Goal: Task Accomplishment & Management: Use online tool/utility

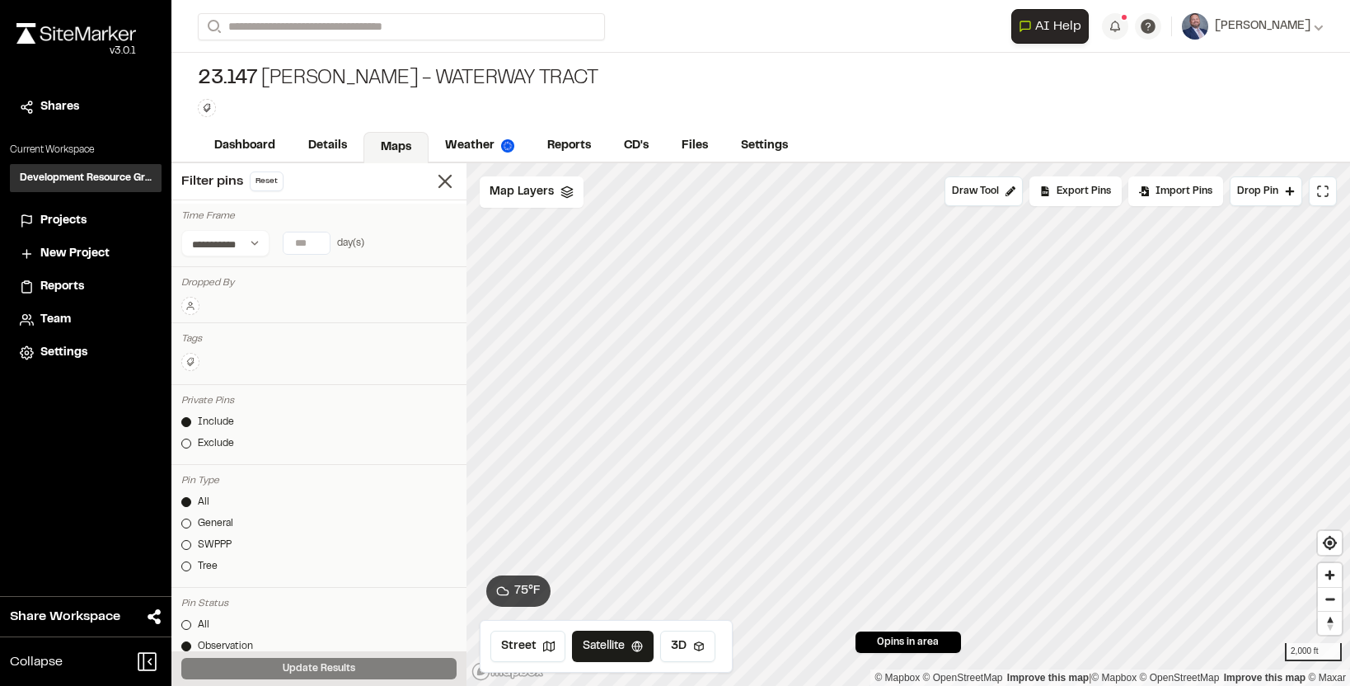
scroll to position [1968, 0]
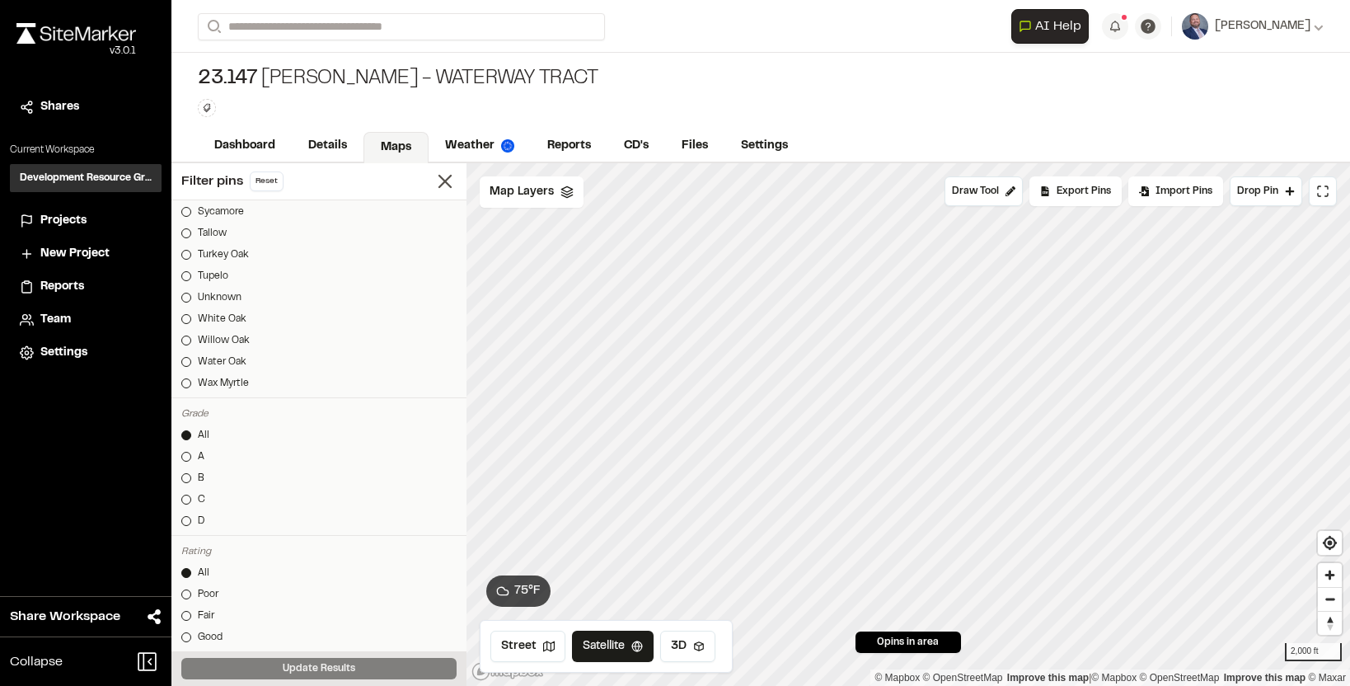
click at [62, 322] on span "Team" at bounding box center [55, 320] width 30 height 18
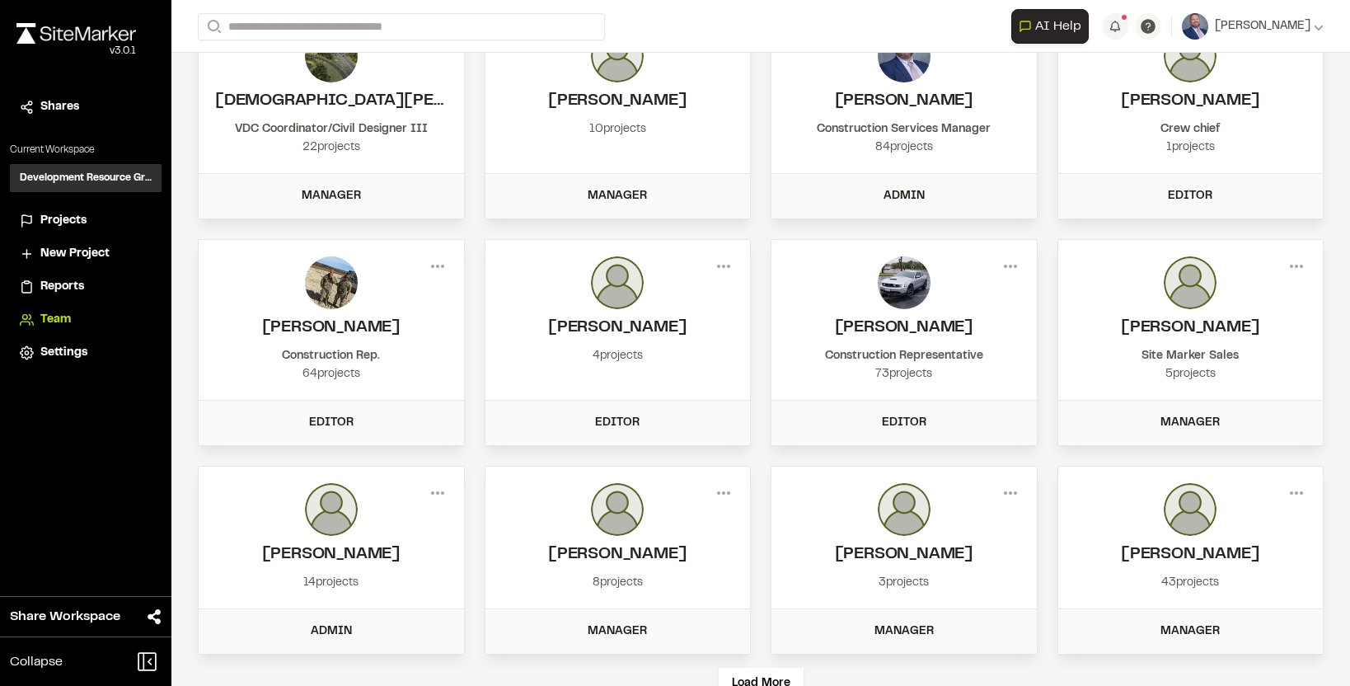
scroll to position [163, 0]
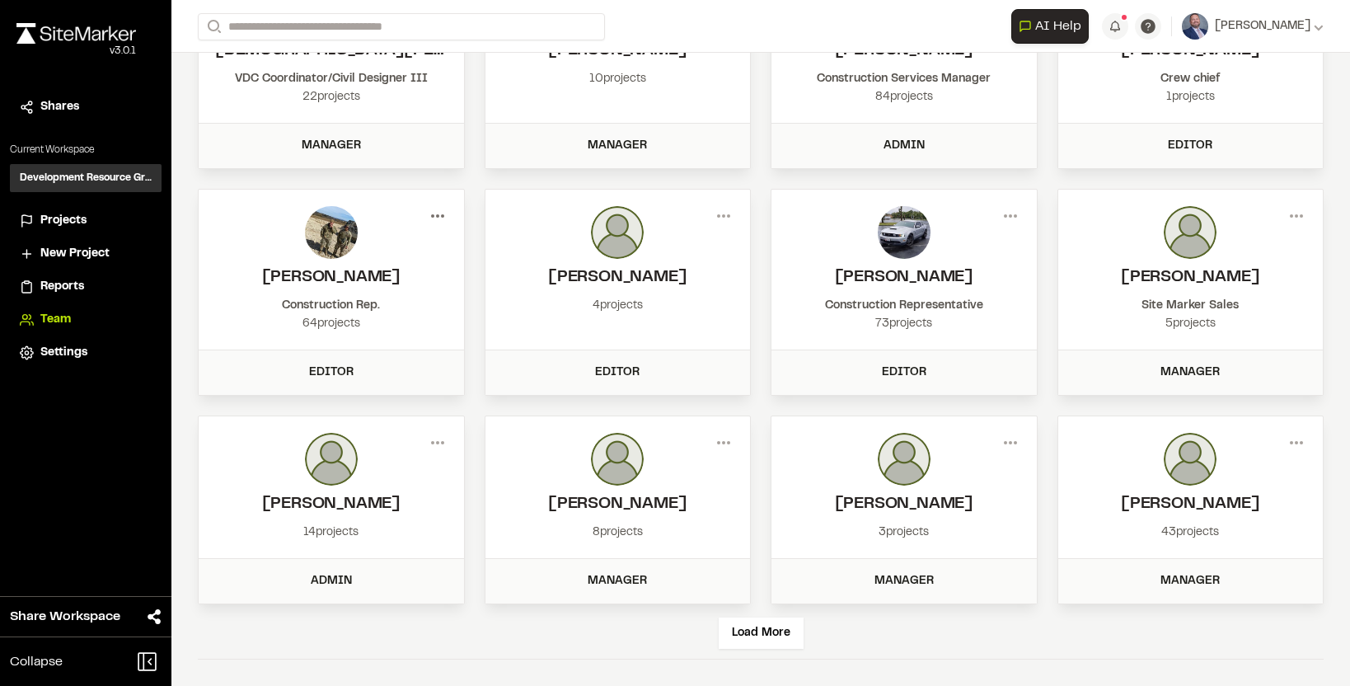
click at [438, 214] on circle at bounding box center [437, 215] width 3 height 3
click at [345, 274] on div "Edit Permissions" at bounding box center [378, 275] width 143 height 25
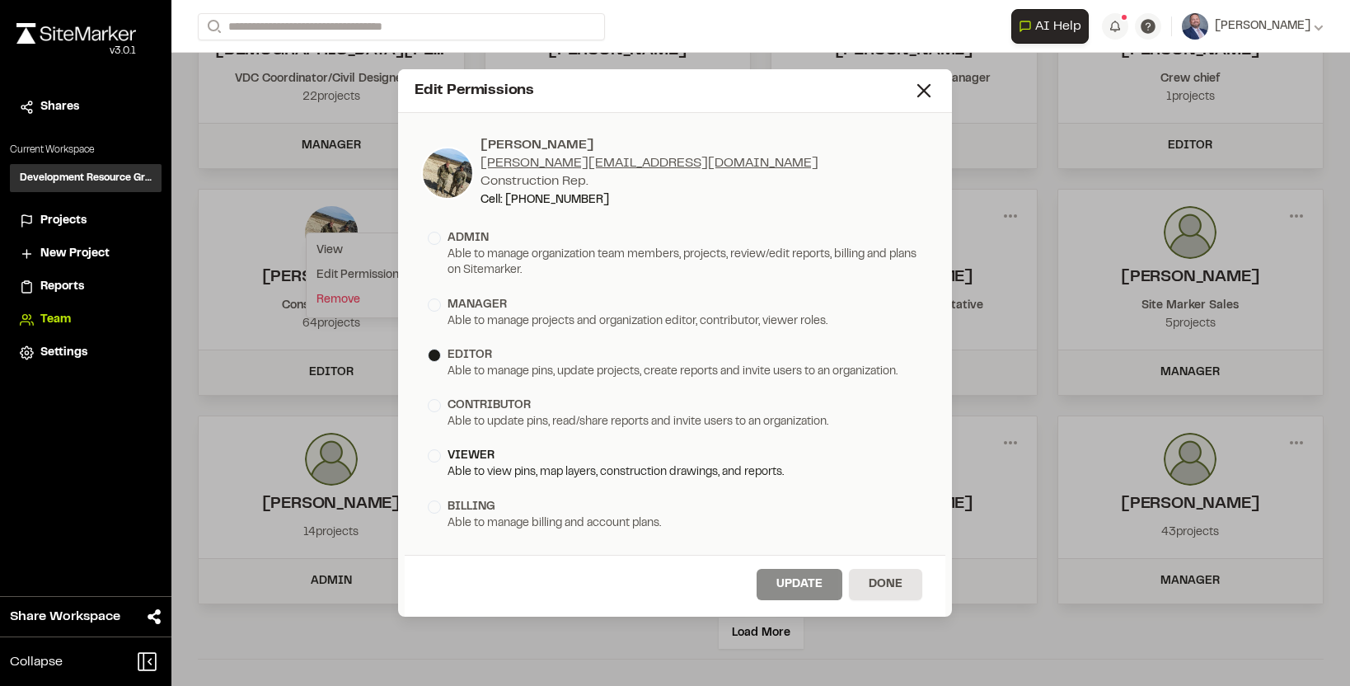
click at [476, 468] on div "Able to view pins, map layers, construction drawings, and reports." at bounding box center [675, 473] width 495 height 16
click at [805, 580] on button "Update" at bounding box center [800, 584] width 86 height 31
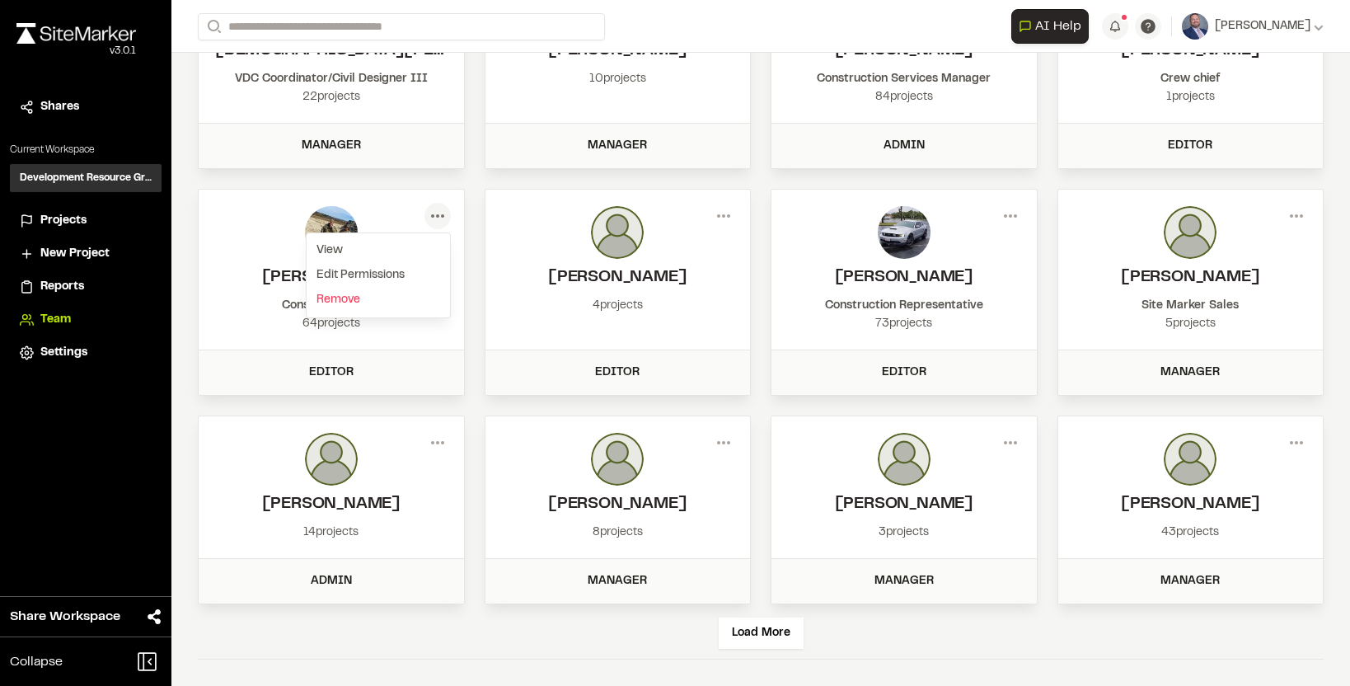
click at [233, 323] on div "64 projects" at bounding box center [331, 324] width 232 height 18
click at [439, 224] on icon at bounding box center [438, 216] width 26 height 26
click at [335, 298] on div "Remove" at bounding box center [378, 300] width 143 height 25
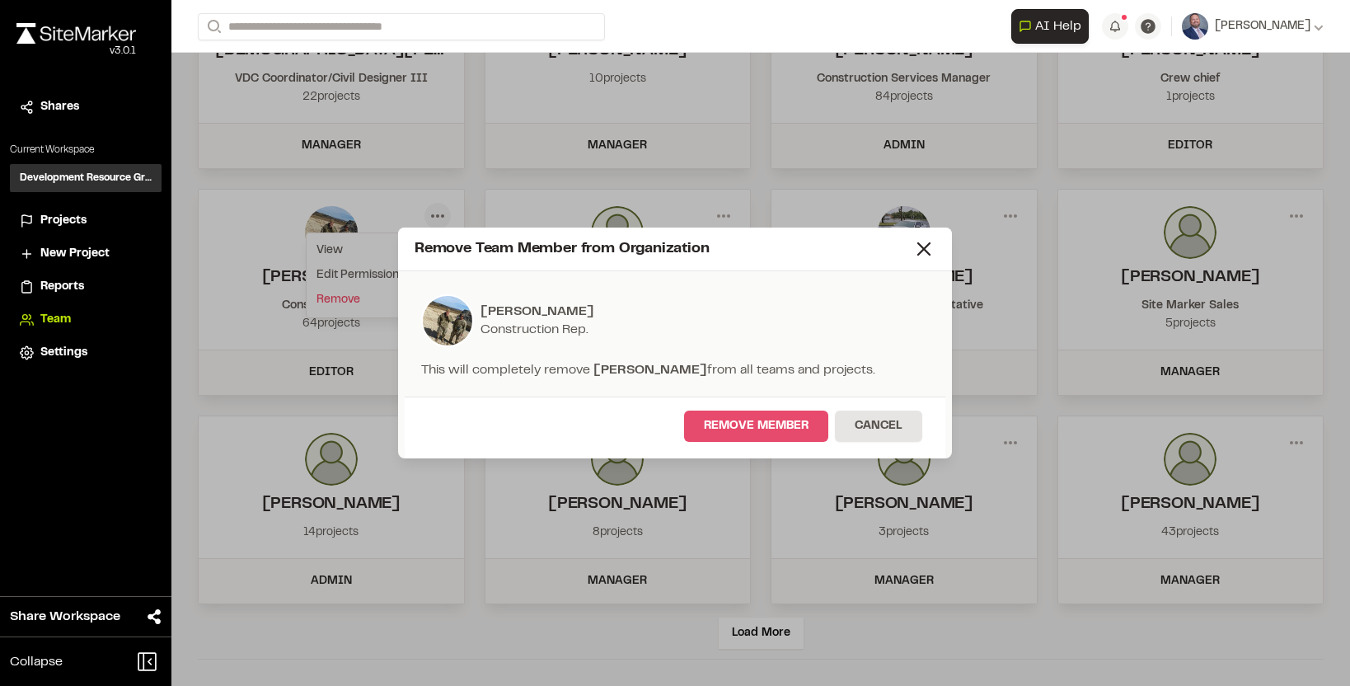
click at [758, 420] on button "Remove Member" at bounding box center [756, 425] width 144 height 31
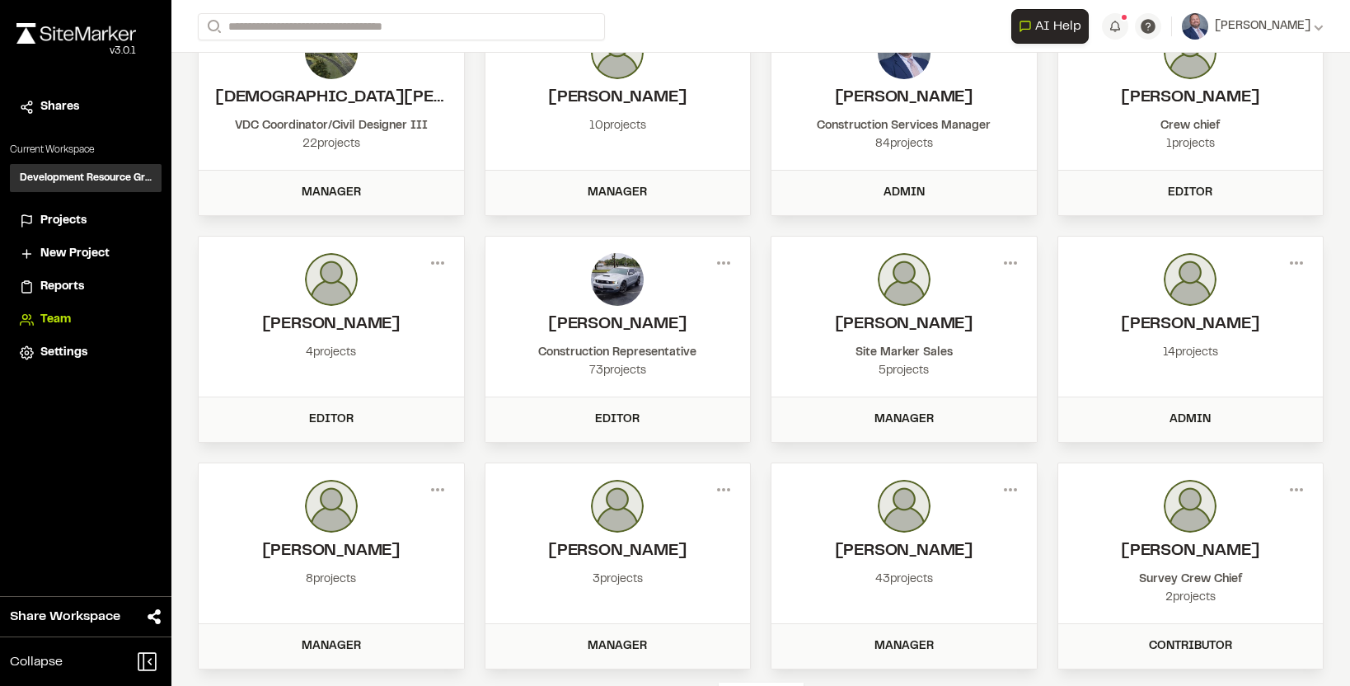
scroll to position [0, 0]
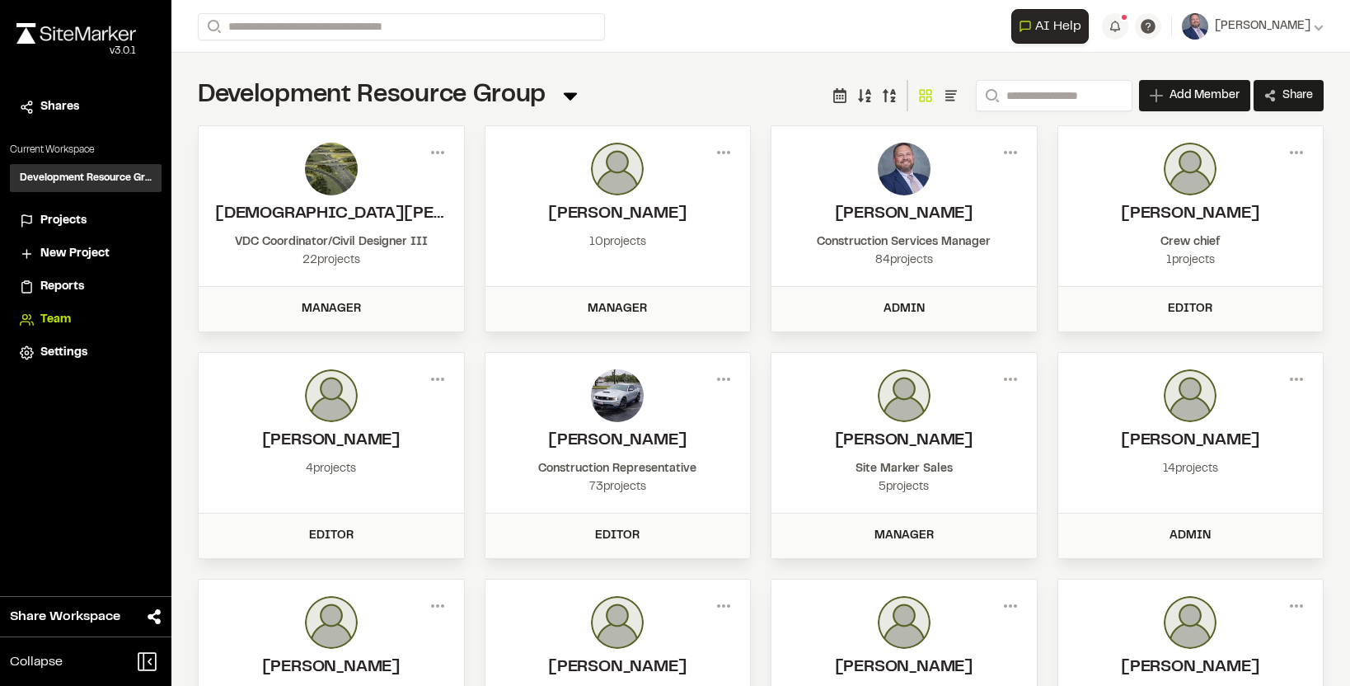
click at [46, 215] on span "Projects" at bounding box center [63, 221] width 46 height 18
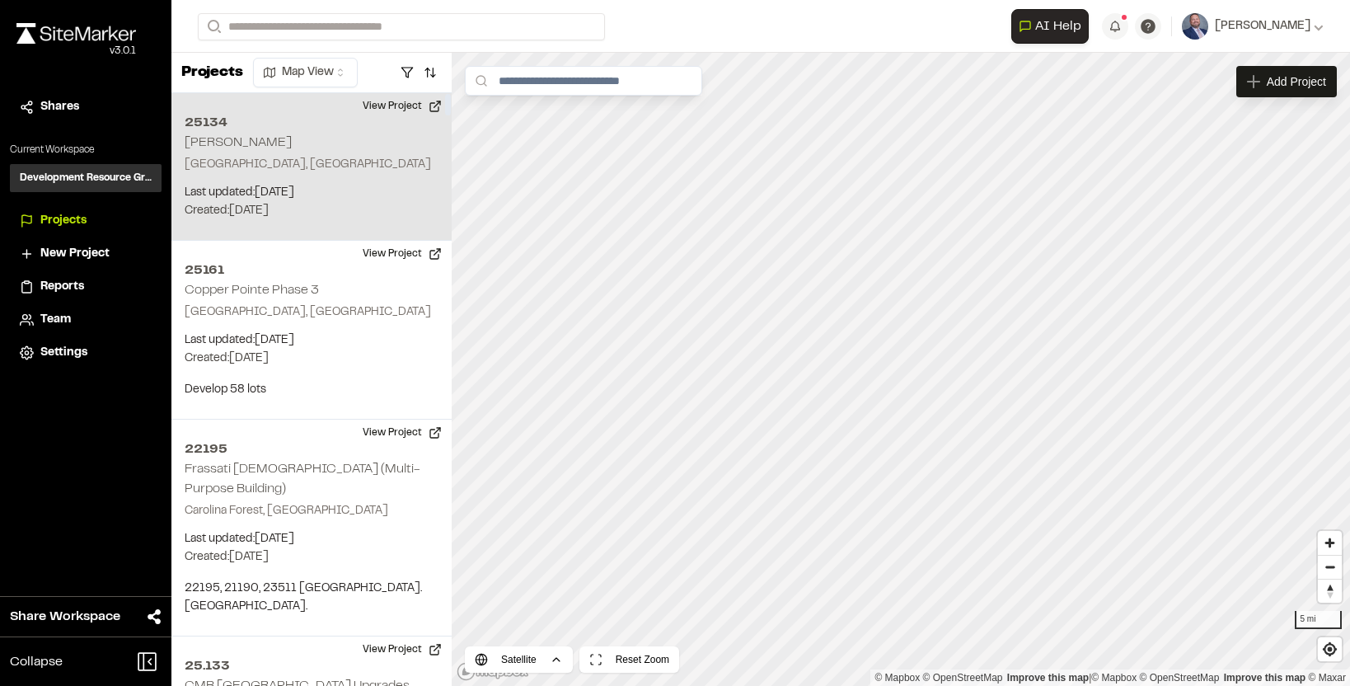
click at [264, 158] on p "[GEOGRAPHIC_DATA], [GEOGRAPHIC_DATA]" at bounding box center [312, 165] width 254 height 18
click at [870, 342] on div "25134 [PERSON_NAME]" at bounding box center [901, 341] width 138 height 18
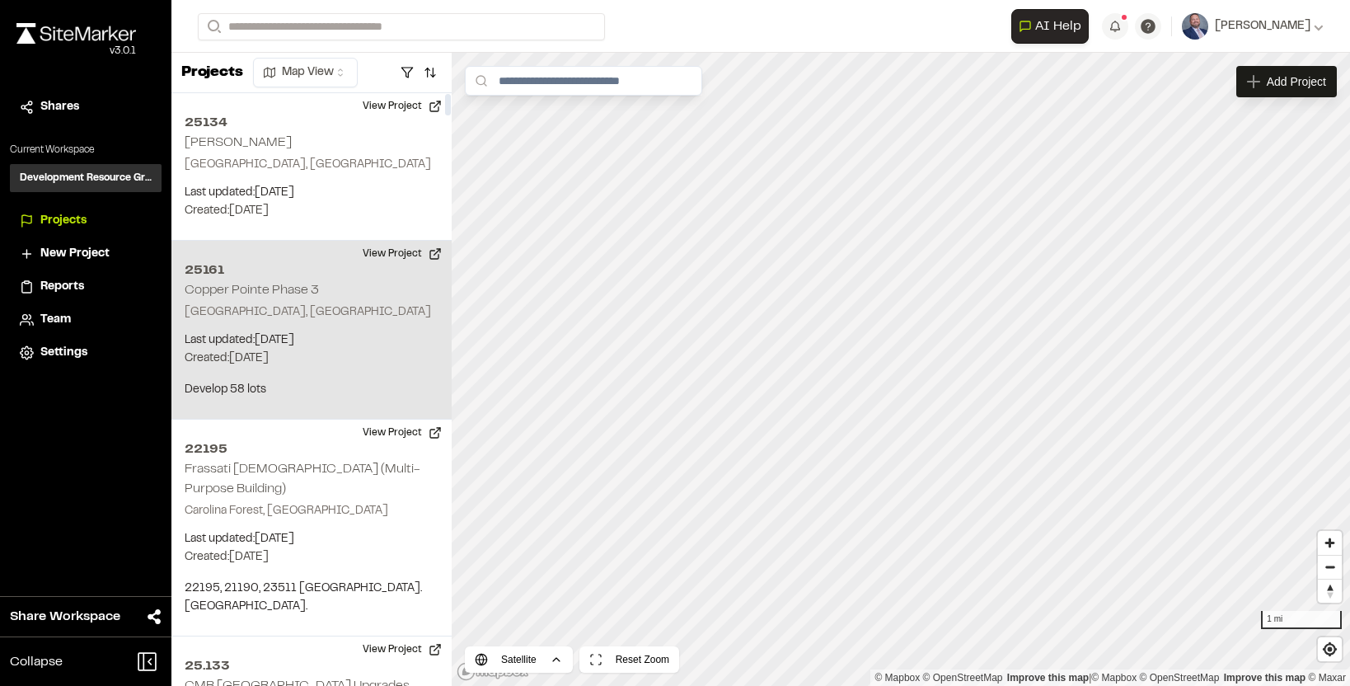
click at [273, 288] on h2 "Copper Pointe Phase 3" at bounding box center [252, 290] width 134 height 12
click at [411, 256] on button "View Project" at bounding box center [402, 254] width 99 height 26
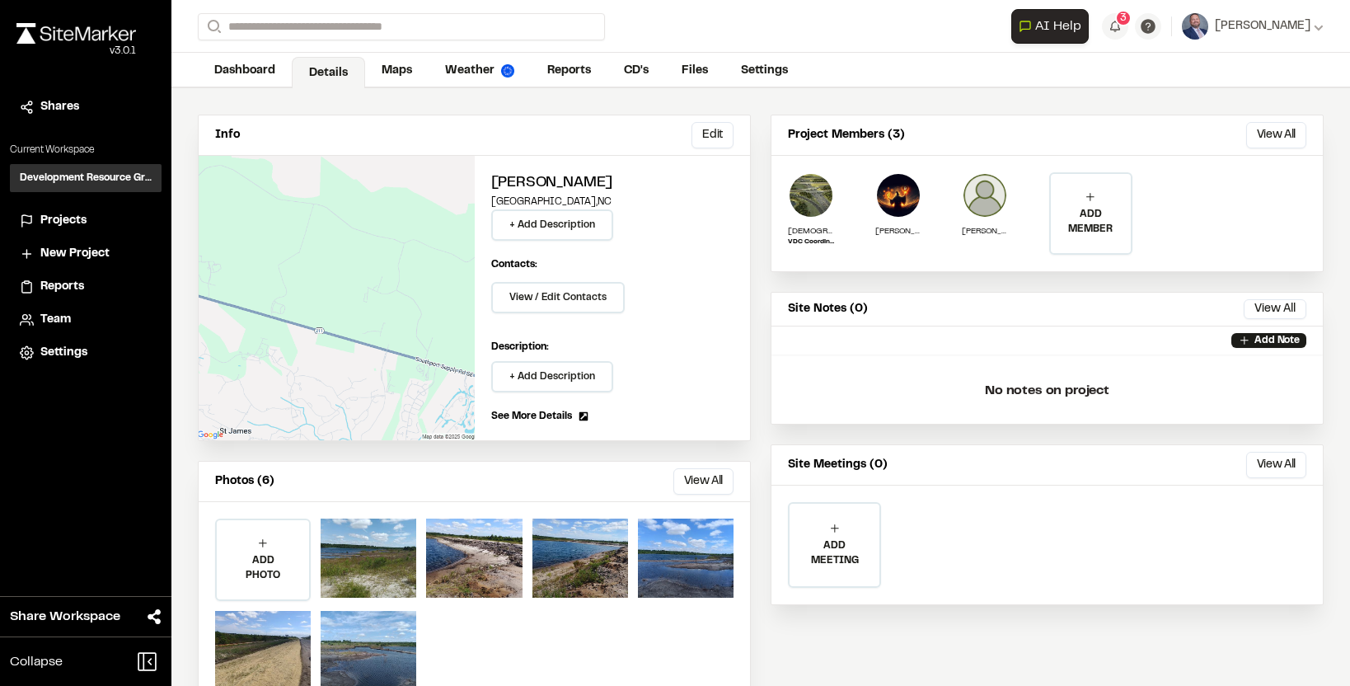
scroll to position [83, 0]
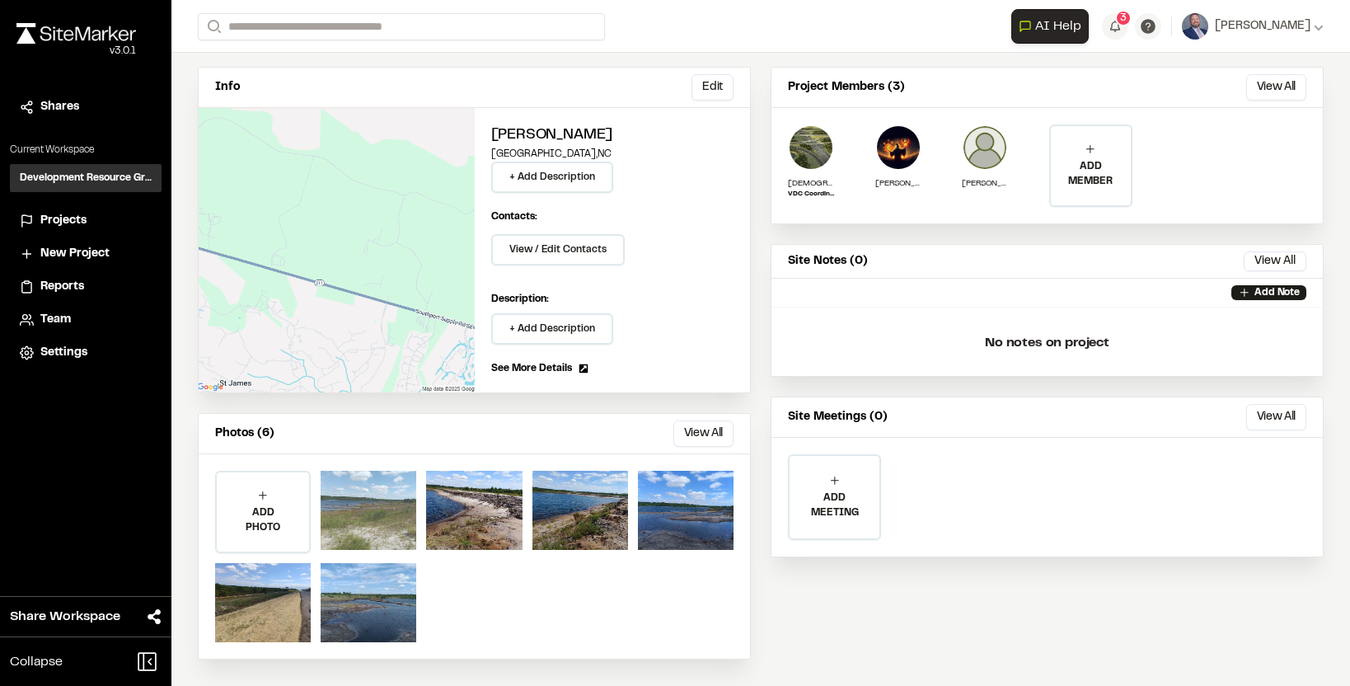
click at [368, 513] on div at bounding box center [369, 510] width 96 height 79
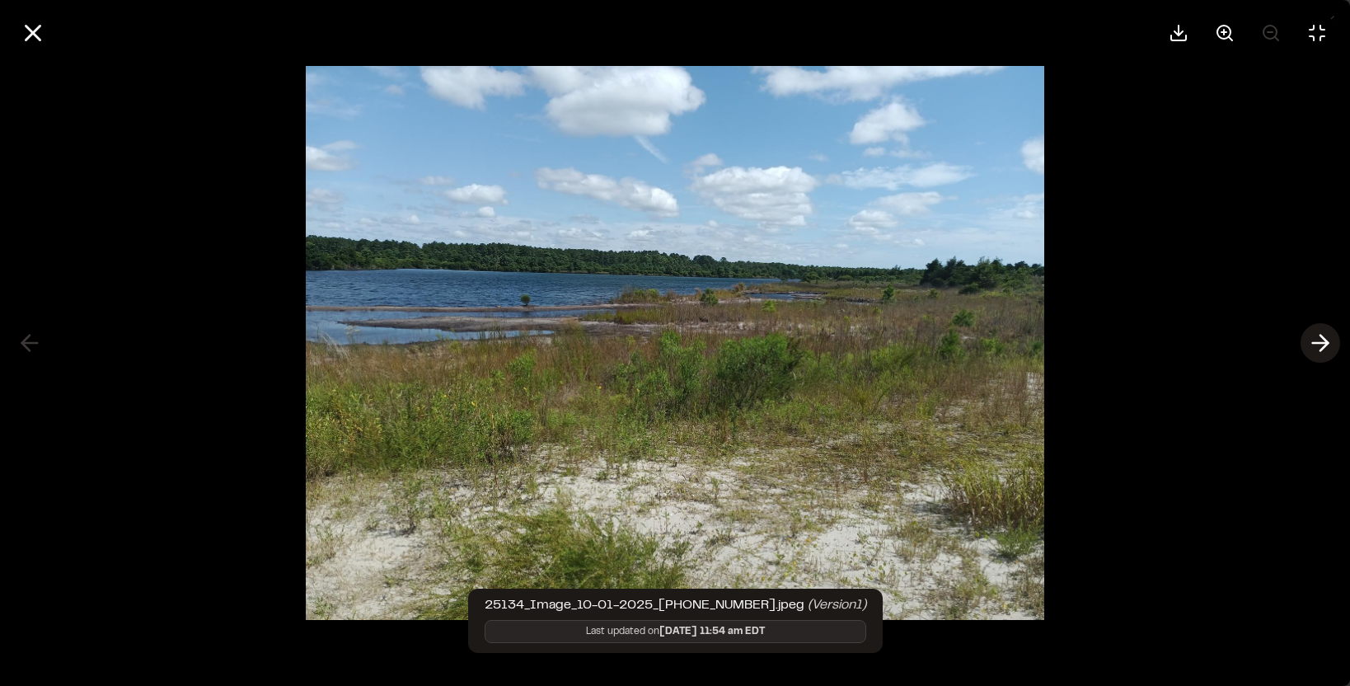
click at [1316, 340] on icon at bounding box center [1320, 343] width 26 height 28
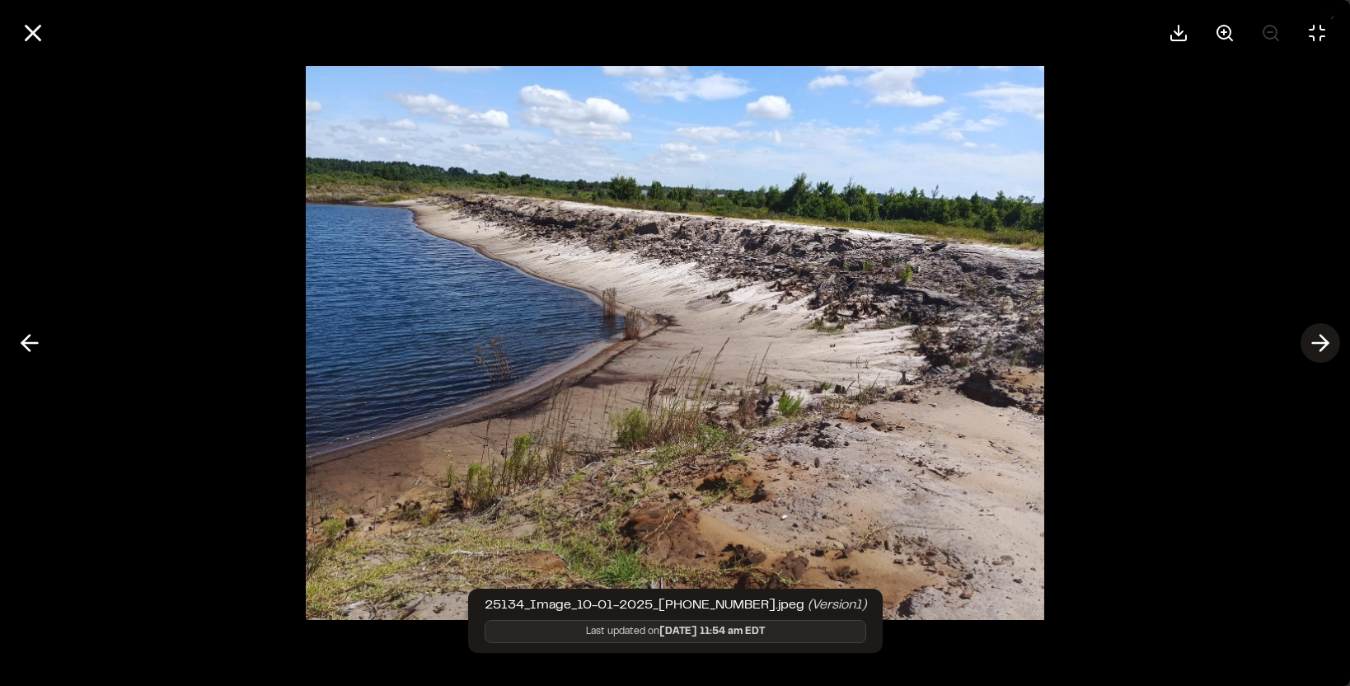
click at [1315, 340] on icon at bounding box center [1320, 343] width 26 height 28
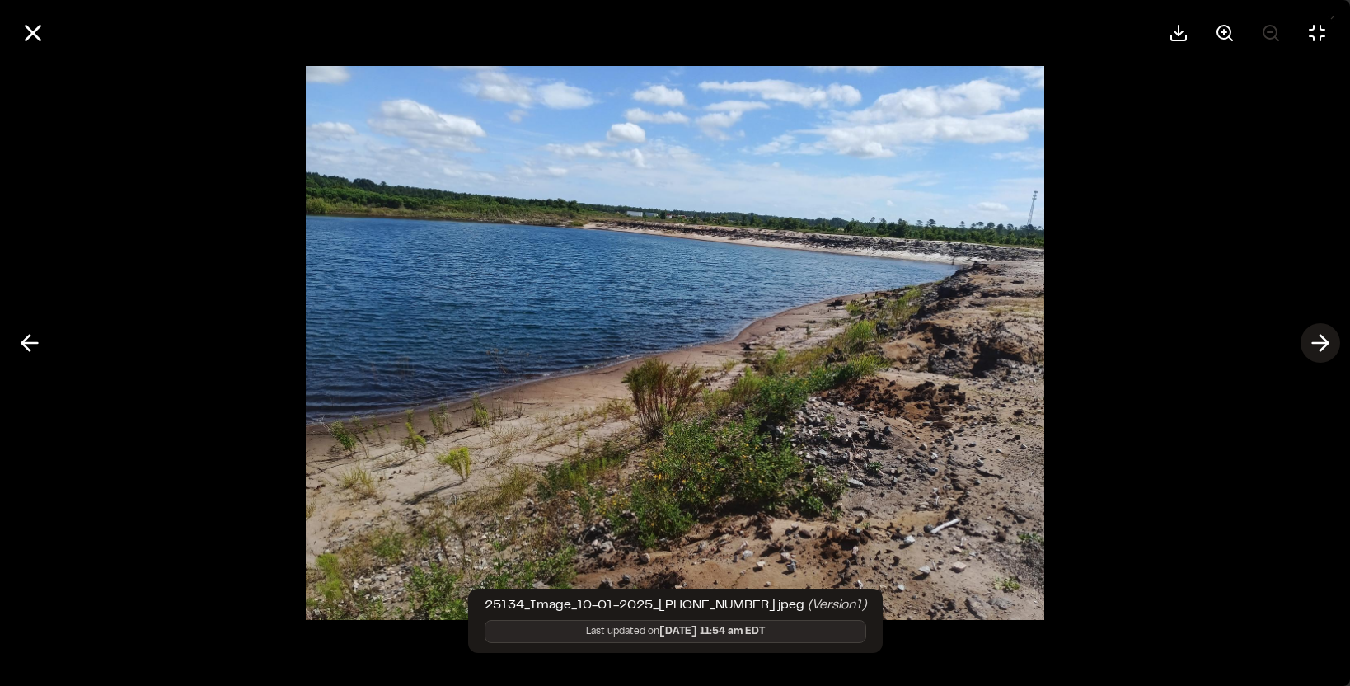
click at [1315, 341] on icon at bounding box center [1320, 343] width 26 height 28
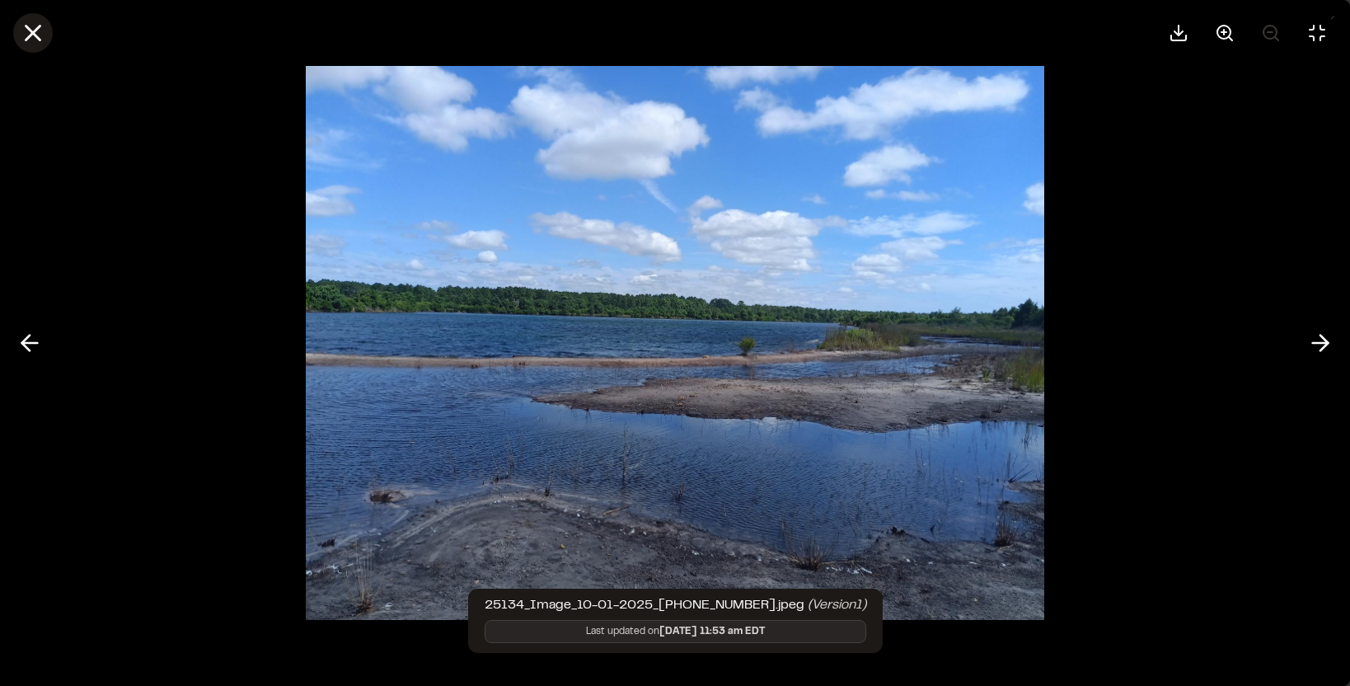
click at [33, 30] on icon at bounding box center [33, 33] width 28 height 28
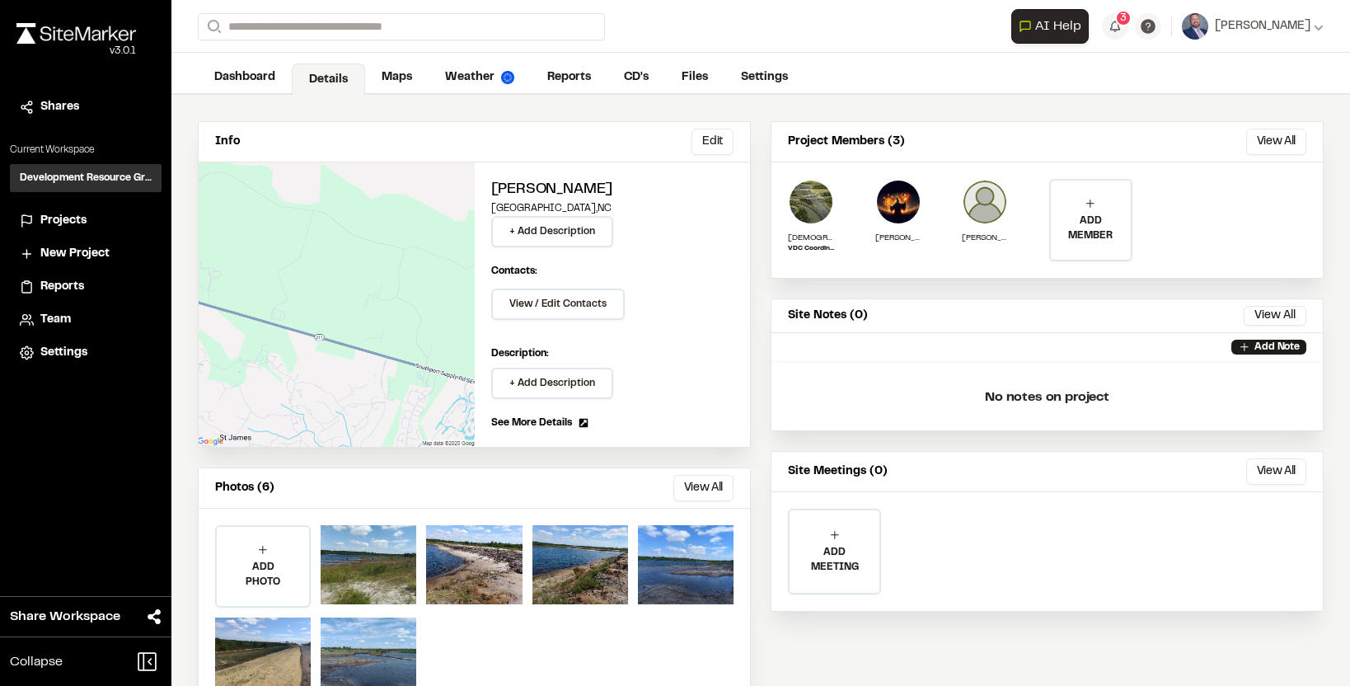
scroll to position [0, 0]
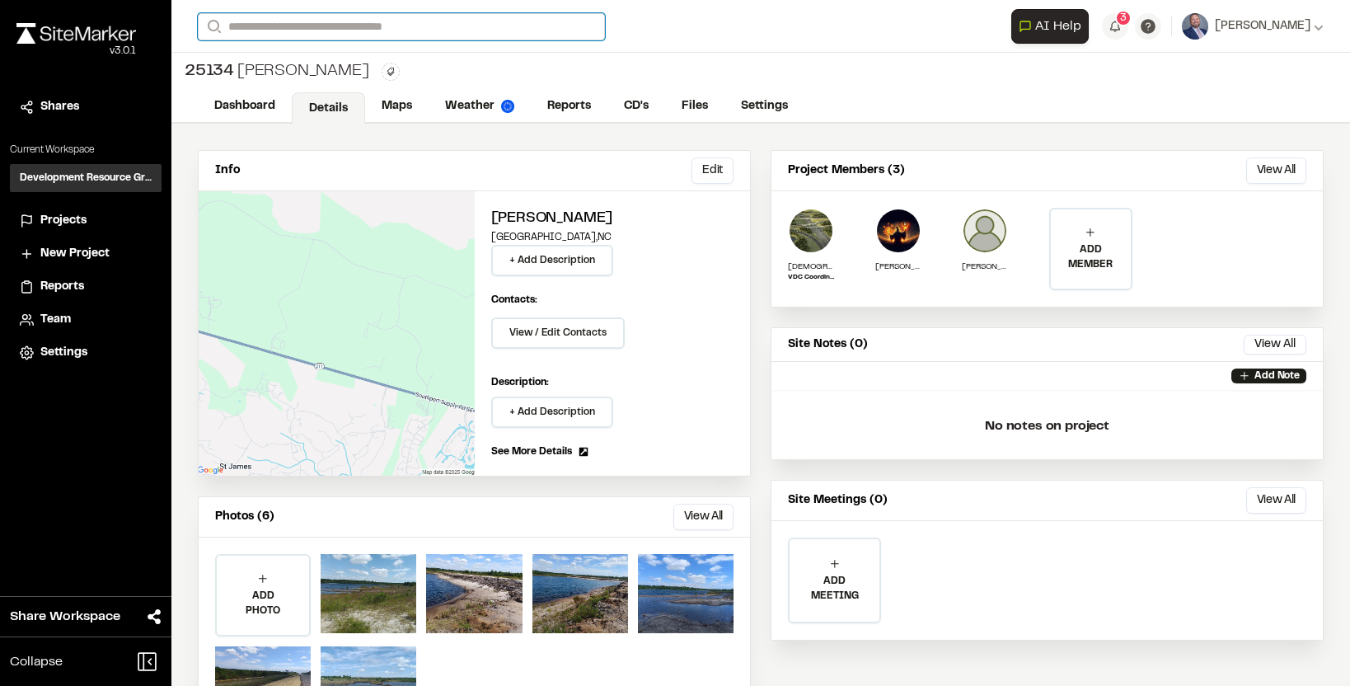
click at [279, 38] on div "Search Recently Searched 23.147 Ashton Woods - Waterway Tract Myrtle Beach , SC…" at bounding box center [605, 26] width 814 height 27
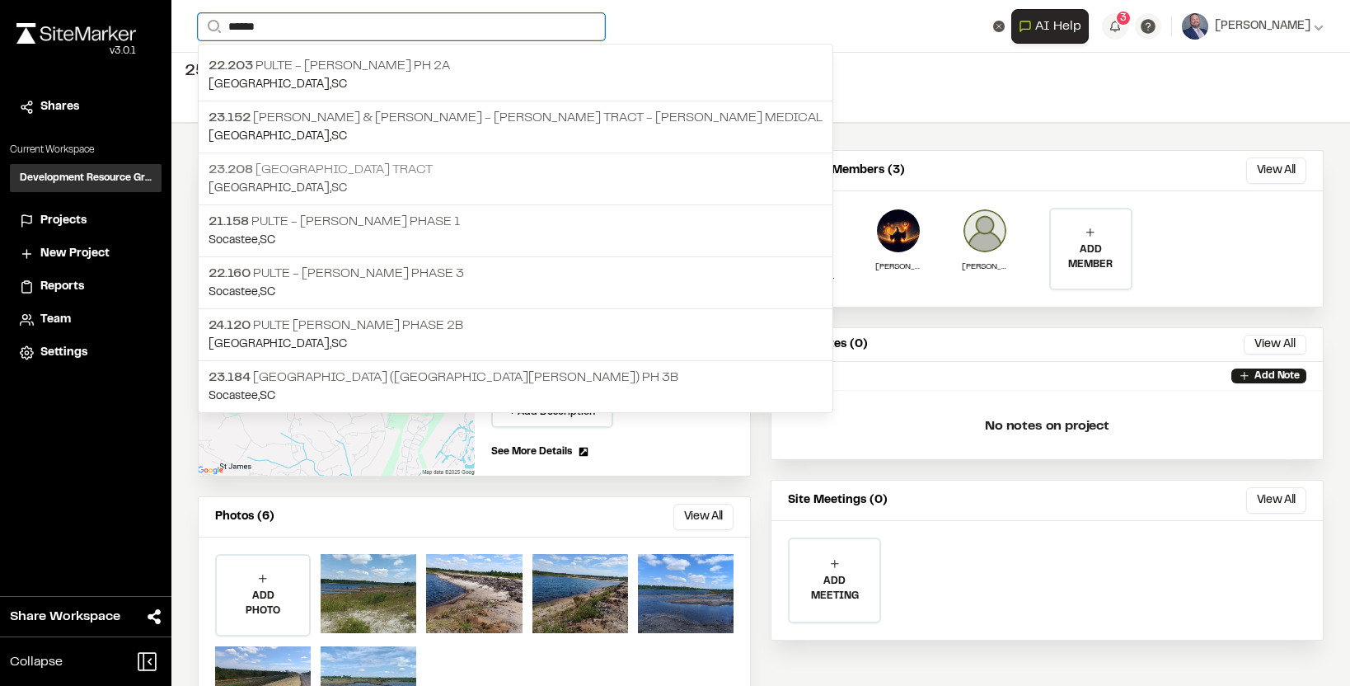
type input "******"
click at [367, 177] on p "23.208 Freehold Marina Village Tract" at bounding box center [516, 170] width 614 height 20
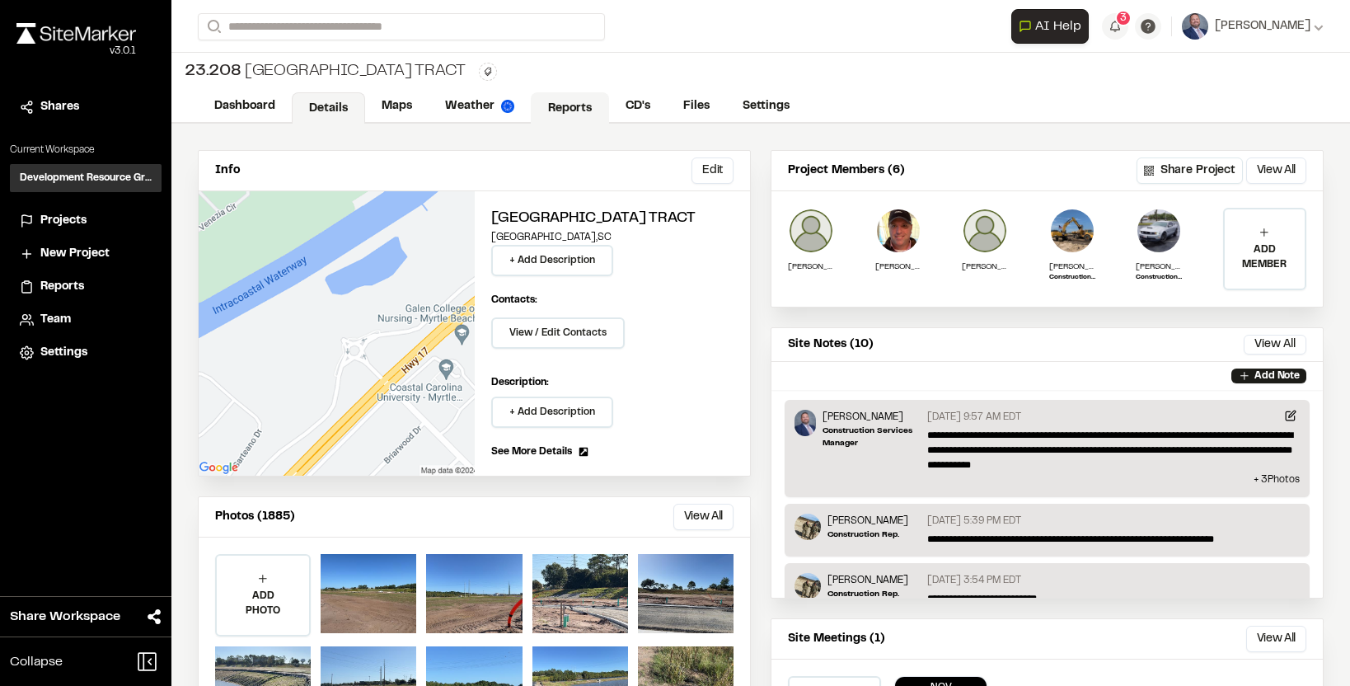
click at [552, 96] on link "Reports" at bounding box center [570, 107] width 78 height 31
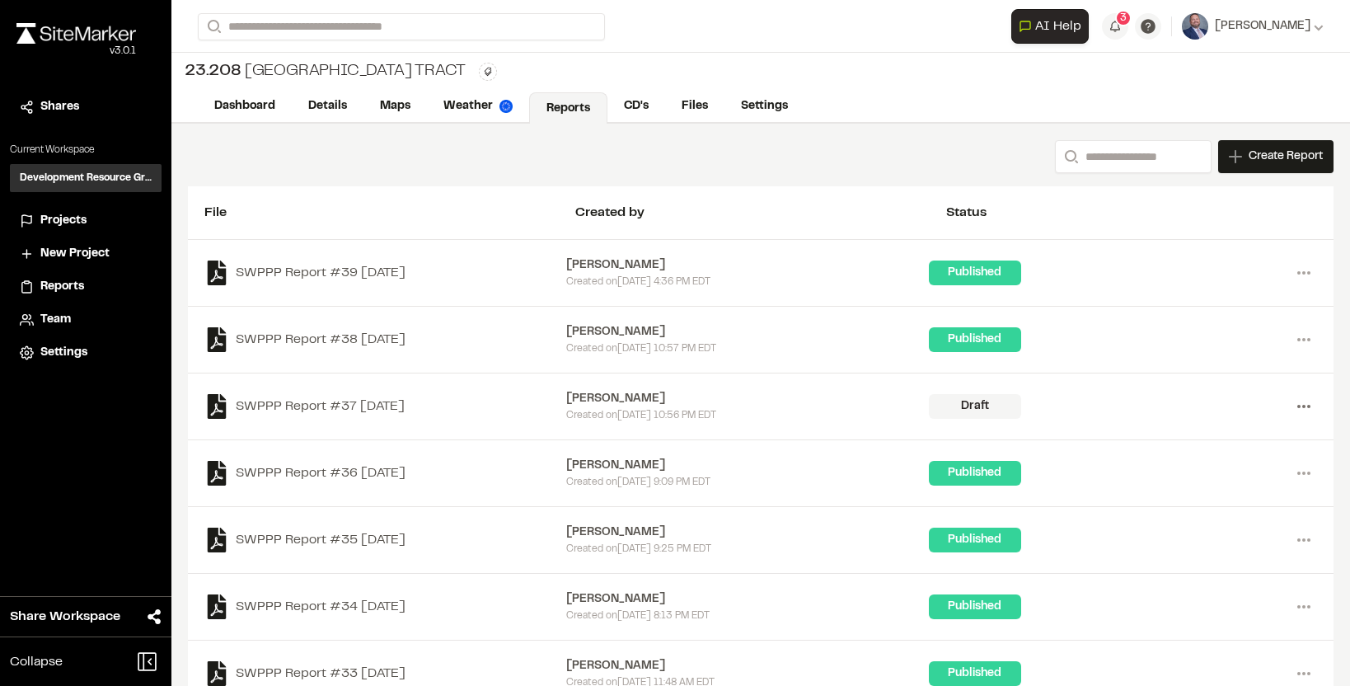
click at [1298, 398] on icon at bounding box center [1304, 406] width 26 height 26
click at [1216, 461] on link "Delete" at bounding box center [1244, 465] width 143 height 25
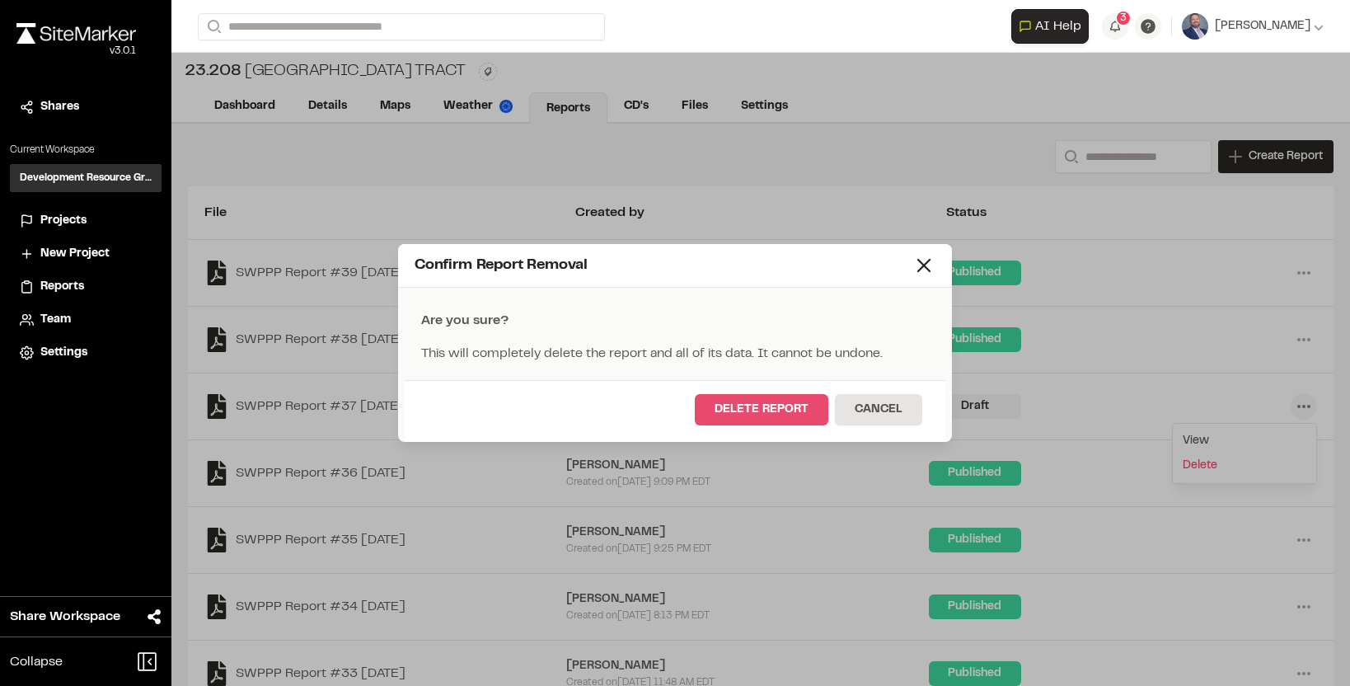
click at [768, 413] on button "Delete Report" at bounding box center [762, 409] width 134 height 31
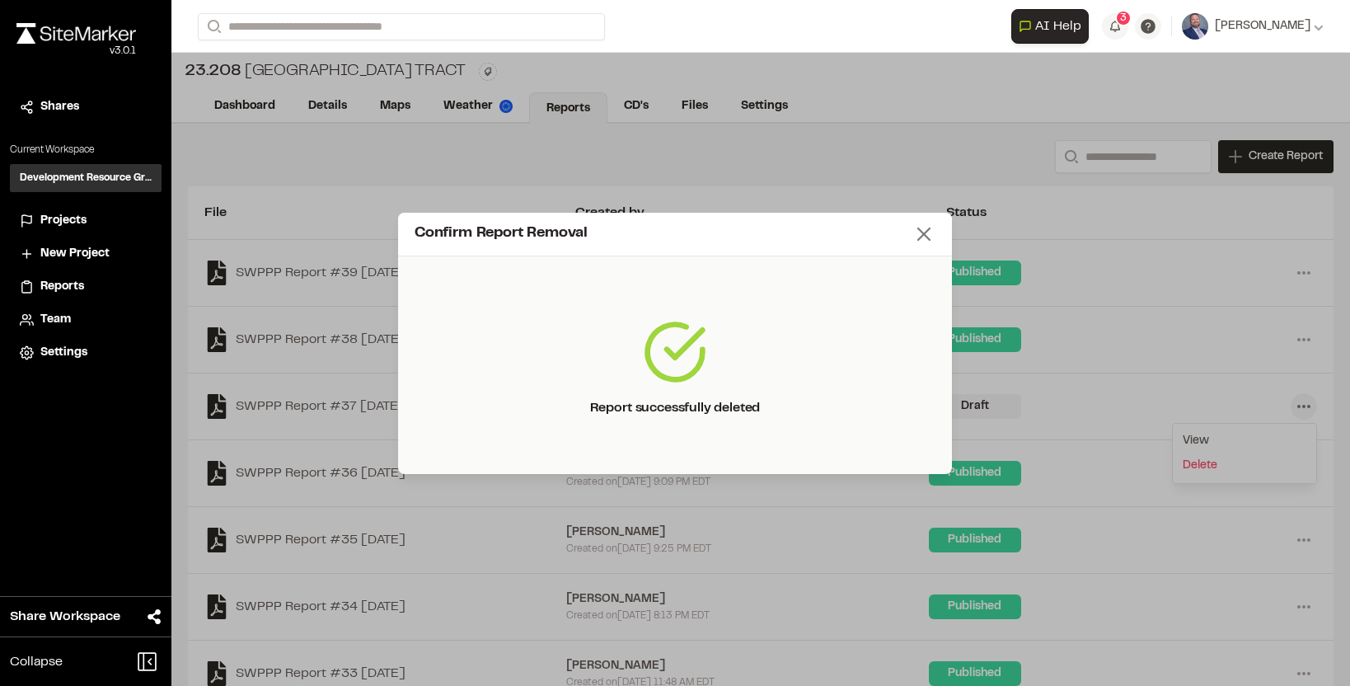
click at [924, 228] on icon at bounding box center [923, 234] width 23 height 23
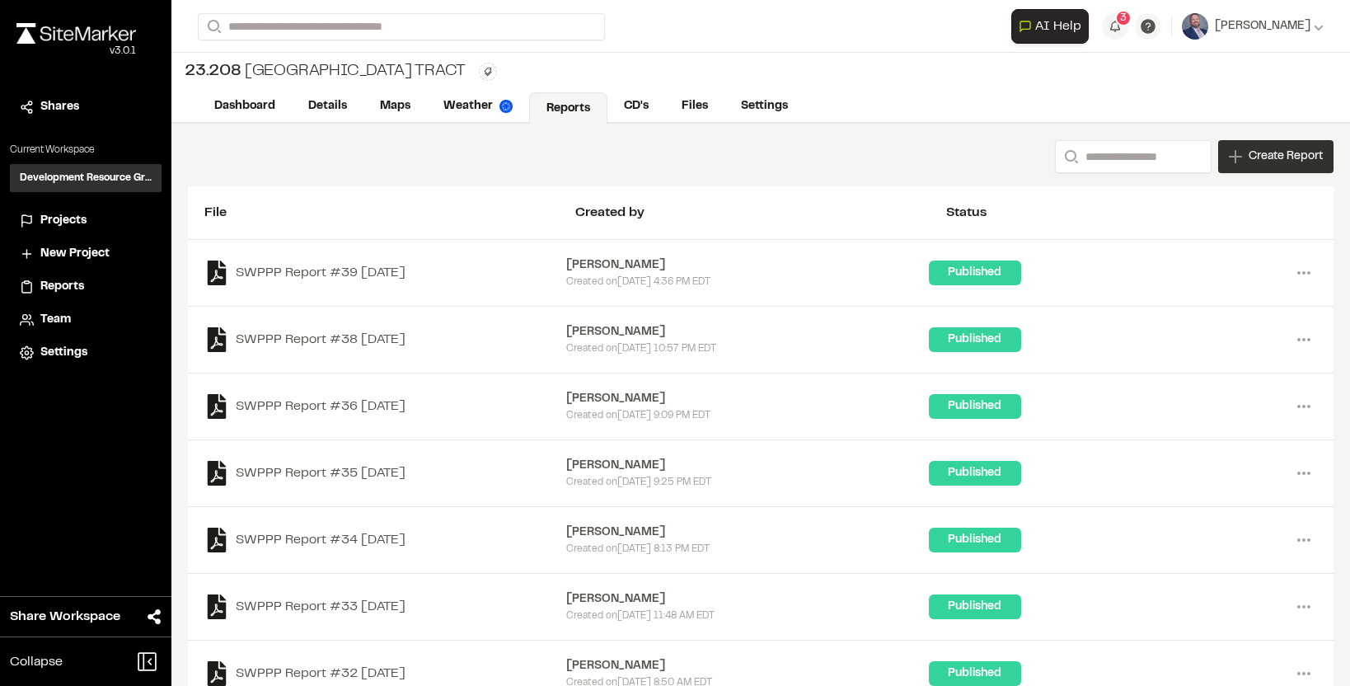
click at [1259, 172] on div "Create Report" at bounding box center [1275, 156] width 115 height 33
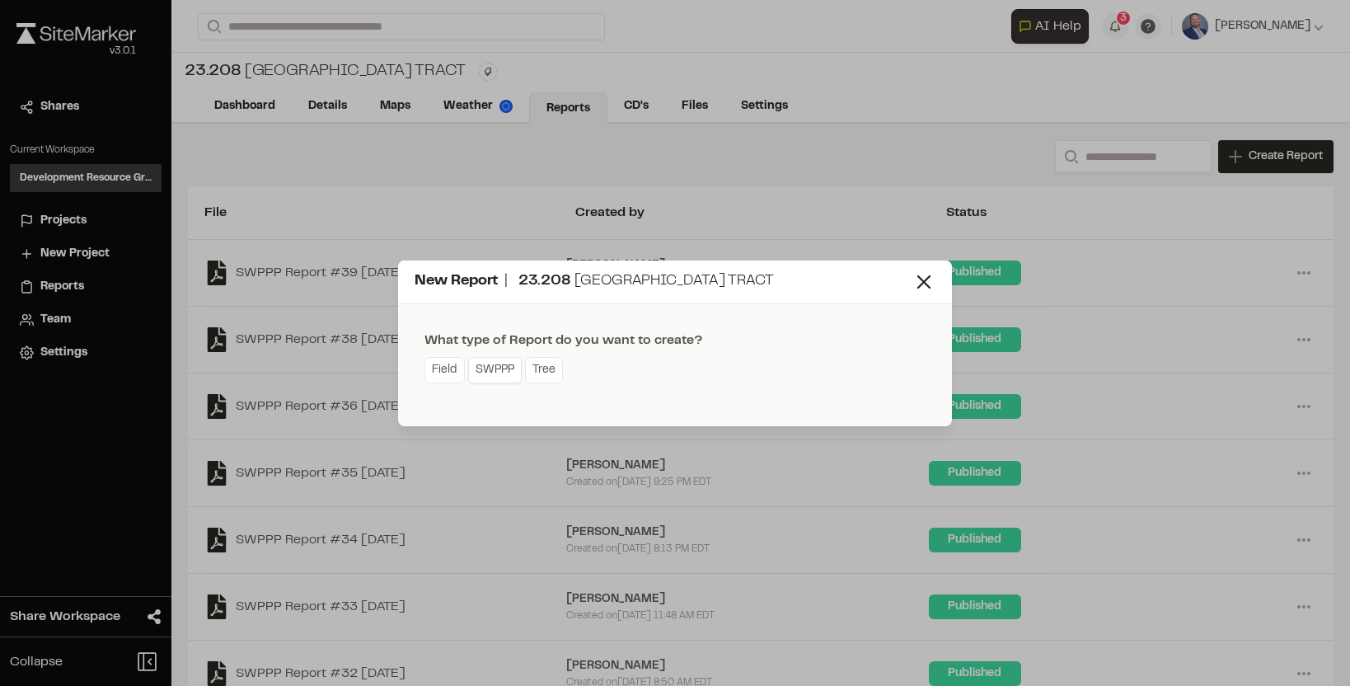
click at [488, 377] on link "SWPPP" at bounding box center [495, 370] width 54 height 26
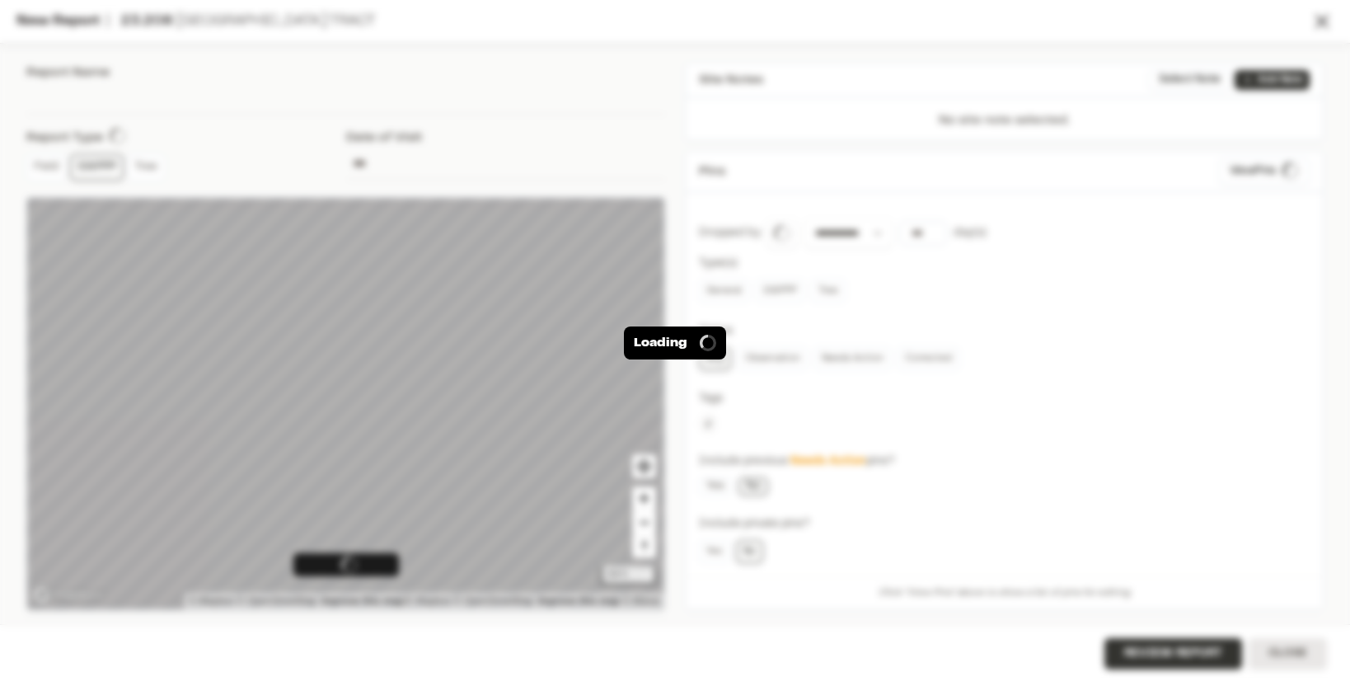
type input "**********"
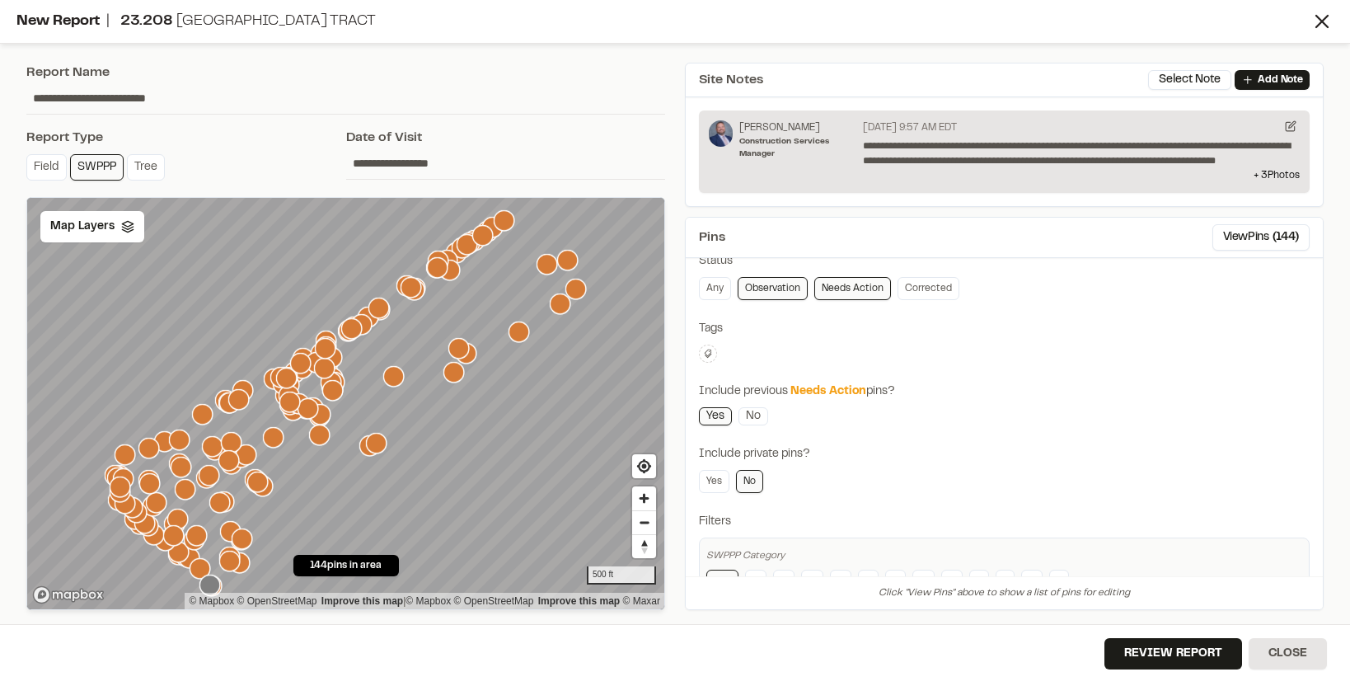
scroll to position [190, 0]
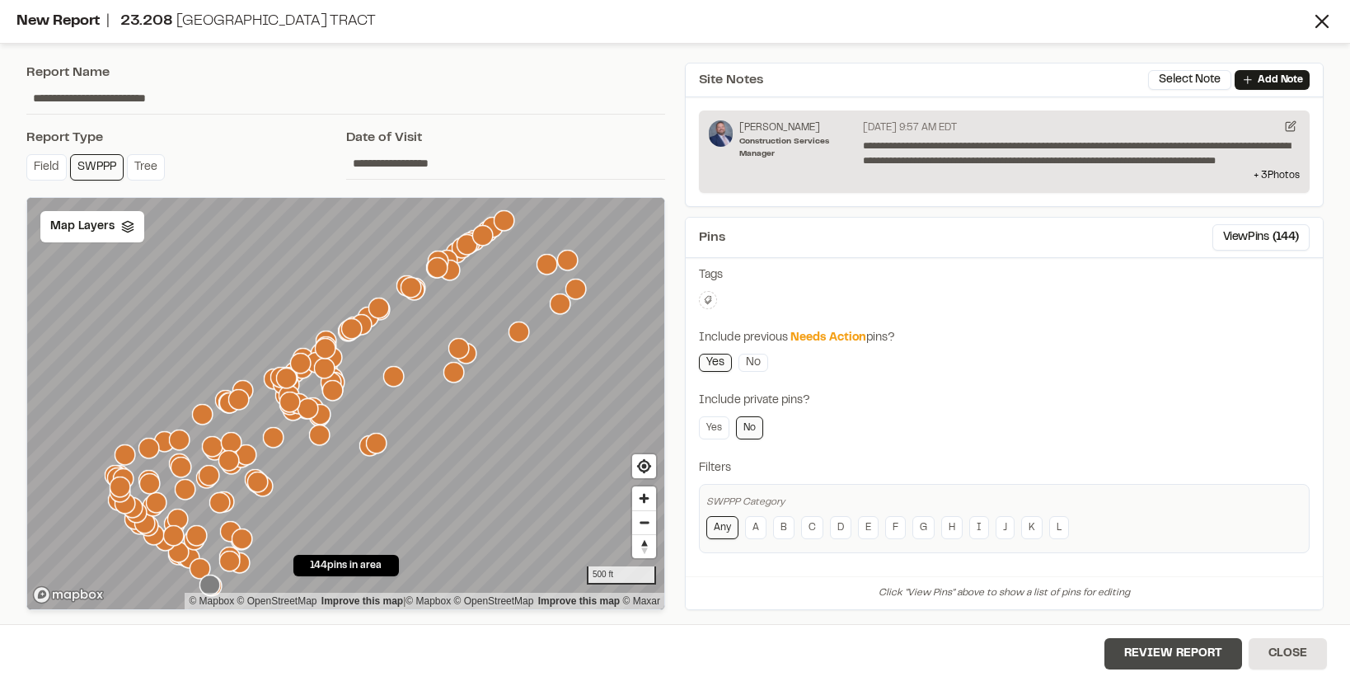
click at [1169, 659] on button "Review Report" at bounding box center [1174, 653] width 138 height 31
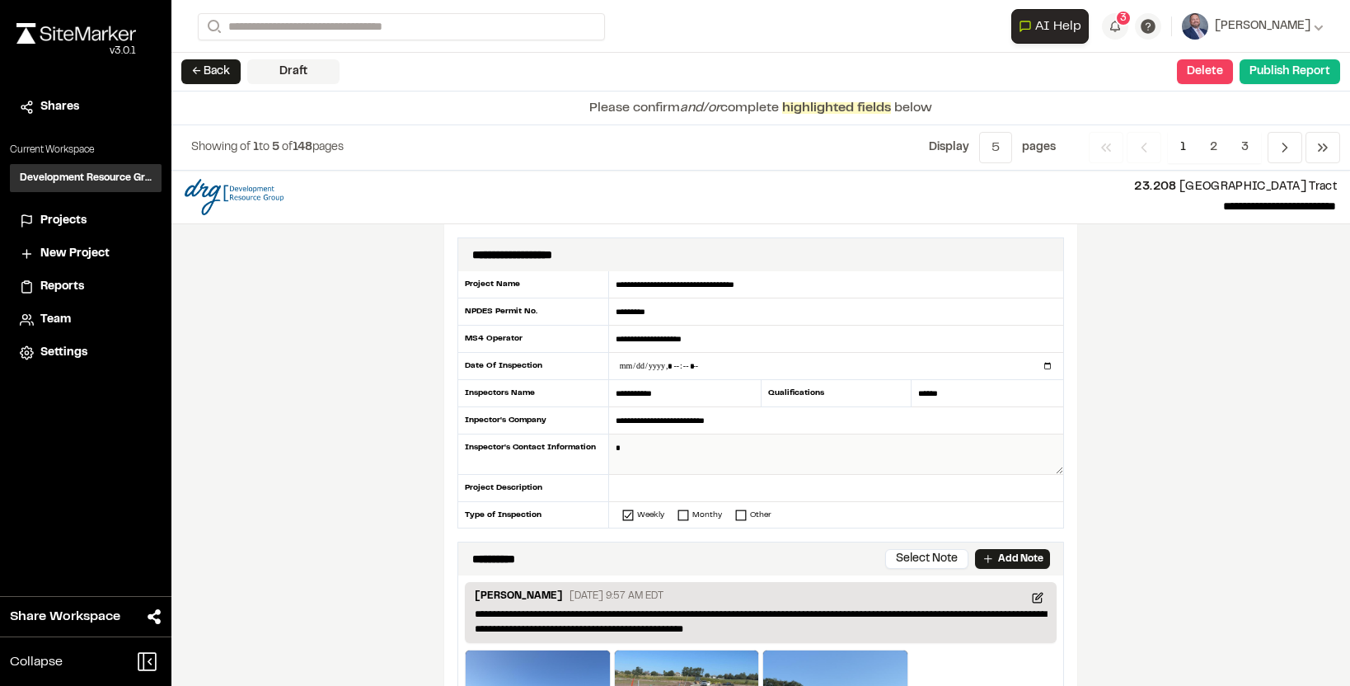
click at [799, 448] on textarea at bounding box center [836, 454] width 454 height 40
click at [519, 373] on div "Date Of Inspection" at bounding box center [533, 366] width 152 height 27
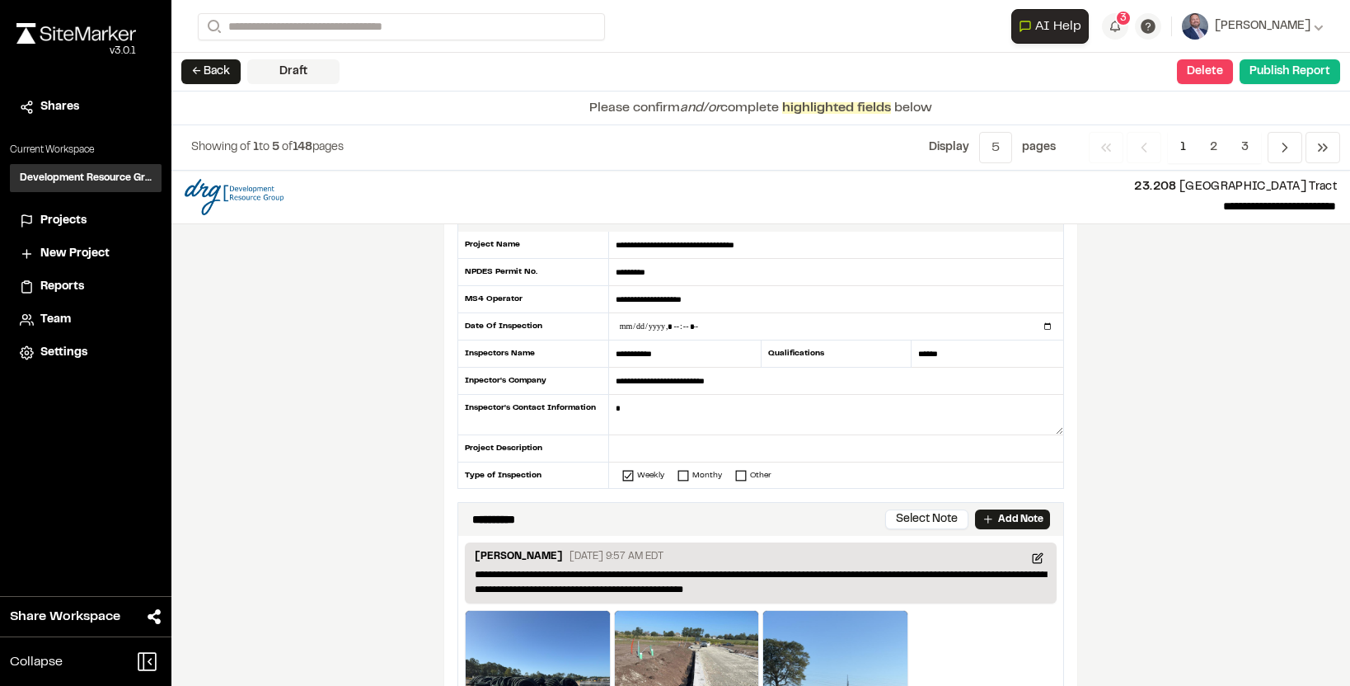
scroll to position [42, 0]
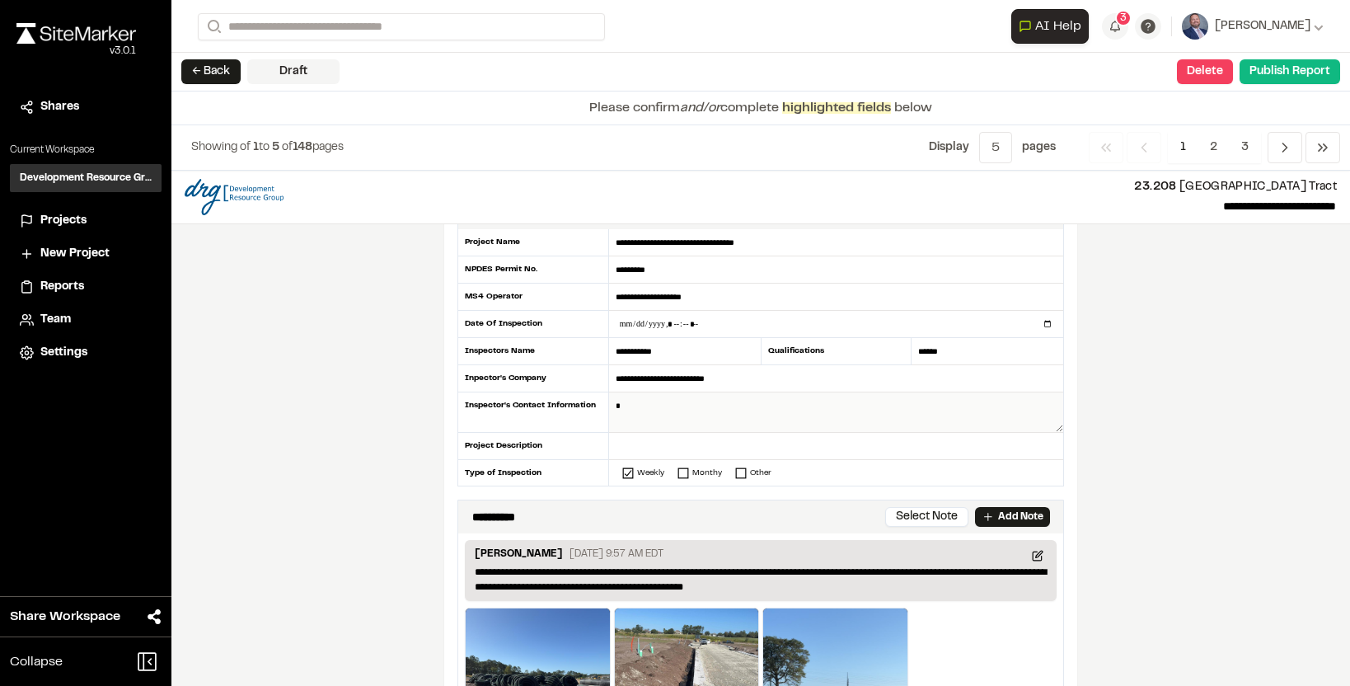
click at [697, 405] on textarea at bounding box center [836, 412] width 454 height 40
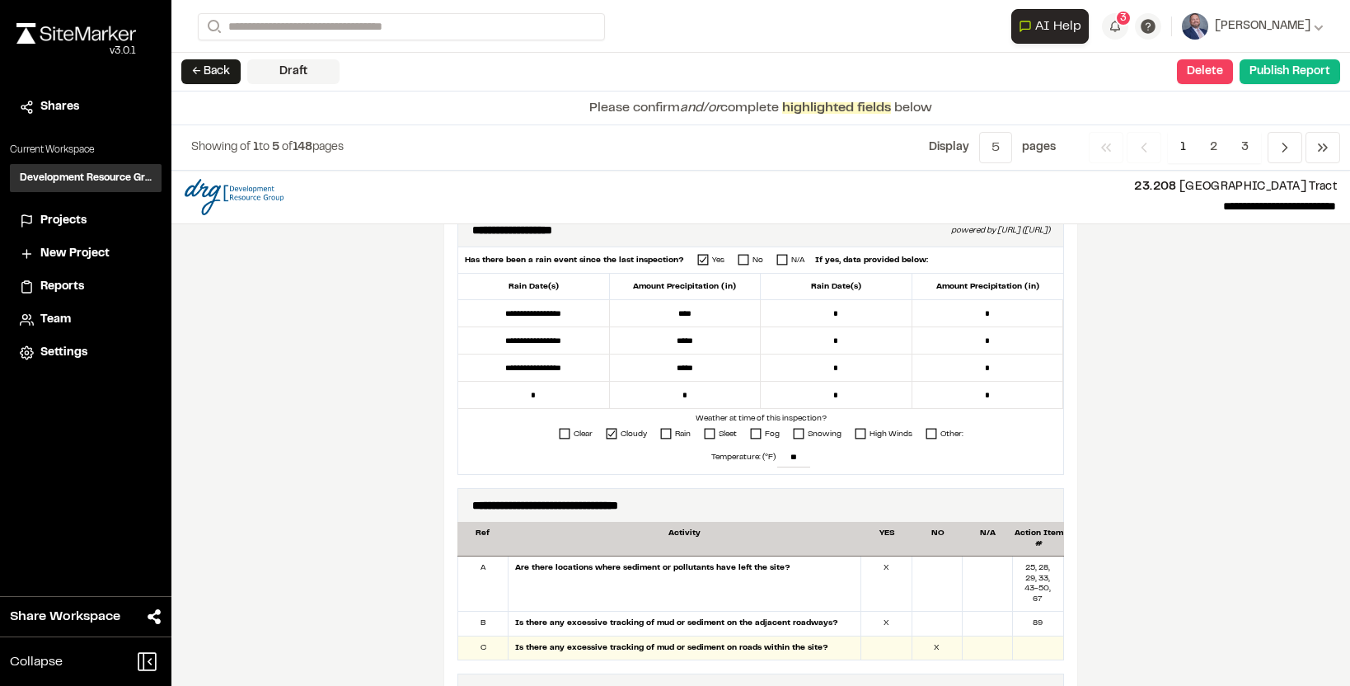
scroll to position [790, 0]
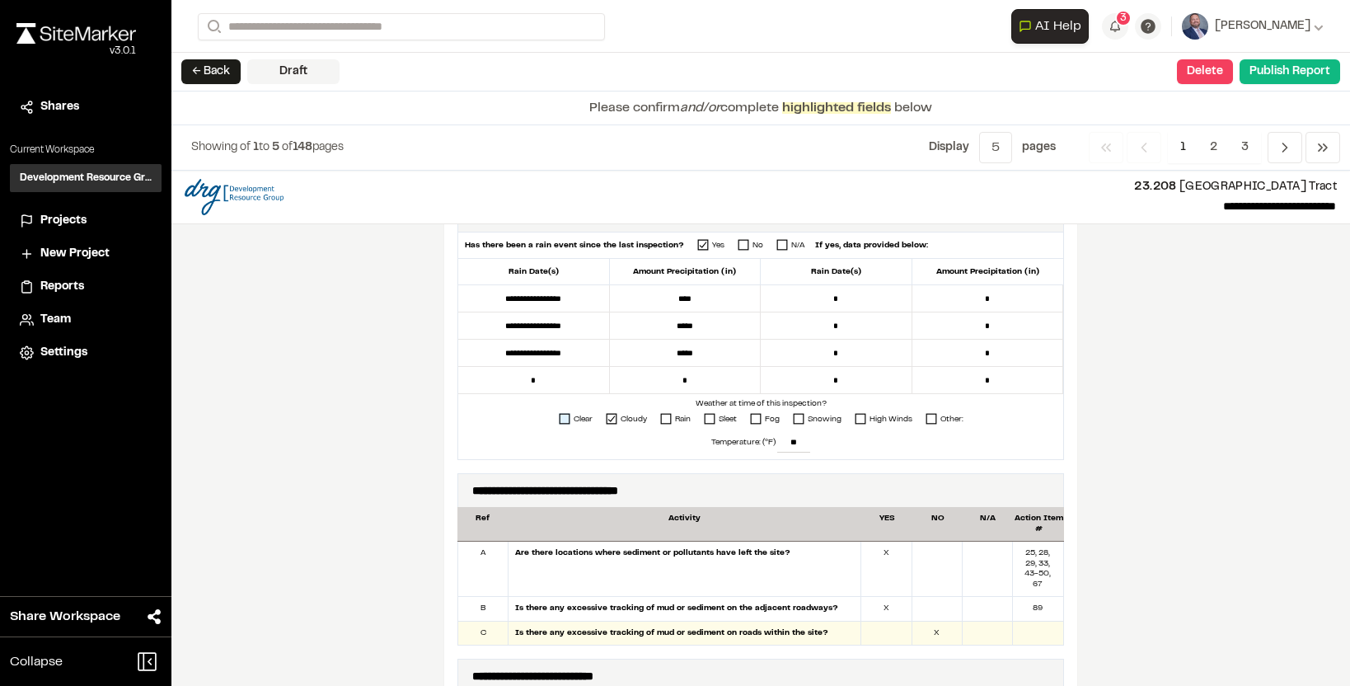
type textarea "**********"
click at [565, 415] on icon at bounding box center [565, 419] width 12 height 12
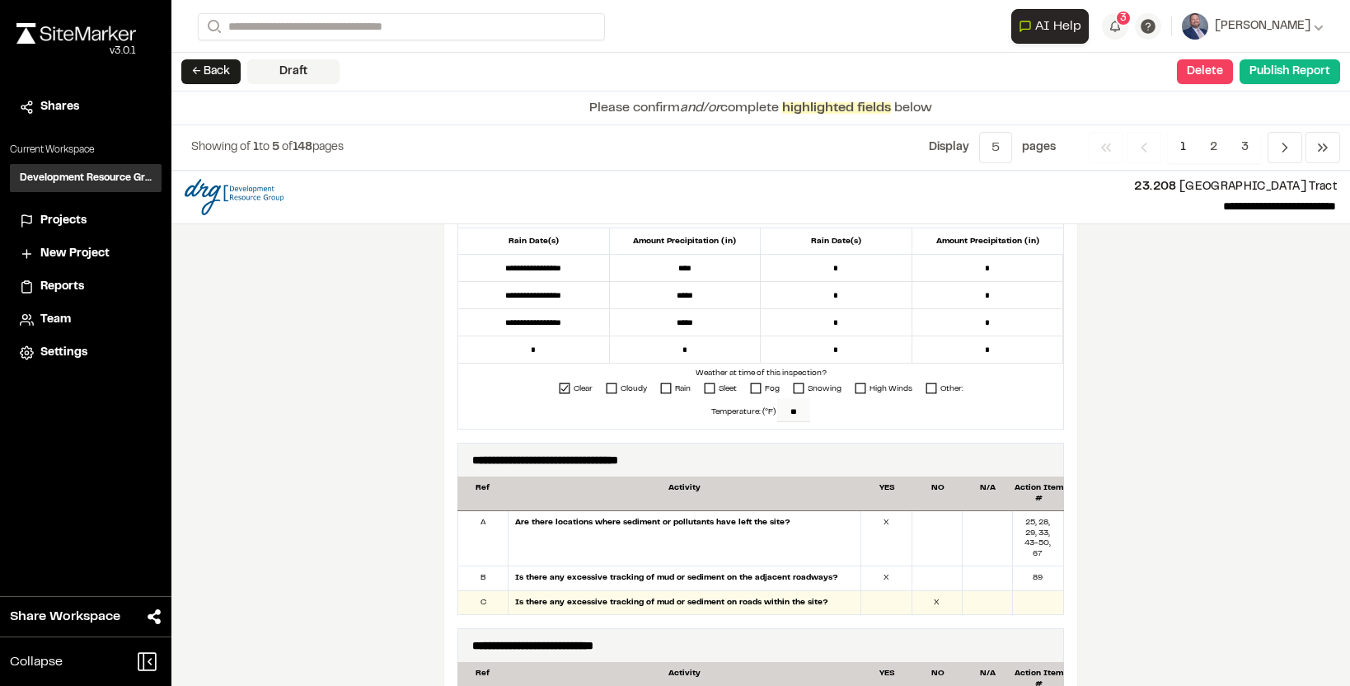
click at [791, 414] on input "**" at bounding box center [793, 410] width 33 height 24
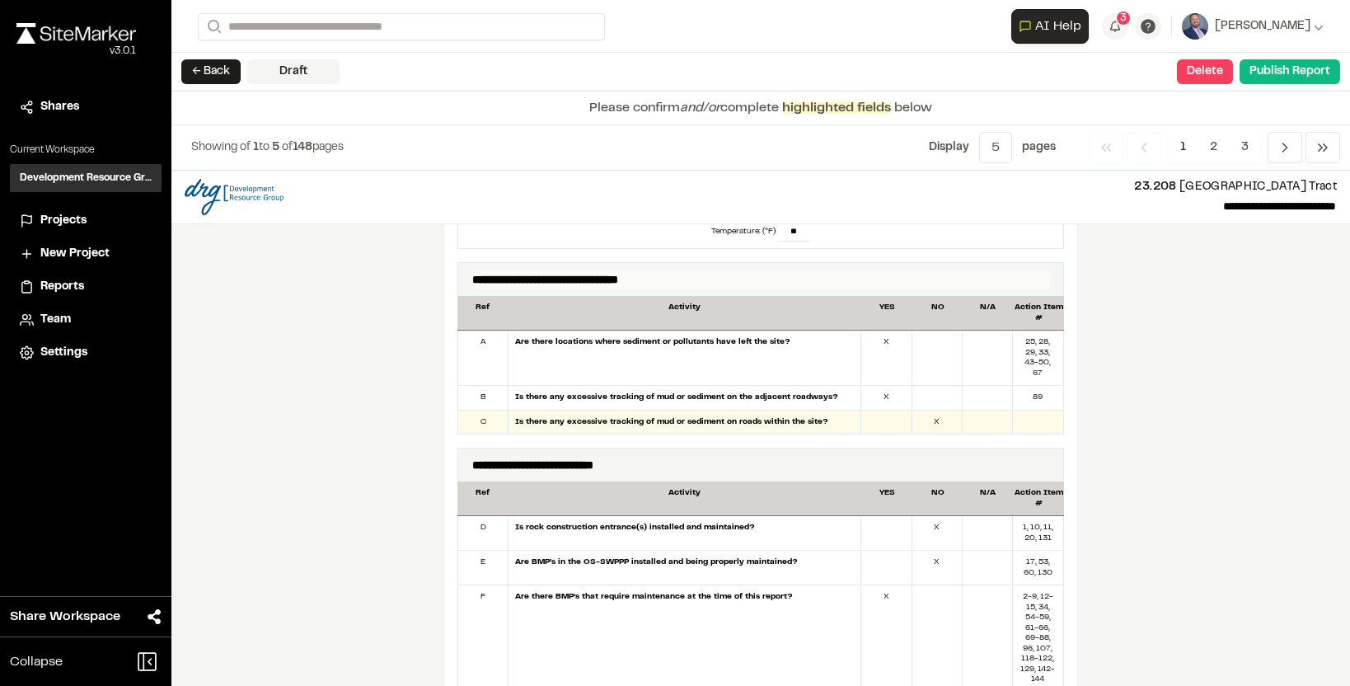
scroll to position [1000, 0]
type input "**"
click at [940, 424] on div "X" at bounding box center [937, 423] width 50 height 24
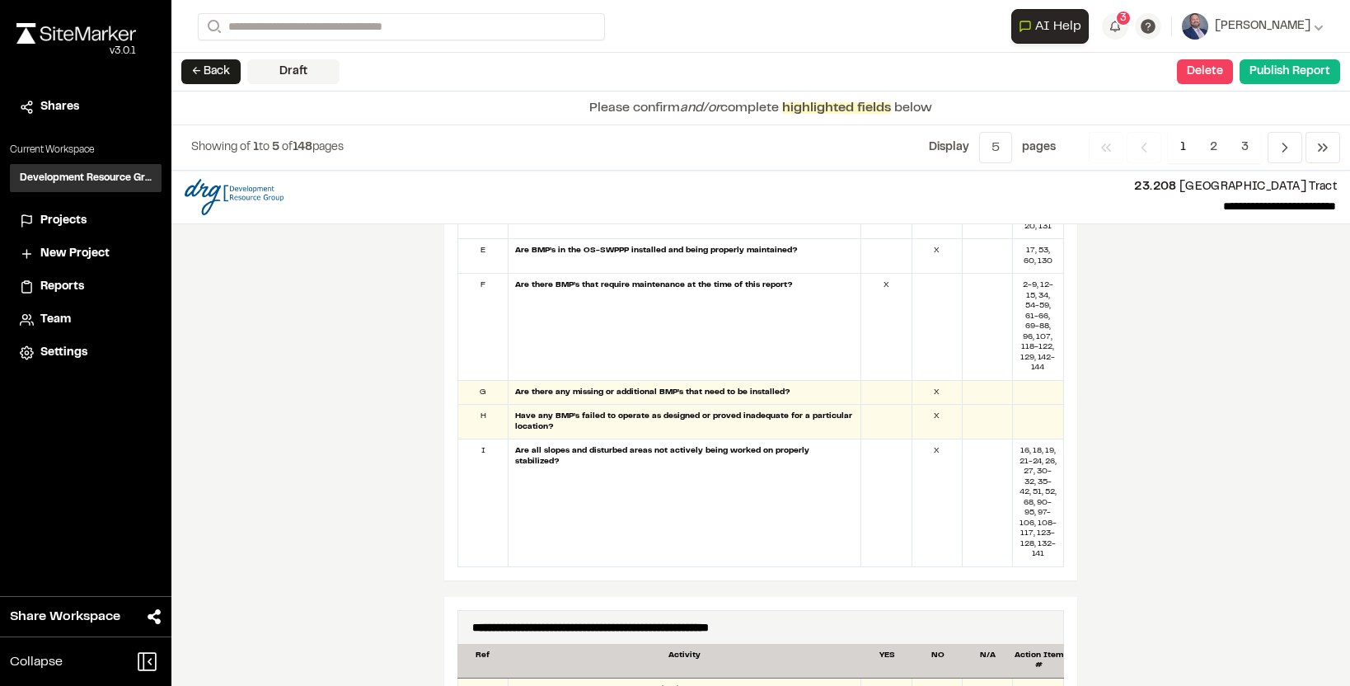
scroll to position [1316, 0]
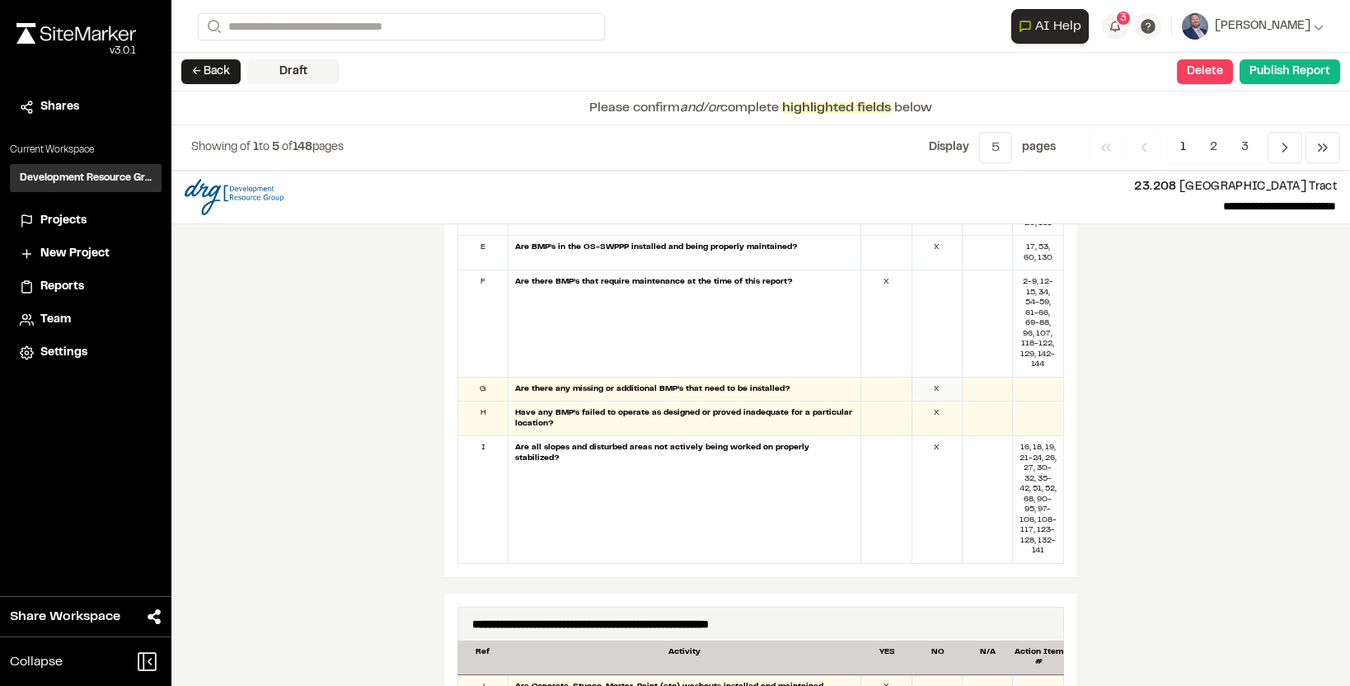
click at [940, 388] on div "X" at bounding box center [937, 390] width 50 height 24
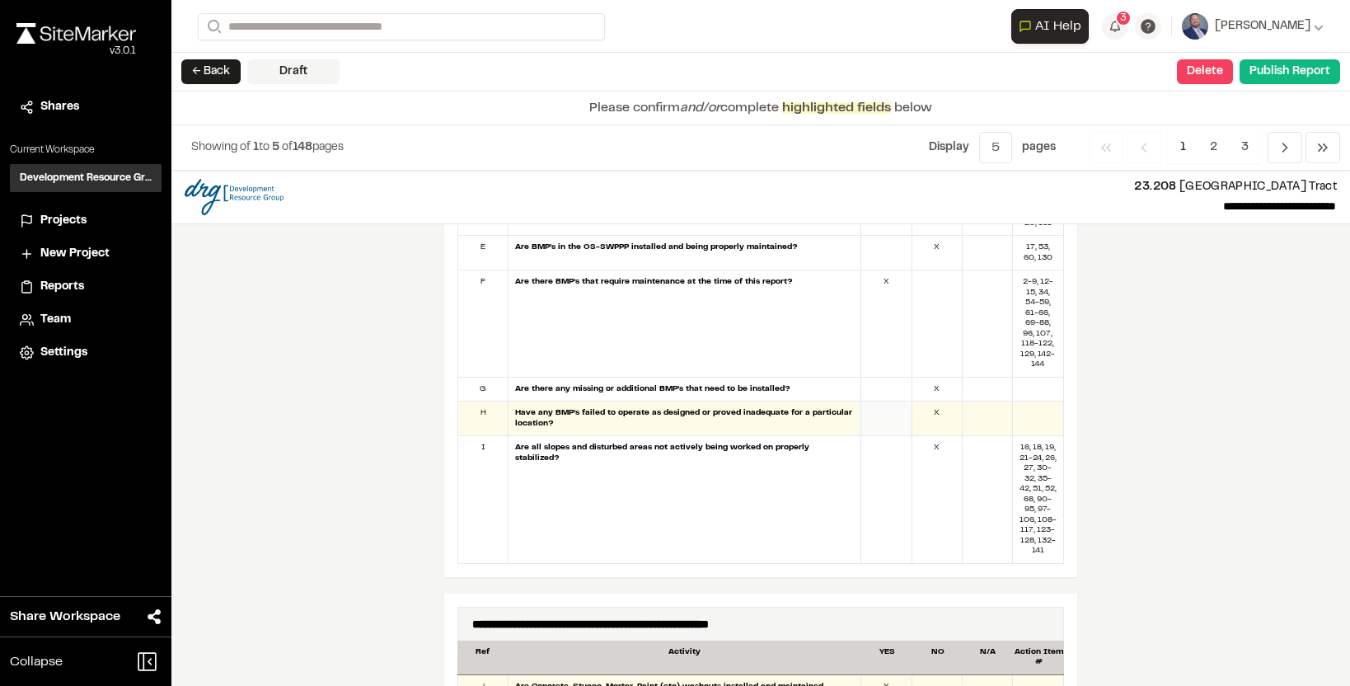
click at [904, 417] on div at bounding box center [886, 418] width 50 height 34
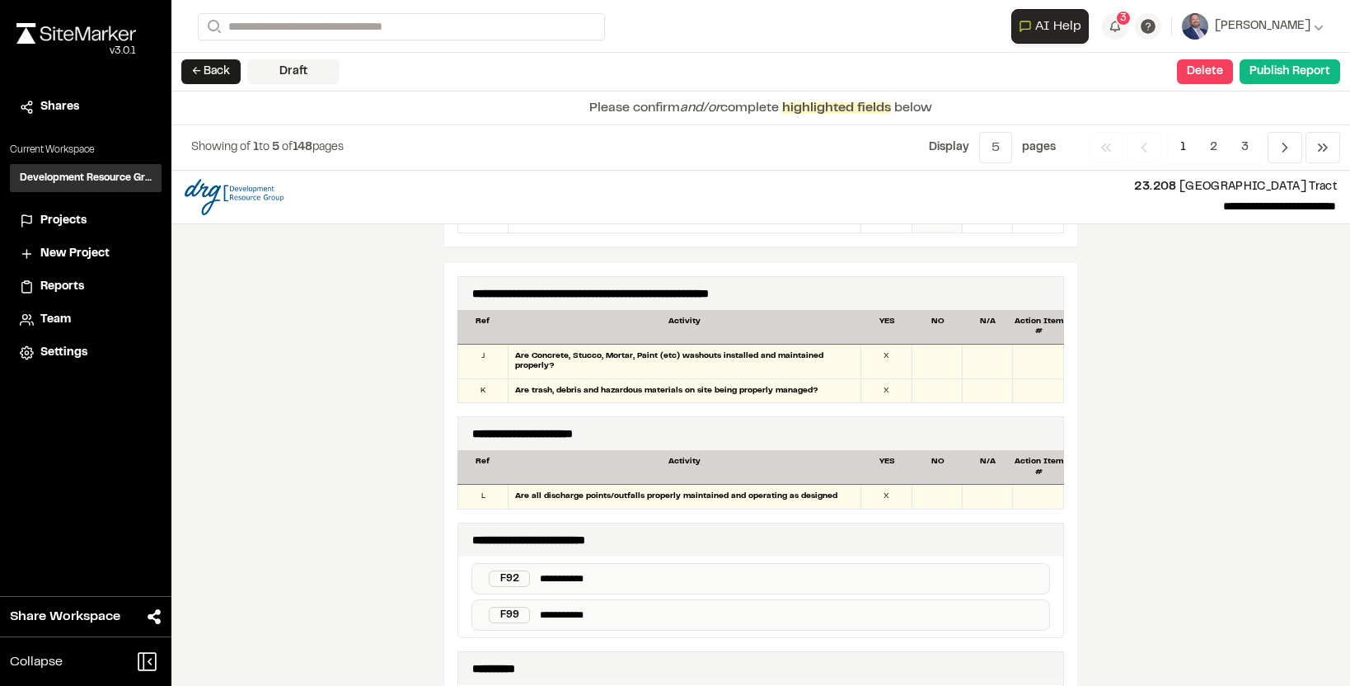
scroll to position [1650, 0]
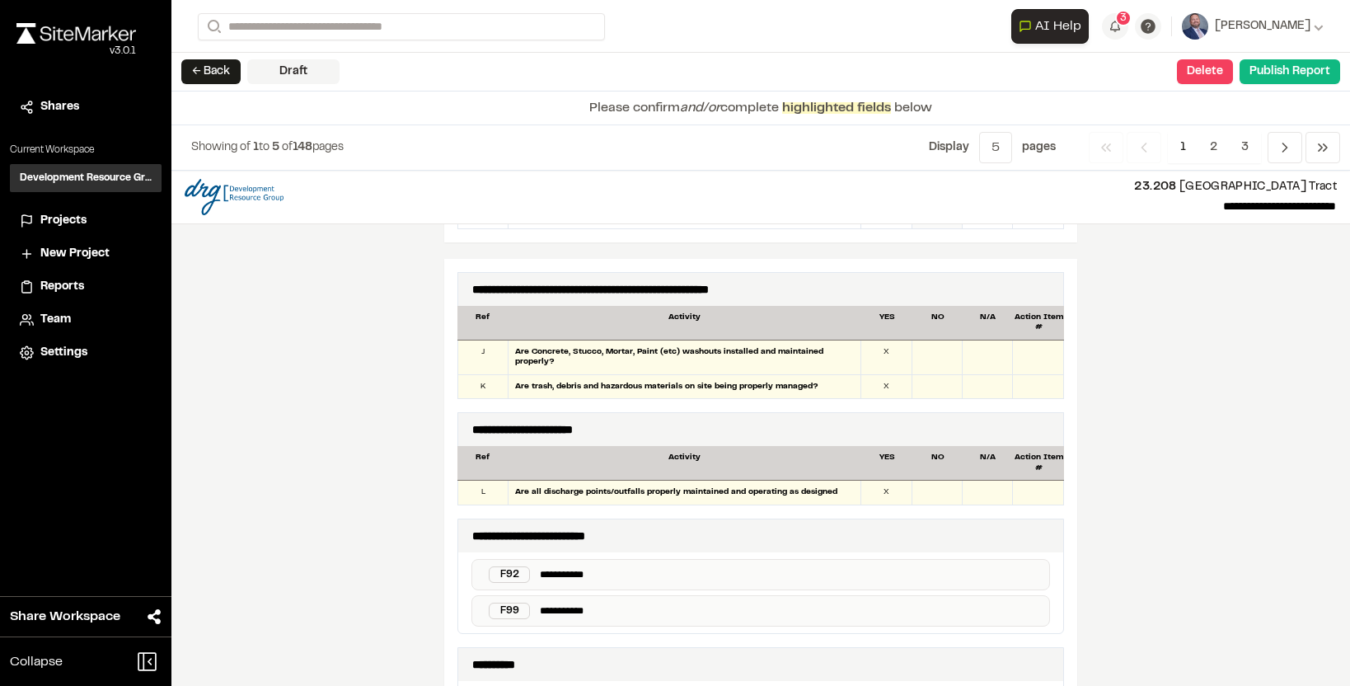
click at [945, 462] on div "NO" at bounding box center [937, 463] width 50 height 21
click at [932, 366] on div at bounding box center [937, 357] width 50 height 34
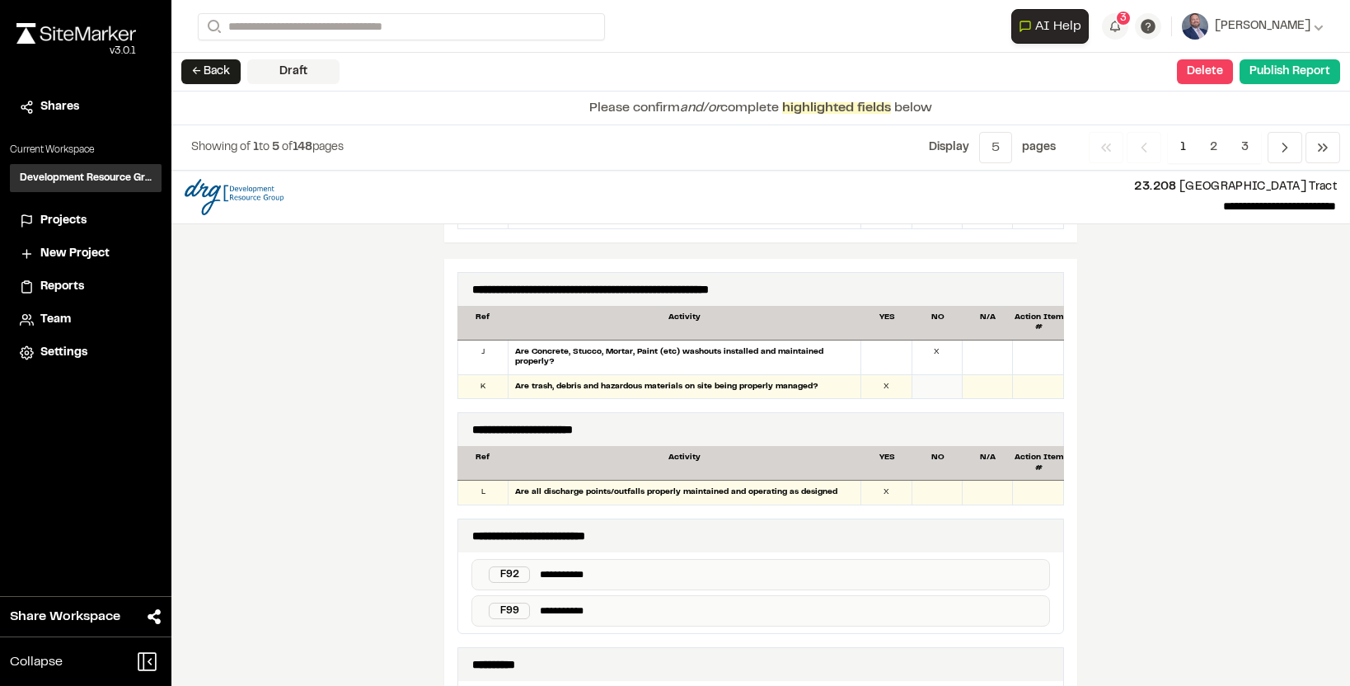
click at [936, 385] on div at bounding box center [937, 387] width 50 height 24
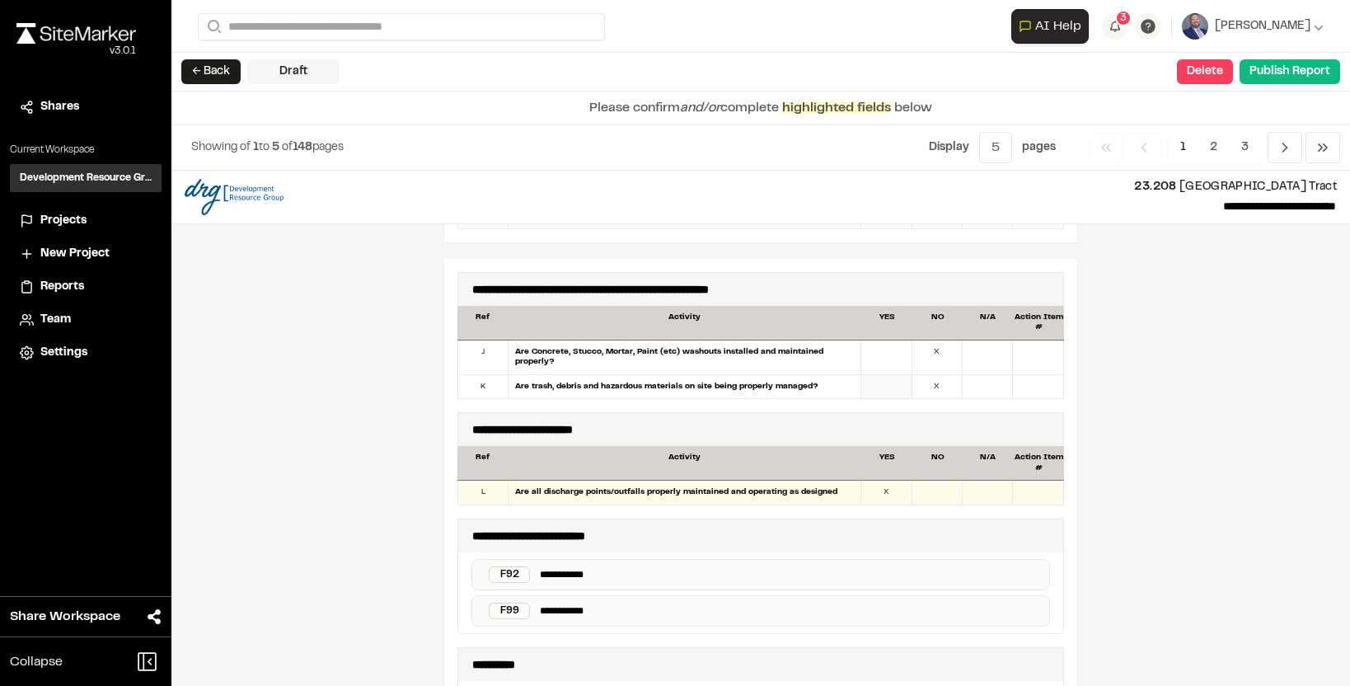
click at [898, 390] on div at bounding box center [886, 387] width 50 height 24
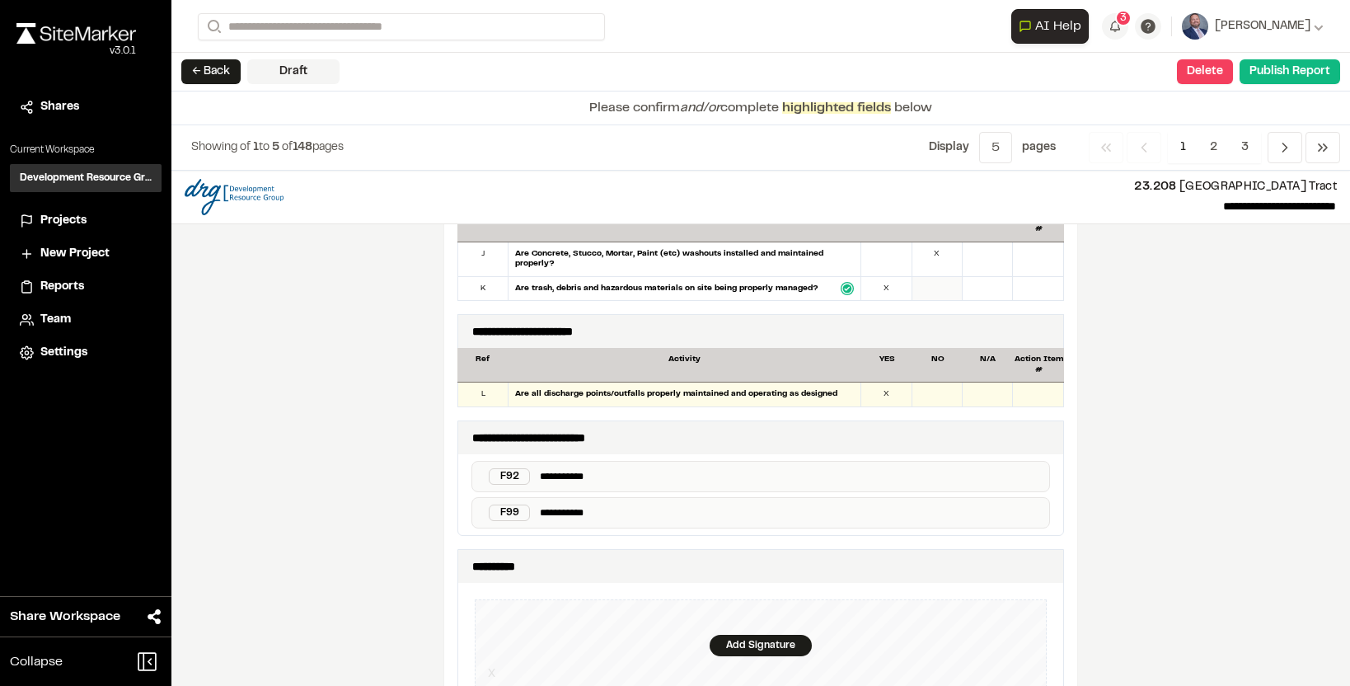
scroll to position [1749, 0]
click at [894, 400] on div "X" at bounding box center [886, 394] width 50 height 24
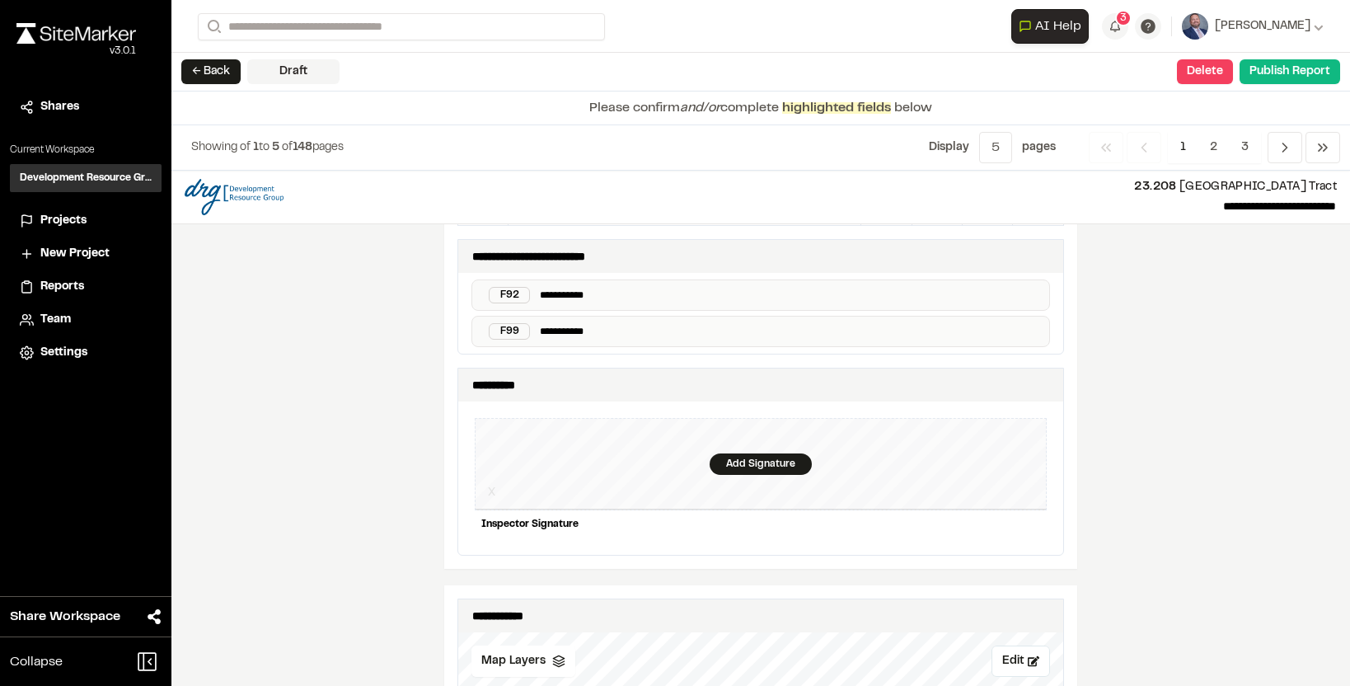
scroll to position [1963, 0]
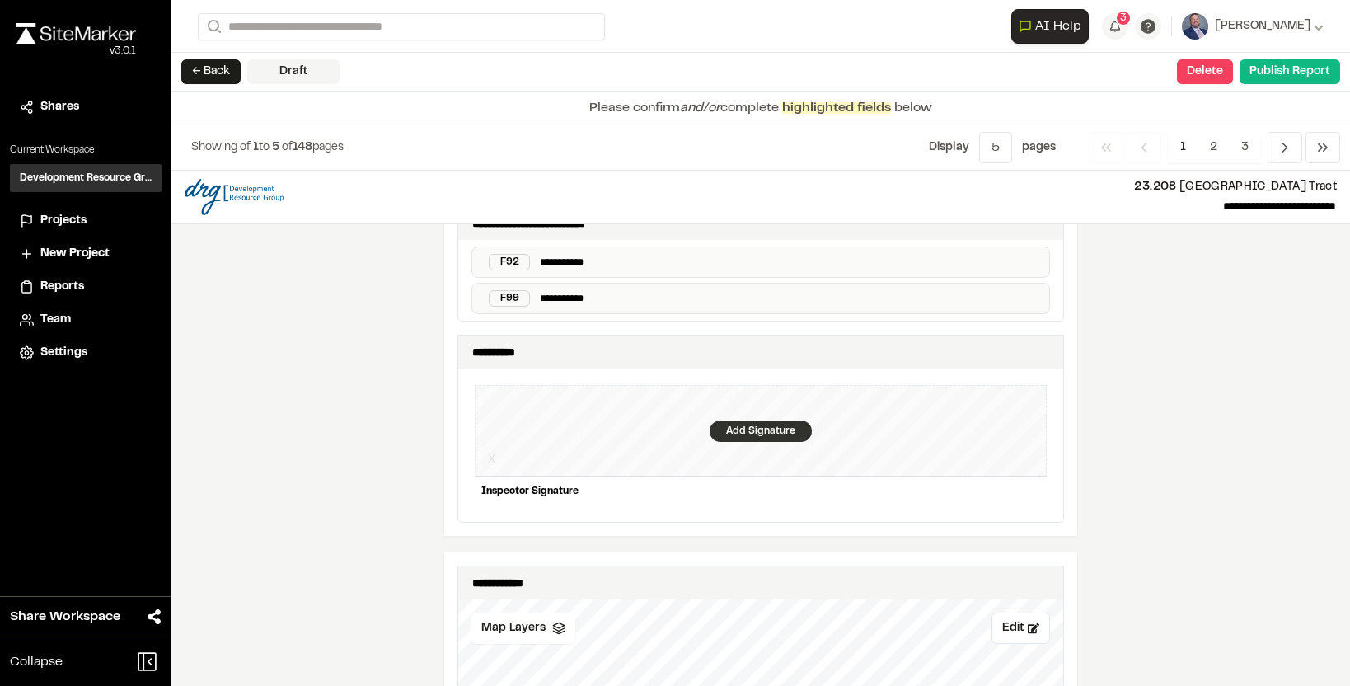
click at [737, 442] on div "Add Signature" at bounding box center [761, 430] width 102 height 21
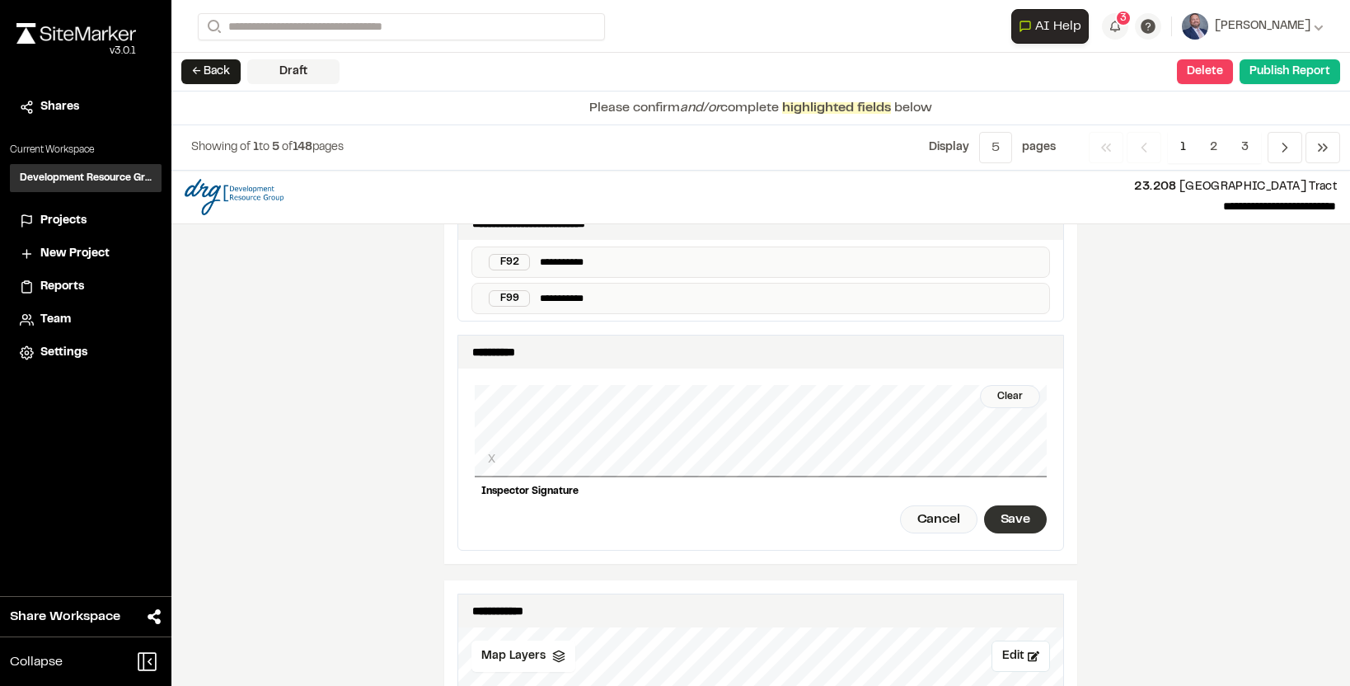
click at [1010, 533] on div "Save" at bounding box center [1015, 519] width 63 height 28
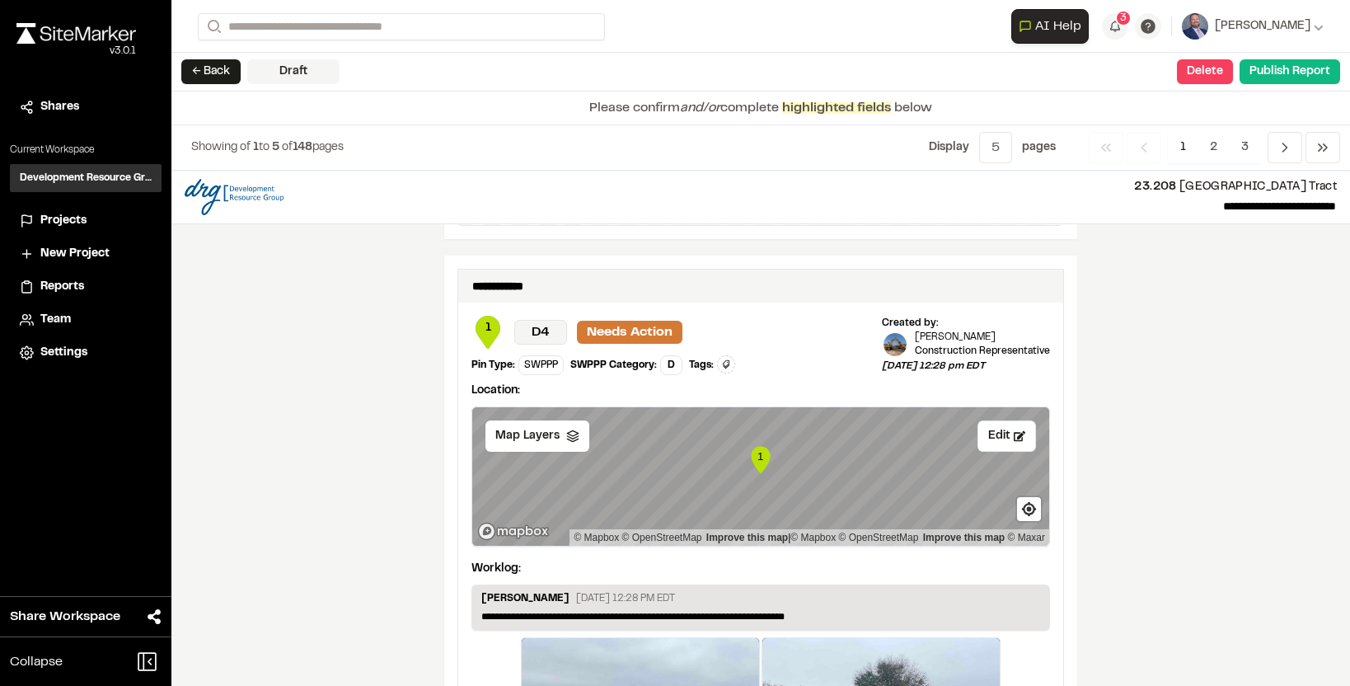
scroll to position [3076, 0]
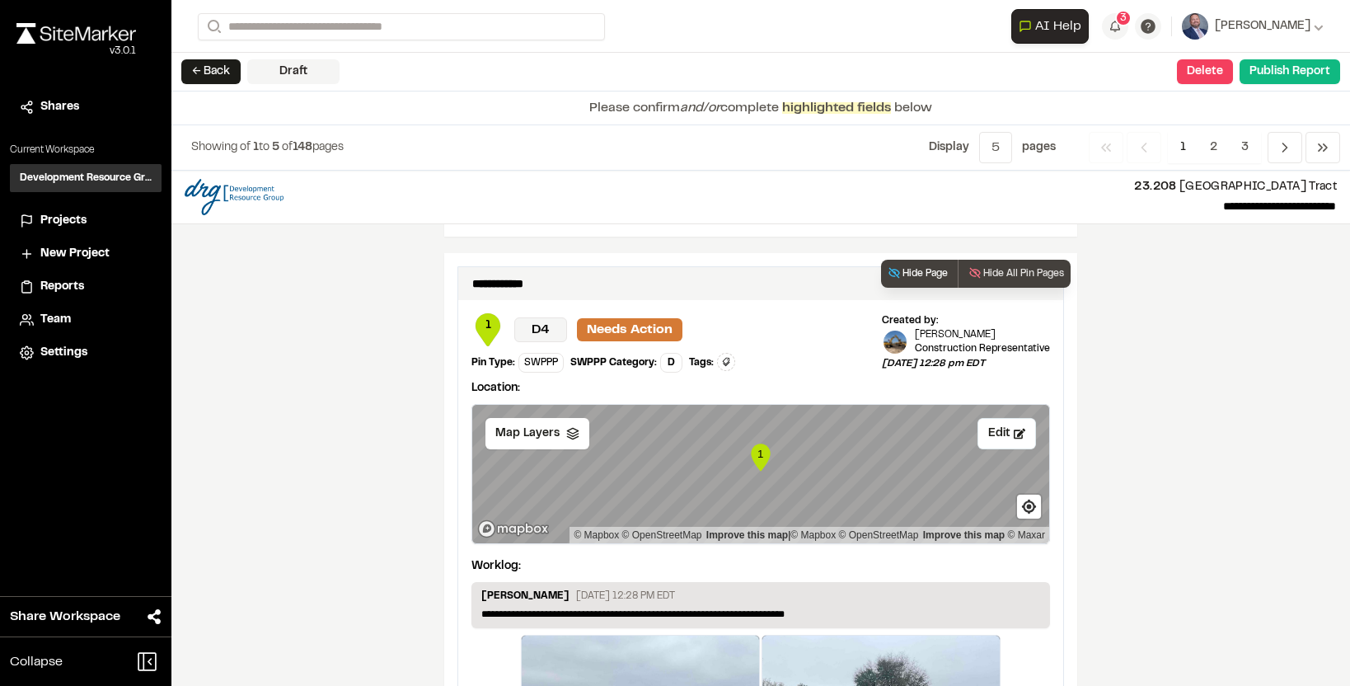
click at [926, 281] on button "Hide Page" at bounding box center [917, 274] width 73 height 28
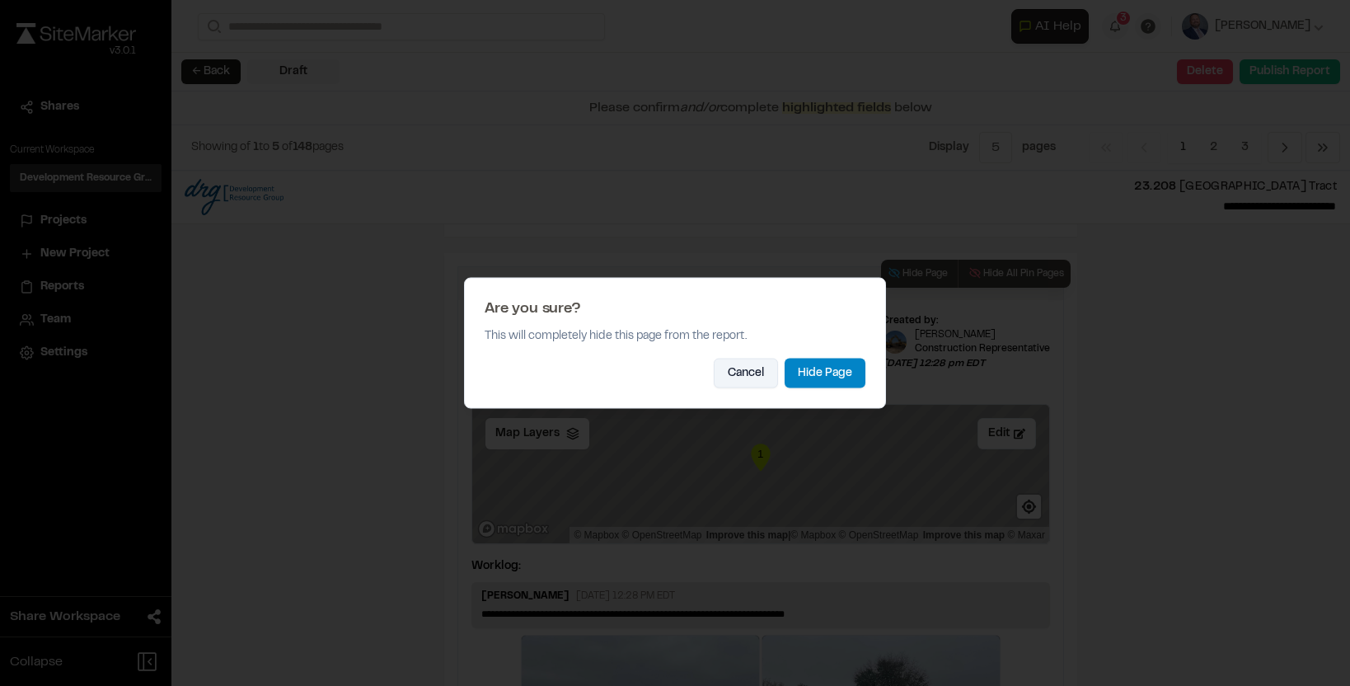
click at [760, 379] on button "Cancel" at bounding box center [746, 374] width 64 height 30
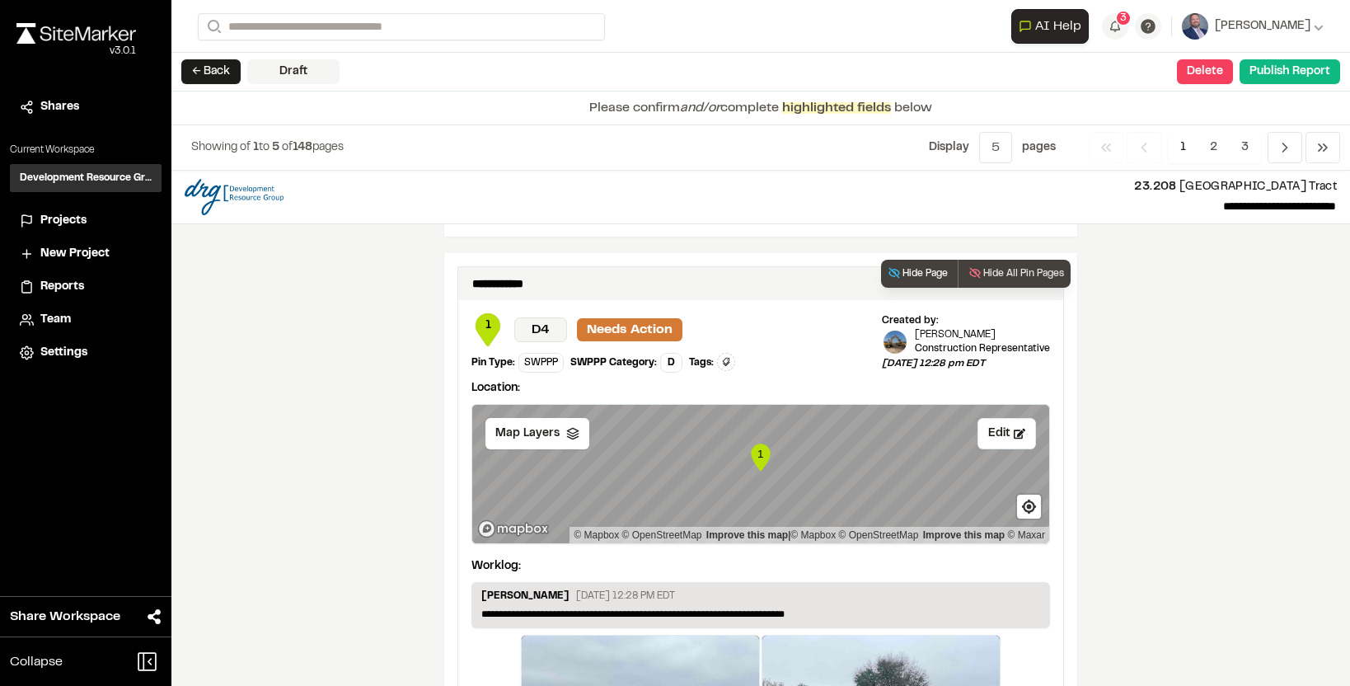
click at [917, 288] on button "Hide Page" at bounding box center [917, 274] width 73 height 28
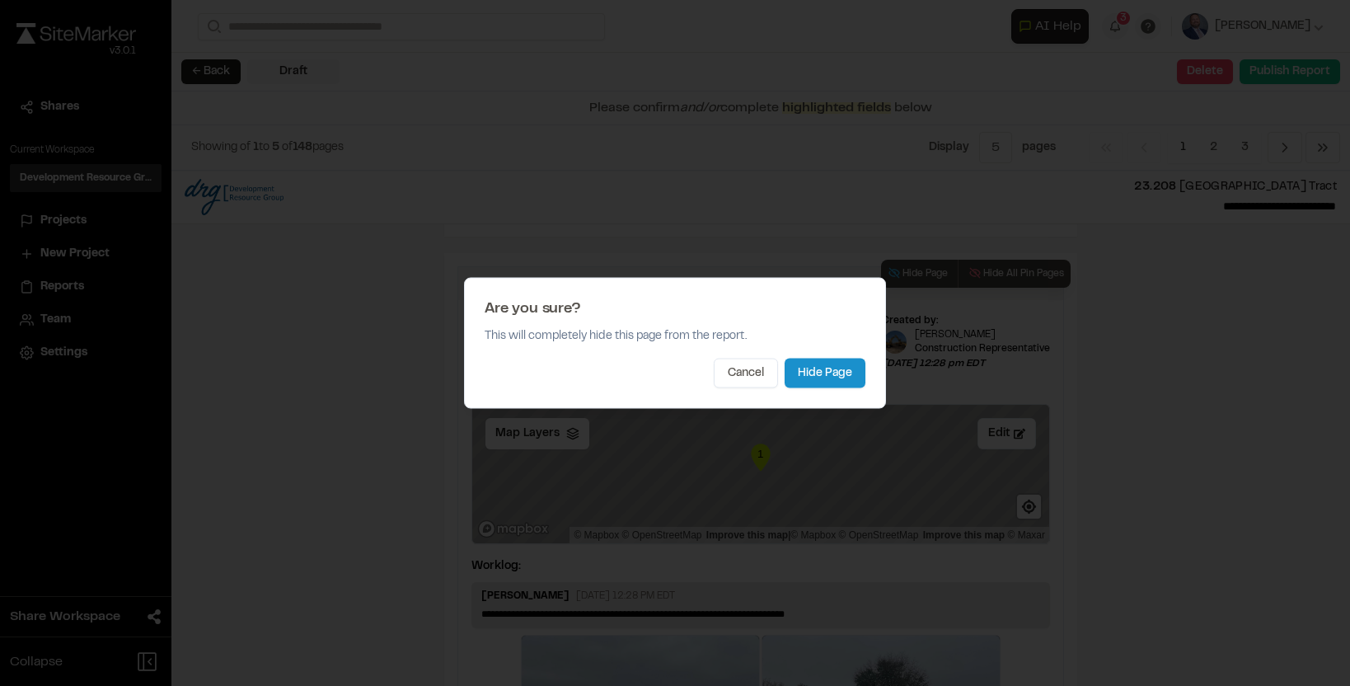
click at [817, 370] on button "Hide Page" at bounding box center [825, 374] width 81 height 30
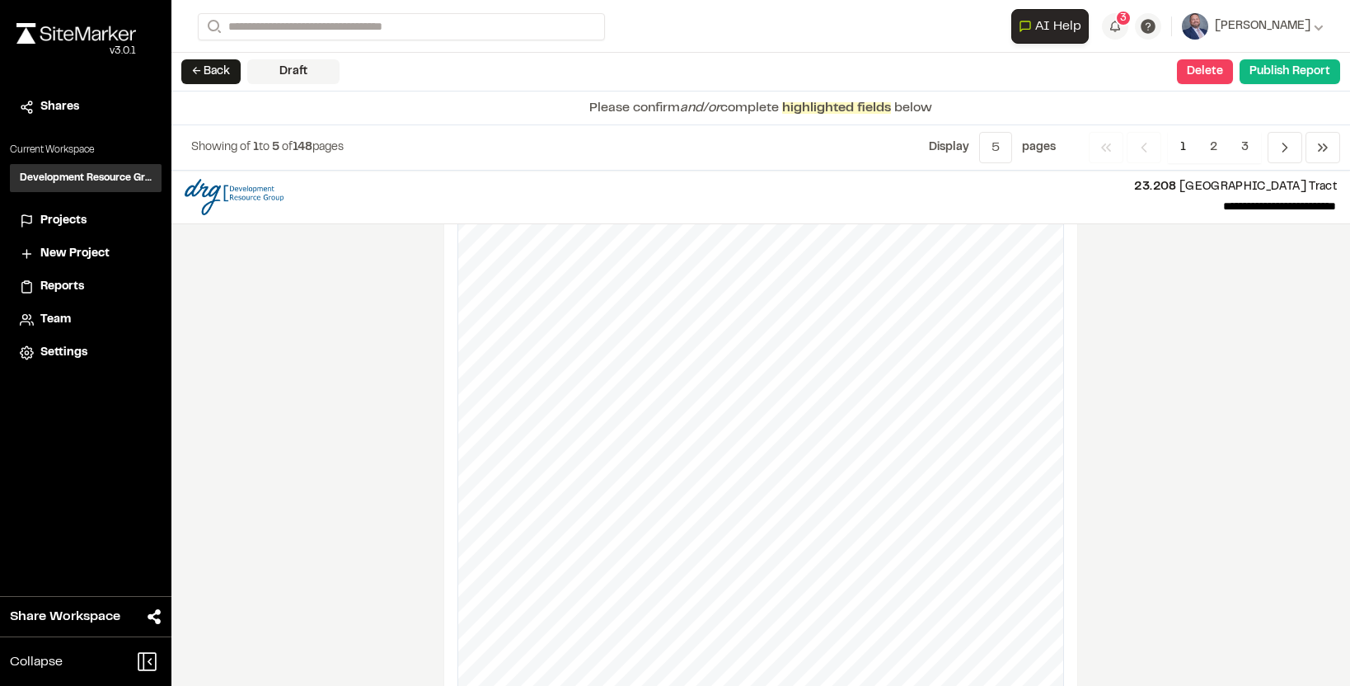
scroll to position [2653, 0]
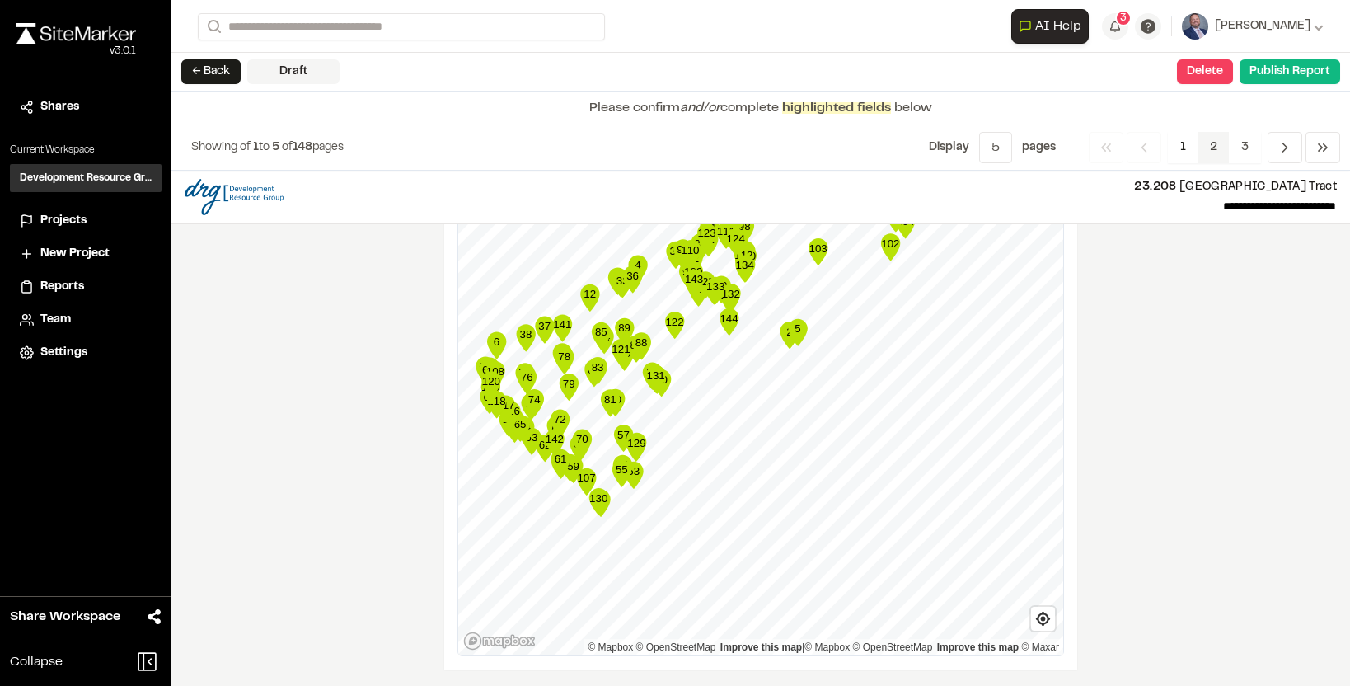
click at [1225, 147] on span "2" at bounding box center [1214, 147] width 32 height 31
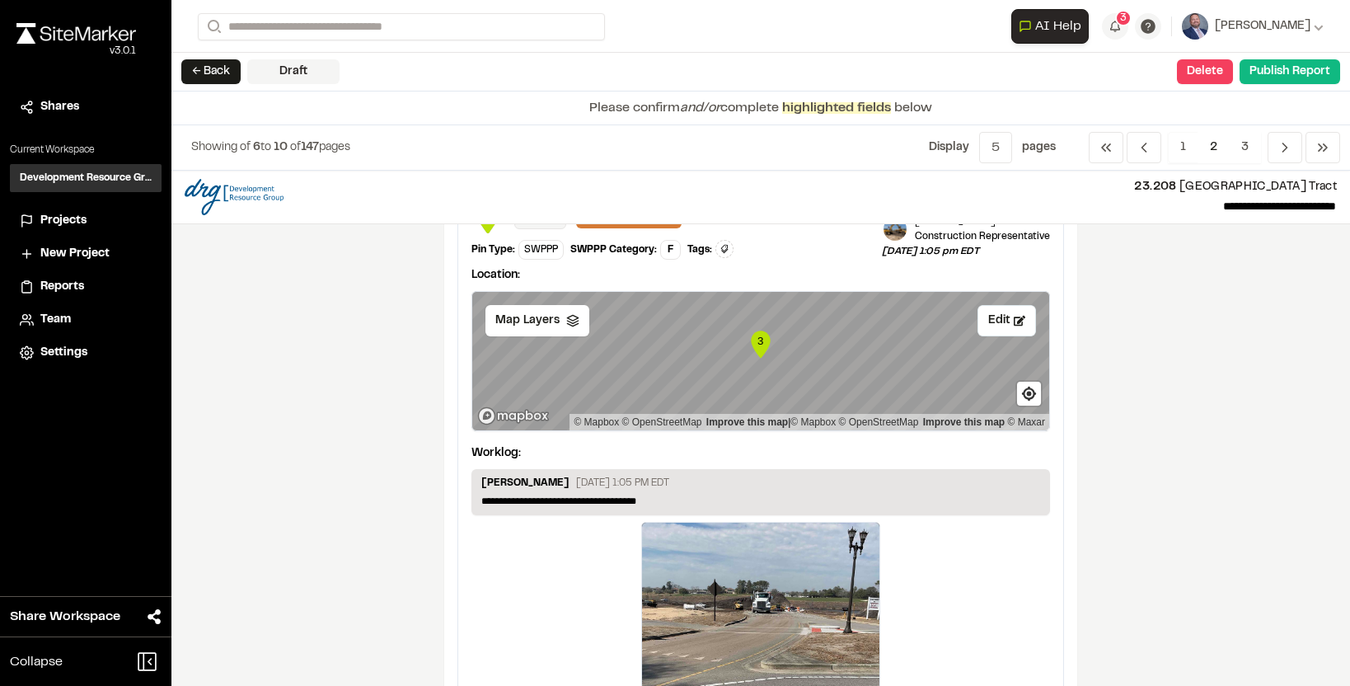
scroll to position [0, 0]
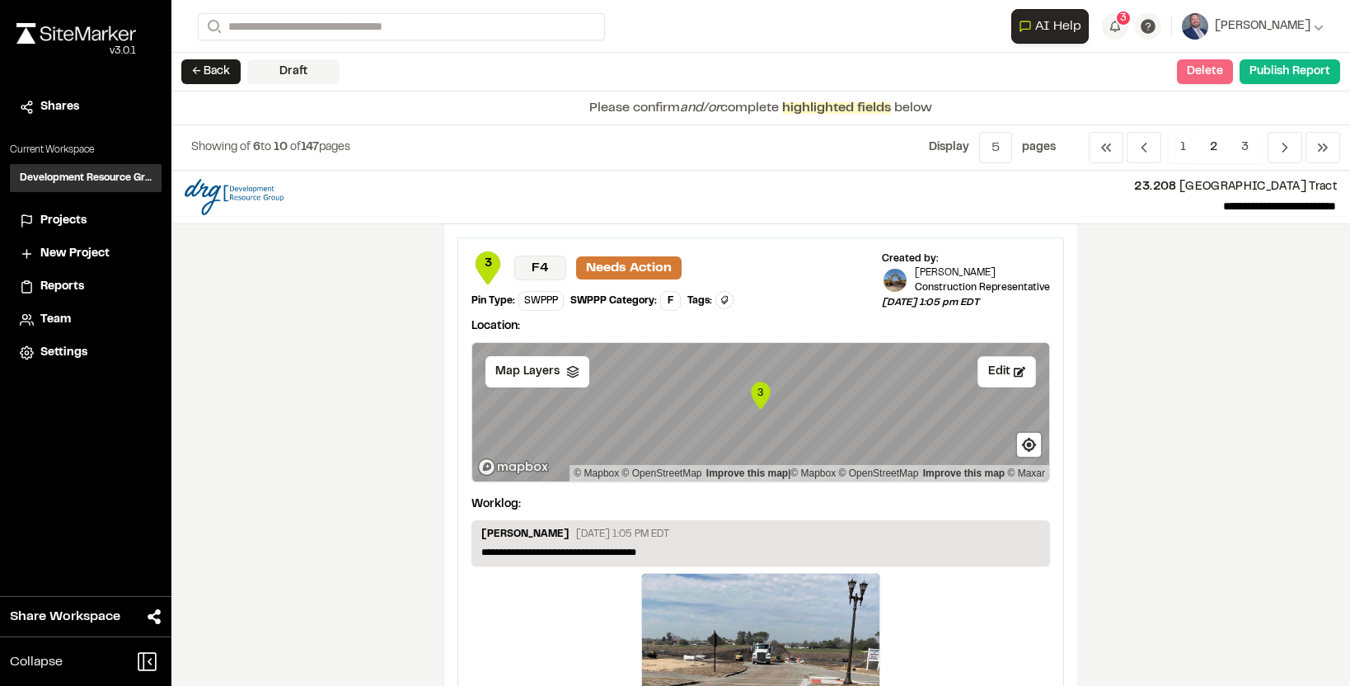
click at [1216, 77] on button "Delete" at bounding box center [1205, 71] width 56 height 25
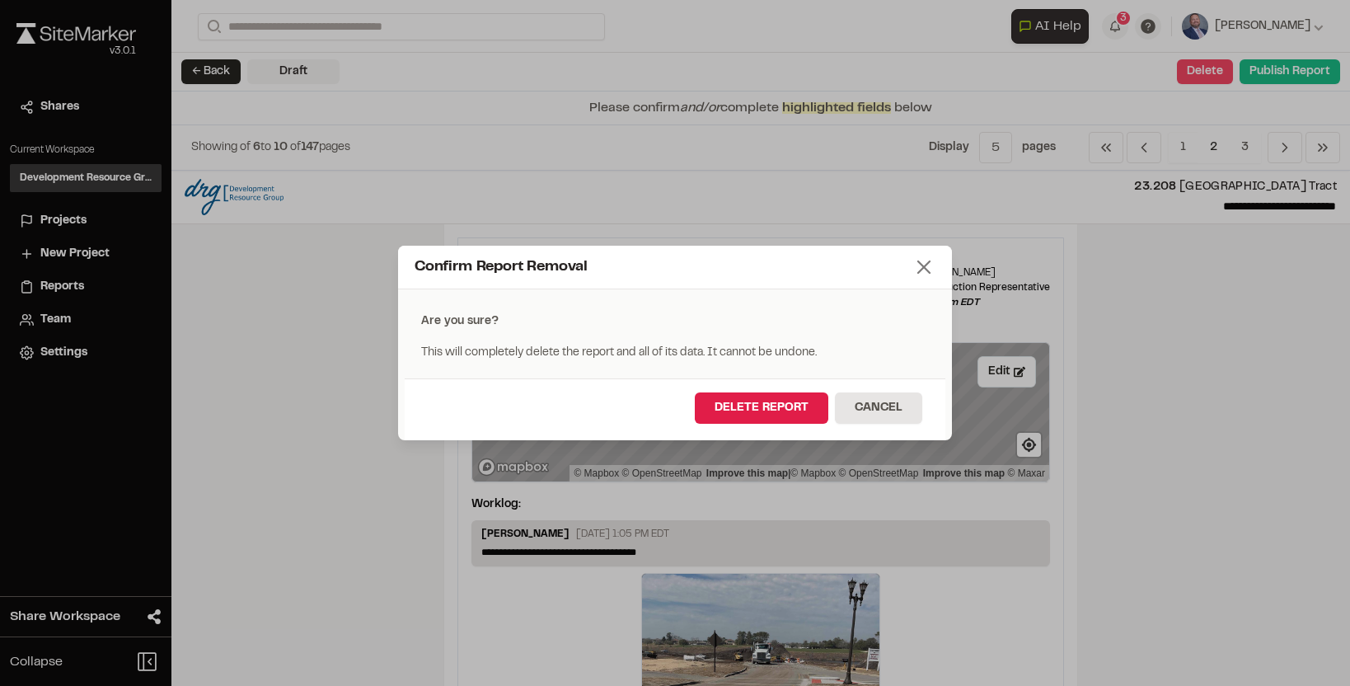
click at [921, 265] on icon at bounding box center [923, 267] width 23 height 23
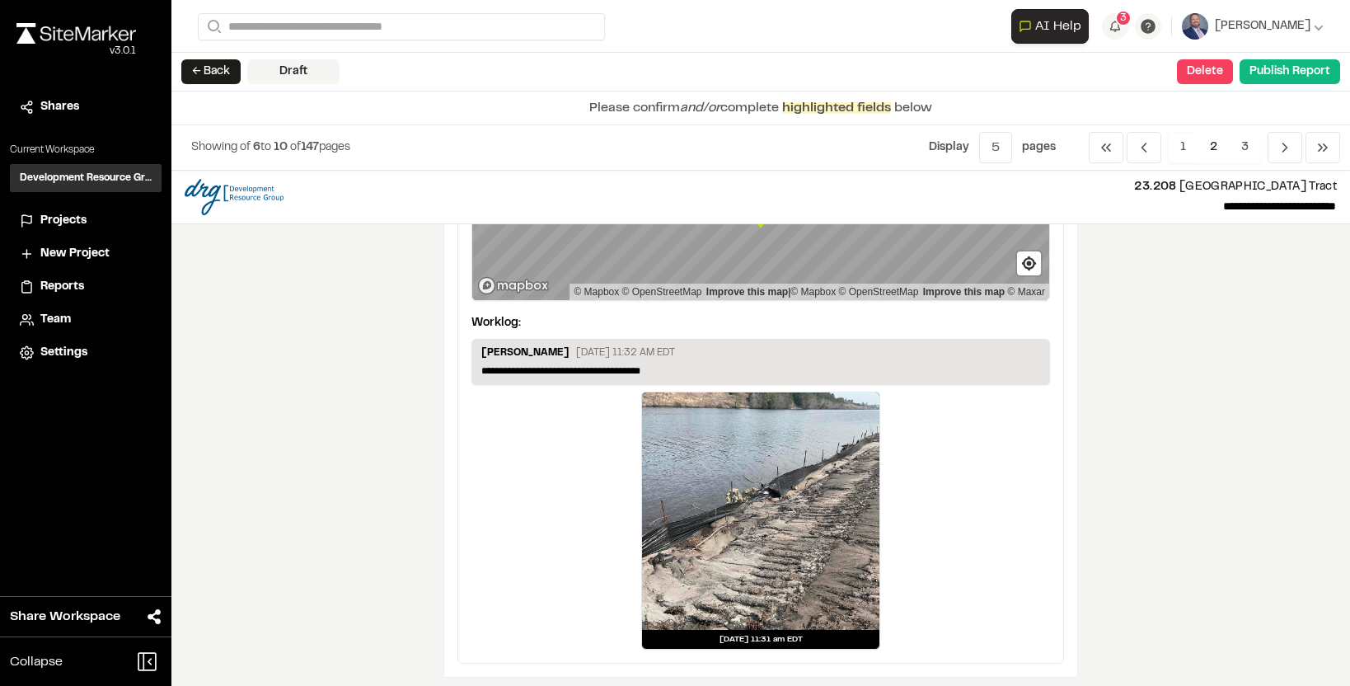
scroll to position [2792, 0]
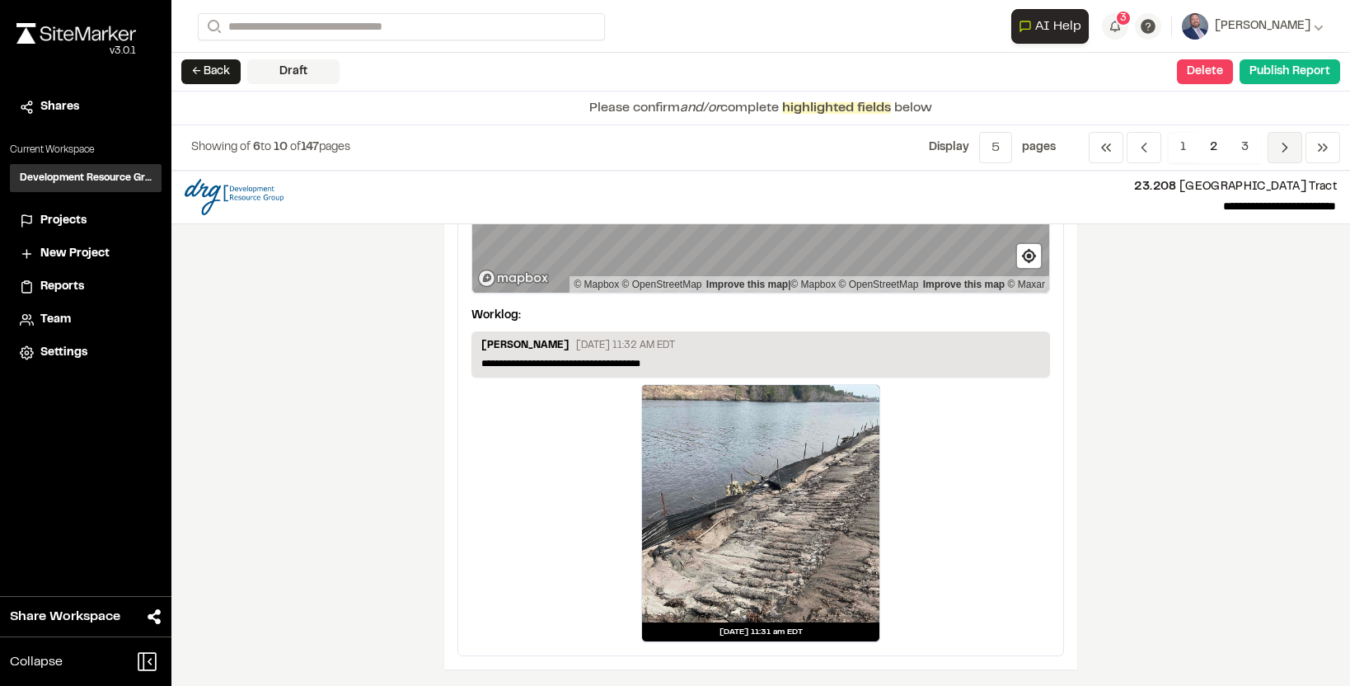
click at [1288, 153] on icon "Navigation" at bounding box center [1285, 147] width 16 height 16
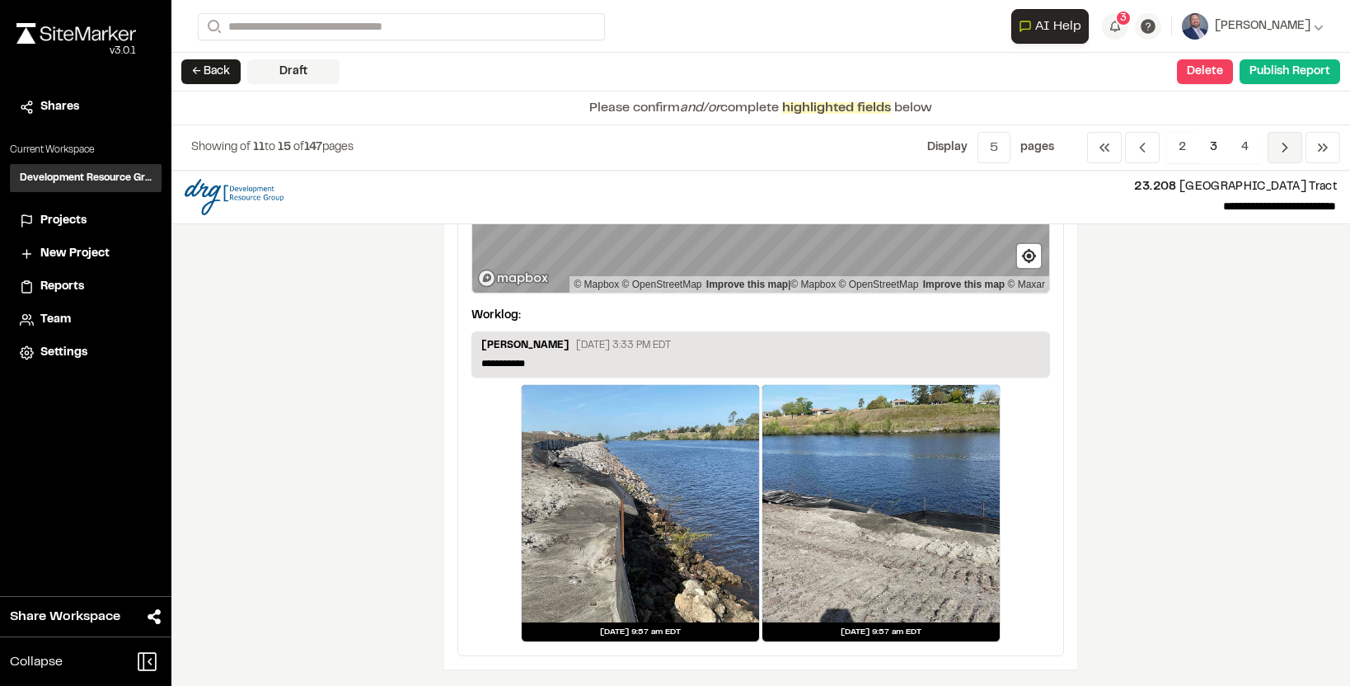
click at [1284, 159] on span "Previous" at bounding box center [1285, 147] width 35 height 31
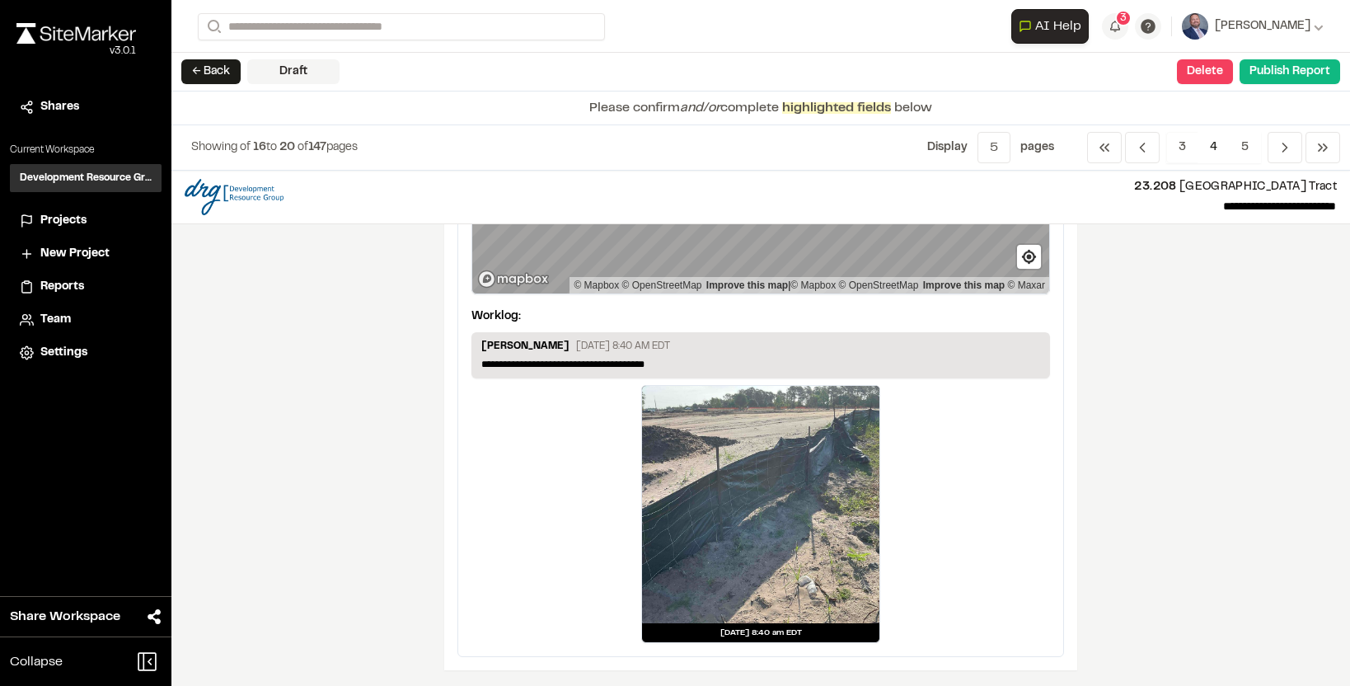
scroll to position [2807, 0]
click at [1283, 142] on icon "Navigation" at bounding box center [1285, 147] width 16 height 16
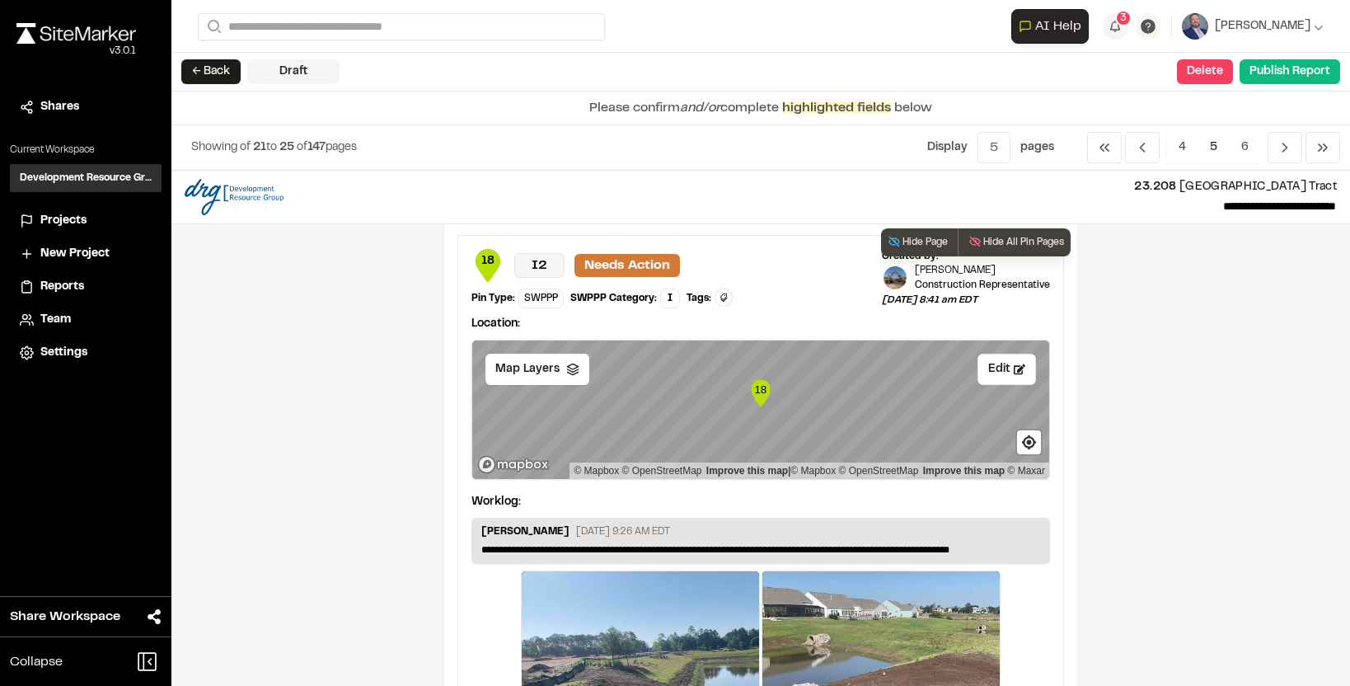
scroll to position [0, 0]
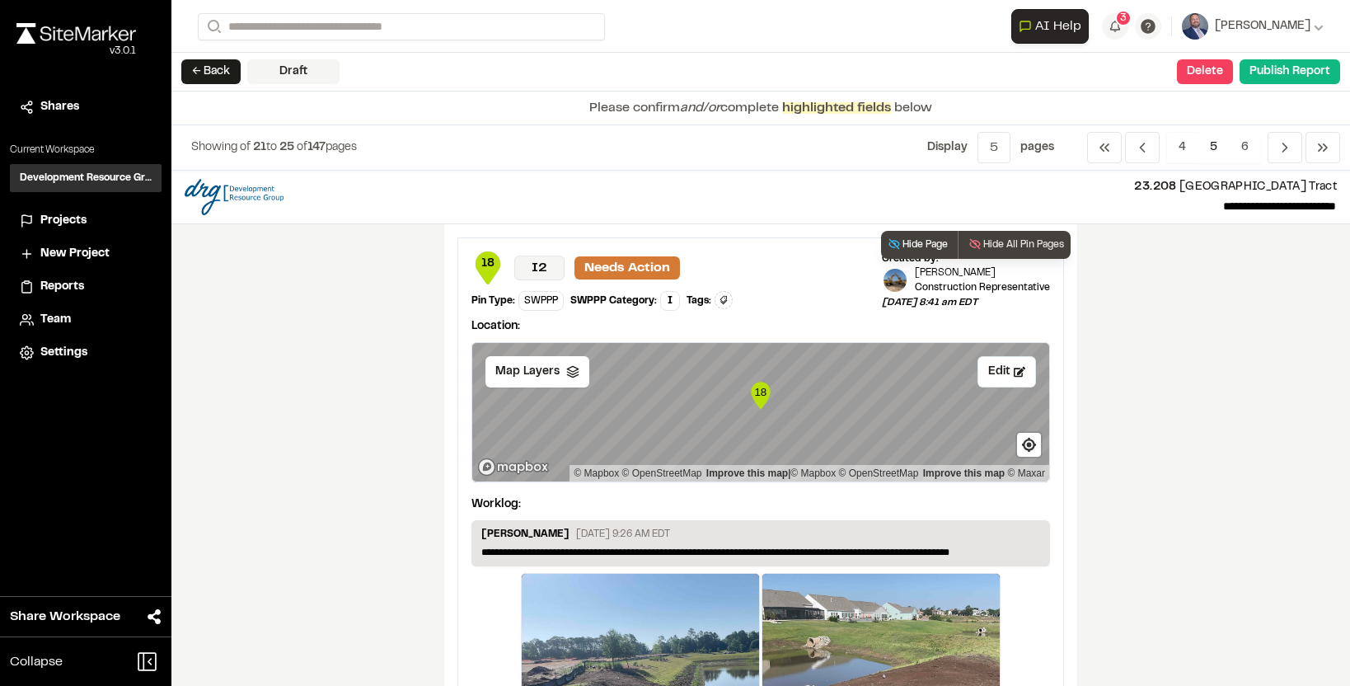
click at [909, 245] on button "Hide Page" at bounding box center [917, 245] width 73 height 28
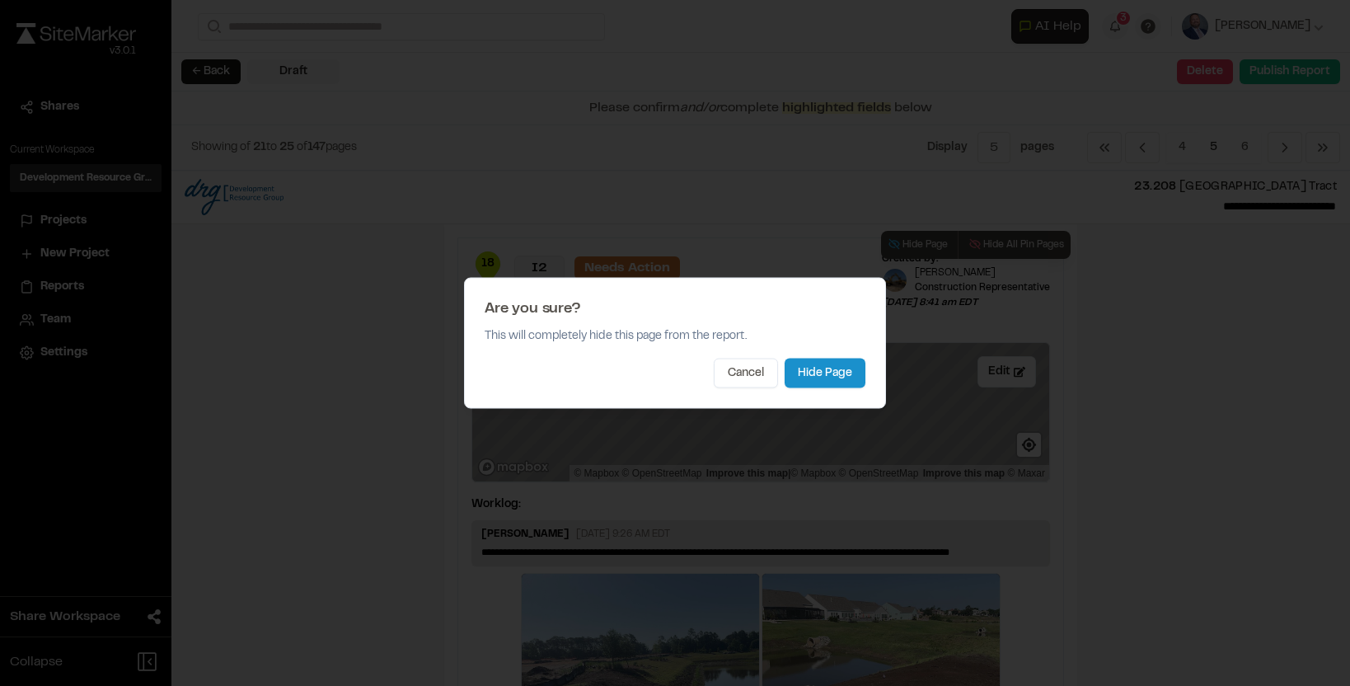
click at [821, 380] on button "Hide Page" at bounding box center [825, 374] width 81 height 30
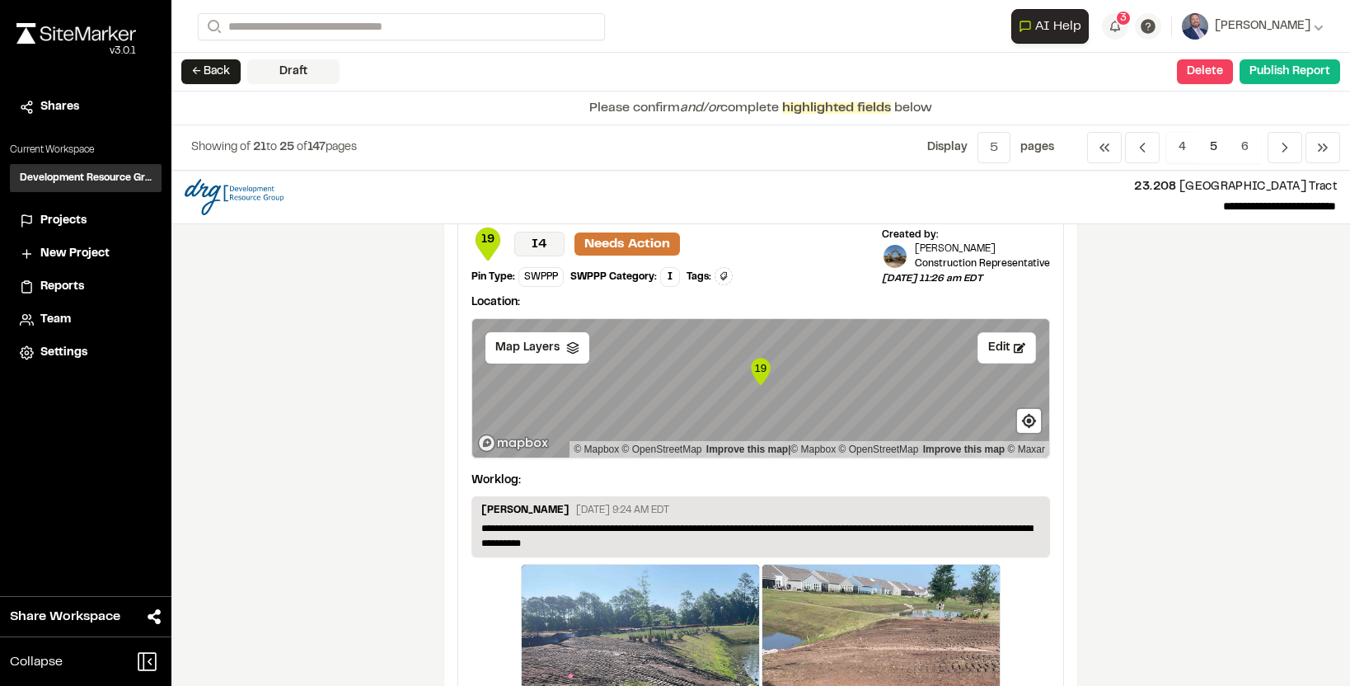
scroll to position [20, 0]
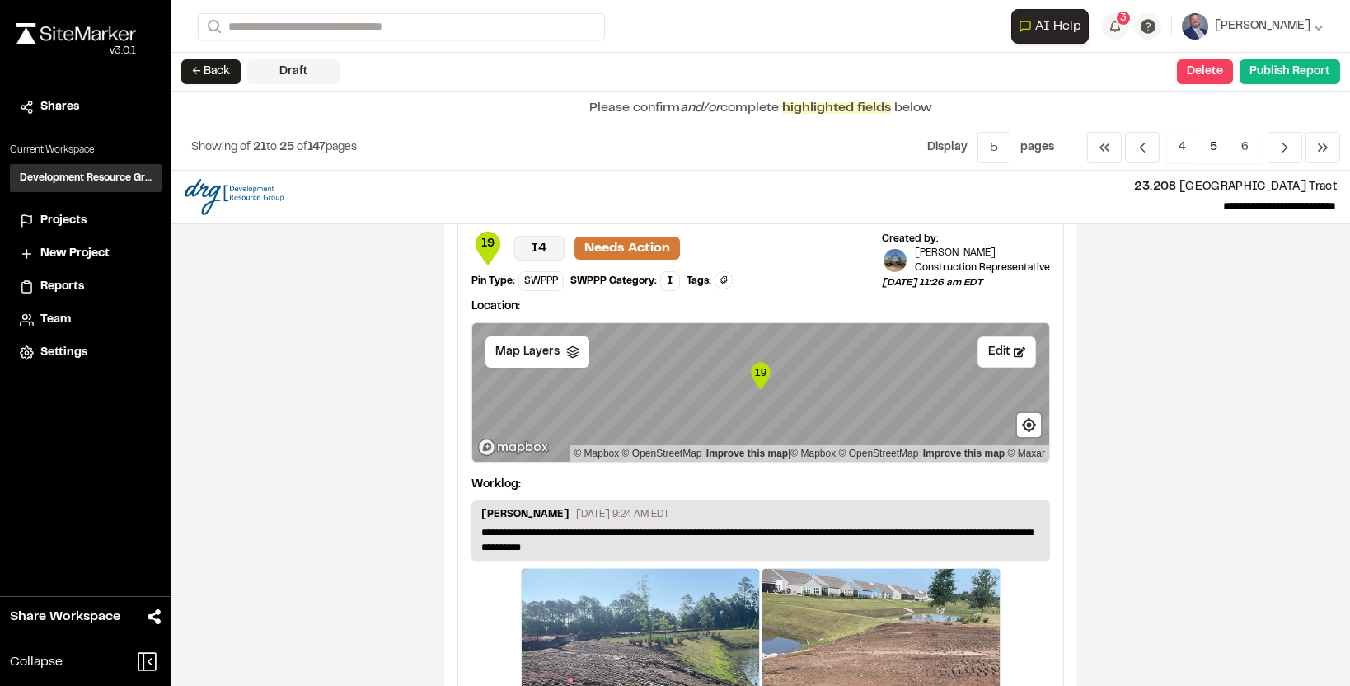
click at [771, 381] on icon "19" at bounding box center [760, 375] width 25 height 33
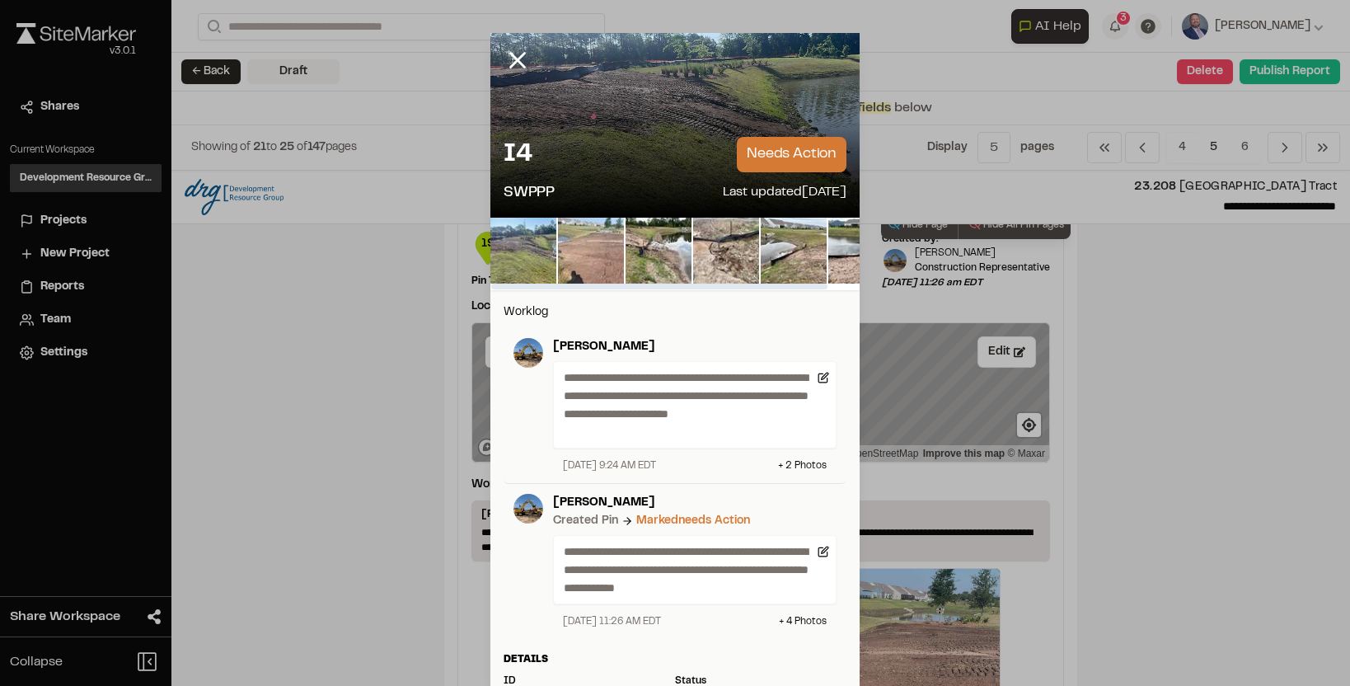
click at [598, 251] on img at bounding box center [591, 251] width 66 height 66
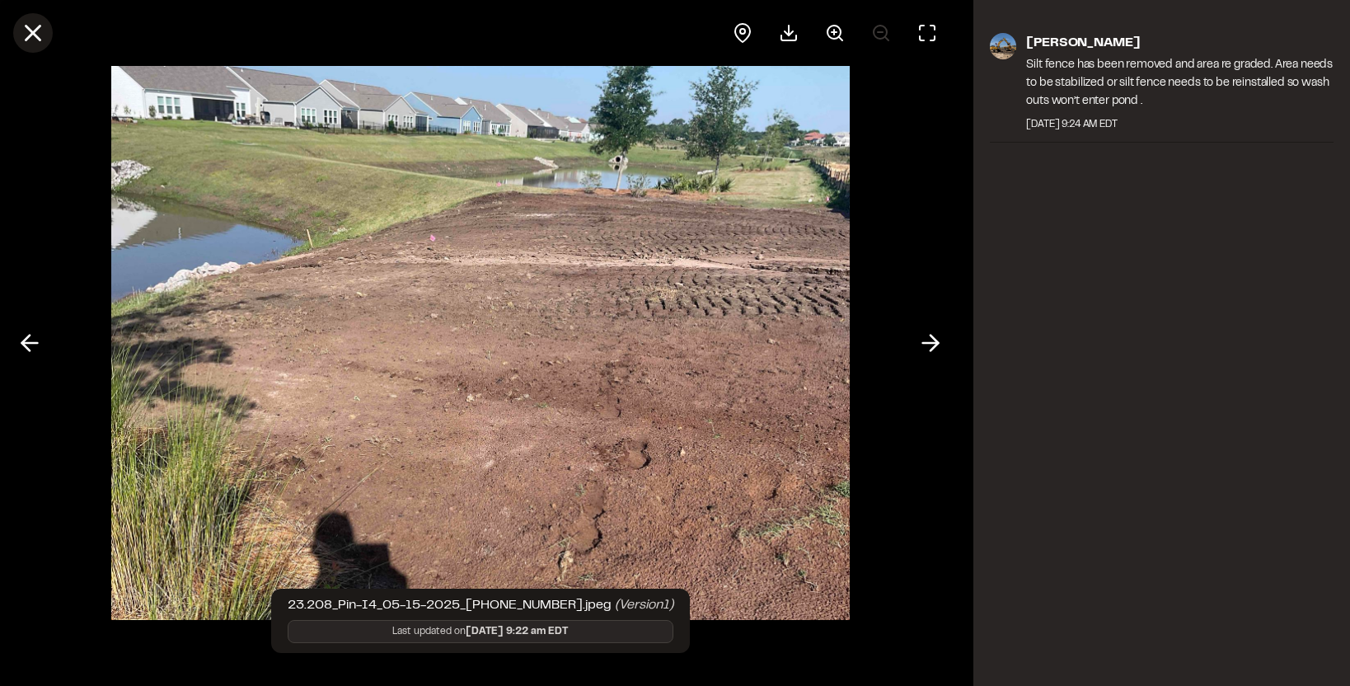
click at [39, 31] on icon at bounding box center [33, 33] width 28 height 28
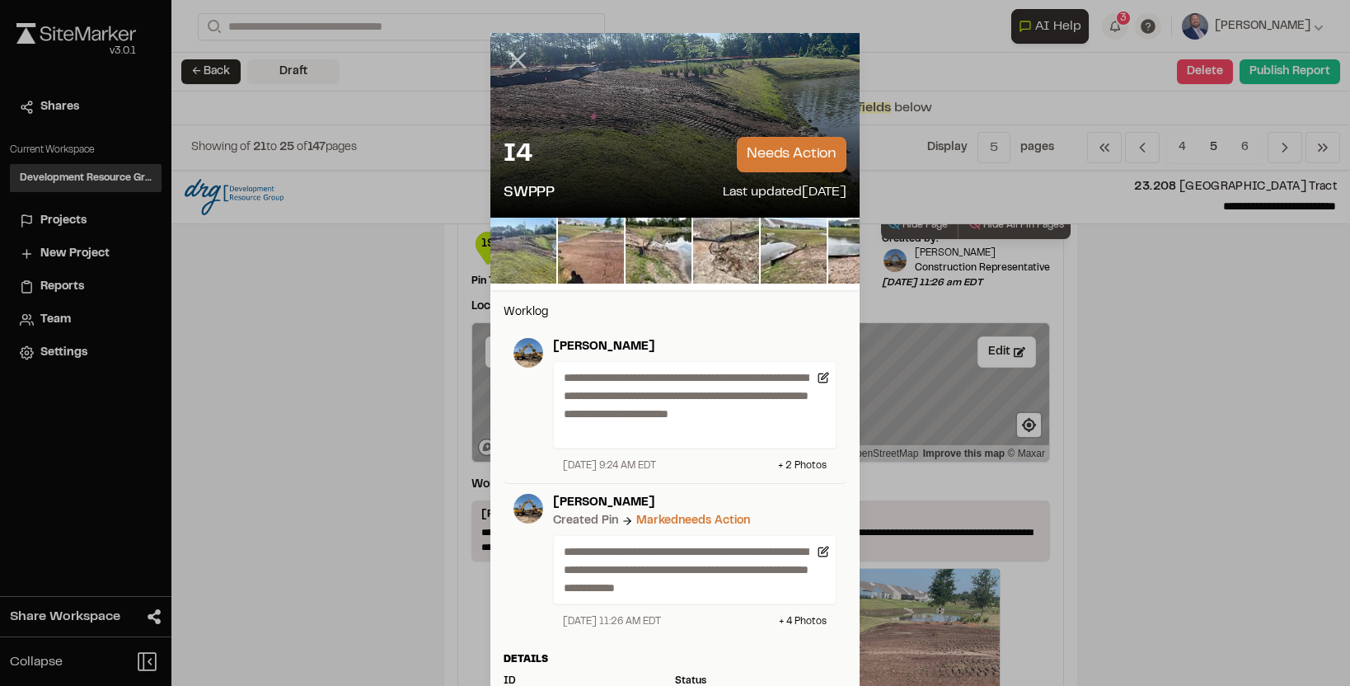
click at [515, 56] on line at bounding box center [518, 61] width 14 height 14
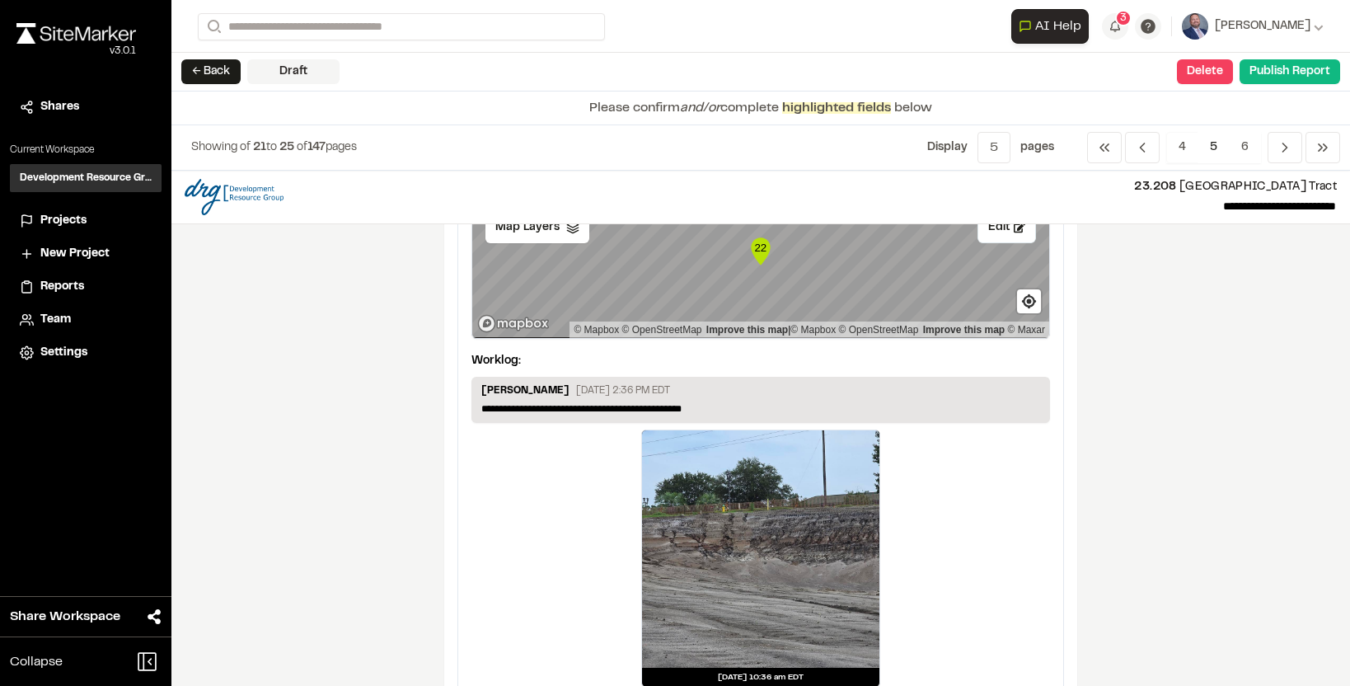
scroll to position [2155, 0]
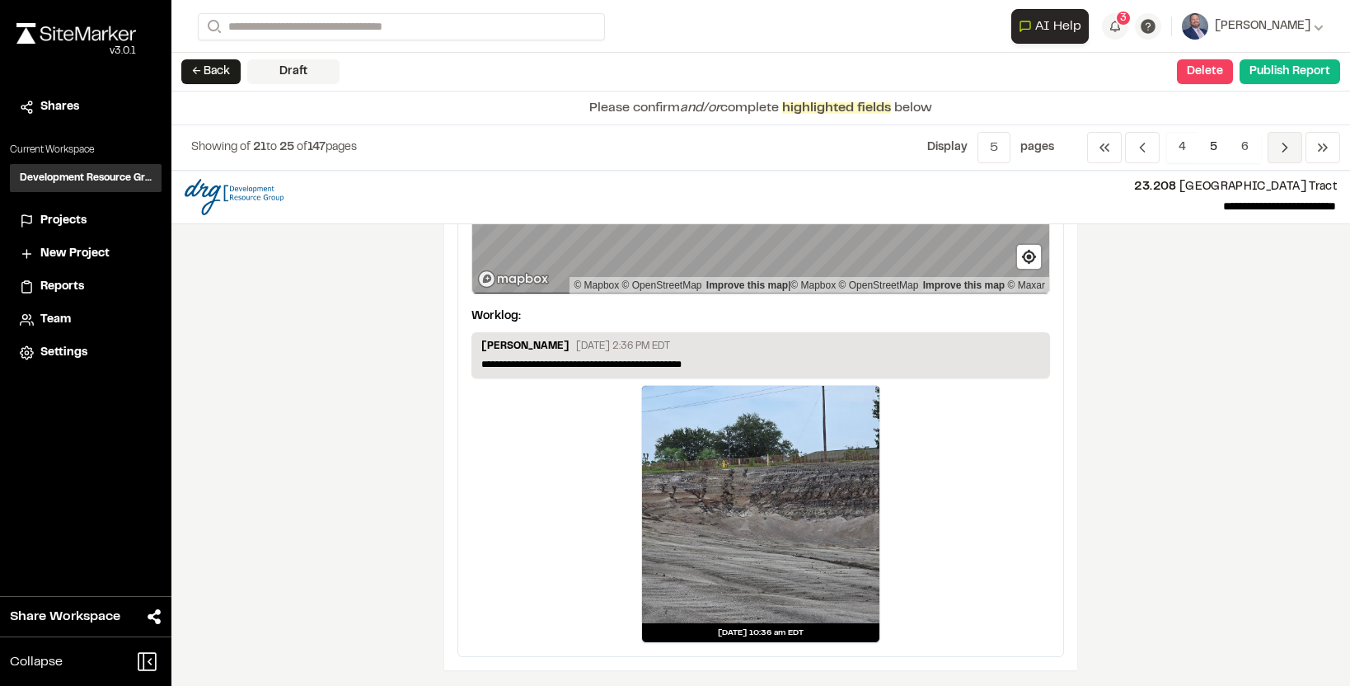
click at [1294, 147] on span "Previous" at bounding box center [1285, 147] width 35 height 31
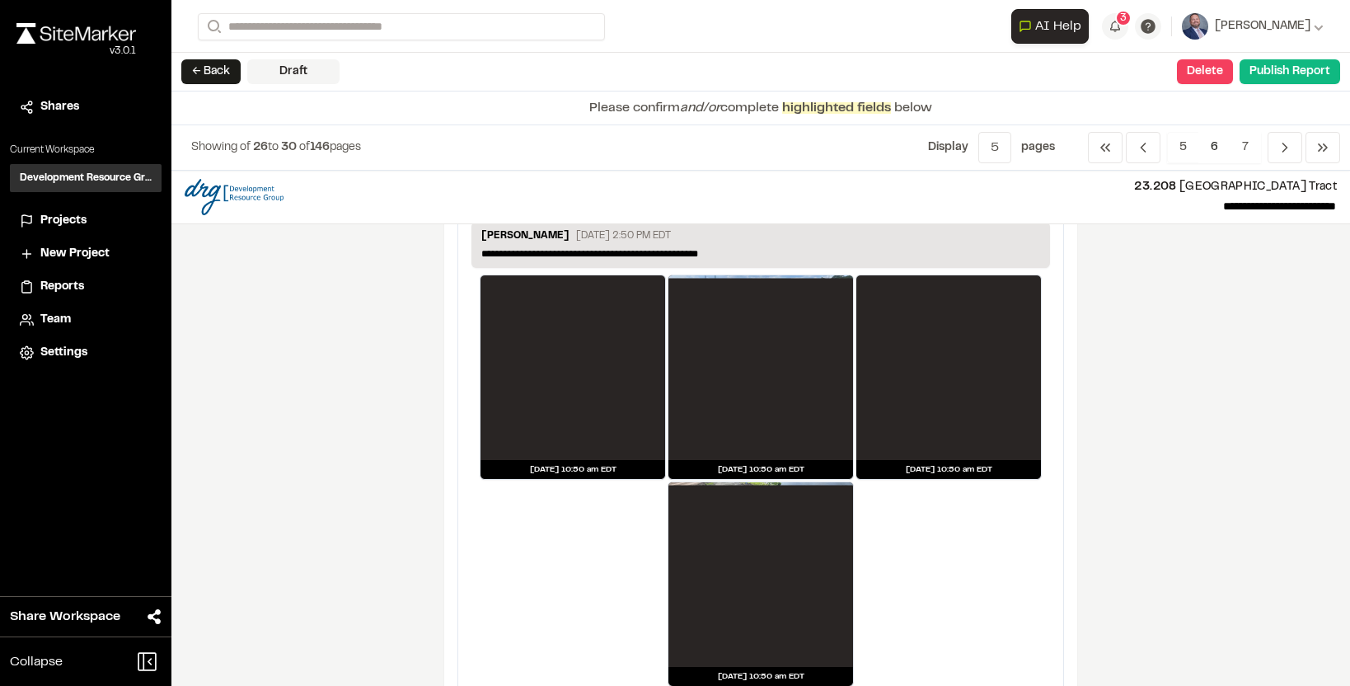
scroll to position [2952, 0]
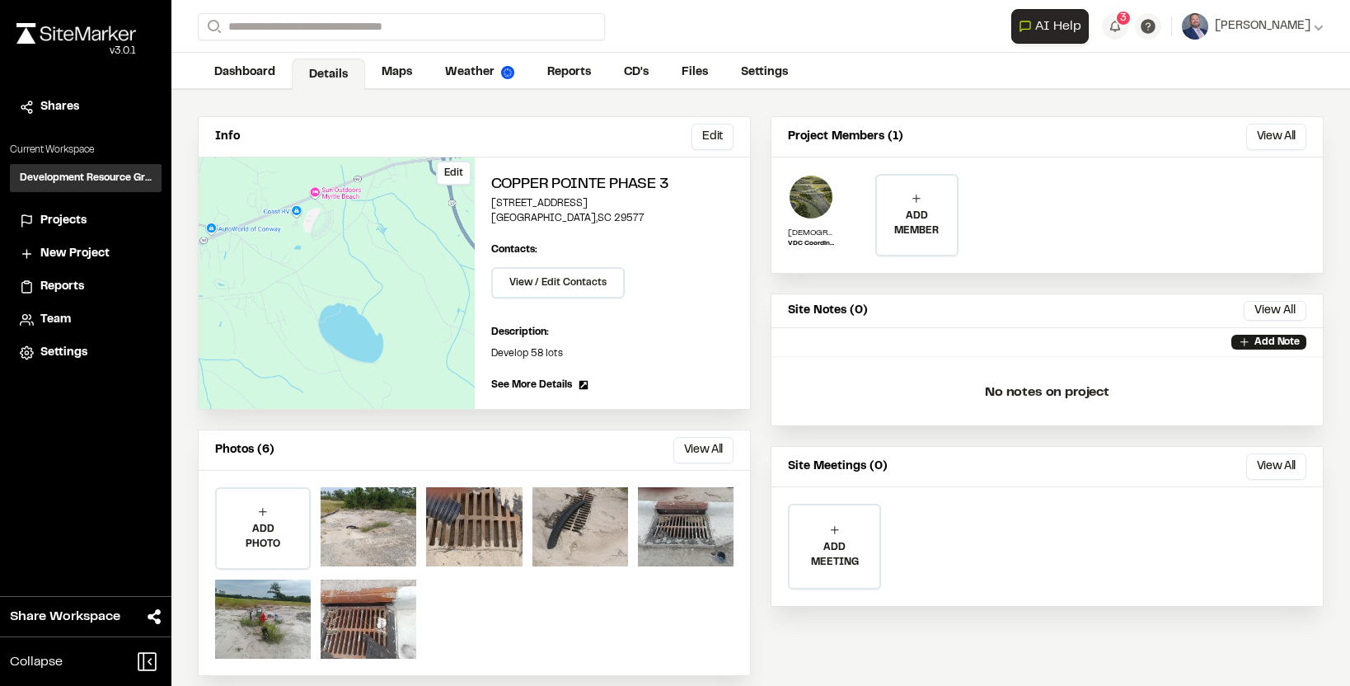
scroll to position [43, 0]
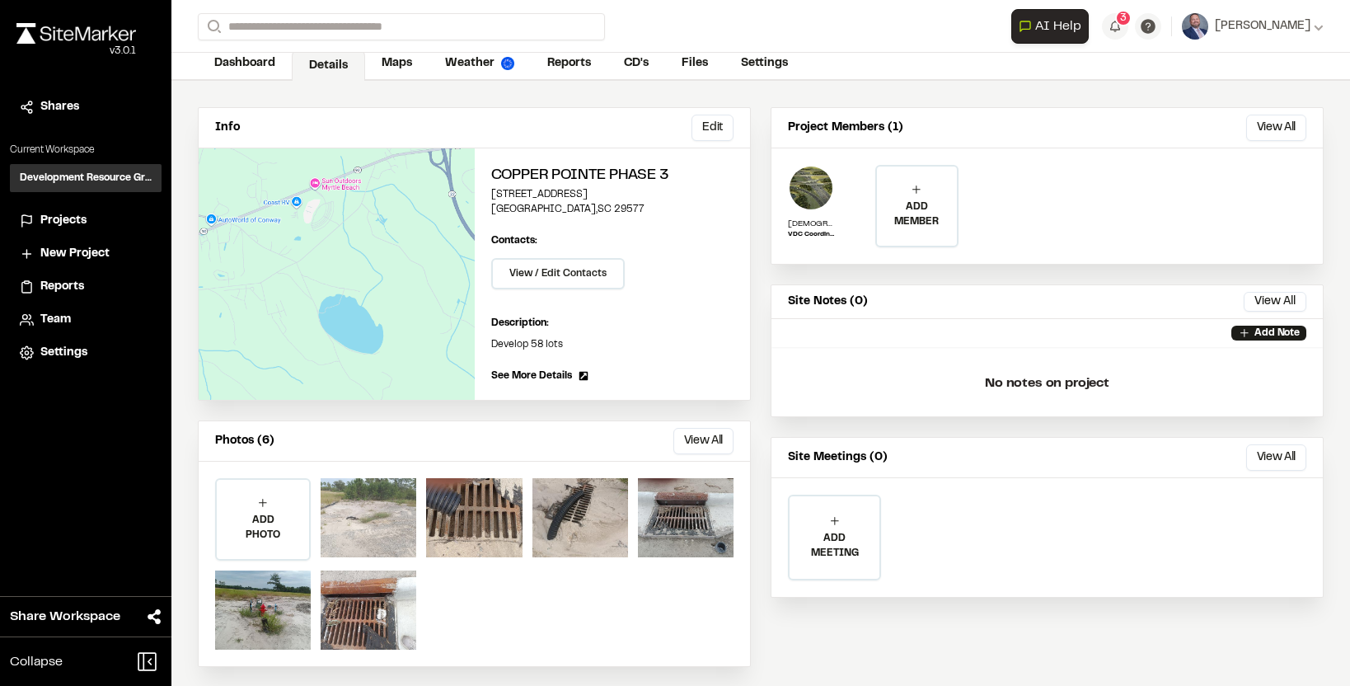
click at [354, 498] on div at bounding box center [369, 517] width 96 height 79
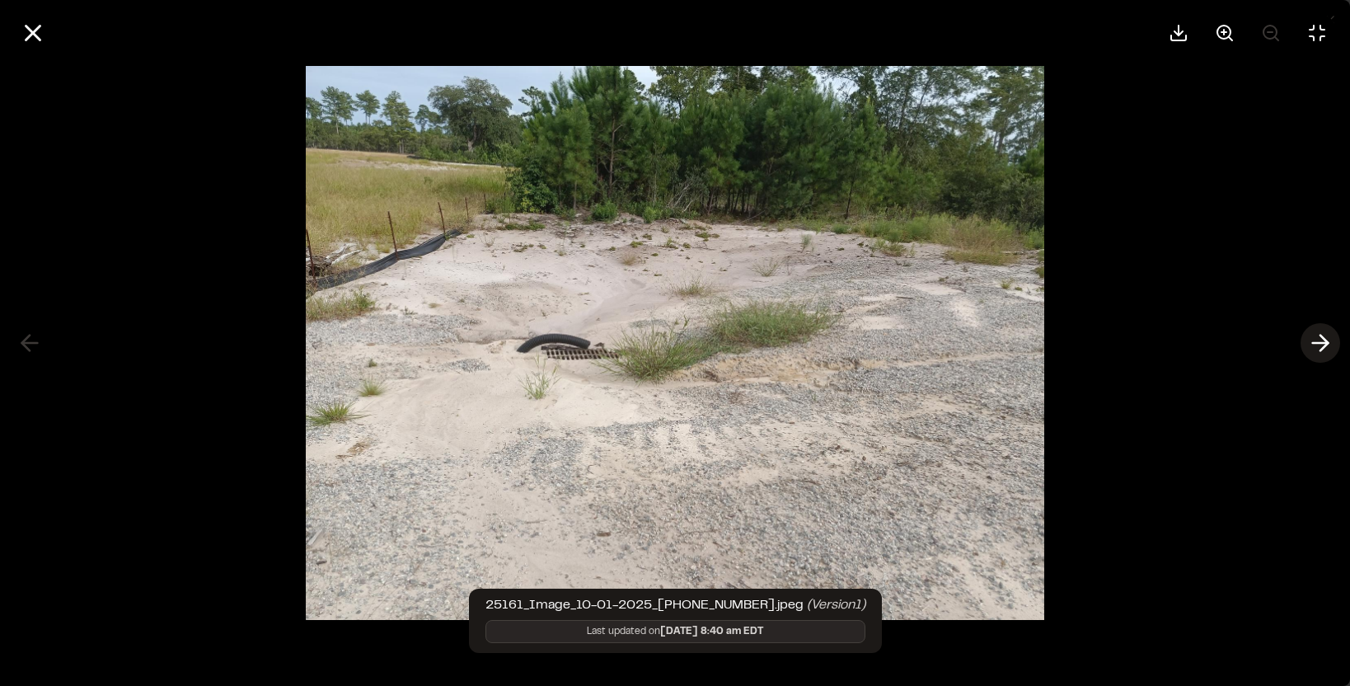
click at [1313, 343] on line at bounding box center [1321, 343] width 16 height 0
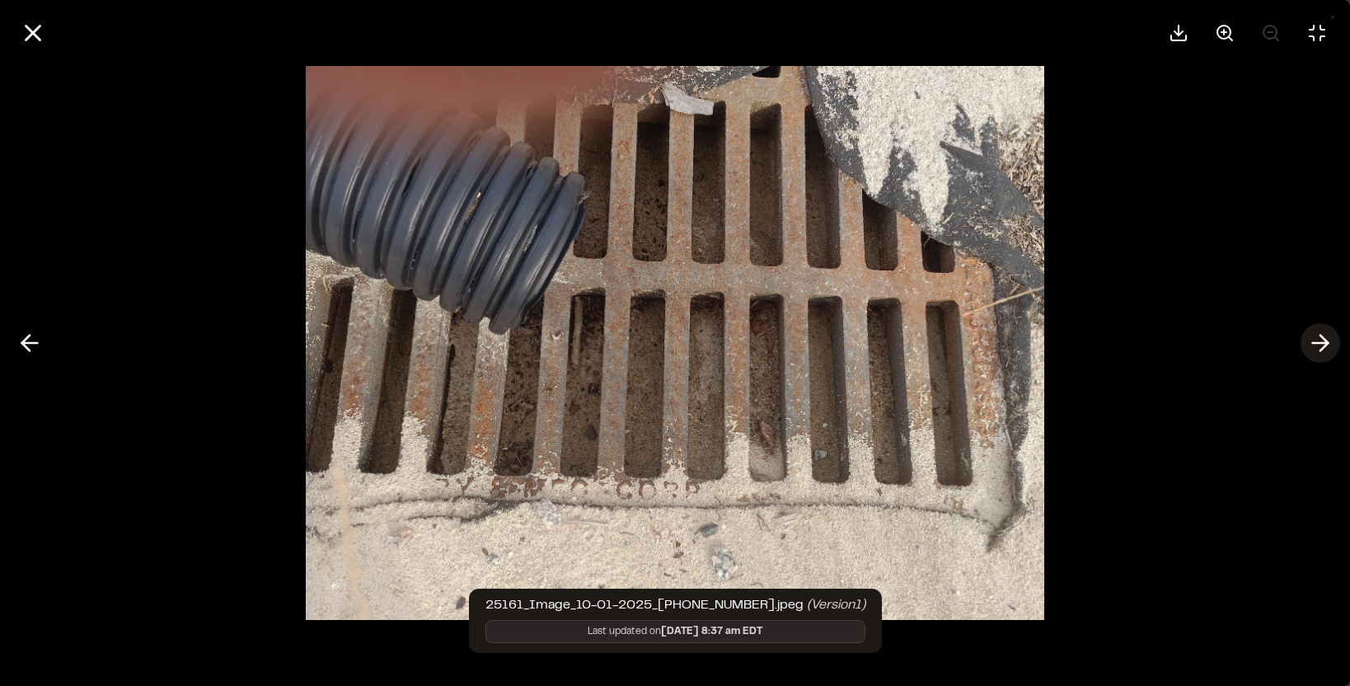
click at [1313, 343] on line at bounding box center [1321, 343] width 16 height 0
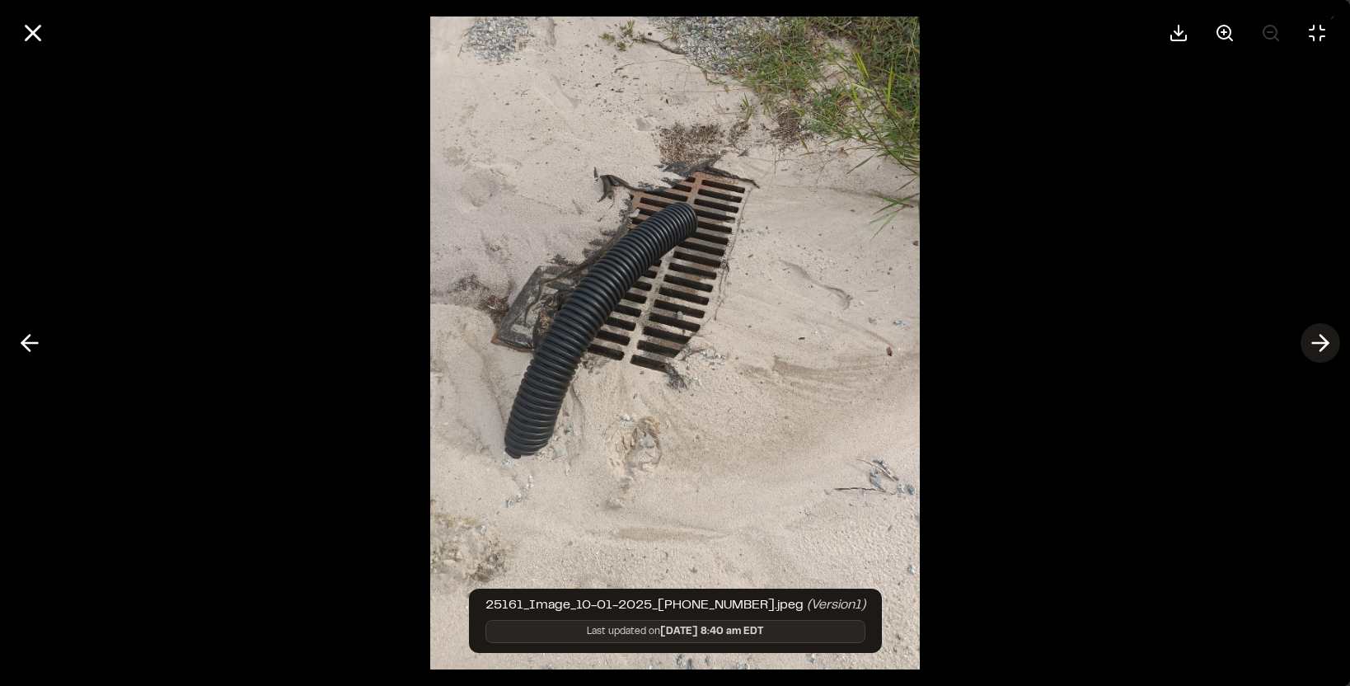
click at [1313, 343] on line at bounding box center [1321, 343] width 16 height 0
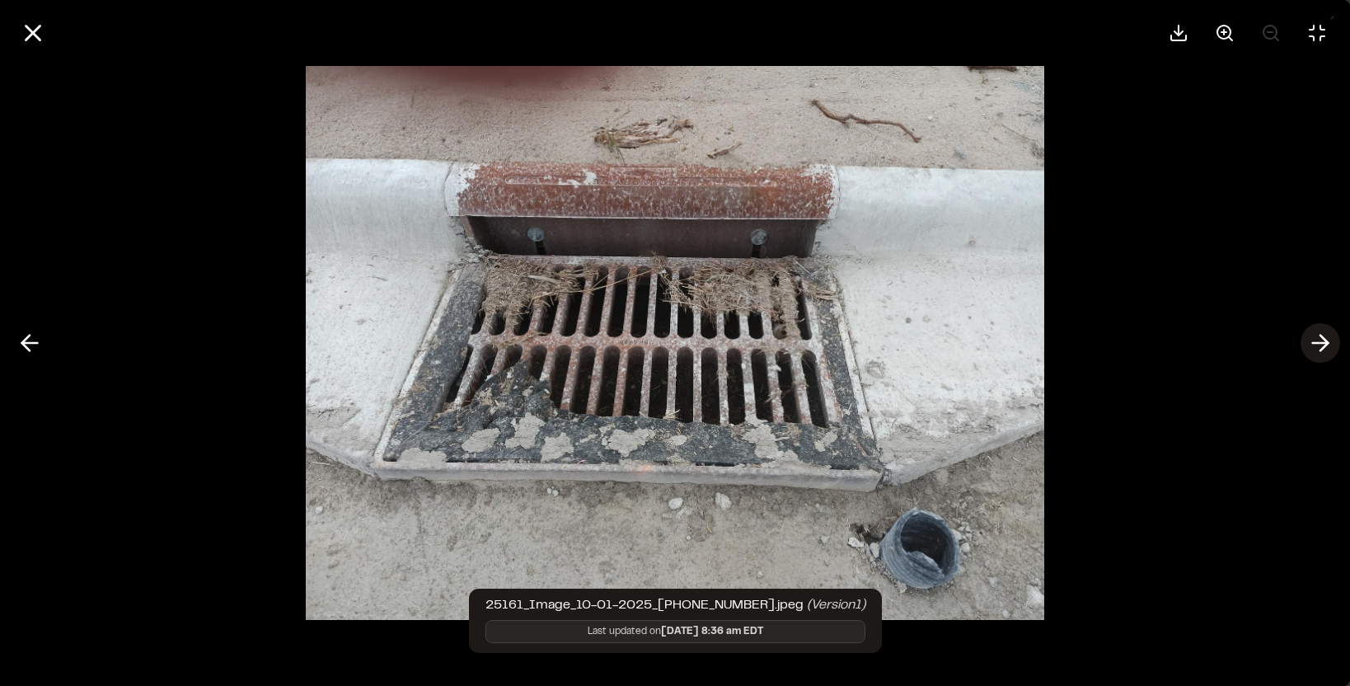
click at [1313, 343] on line at bounding box center [1321, 343] width 16 height 0
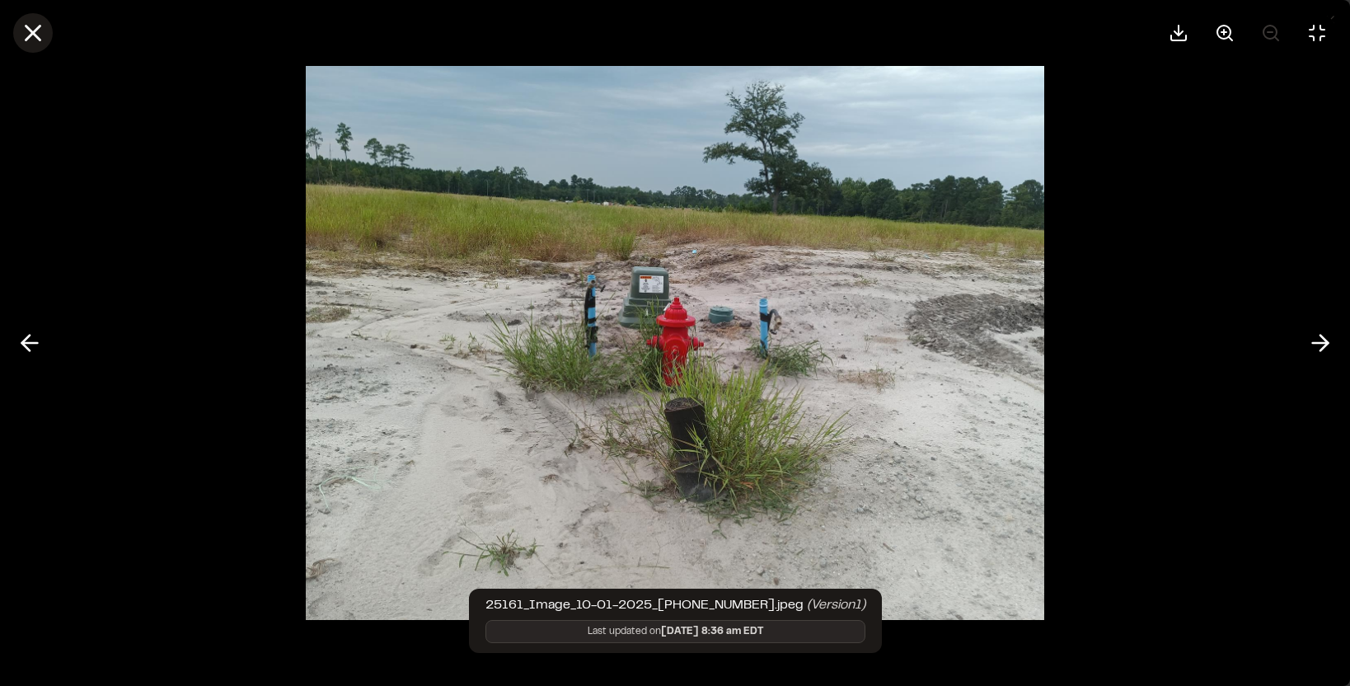
click at [41, 21] on icon at bounding box center [33, 33] width 28 height 28
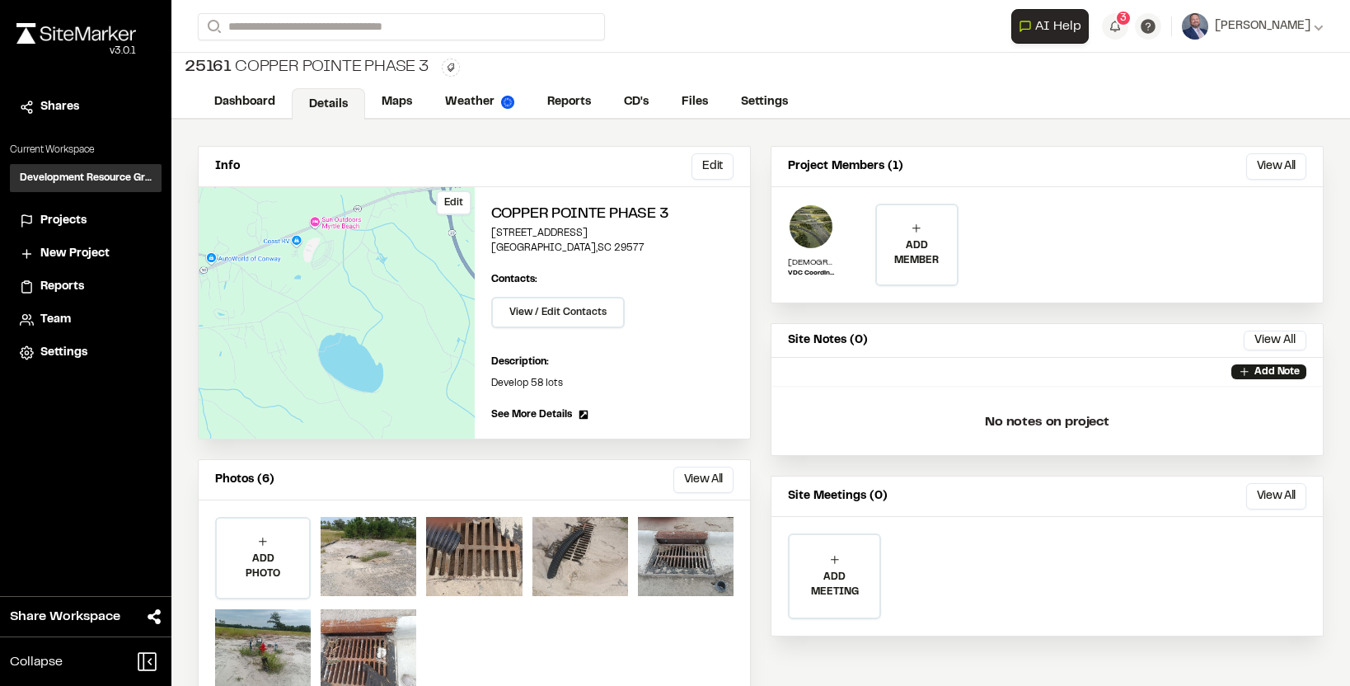
scroll to position [3, 0]
click at [252, 119] on link "Dashboard" at bounding box center [246, 104] width 96 height 31
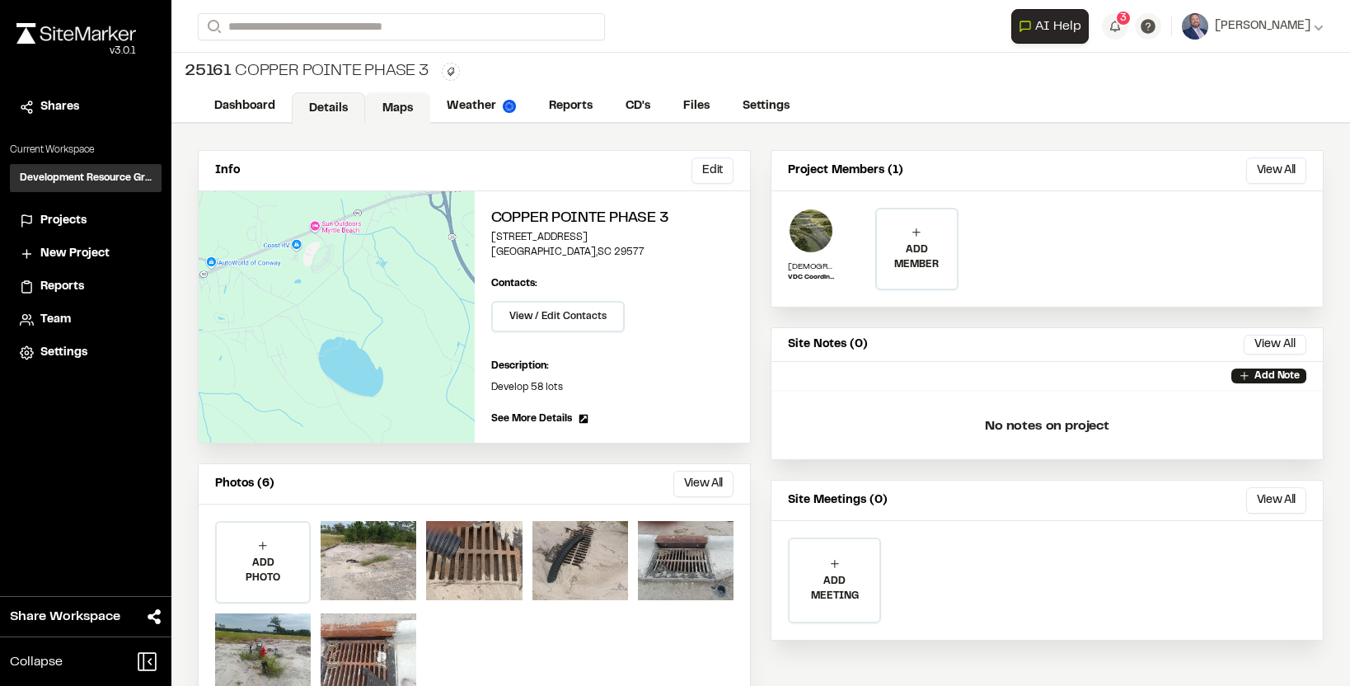
click at [395, 114] on link "Maps" at bounding box center [397, 107] width 65 height 31
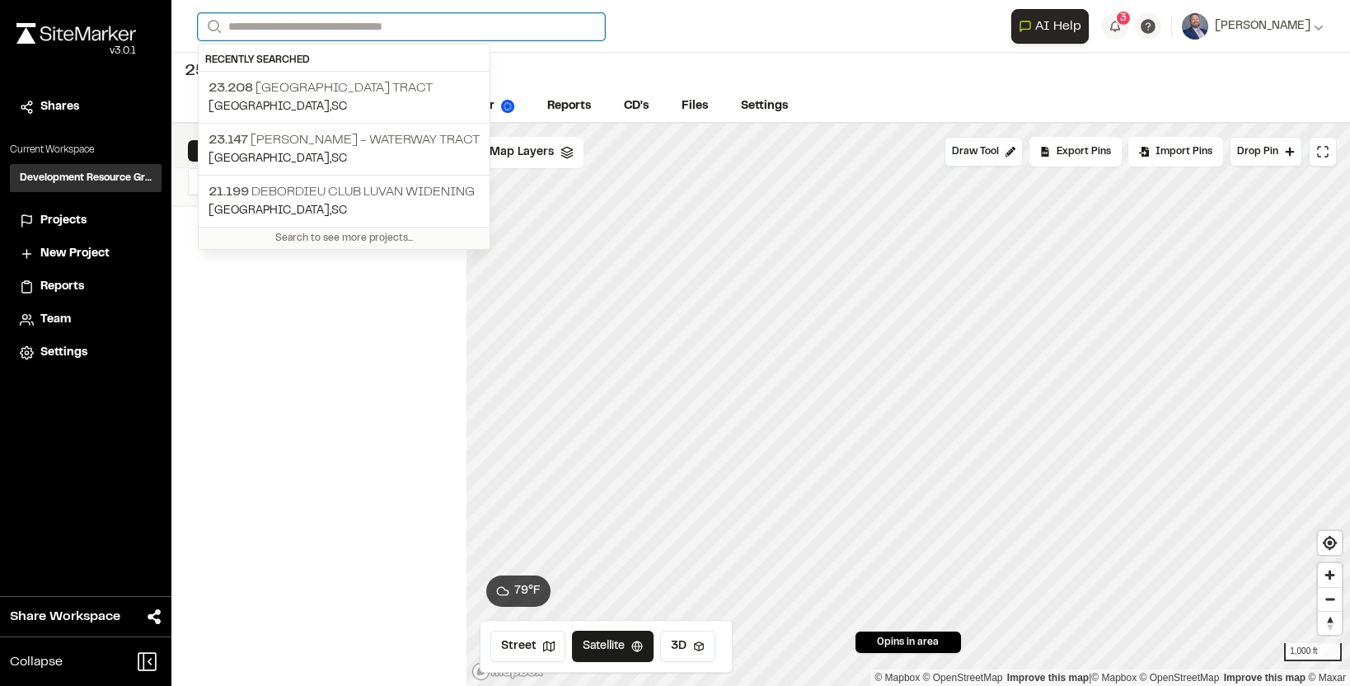
click at [242, 37] on input "Search" at bounding box center [401, 26] width 407 height 27
click at [290, 94] on p "23.208 Freehold Marina Village Tract" at bounding box center [344, 88] width 271 height 20
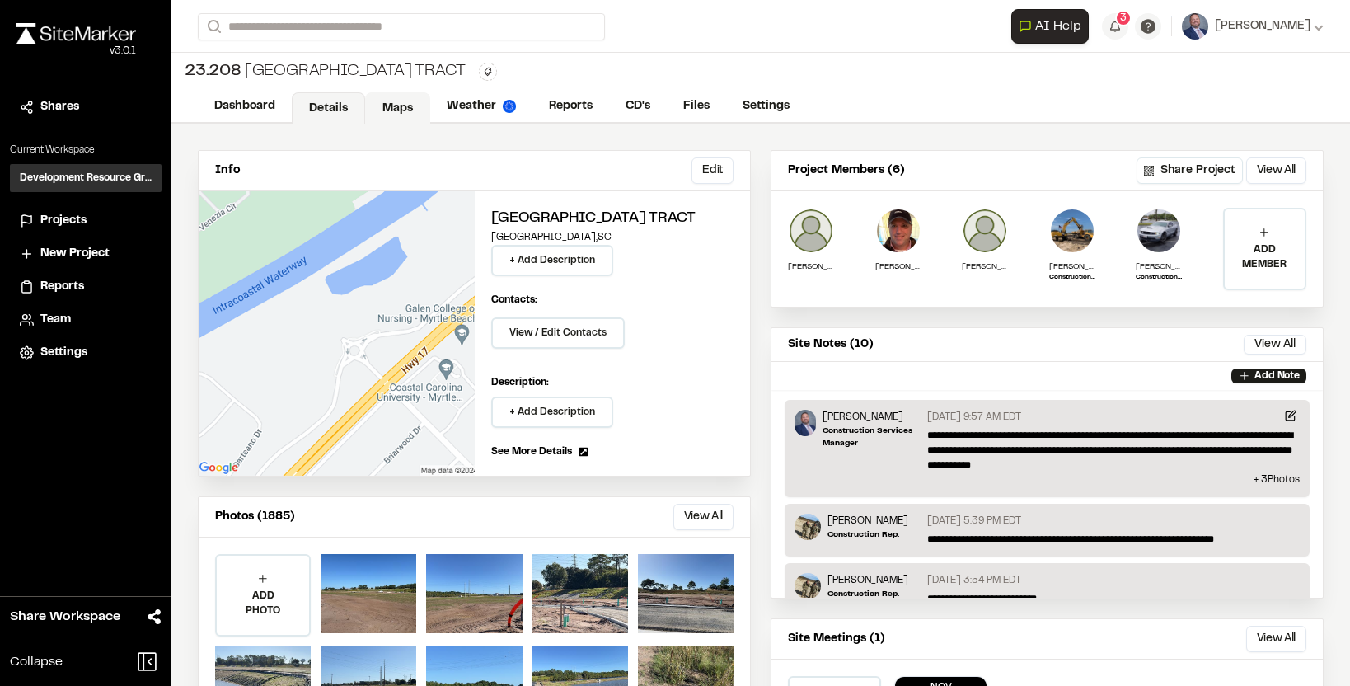
click at [392, 108] on link "Maps" at bounding box center [397, 107] width 65 height 31
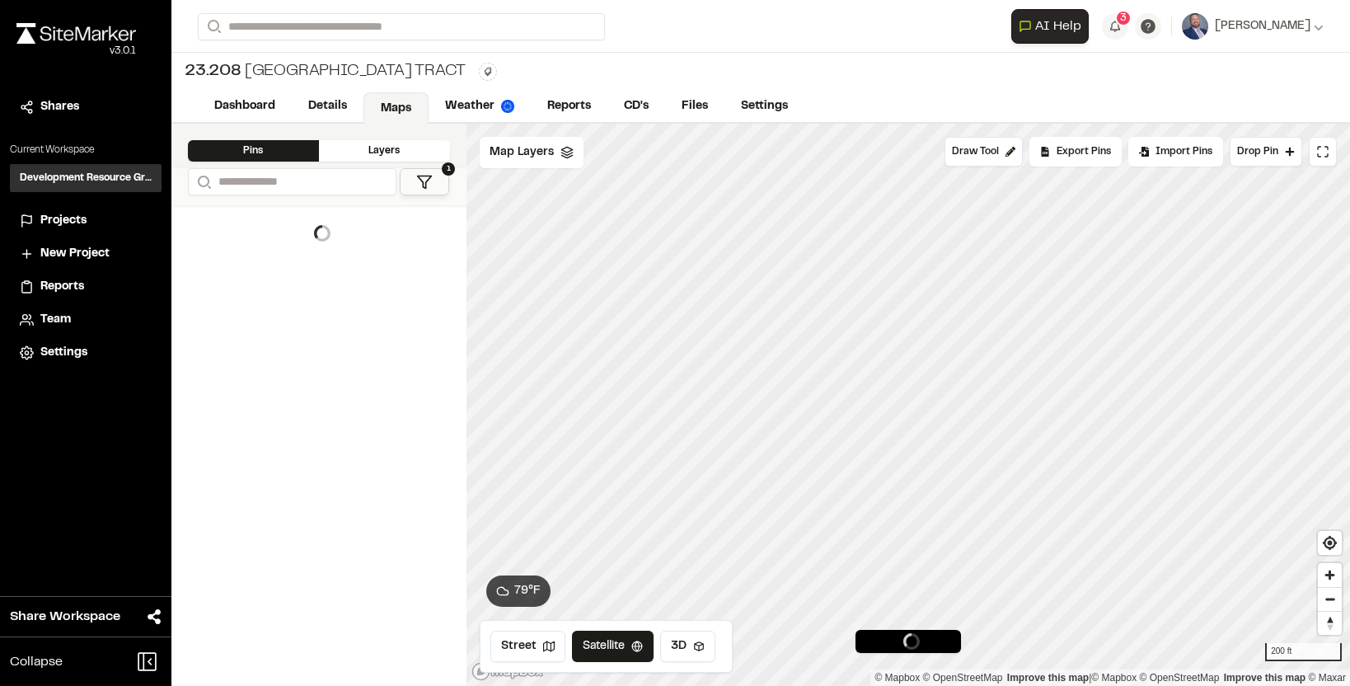
click at [424, 183] on icon at bounding box center [424, 182] width 16 height 16
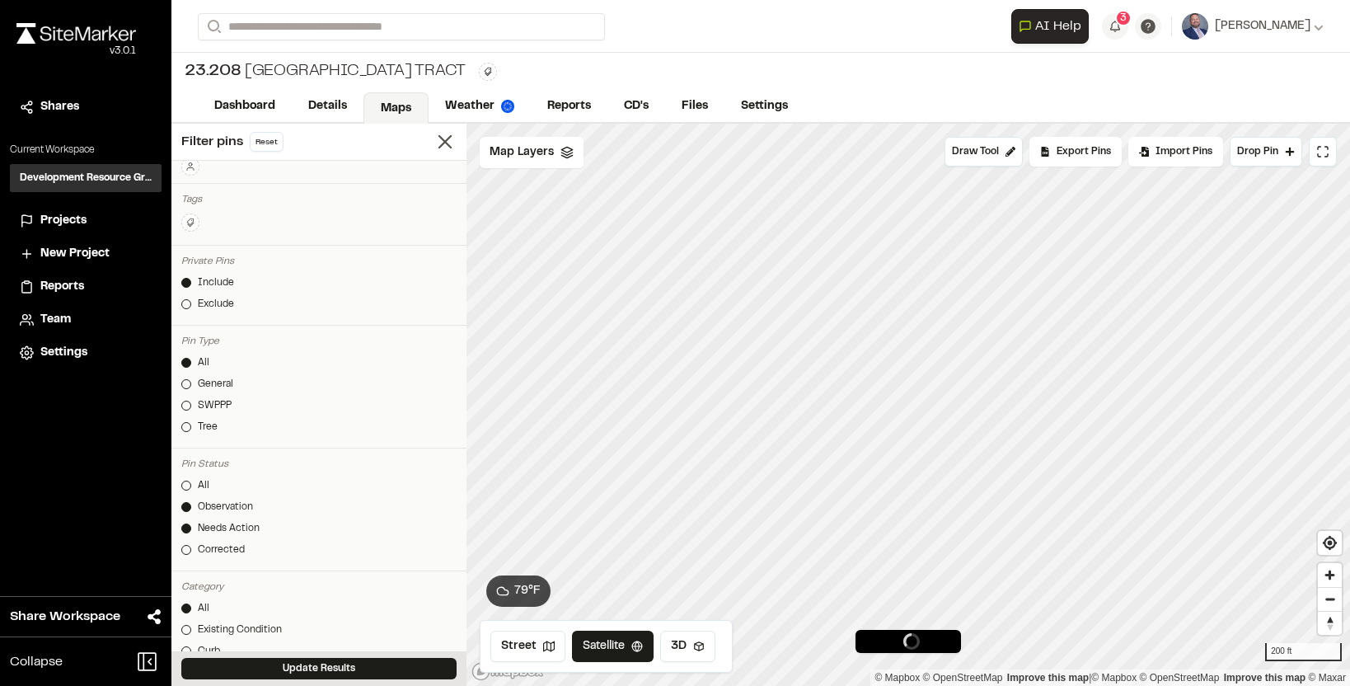
scroll to position [106, 0]
click at [181, 397] on div at bounding box center [186, 400] width 10 height 10
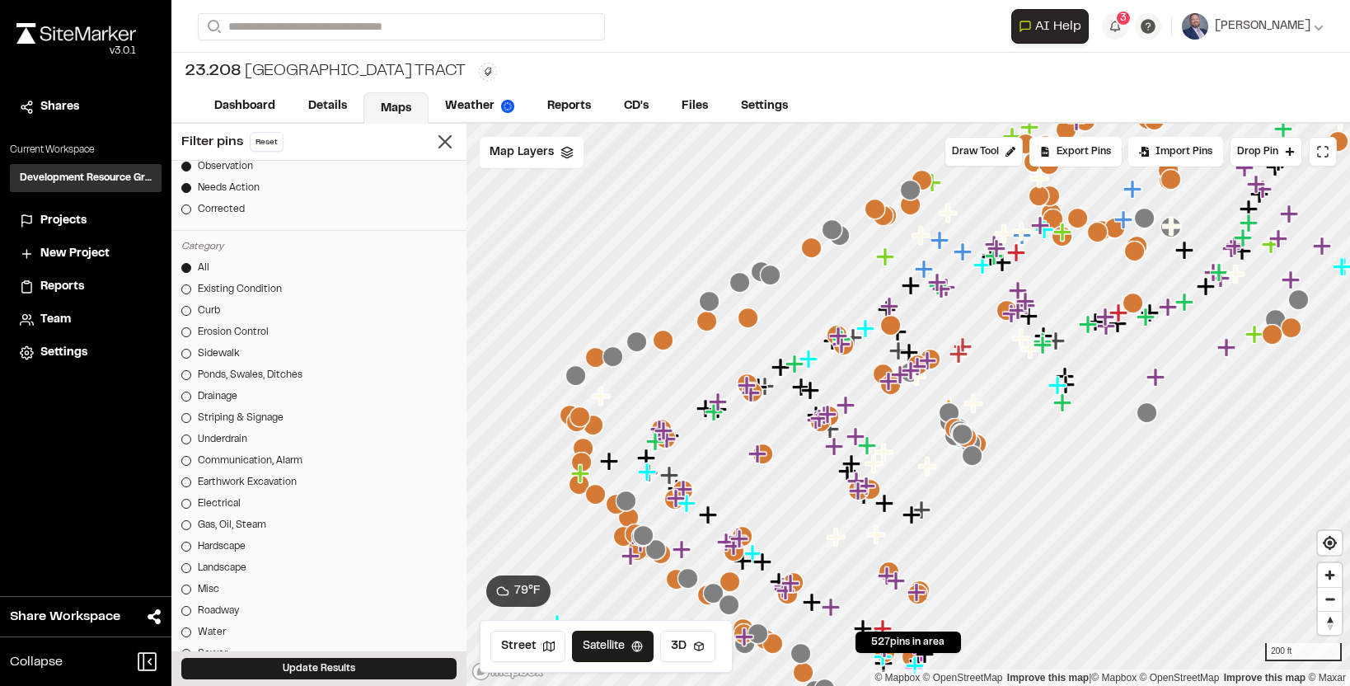
scroll to position [417, 0]
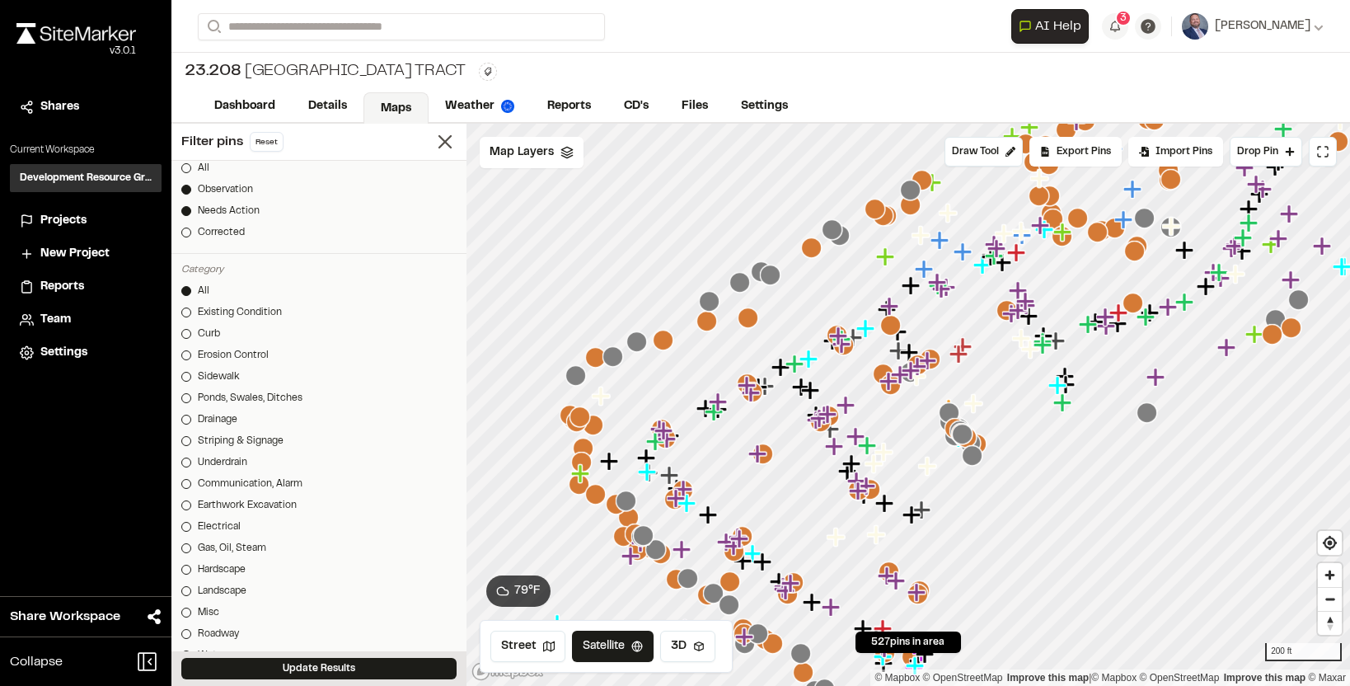
click at [190, 184] on link "Observation" at bounding box center [318, 189] width 275 height 15
click at [303, 664] on button "Update Results" at bounding box center [318, 668] width 275 height 21
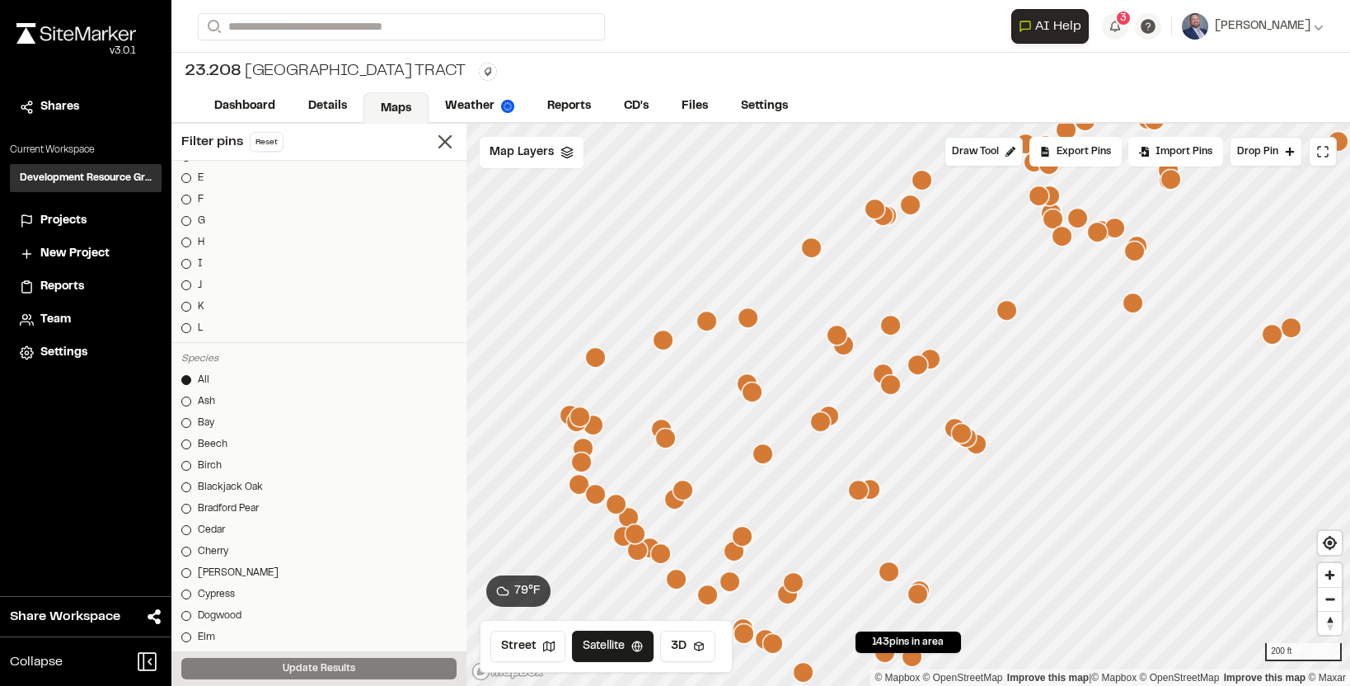
scroll to position [1083, 0]
click at [819, 258] on icon "Map marker" at bounding box center [810, 247] width 21 height 21
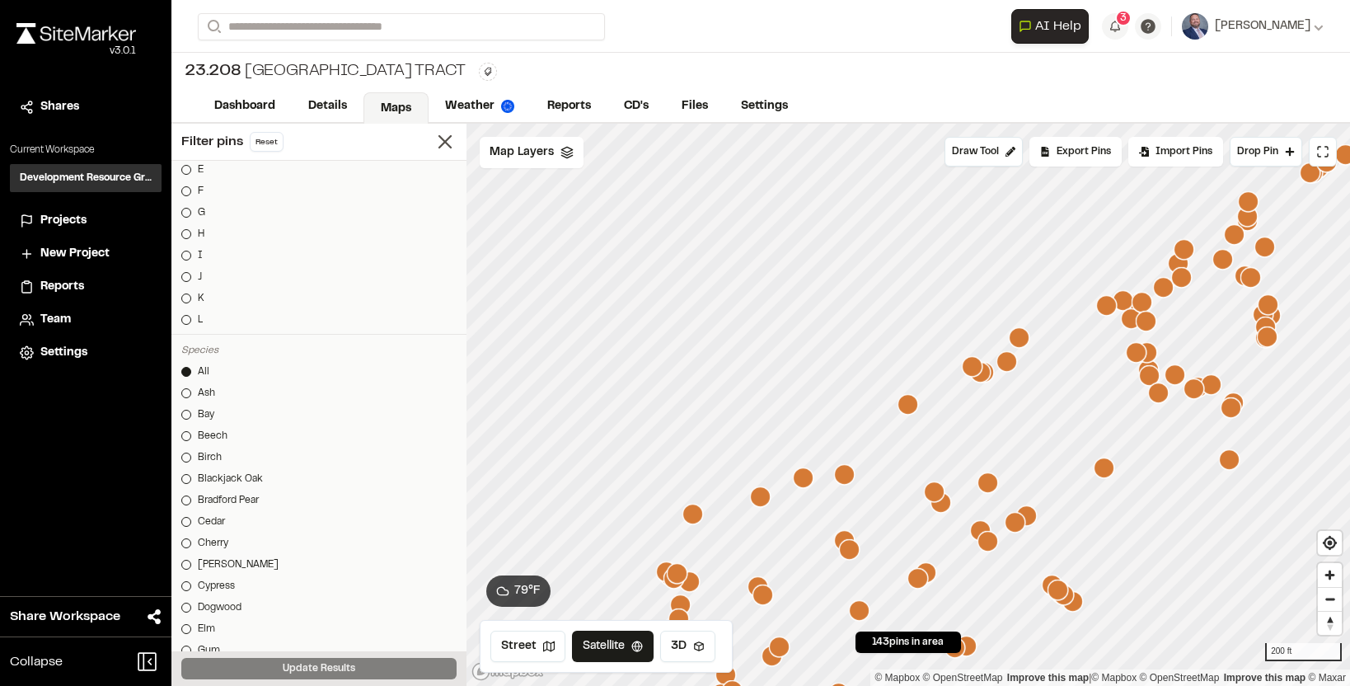
click at [969, 374] on icon "Map marker" at bounding box center [972, 366] width 21 height 21
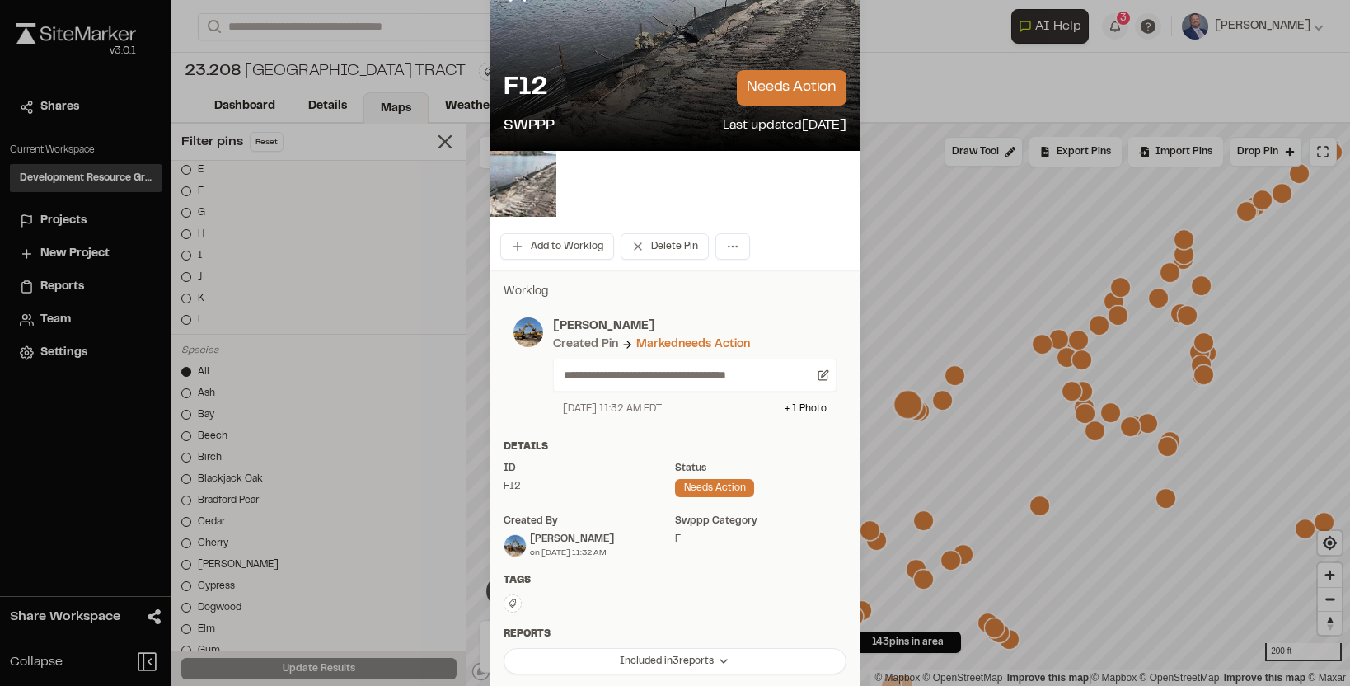
scroll to position [117, 0]
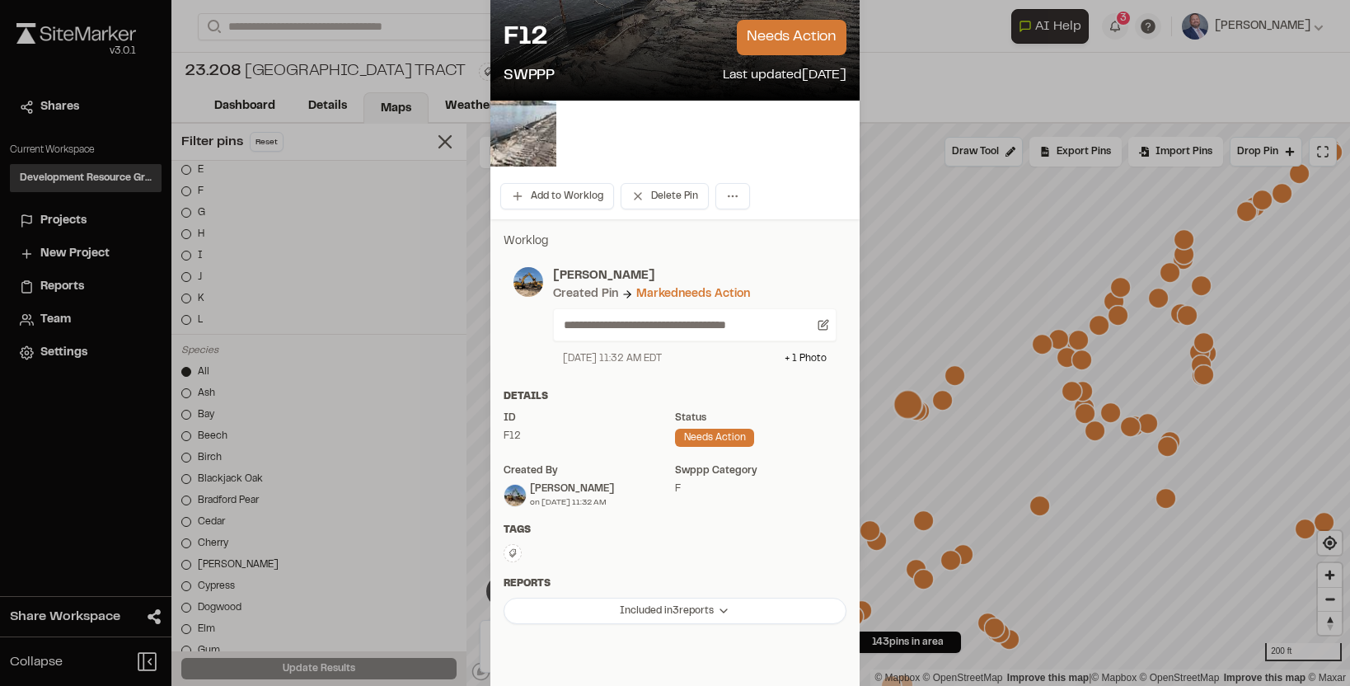
click at [793, 54] on p "needs action" at bounding box center [792, 37] width 110 height 35
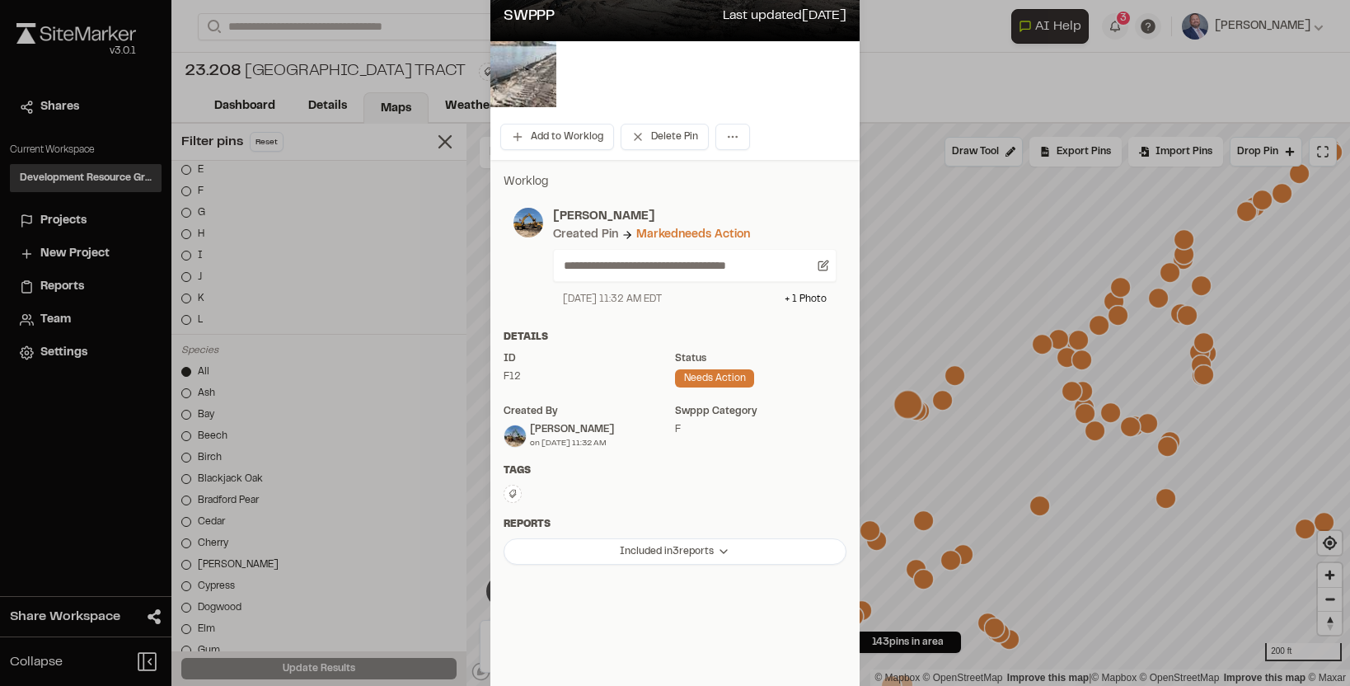
scroll to position [212, 0]
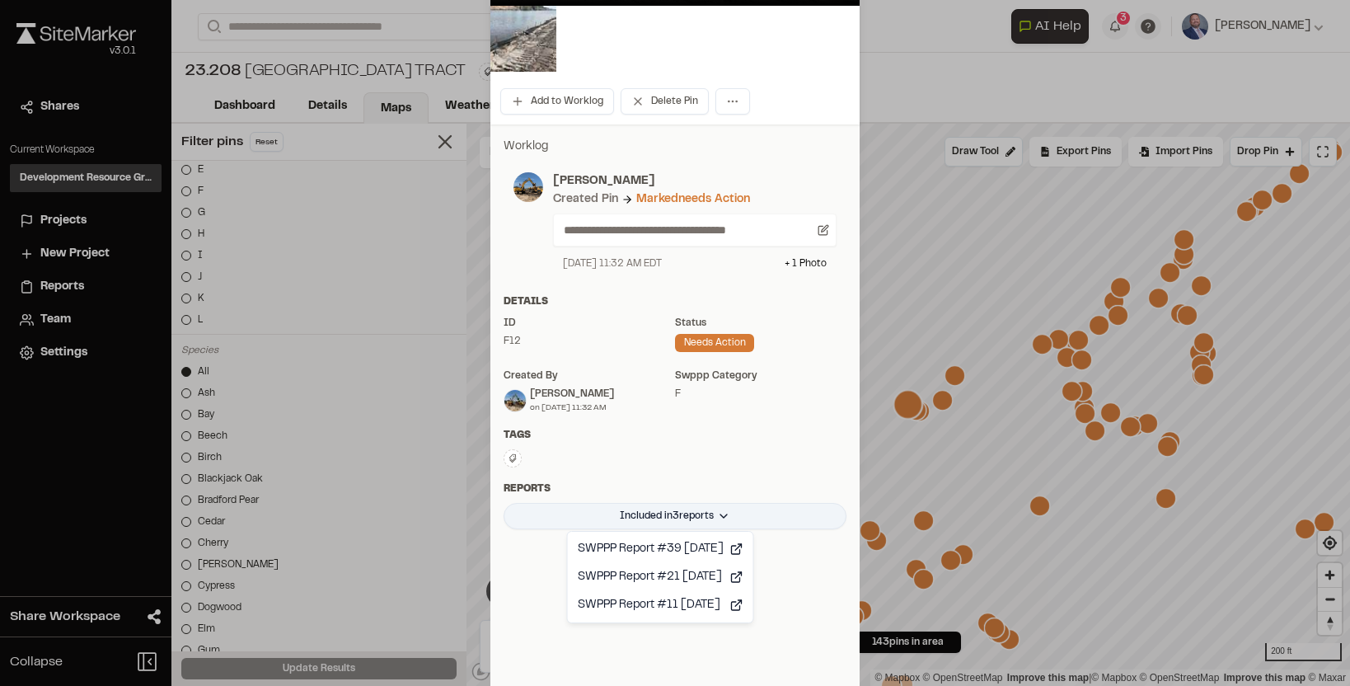
click at [633, 519] on html "Close sidebar v 3.0.1 Shares Current Workspace Development Resource Group DR Pr…" at bounding box center [675, 343] width 1350 height 686
click at [617, 479] on html "Close sidebar v 3.0.1 Shares Current Workspace Development Resource Group DR Pr…" at bounding box center [675, 343] width 1350 height 686
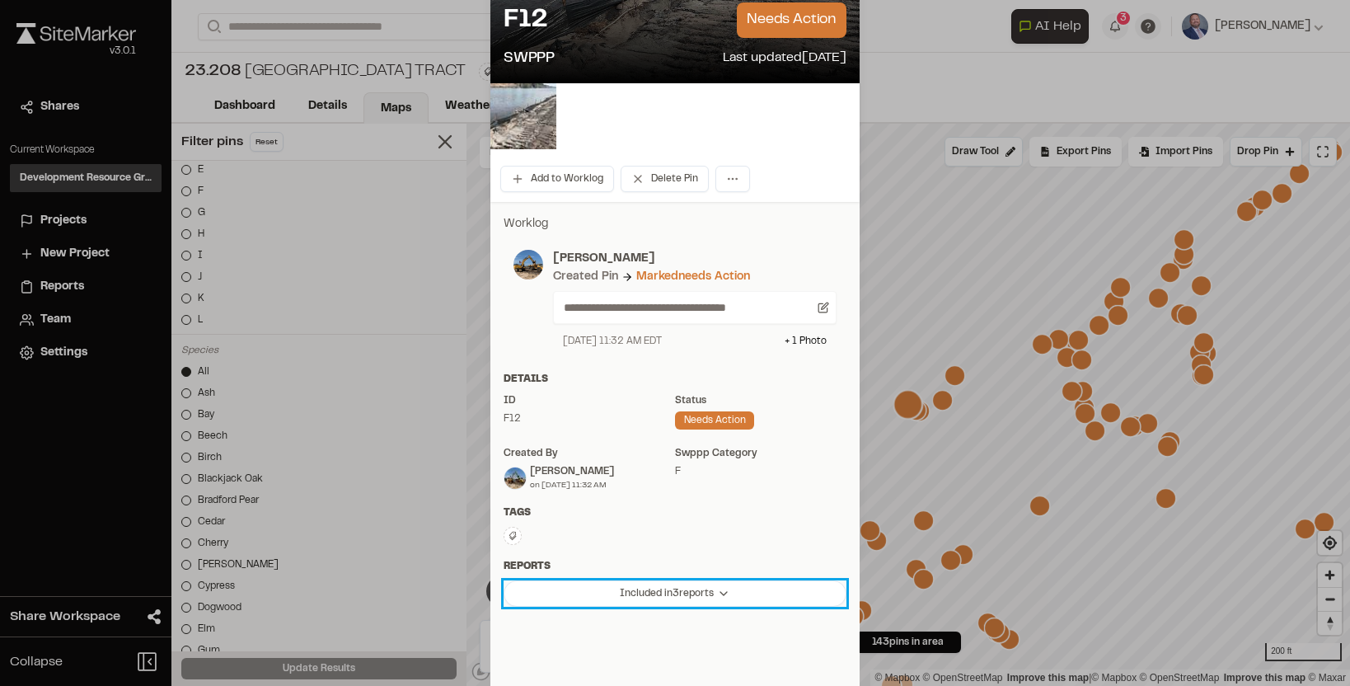
scroll to position [77, 0]
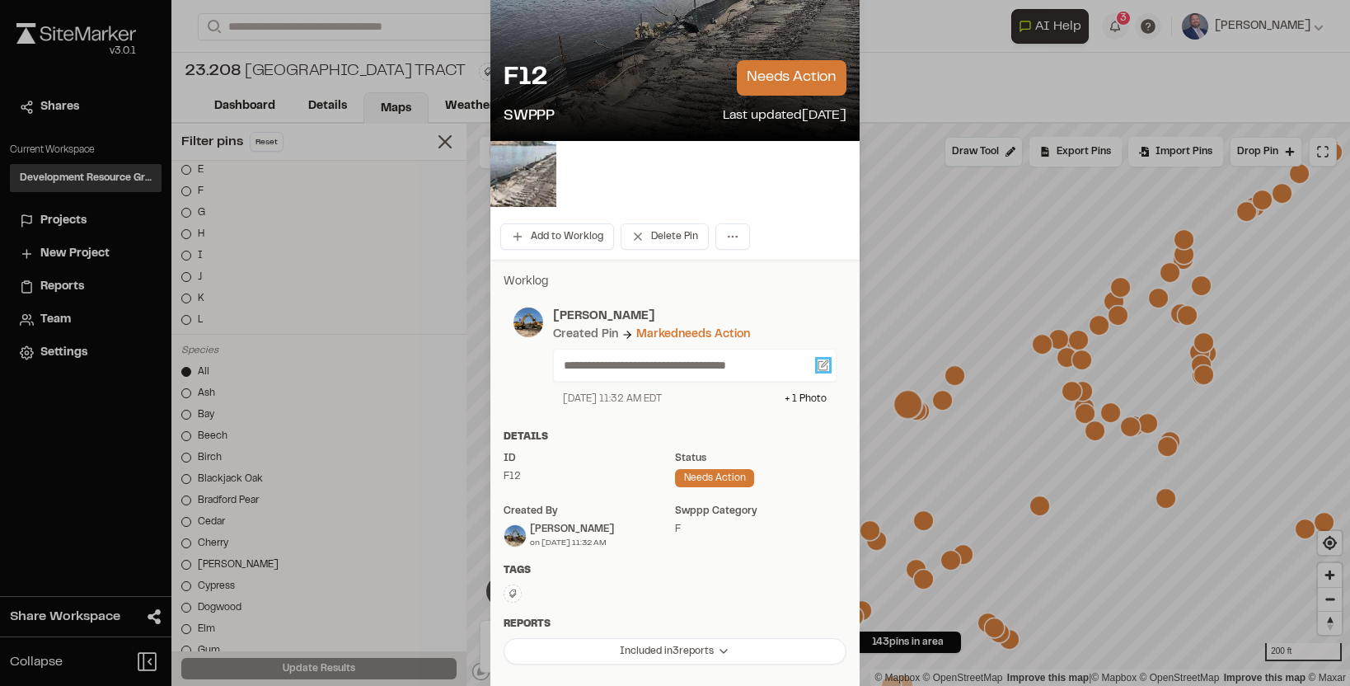
click at [823, 362] on icon at bounding box center [824, 365] width 12 height 12
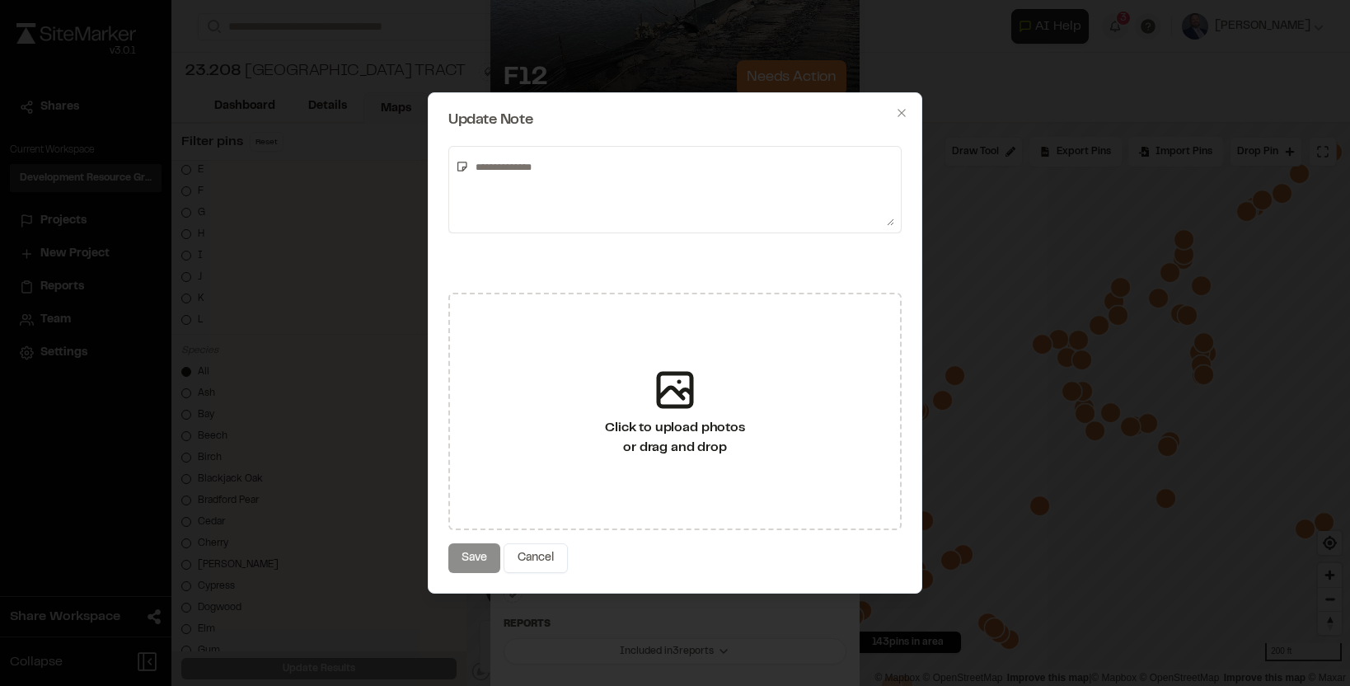
type textarea "**********"
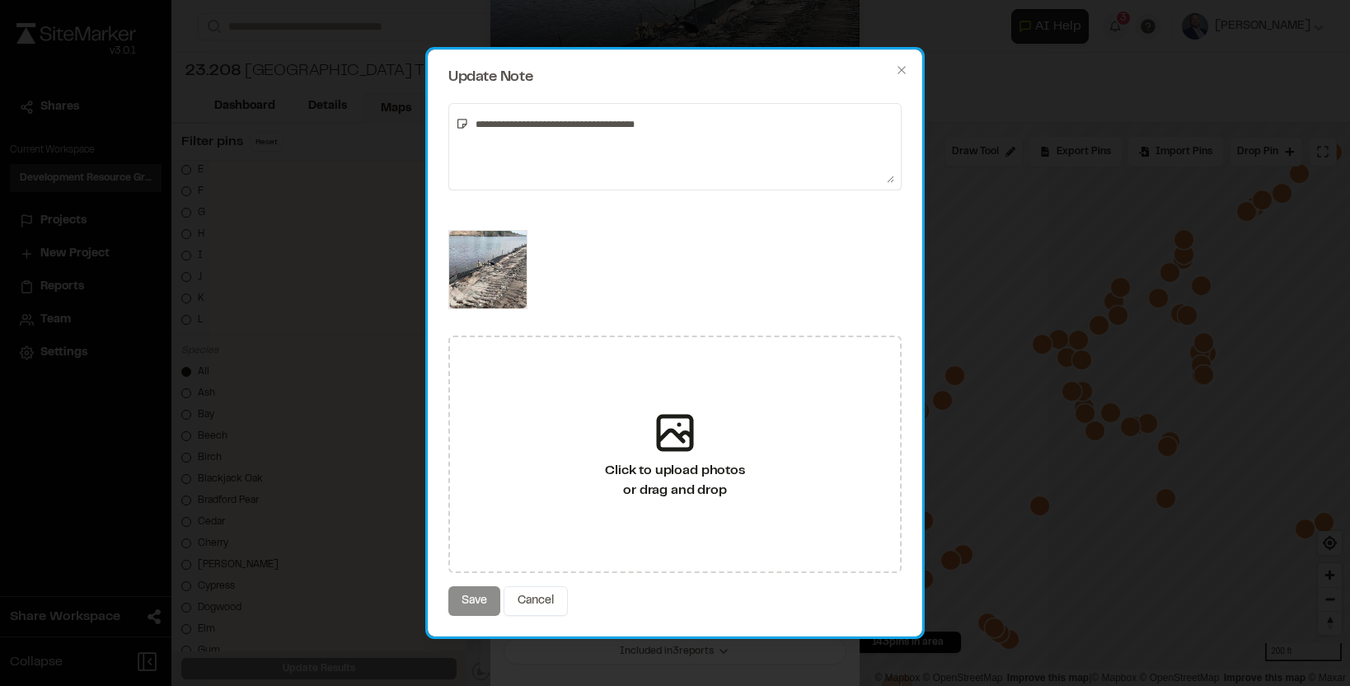
click at [548, 579] on div "**********" at bounding box center [675, 342] width 495 height 587
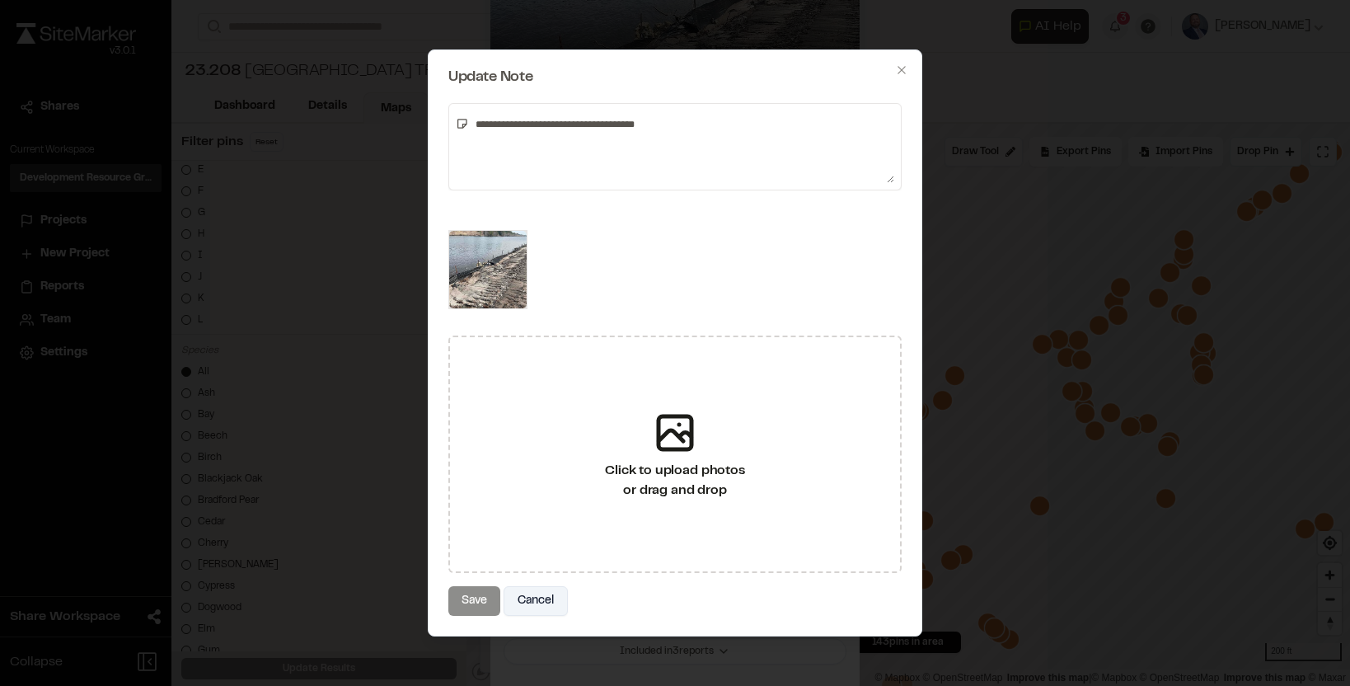
click at [548, 595] on button "Cancel" at bounding box center [536, 601] width 64 height 30
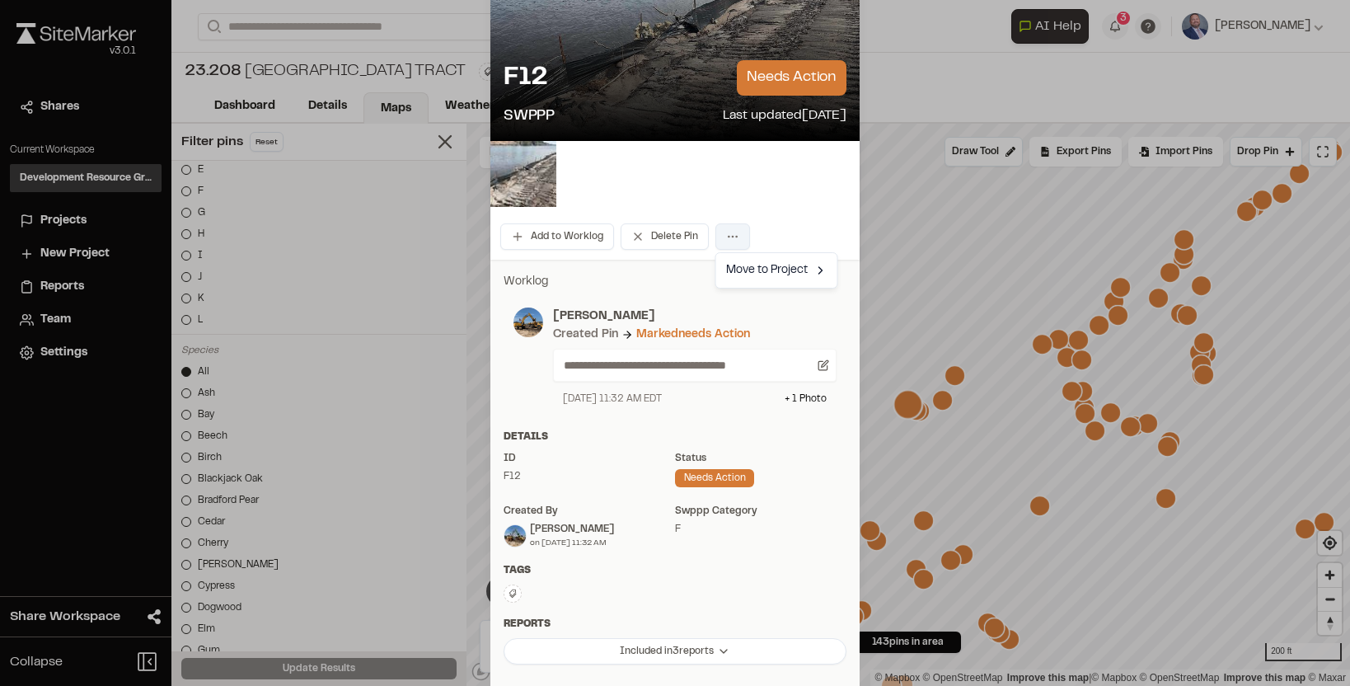
click at [730, 227] on html "Close sidebar v 3.0.1 Shares Current Workspace Development Resource Group DR Pr…" at bounding box center [675, 343] width 1350 height 686
click at [625, 274] on html "Close sidebar v 3.0.1 Shares Current Workspace Development Resource Group DR Pr…" at bounding box center [675, 343] width 1350 height 686
click at [554, 233] on button "Add to Worklog" at bounding box center [557, 236] width 114 height 26
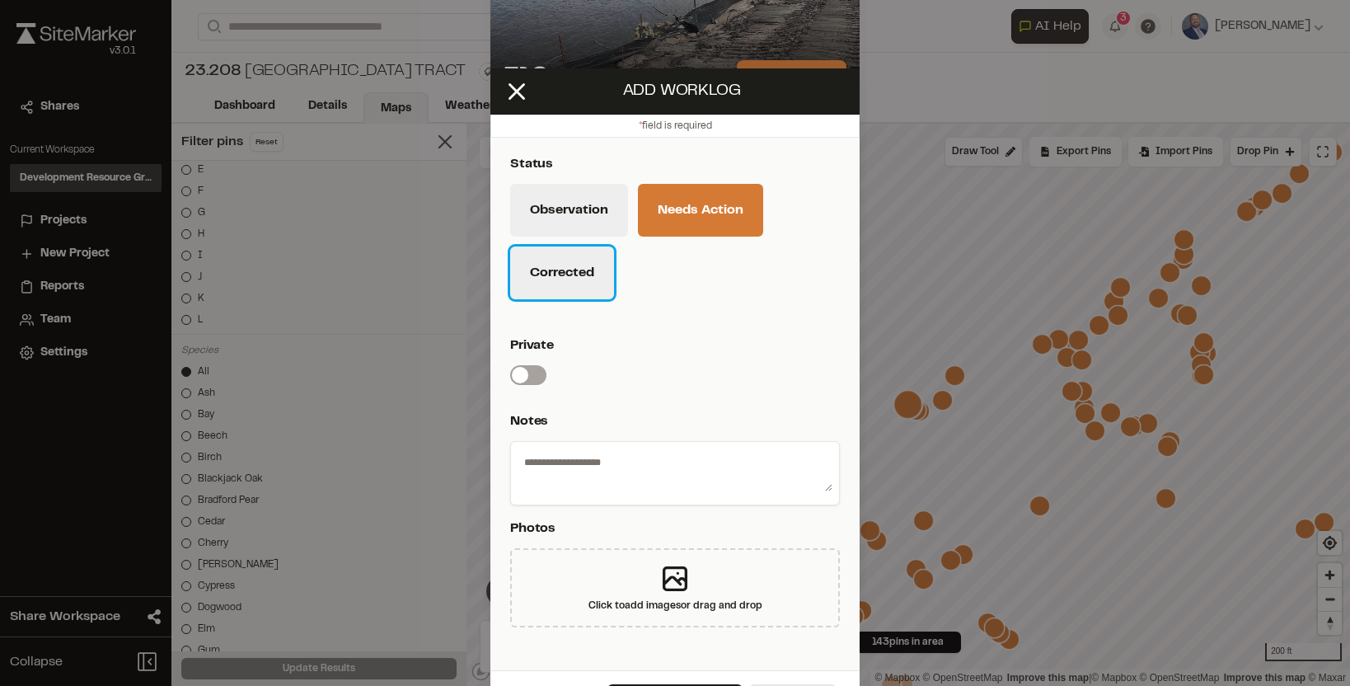
click at [555, 289] on button "Corrected" at bounding box center [562, 272] width 104 height 53
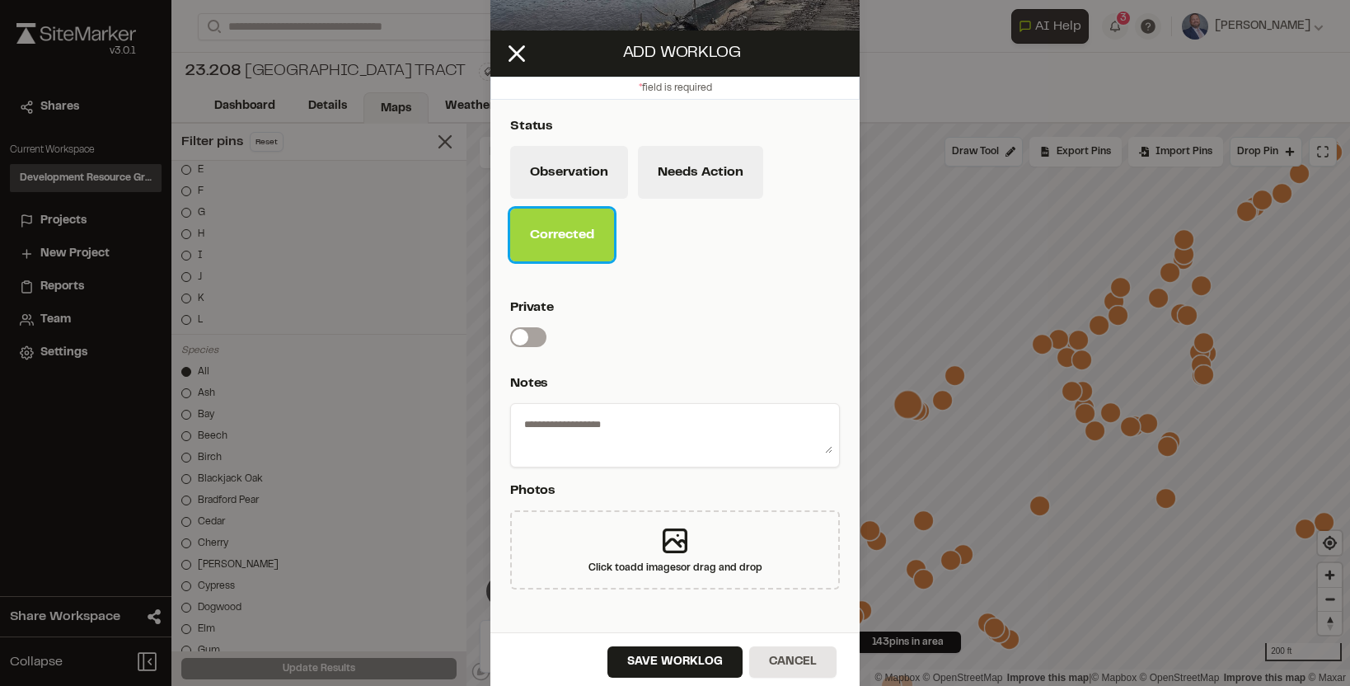
scroll to position [45, 0]
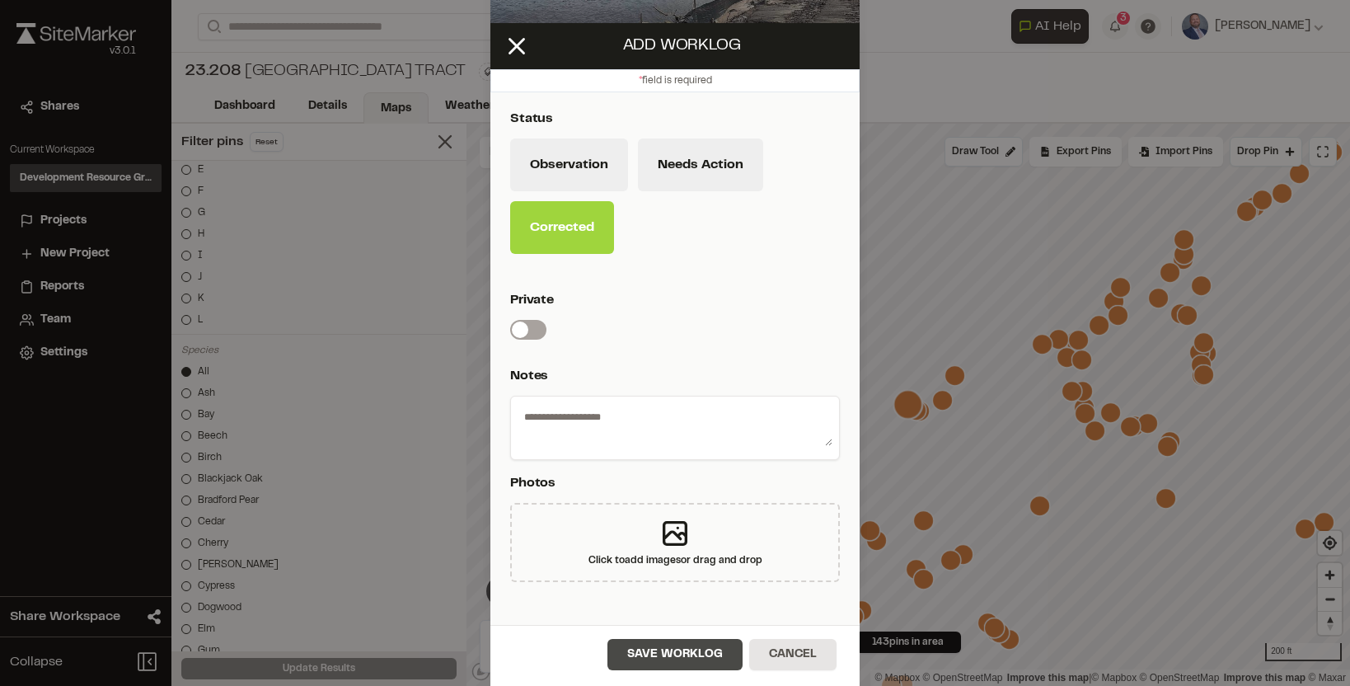
click at [654, 649] on button "Save Worklog" at bounding box center [674, 654] width 135 height 31
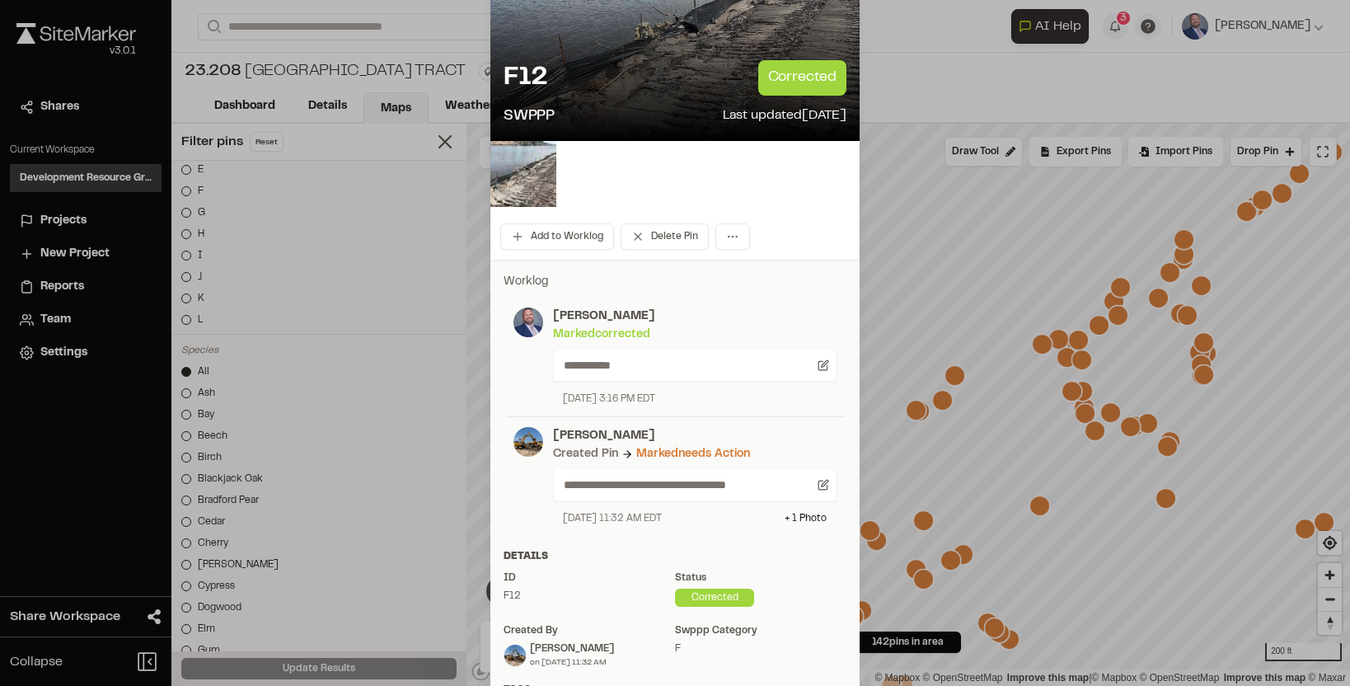
scroll to position [0, 0]
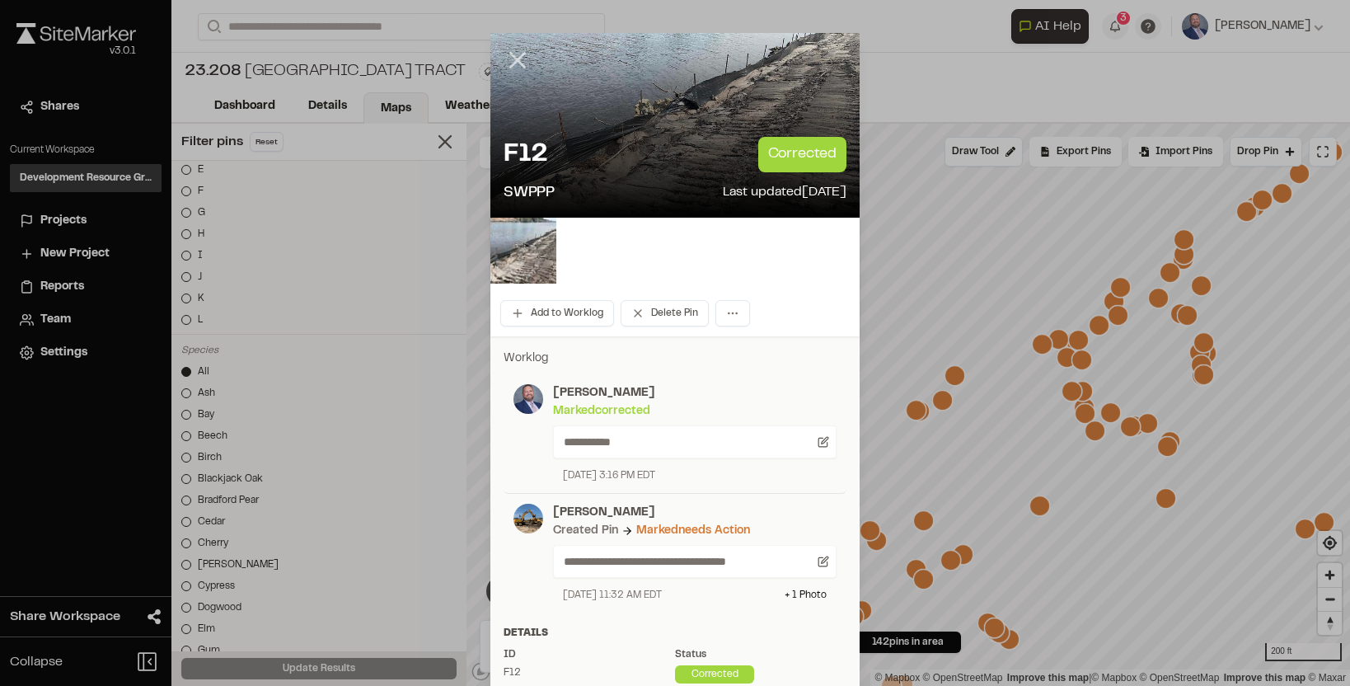
click at [519, 68] on icon at bounding box center [518, 60] width 28 height 28
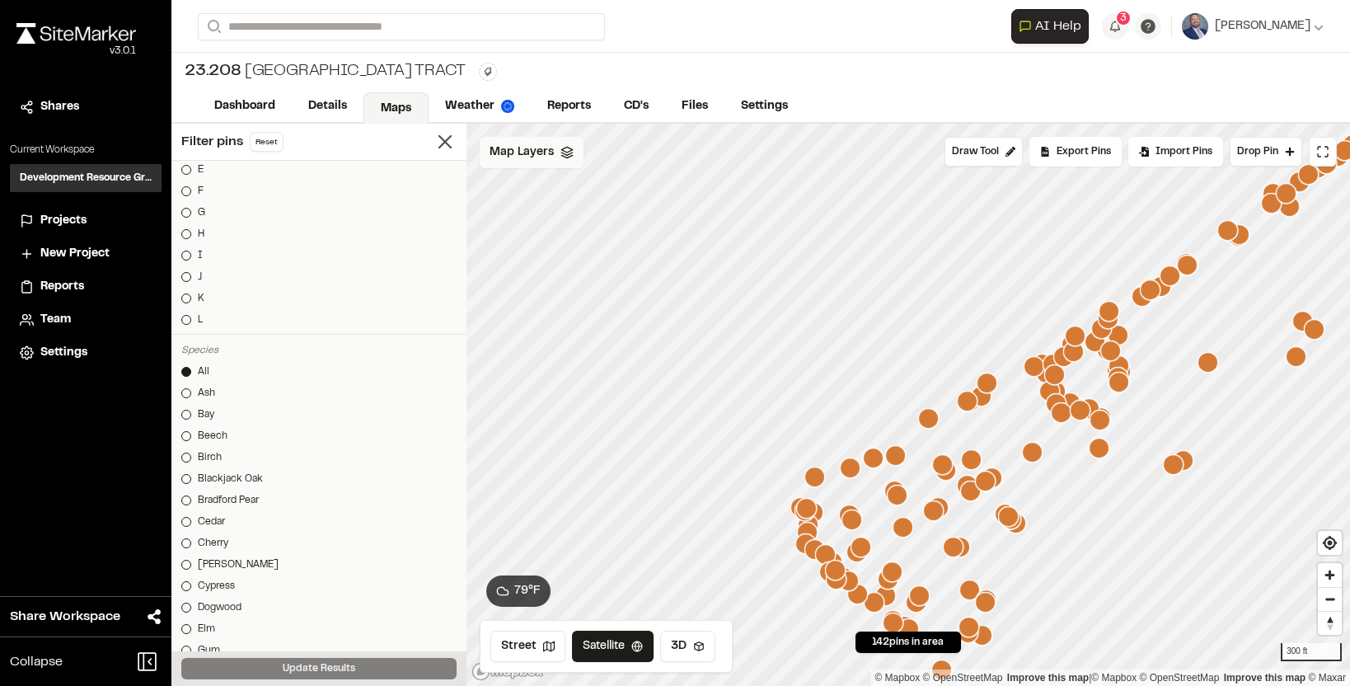
click at [566, 153] on polyline at bounding box center [566, 153] width 11 height 2
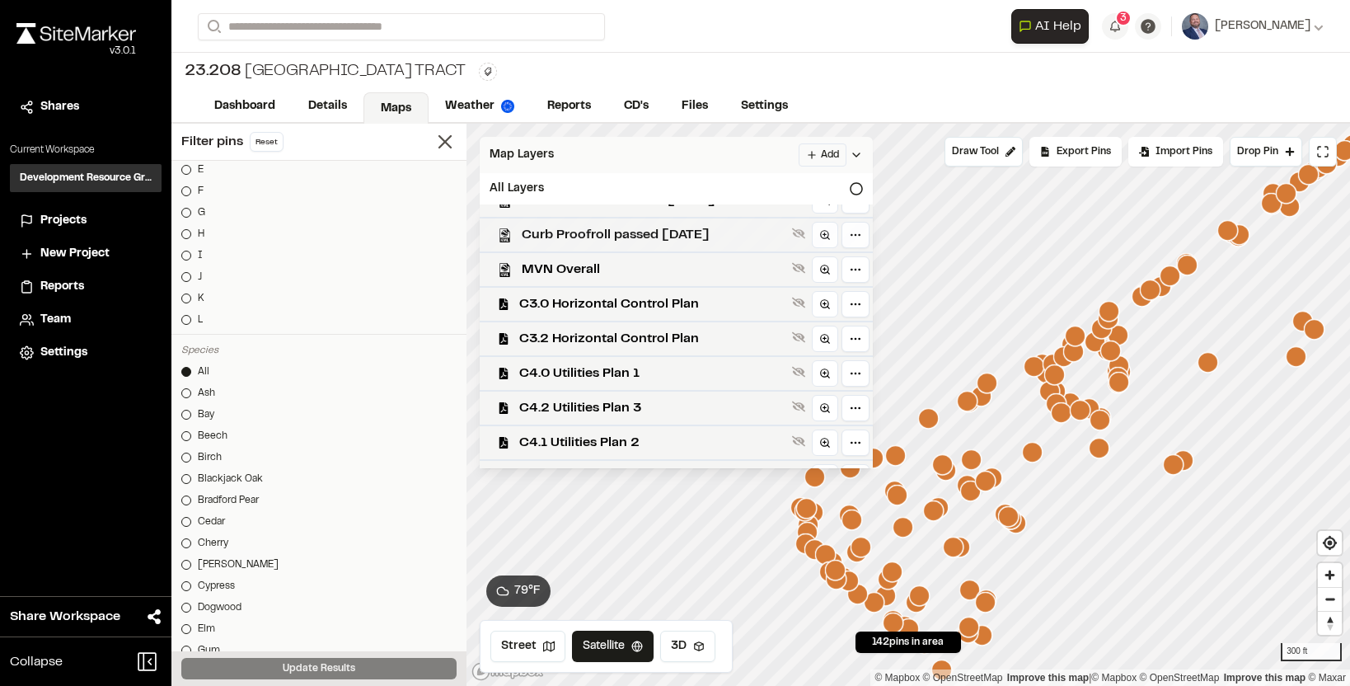
scroll to position [93, 0]
click at [805, 297] on icon at bounding box center [798, 300] width 13 height 13
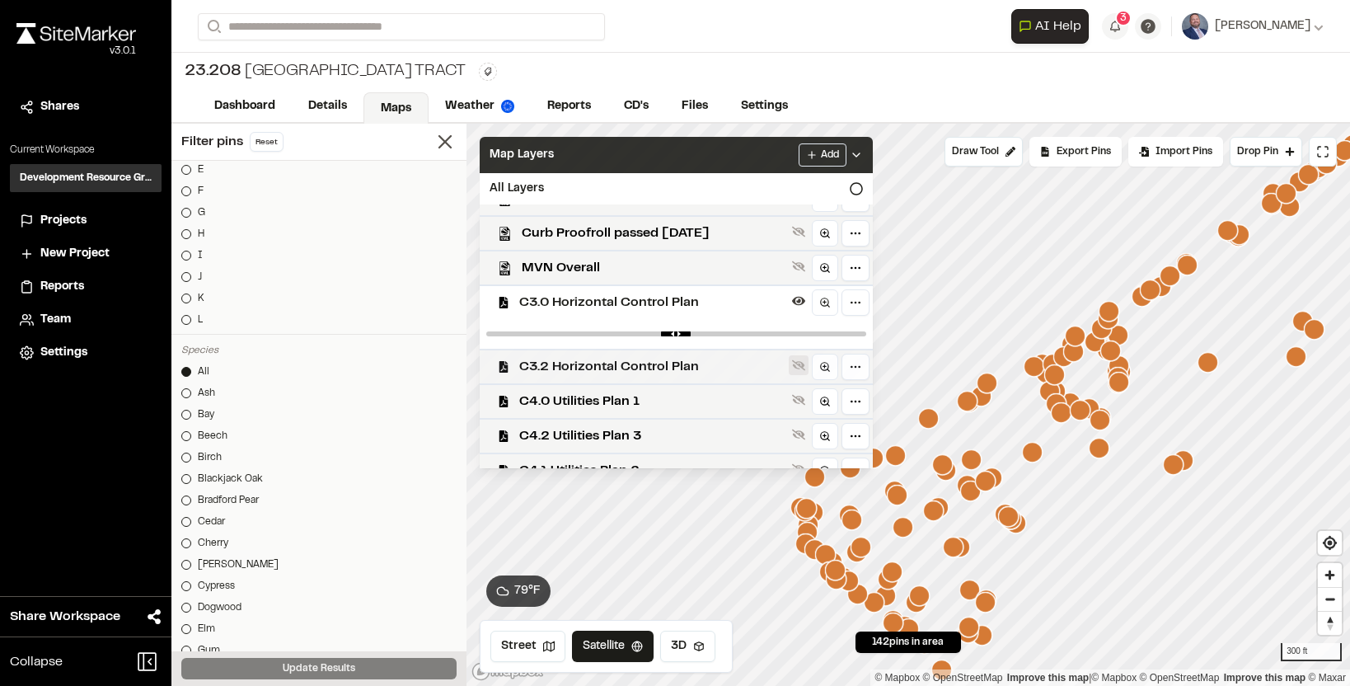
click at [805, 369] on icon at bounding box center [798, 365] width 13 height 11
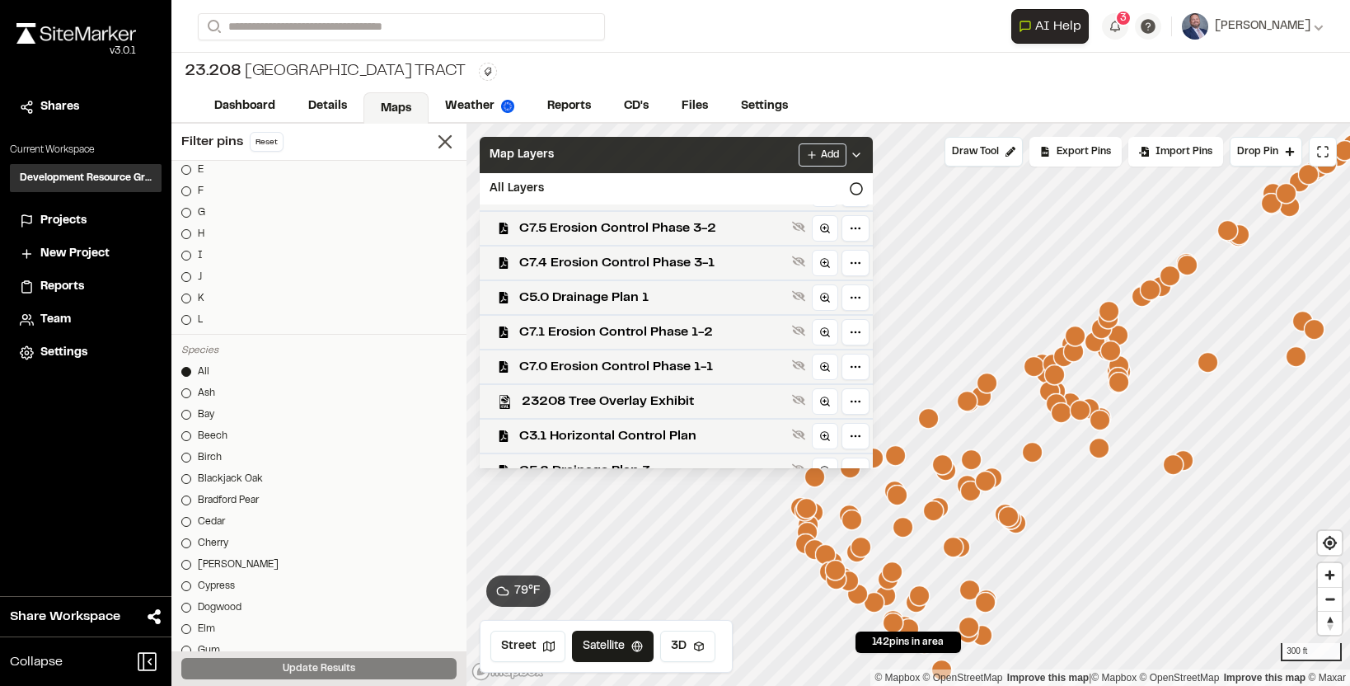
scroll to position [626, 0]
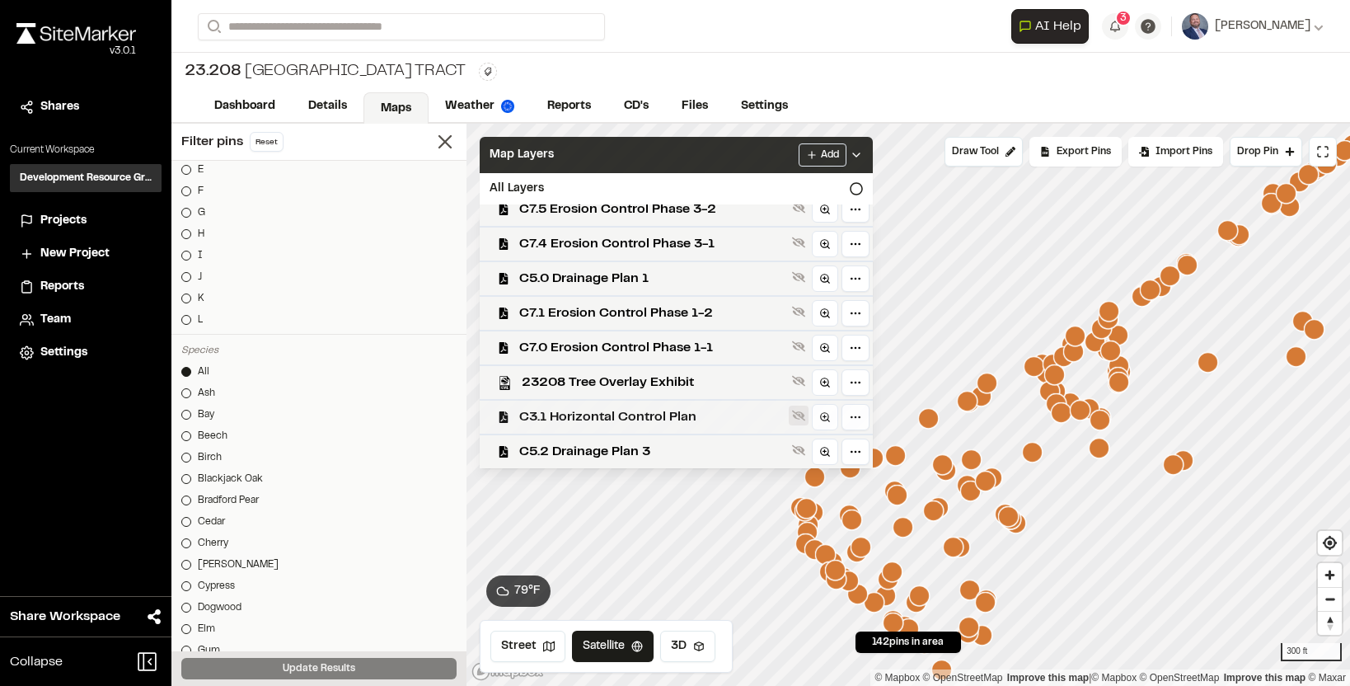
click at [809, 418] on button at bounding box center [799, 416] width 20 height 20
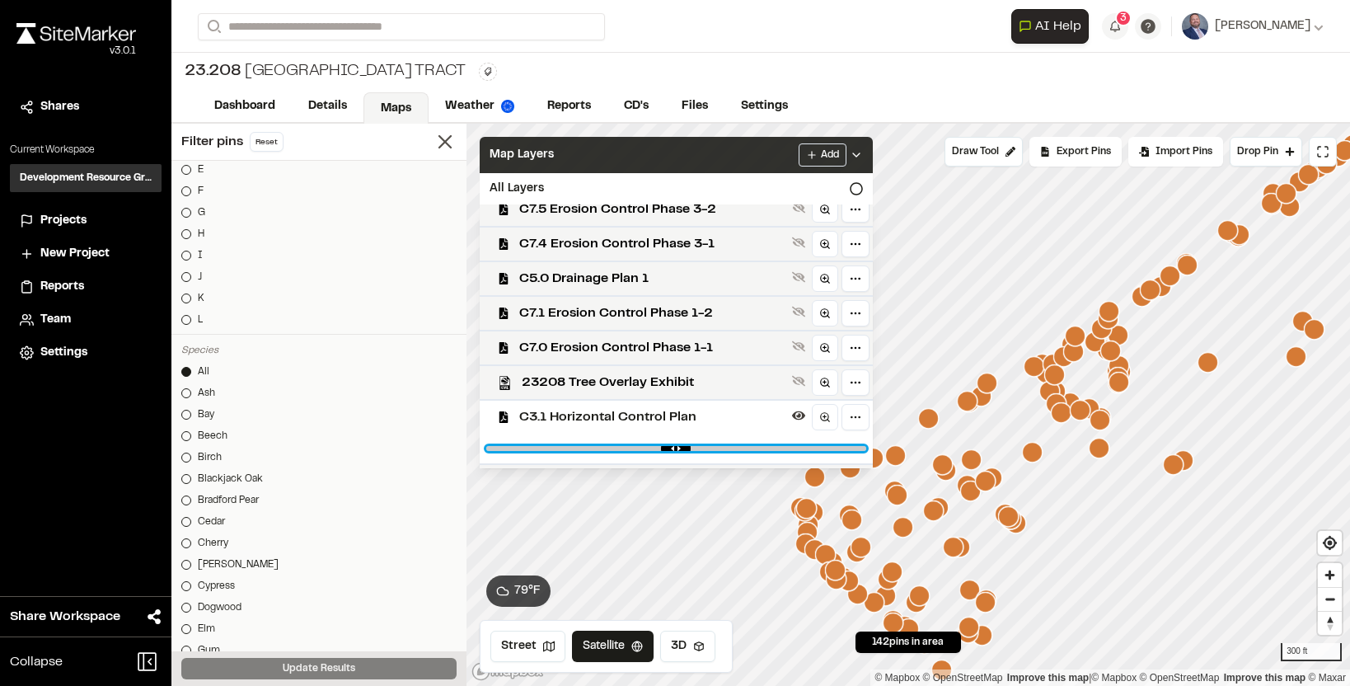
drag, startPoint x: 858, startPoint y: 448, endPoint x: 676, endPoint y: 443, distance: 182.2
type input "****"
click at [676, 446] on input "range" at bounding box center [676, 448] width 380 height 5
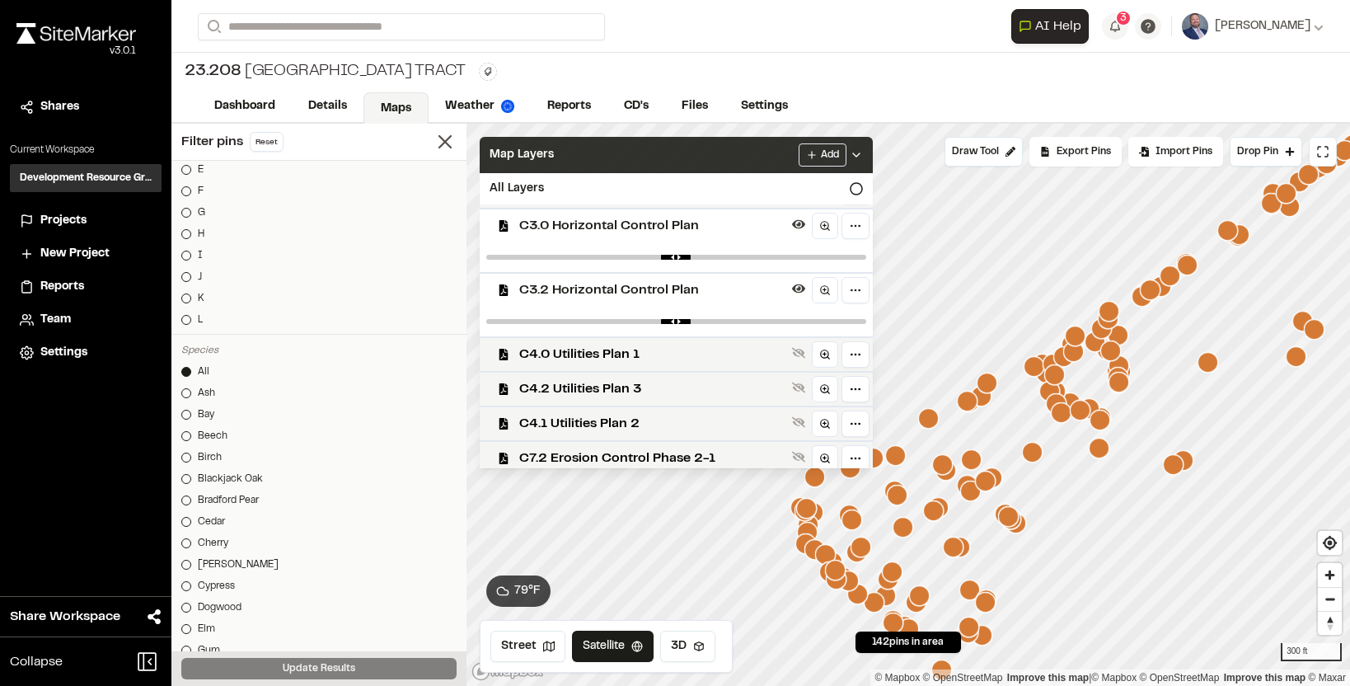
scroll to position [171, 0]
drag, startPoint x: 864, startPoint y: 319, endPoint x: 695, endPoint y: 312, distance: 169.1
type input "****"
click at [695, 317] on input "range" at bounding box center [676, 319] width 380 height 5
drag, startPoint x: 864, startPoint y: 255, endPoint x: 683, endPoint y: 256, distance: 180.5
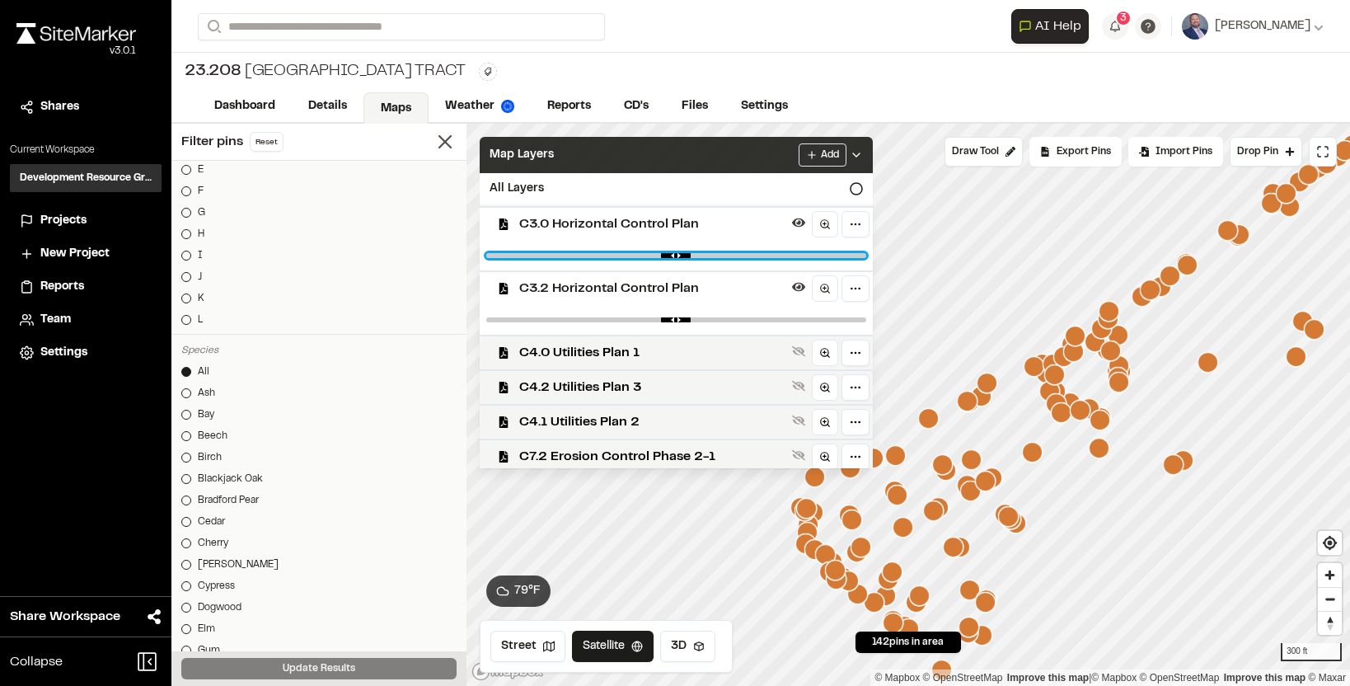
type input "***"
click at [683, 256] on input "range" at bounding box center [676, 255] width 380 height 5
drag, startPoint x: 690, startPoint y: 315, endPoint x: 676, endPoint y: 317, distance: 14.1
click at [676, 317] on div at bounding box center [676, 320] width 393 height 30
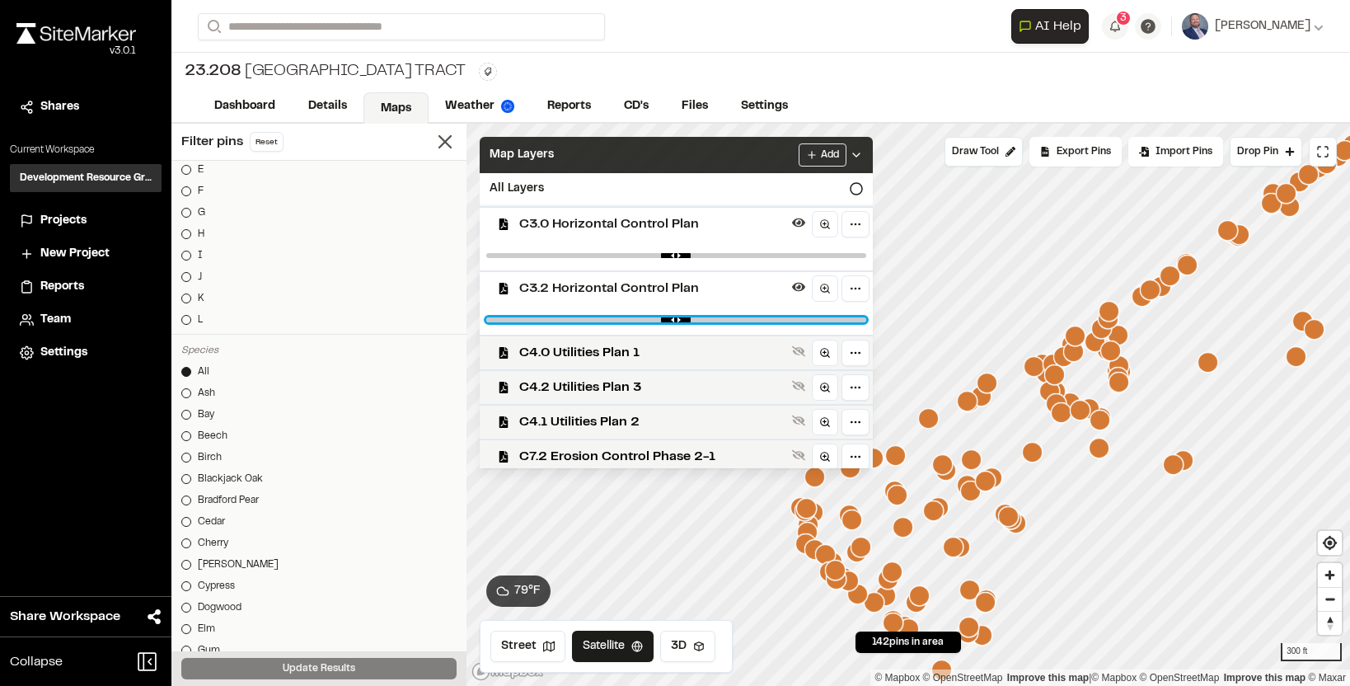
type input "****"
click at [686, 319] on input "range" at bounding box center [676, 319] width 380 height 5
click at [863, 152] on icon at bounding box center [856, 154] width 13 height 13
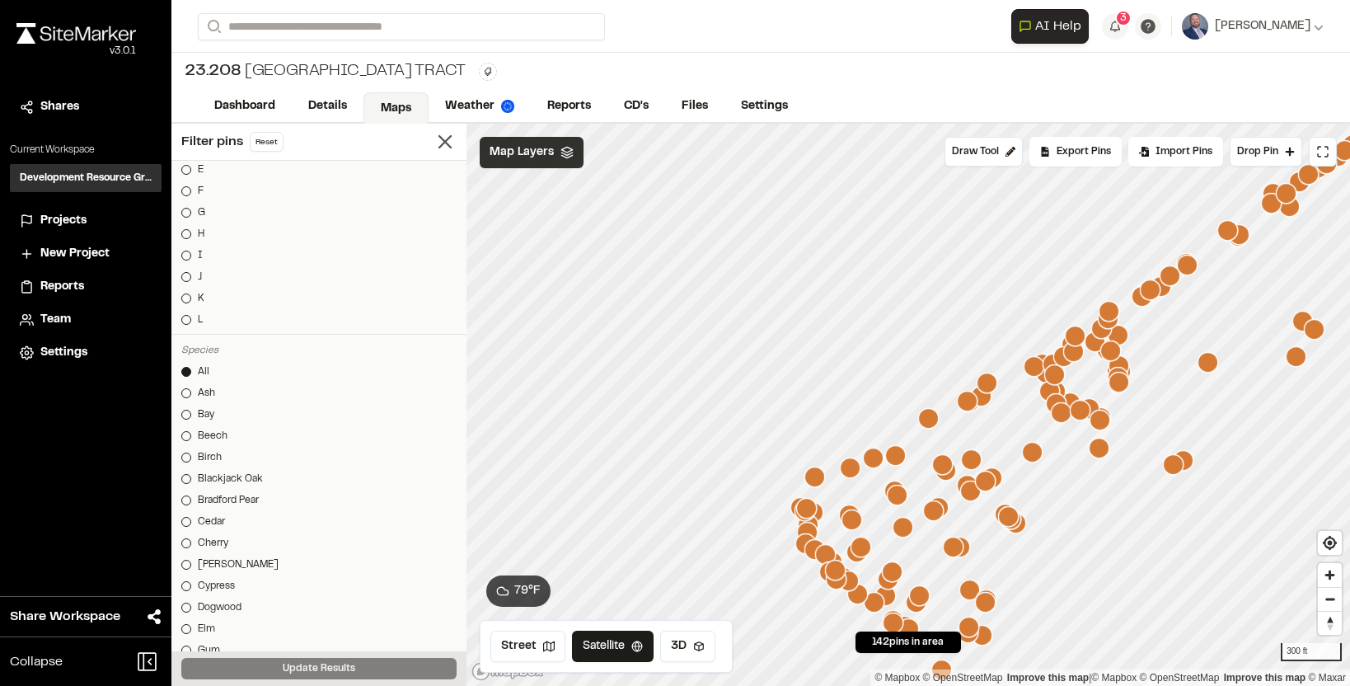
scroll to position [0, 0]
click at [816, 477] on icon "Map marker" at bounding box center [814, 477] width 21 height 21
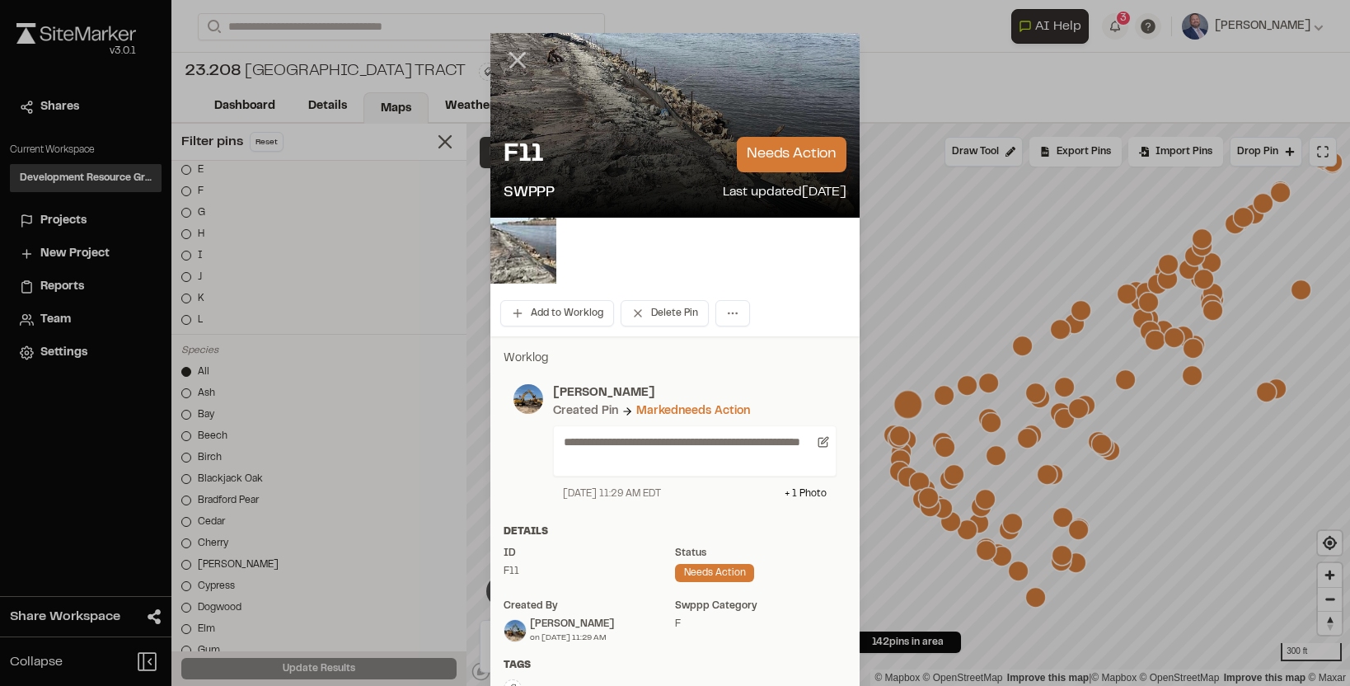
click at [520, 66] on icon at bounding box center [518, 60] width 28 height 28
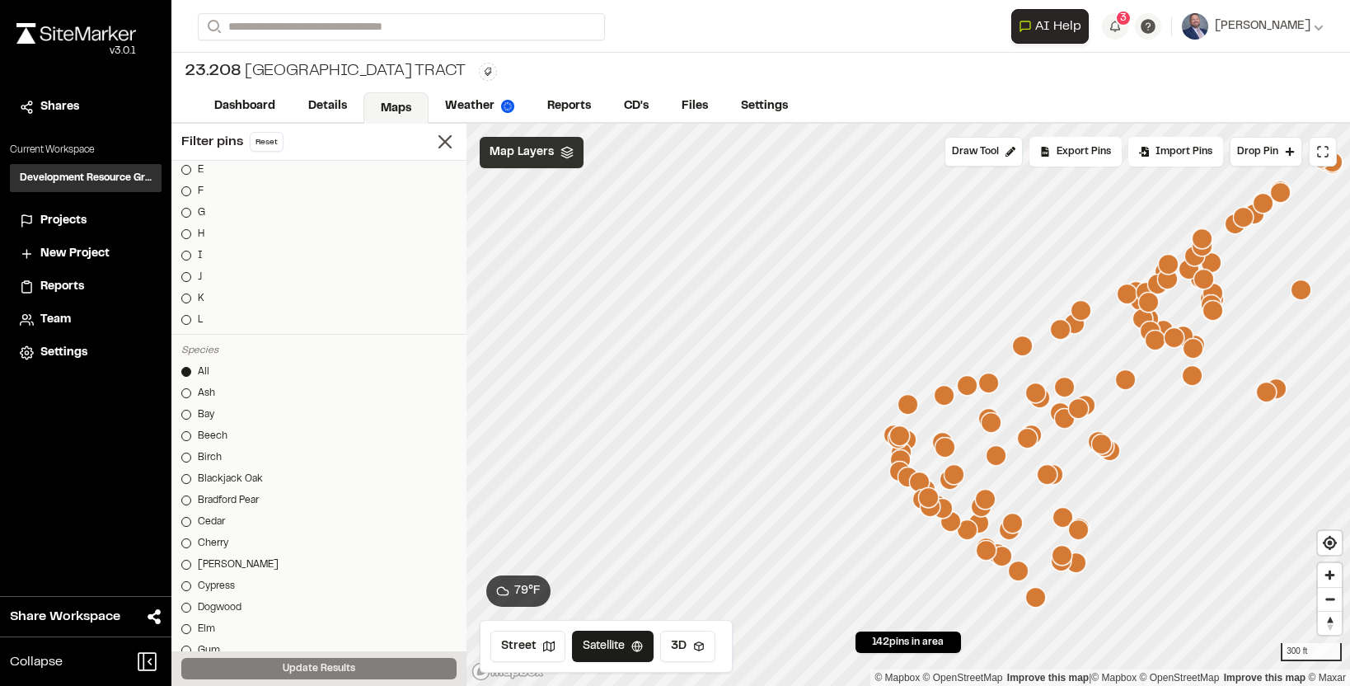
click at [929, 505] on icon "Map marker" at bounding box center [928, 497] width 21 height 21
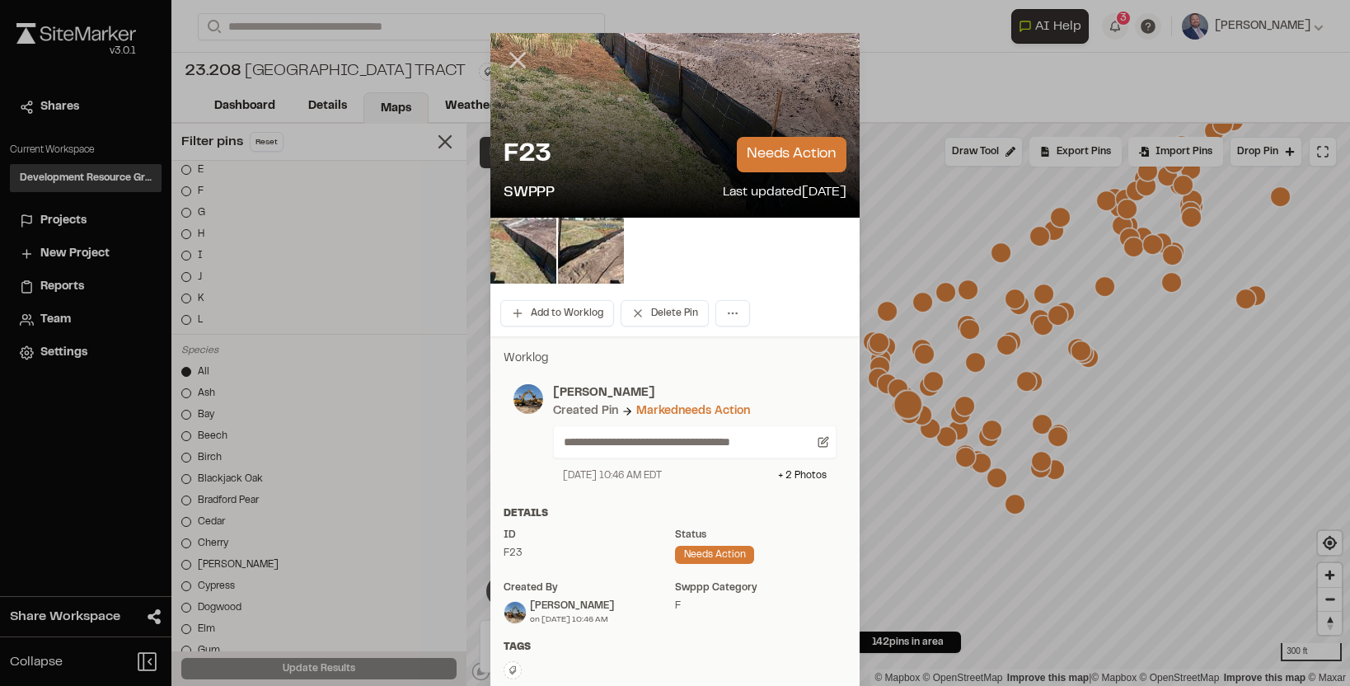
click at [523, 51] on icon at bounding box center [518, 60] width 28 height 28
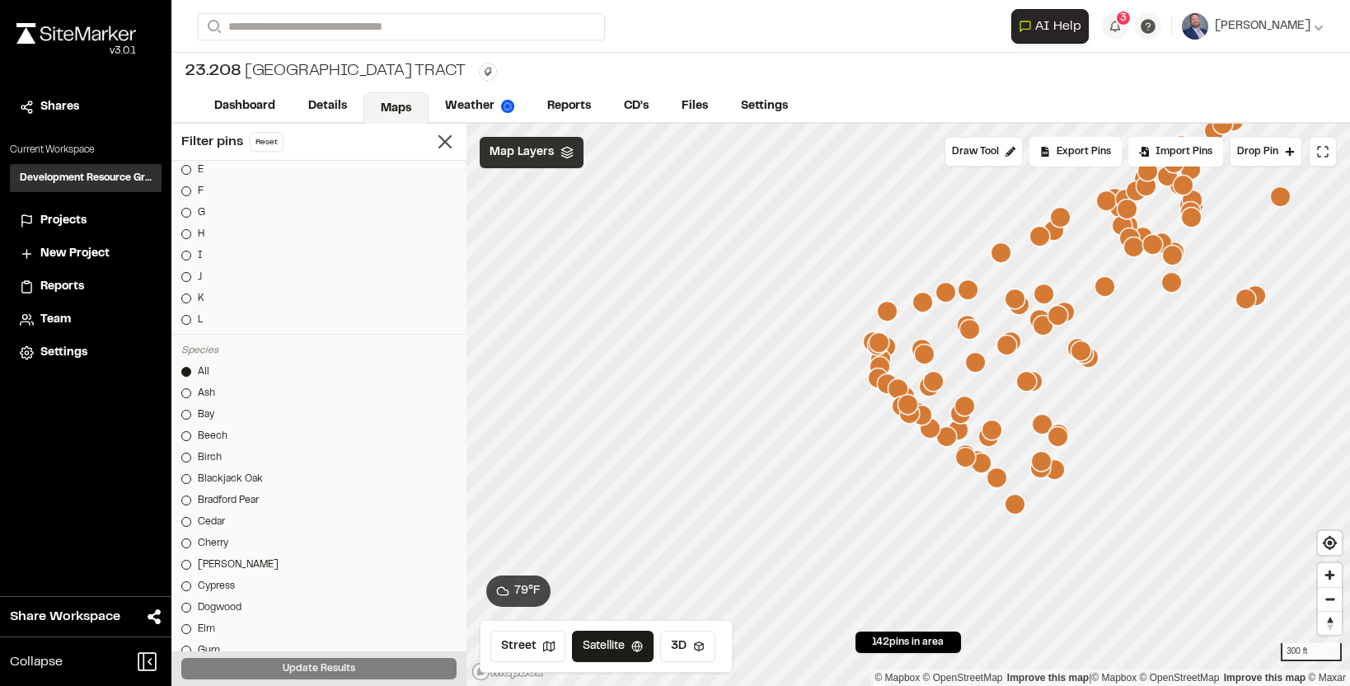
click at [1014, 506] on icon "Map marker" at bounding box center [1015, 504] width 21 height 21
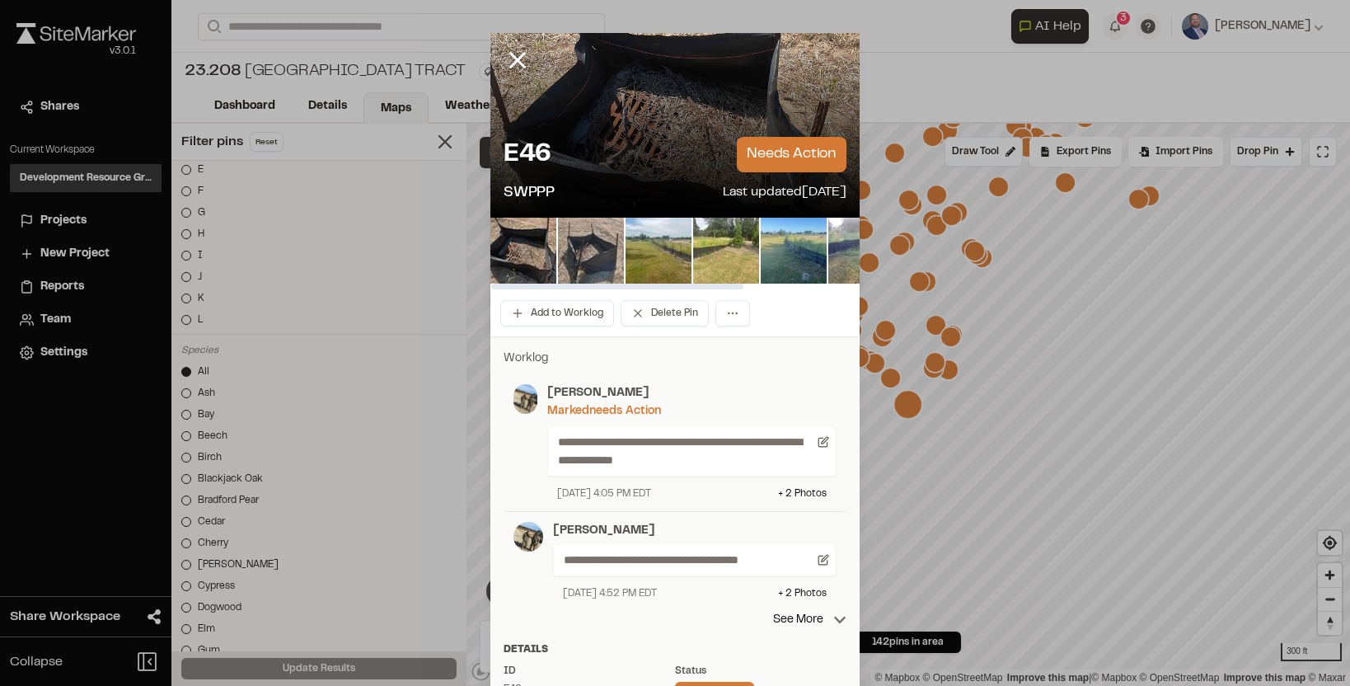
click at [603, 255] on img at bounding box center [591, 251] width 66 height 66
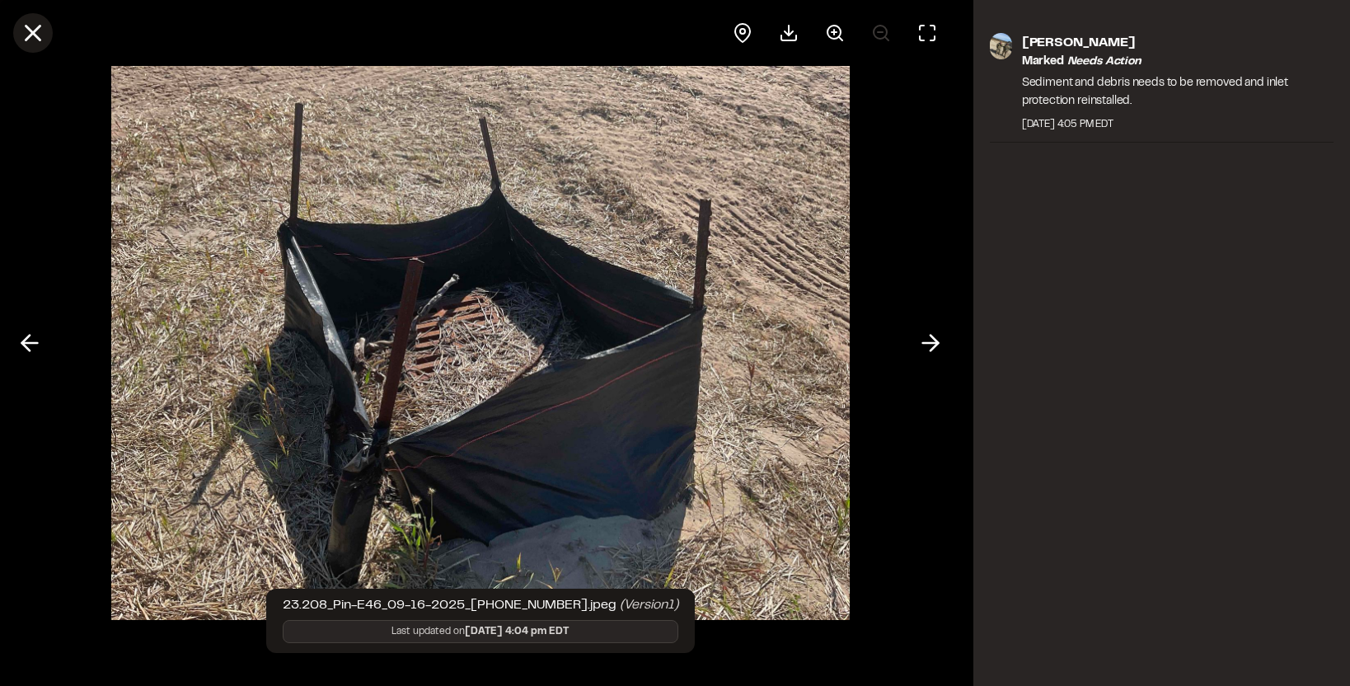
click at [43, 30] on icon at bounding box center [33, 33] width 28 height 28
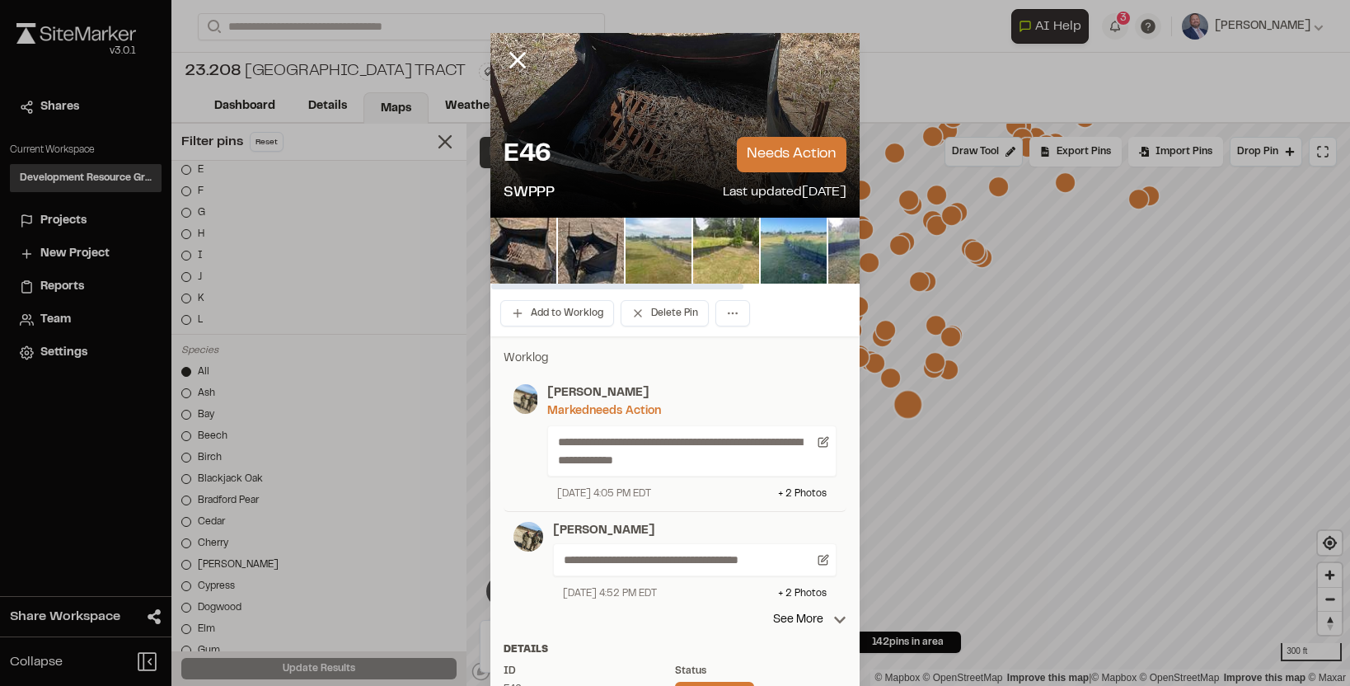
click at [641, 256] on img at bounding box center [659, 251] width 66 height 66
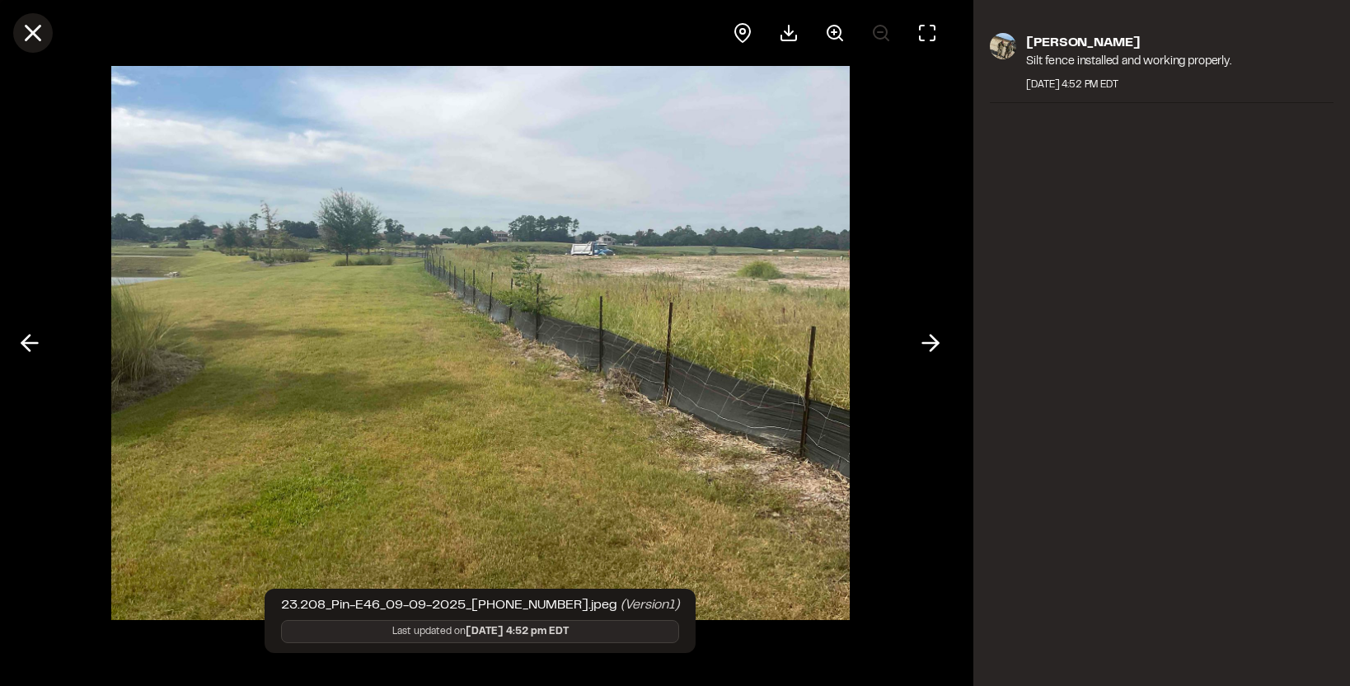
click at [34, 21] on icon at bounding box center [33, 33] width 28 height 28
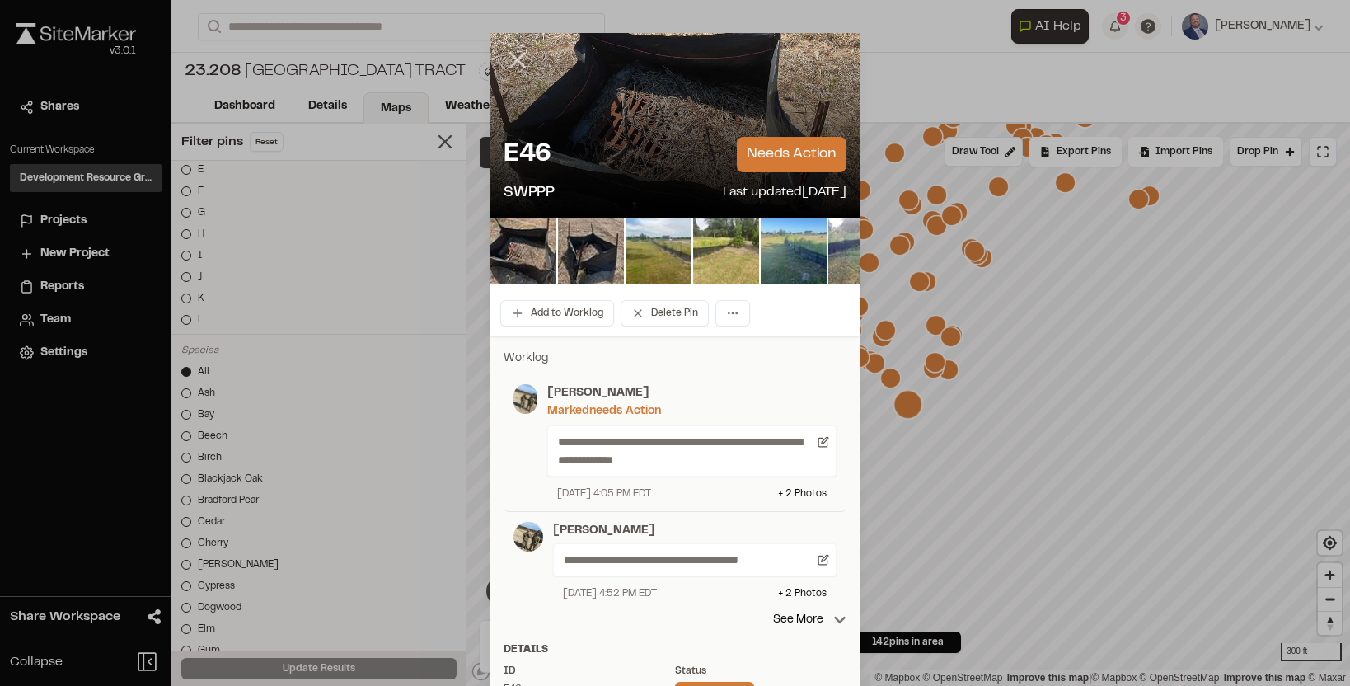
click at [517, 61] on line at bounding box center [518, 61] width 14 height 14
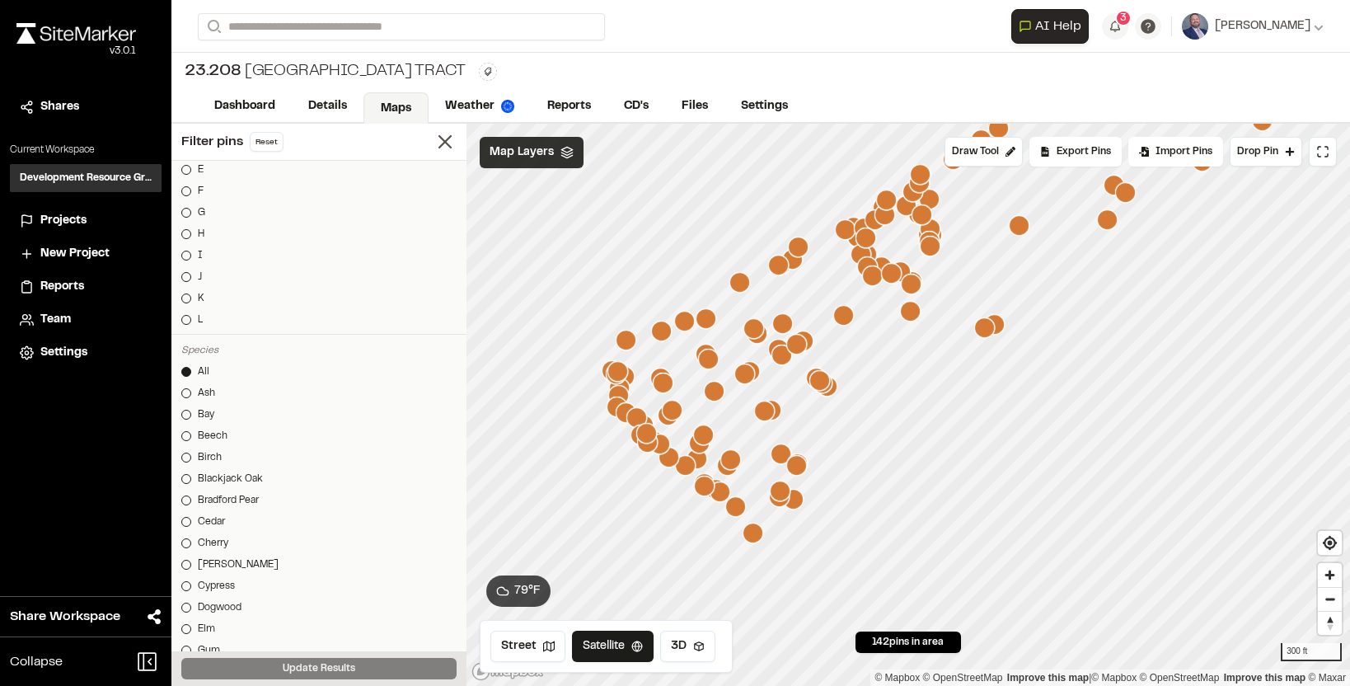
click at [987, 331] on icon "Map marker" at bounding box center [984, 327] width 21 height 21
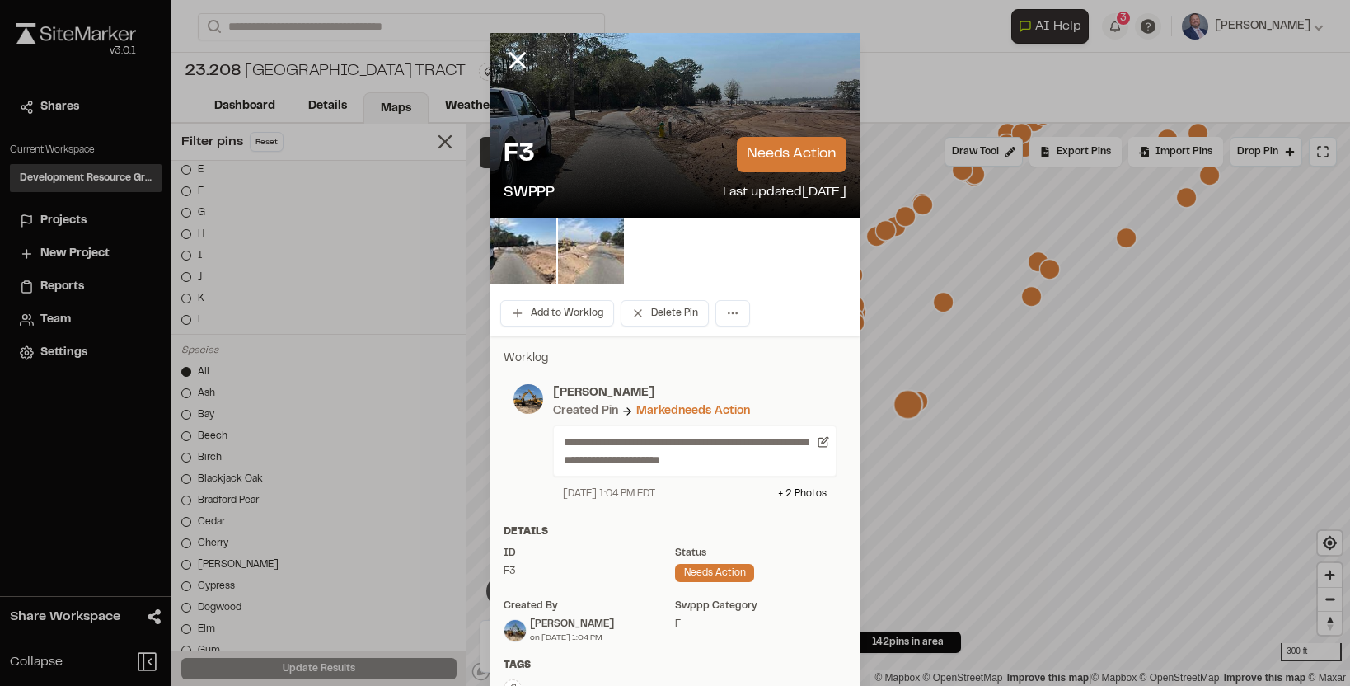
click at [575, 243] on img at bounding box center [591, 251] width 66 height 66
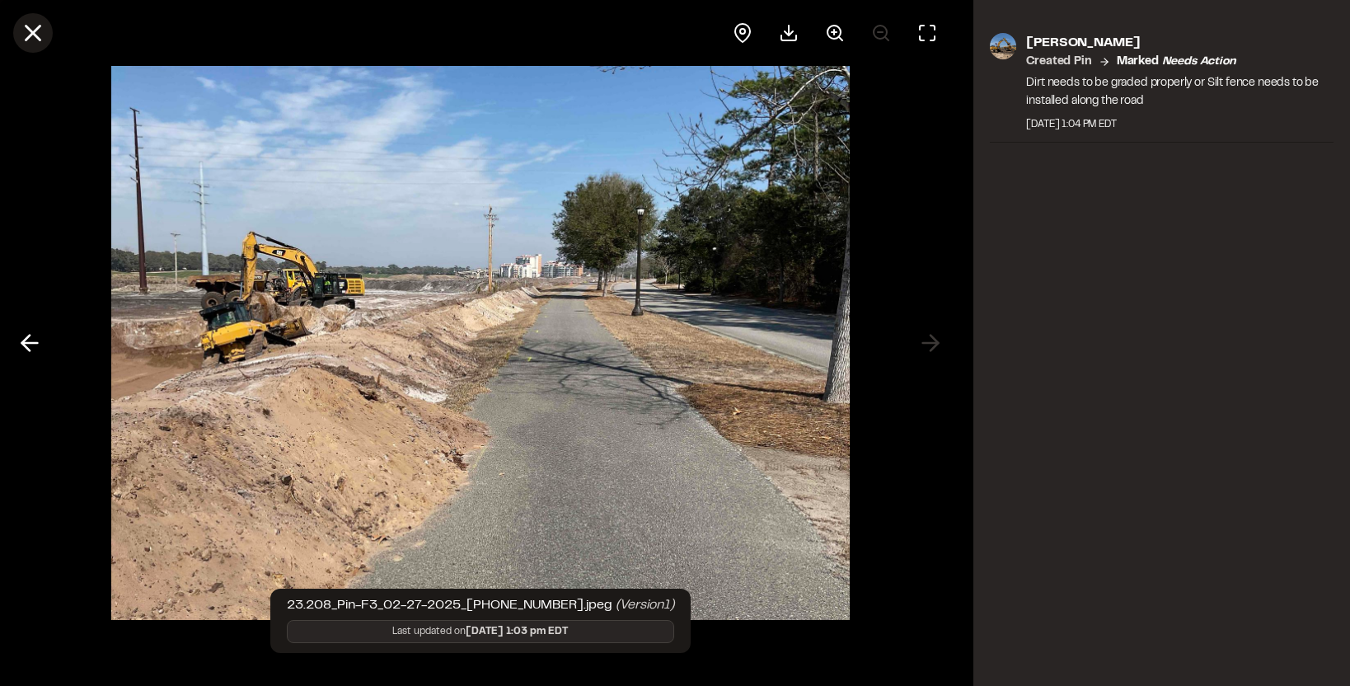
click at [34, 32] on line at bounding box center [33, 33] width 14 height 14
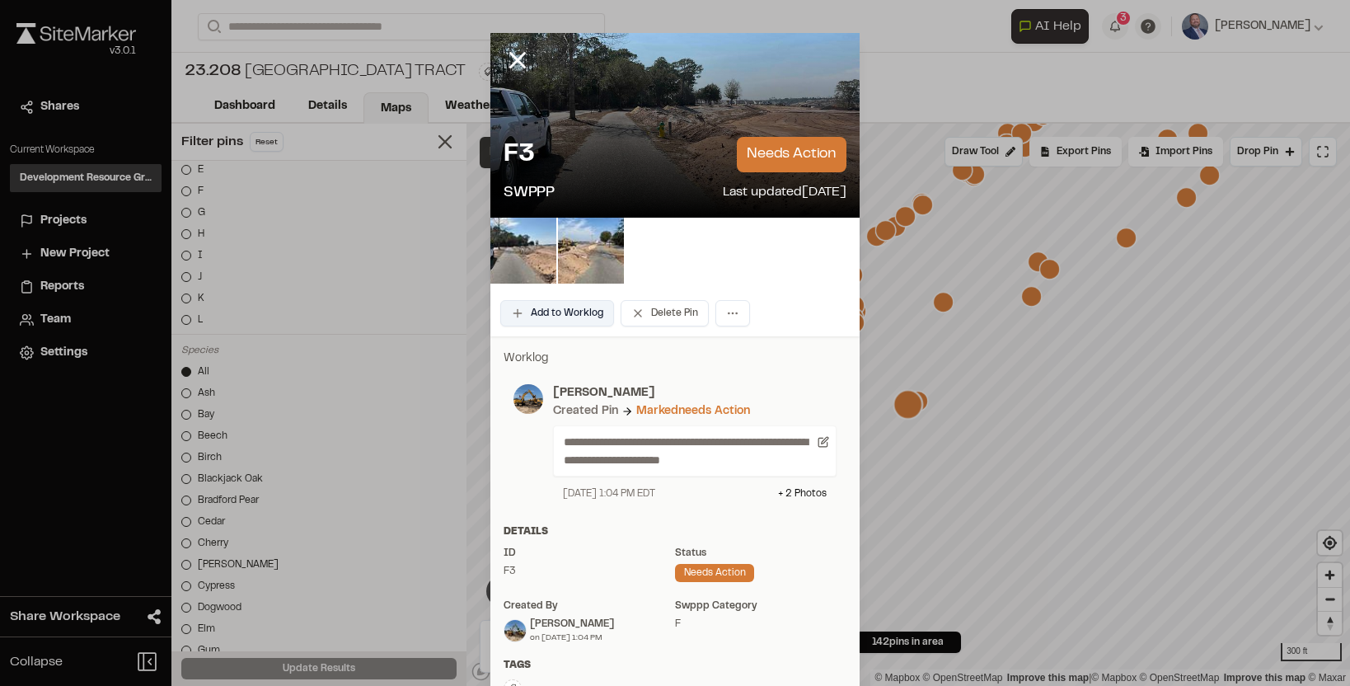
click at [535, 303] on button "Add to Worklog" at bounding box center [557, 313] width 114 height 26
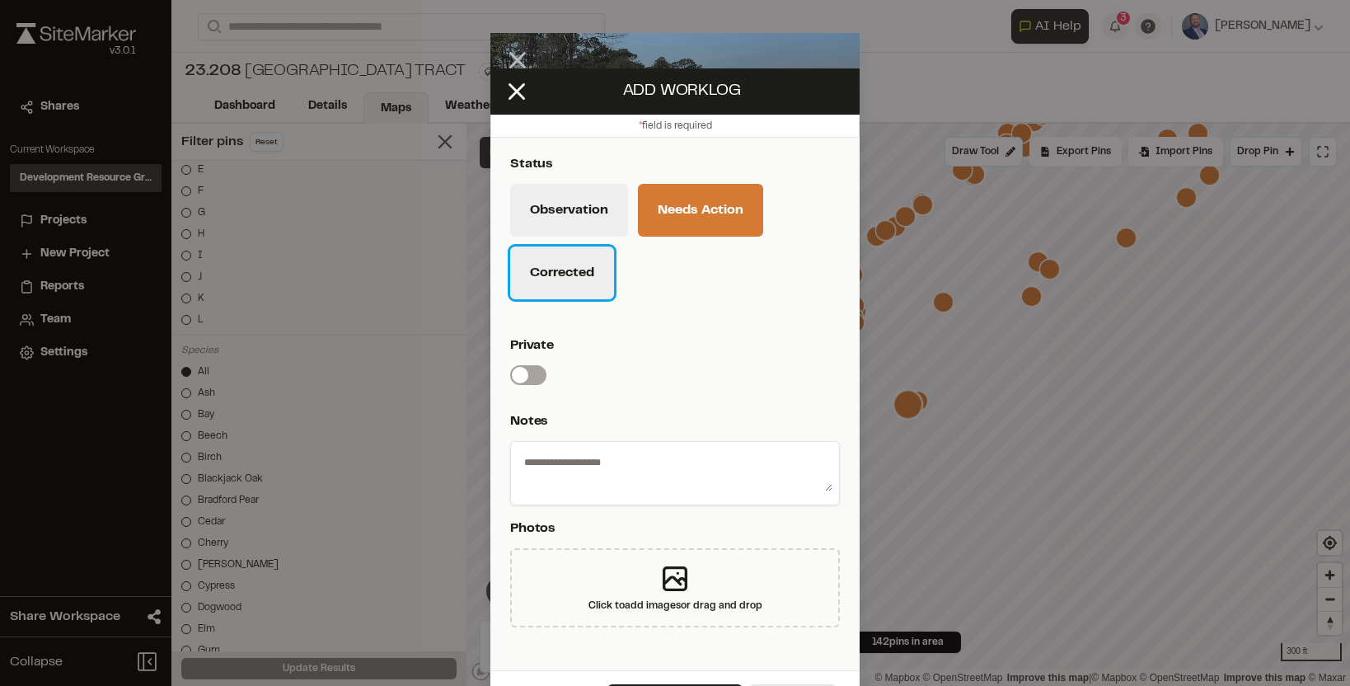
click at [571, 286] on button "Corrected" at bounding box center [562, 272] width 104 height 53
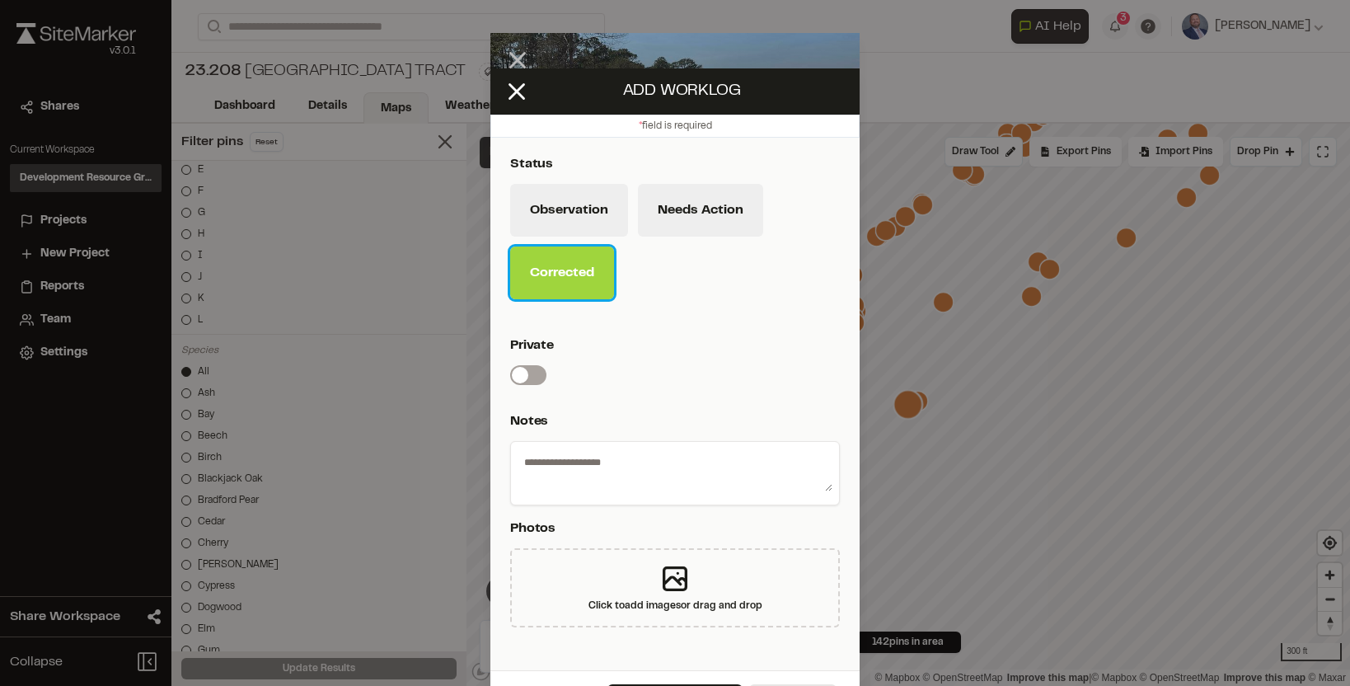
scroll to position [45, 0]
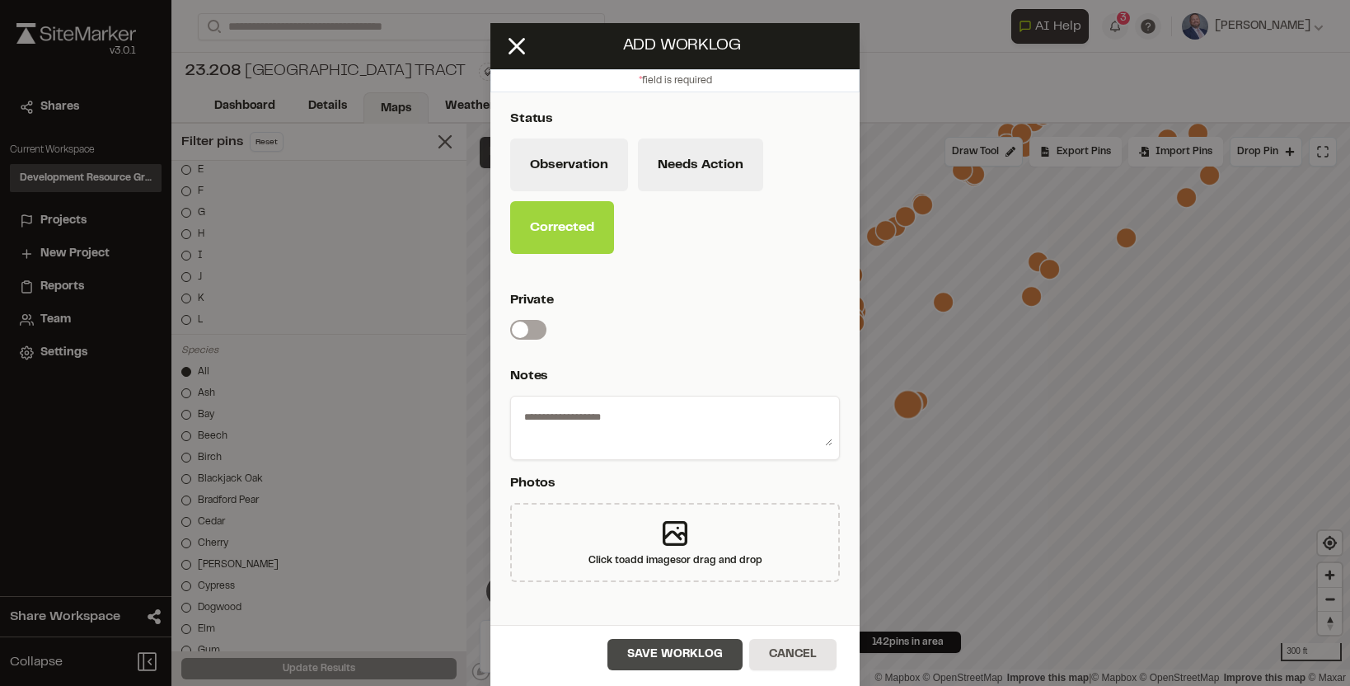
click at [664, 655] on button "Save Worklog" at bounding box center [674, 654] width 135 height 31
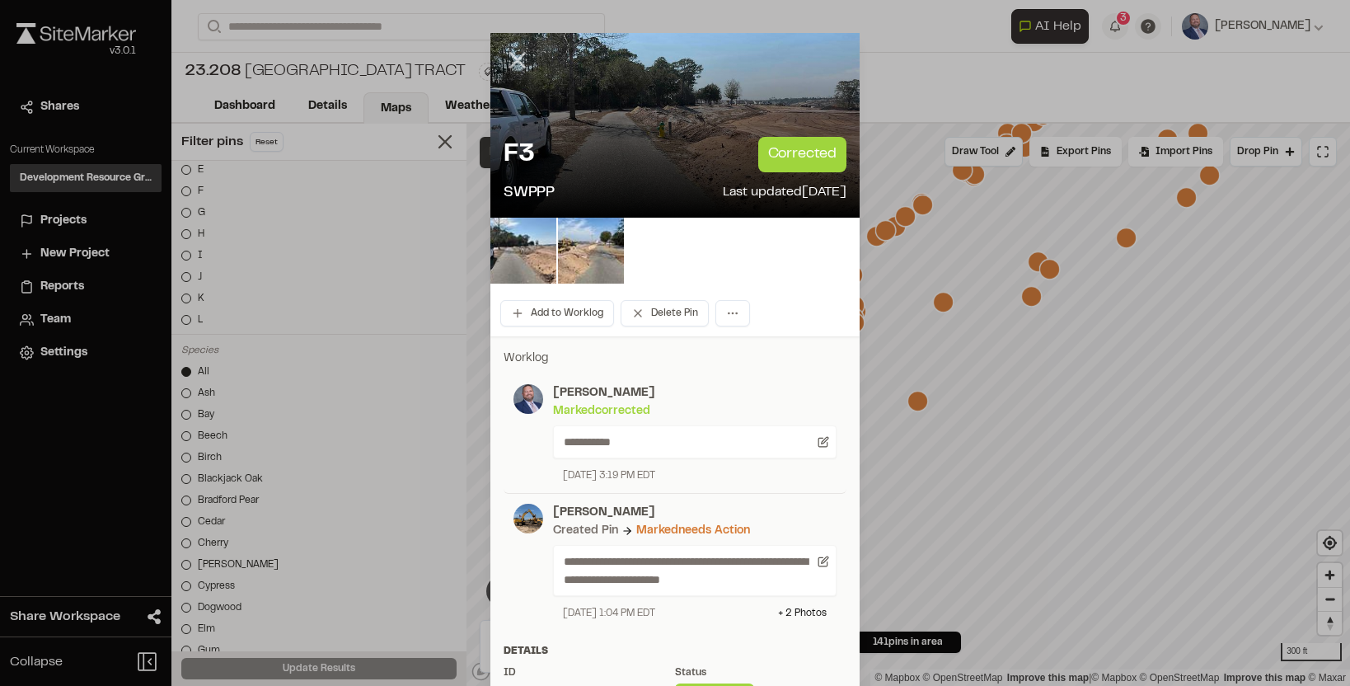
click at [515, 50] on icon at bounding box center [518, 60] width 28 height 28
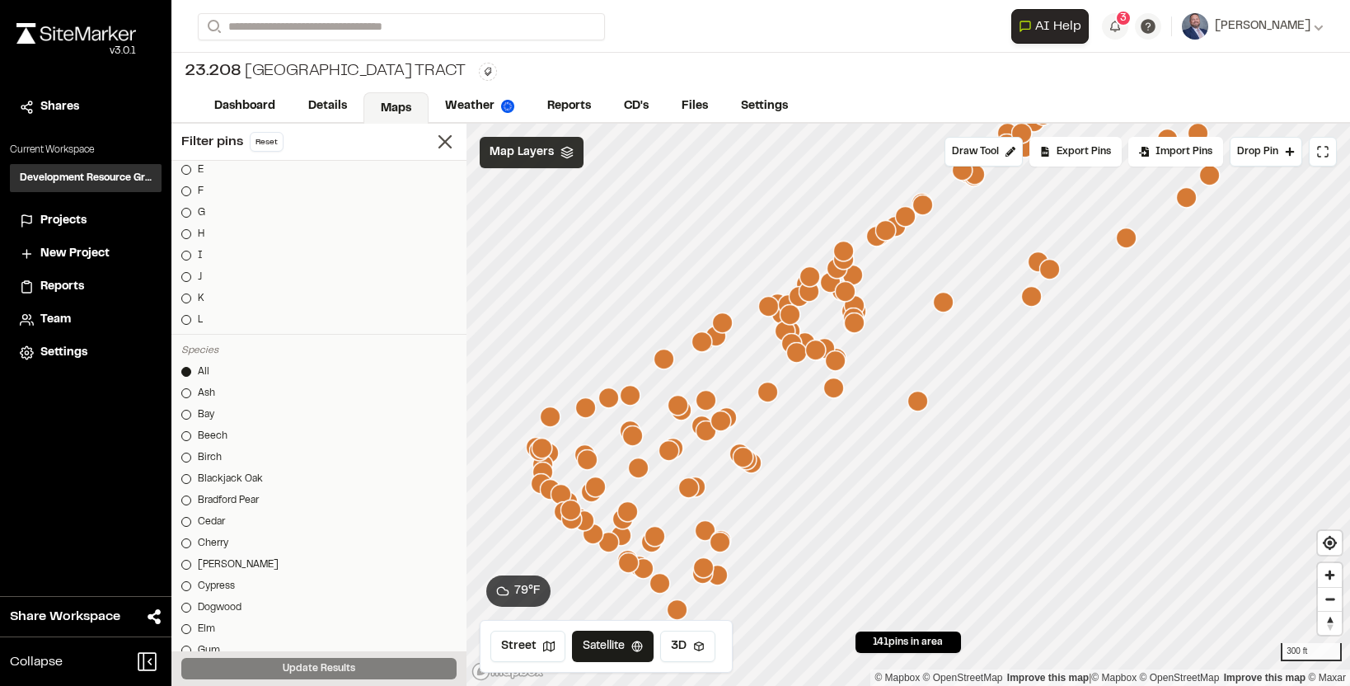
click at [948, 307] on icon "Map marker" at bounding box center [943, 302] width 21 height 21
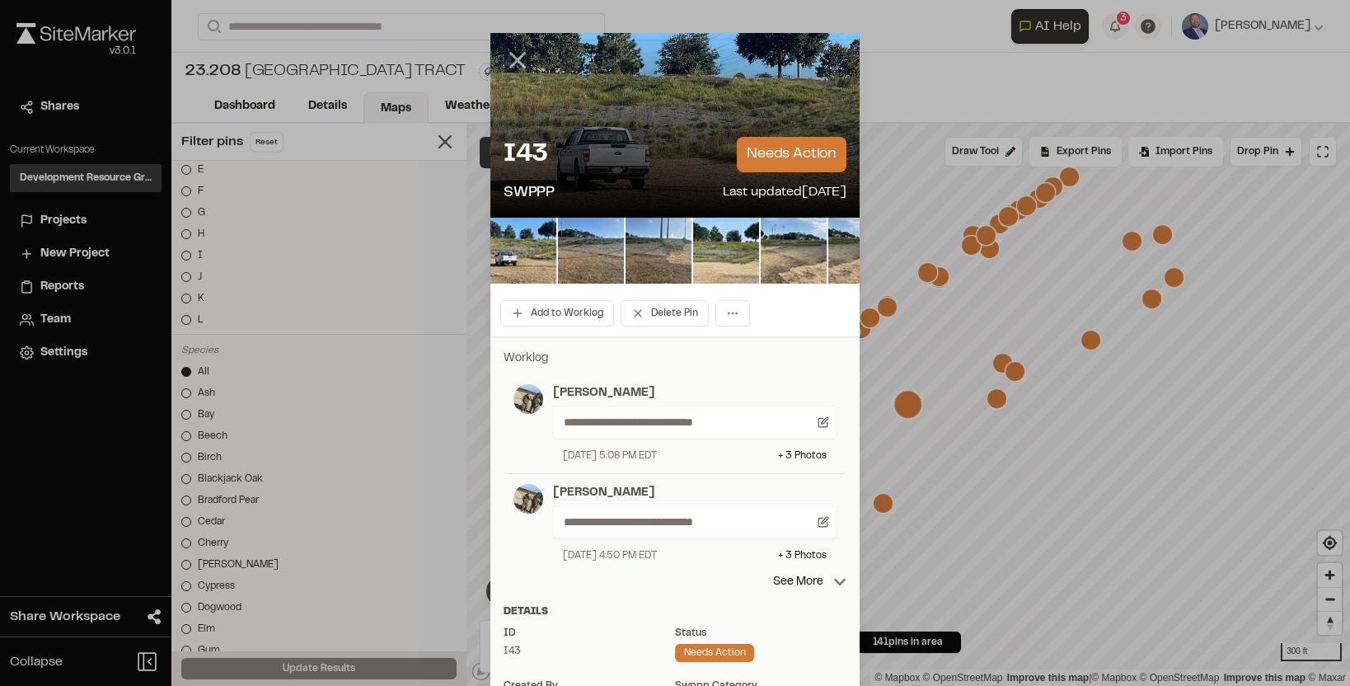
click at [510, 57] on icon at bounding box center [518, 60] width 28 height 28
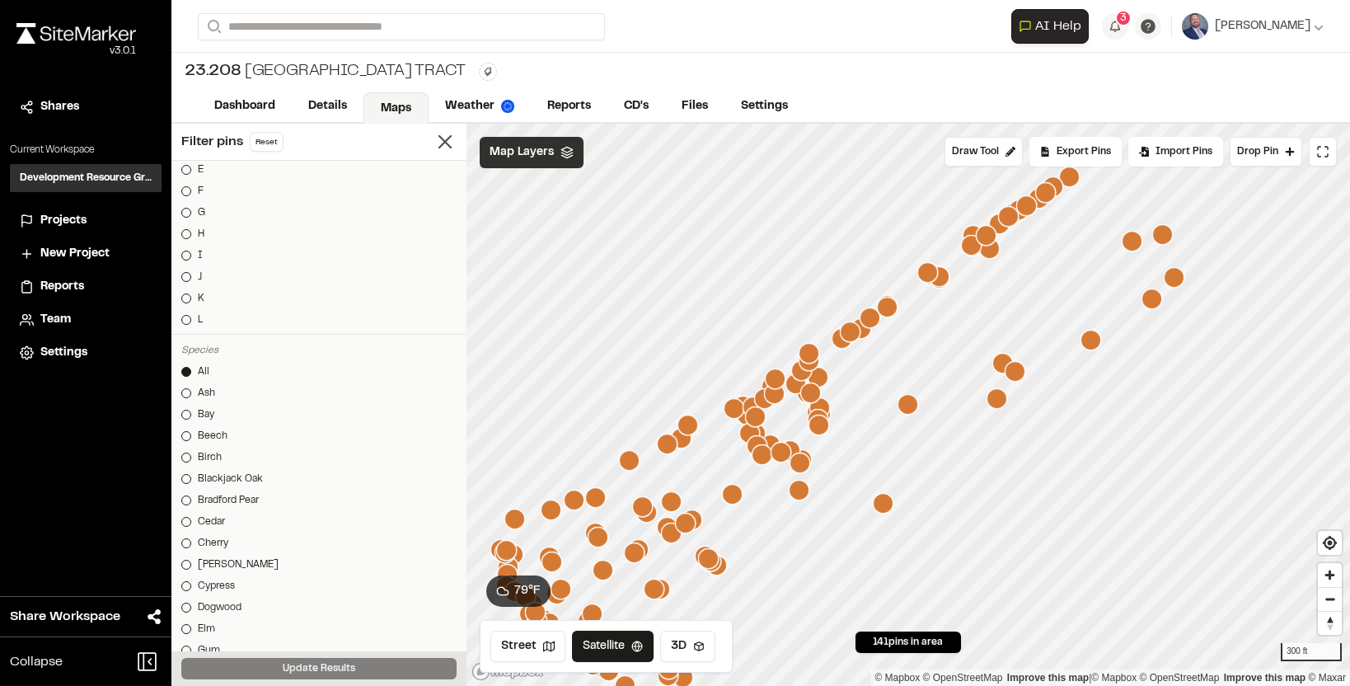
click at [1175, 284] on icon "Map marker" at bounding box center [1174, 277] width 21 height 21
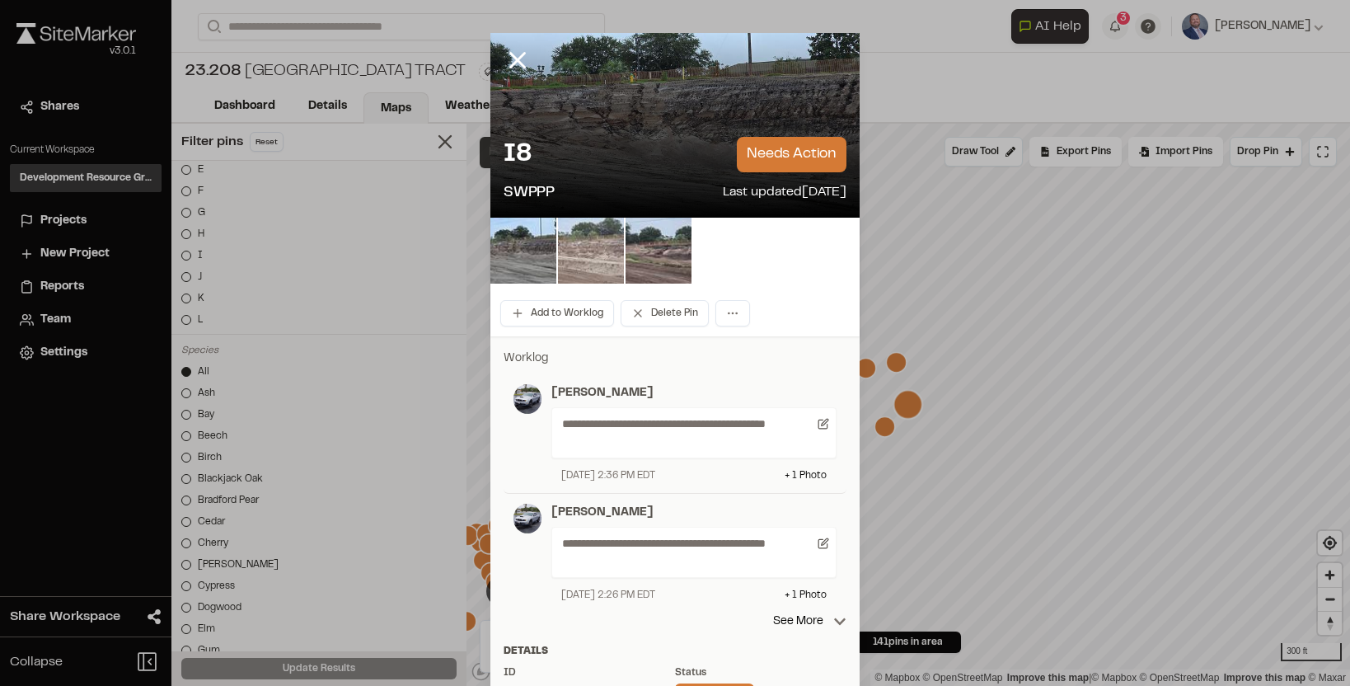
click at [595, 262] on img at bounding box center [591, 251] width 66 height 66
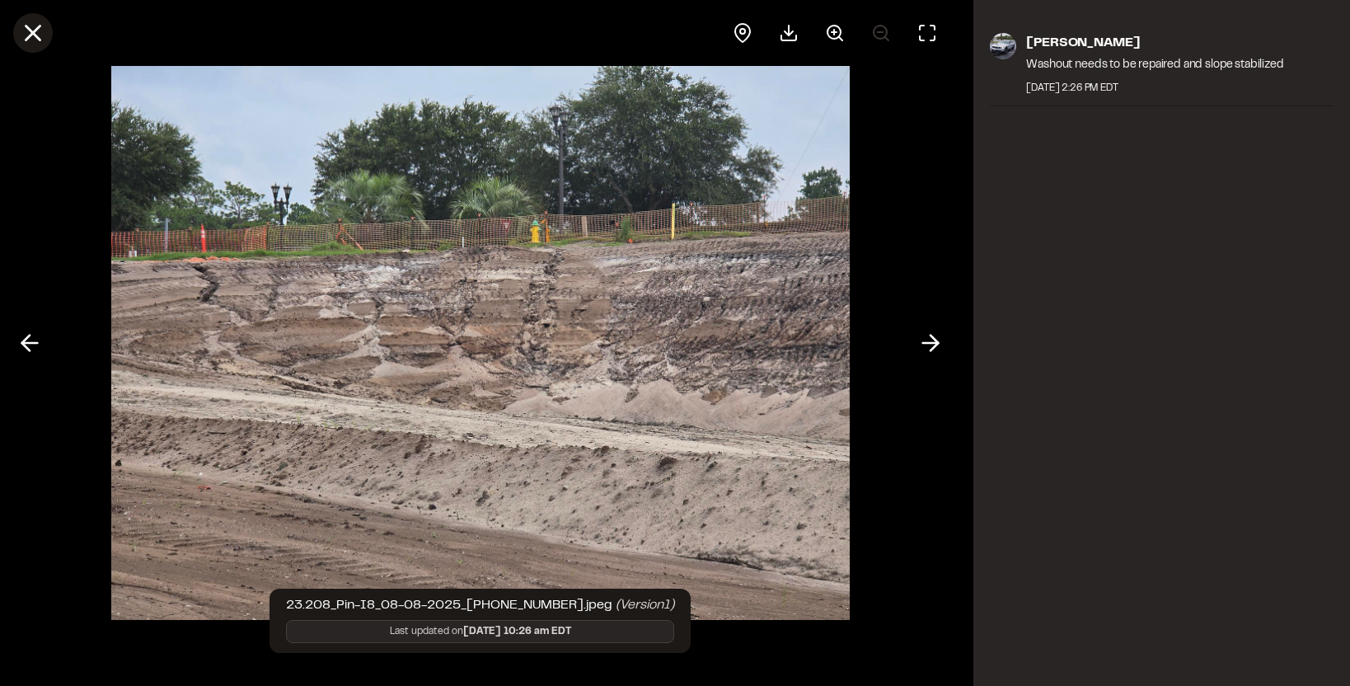
click at [39, 33] on icon at bounding box center [33, 33] width 28 height 28
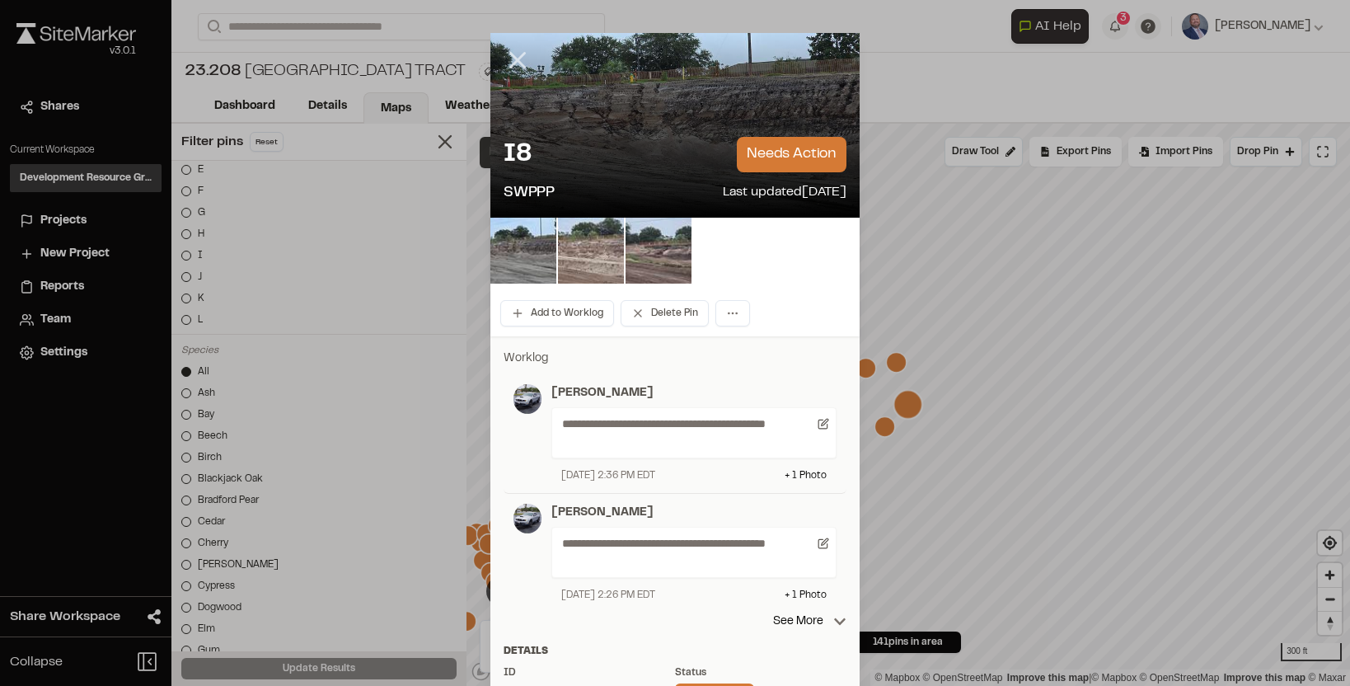
click at [516, 55] on icon at bounding box center [518, 60] width 28 height 28
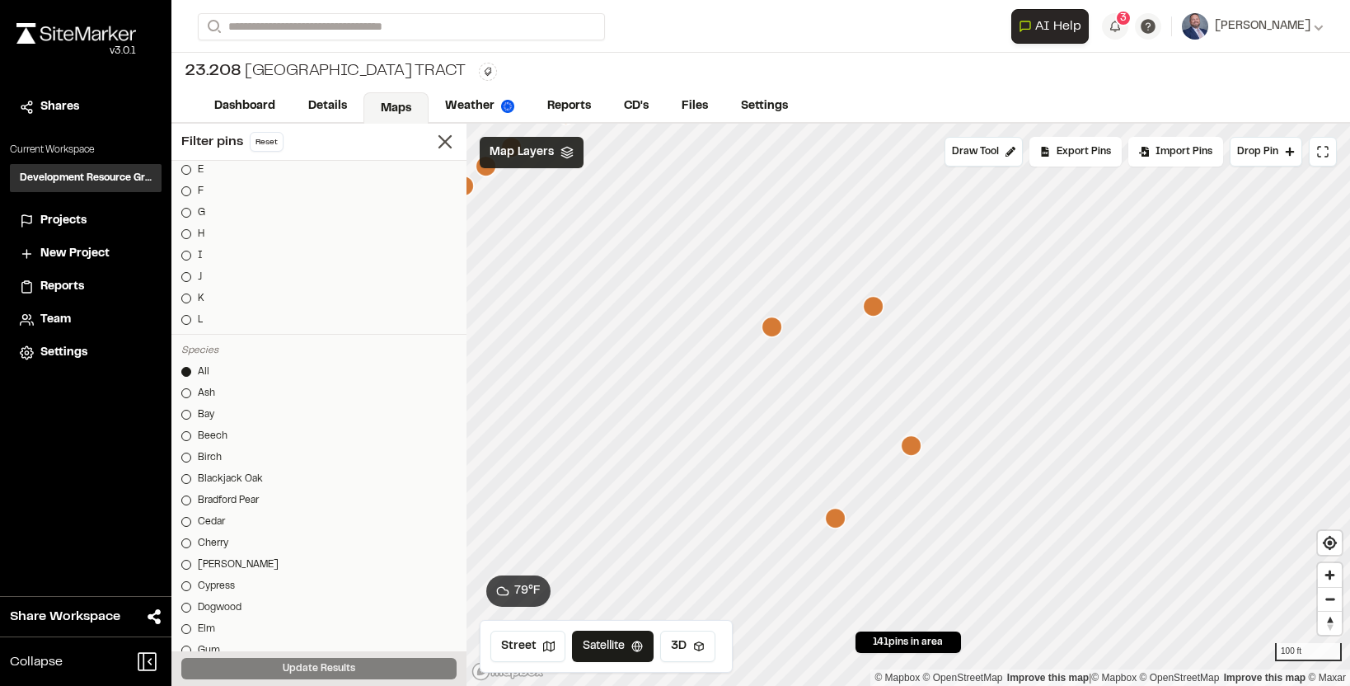
click at [877, 305] on icon "Map marker" at bounding box center [873, 306] width 21 height 21
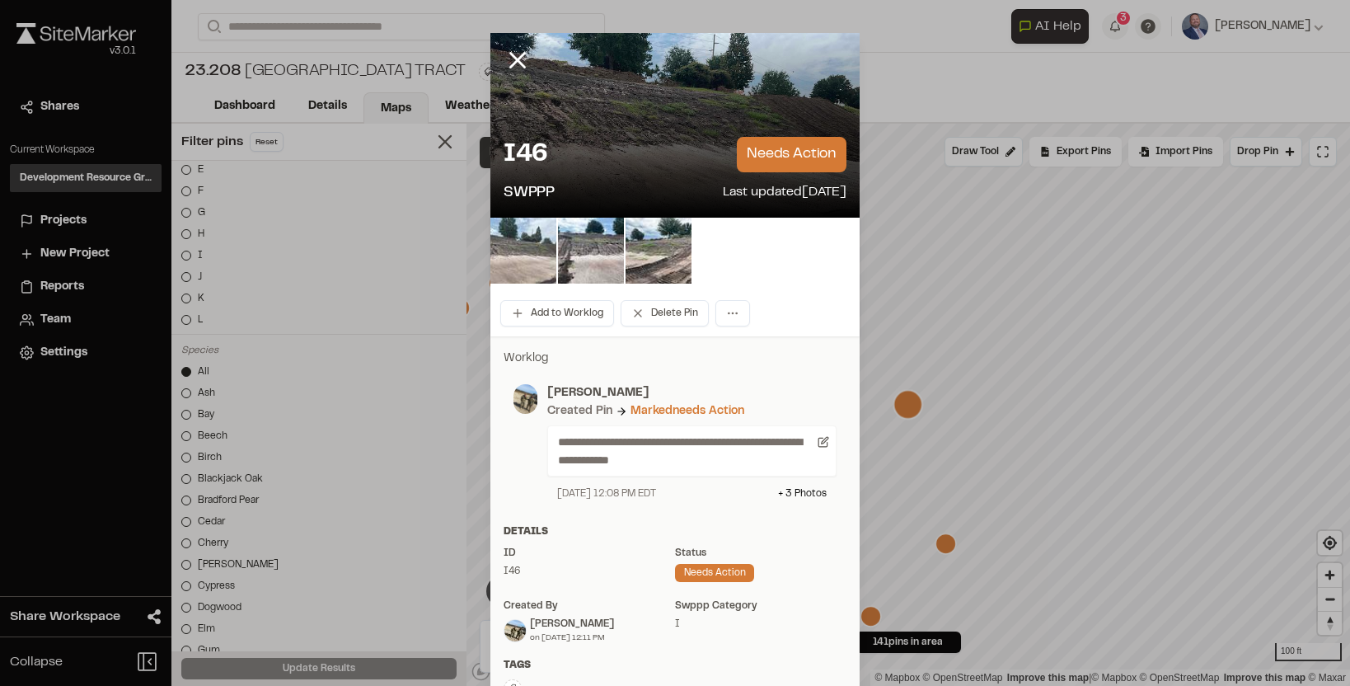
click at [525, 262] on img at bounding box center [523, 251] width 66 height 66
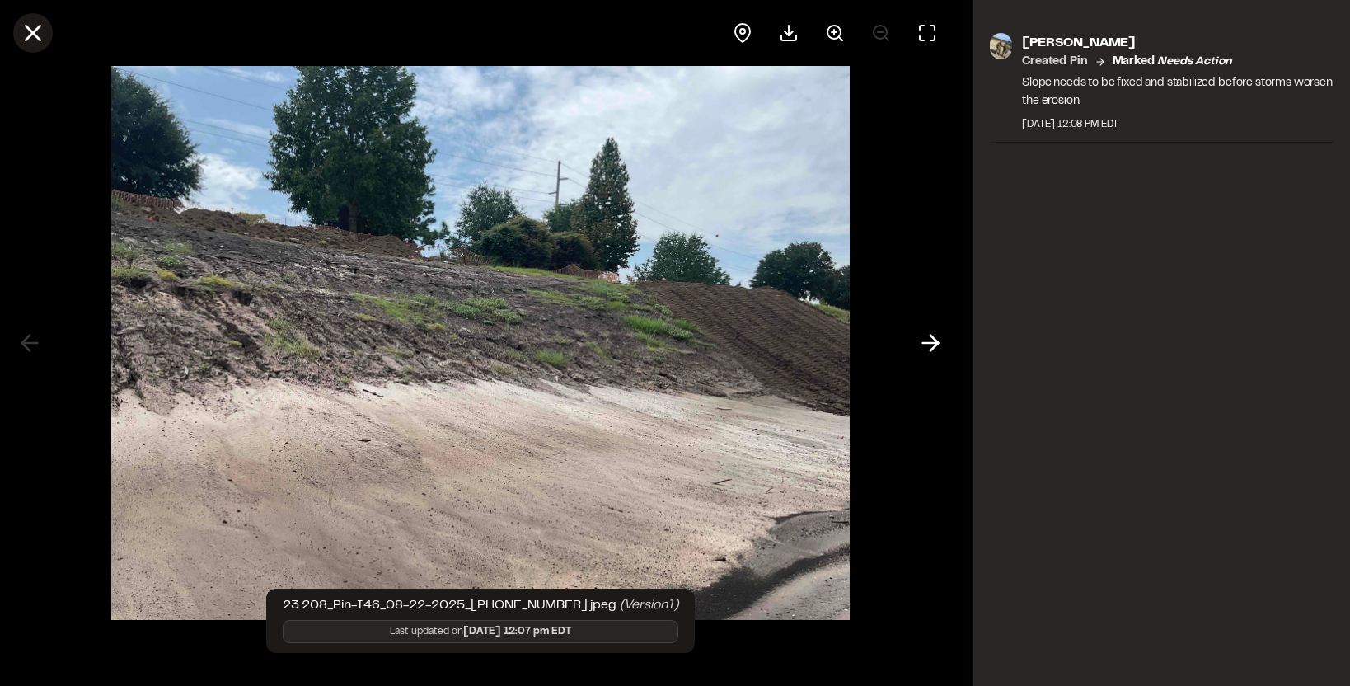
click at [32, 36] on icon at bounding box center [33, 33] width 28 height 28
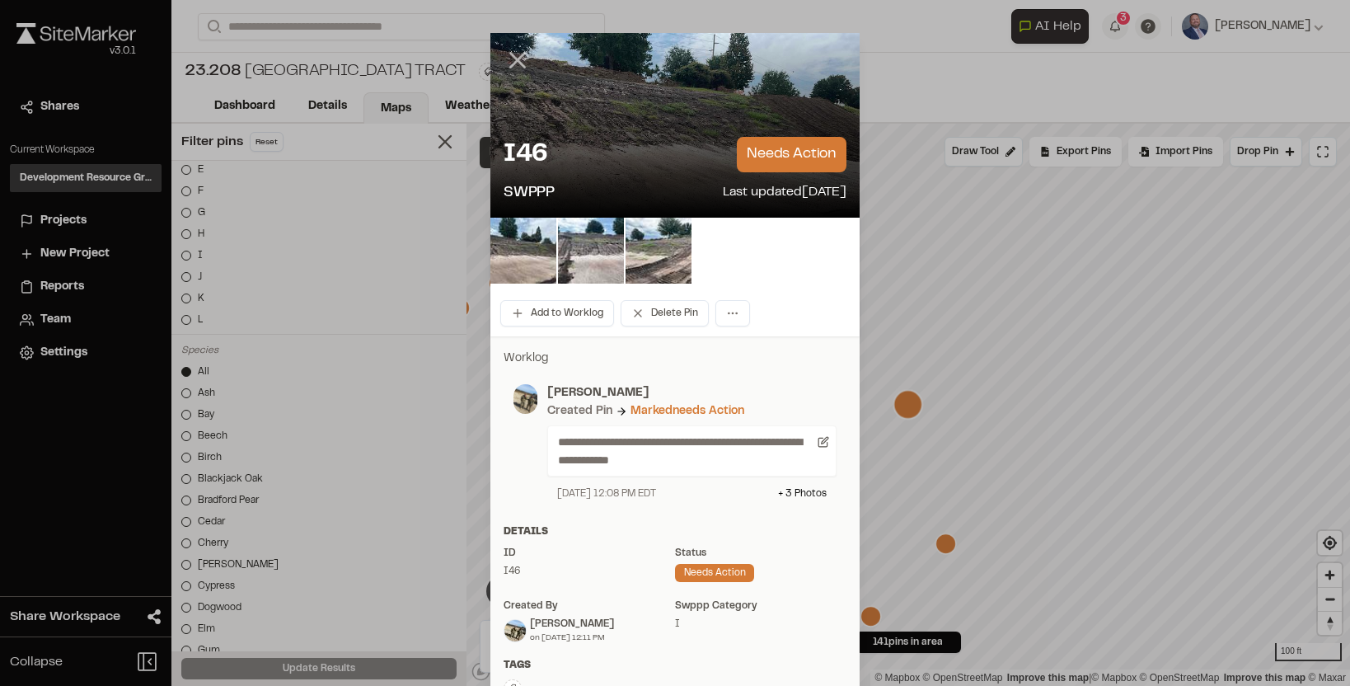
click at [518, 63] on icon at bounding box center [518, 60] width 28 height 28
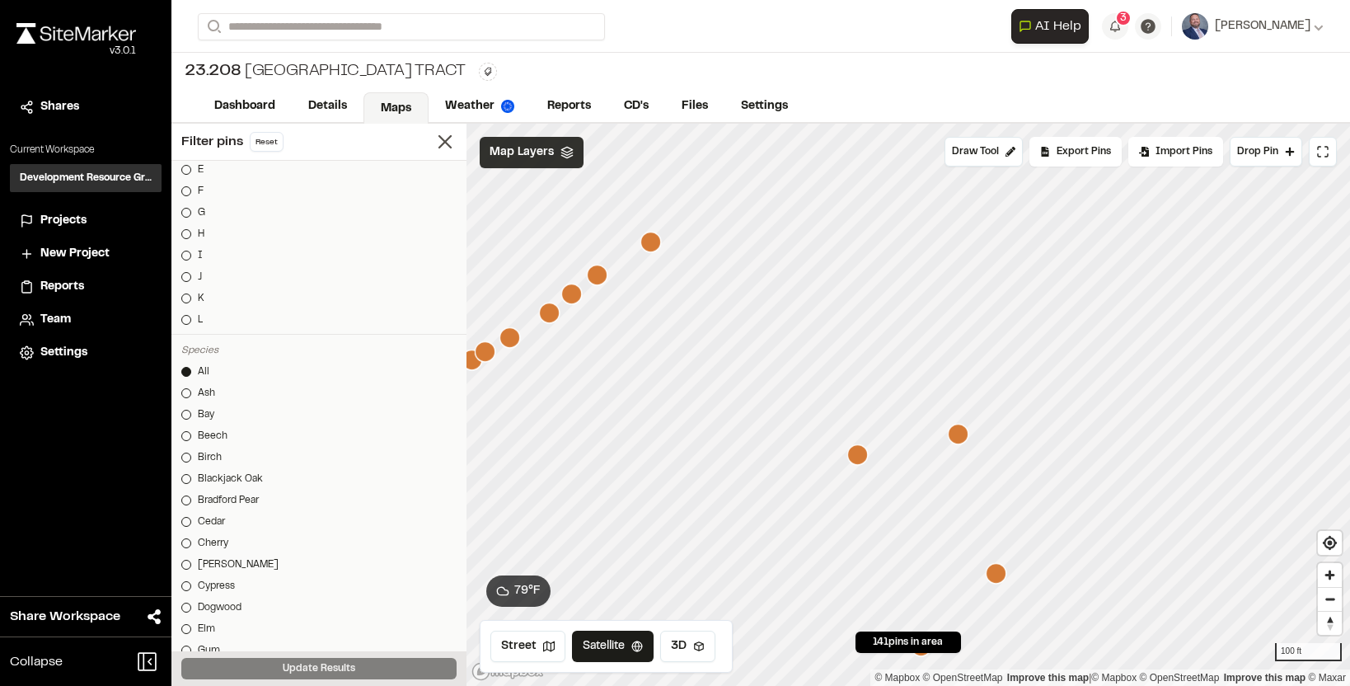
click at [657, 243] on icon "Map marker" at bounding box center [650, 242] width 21 height 21
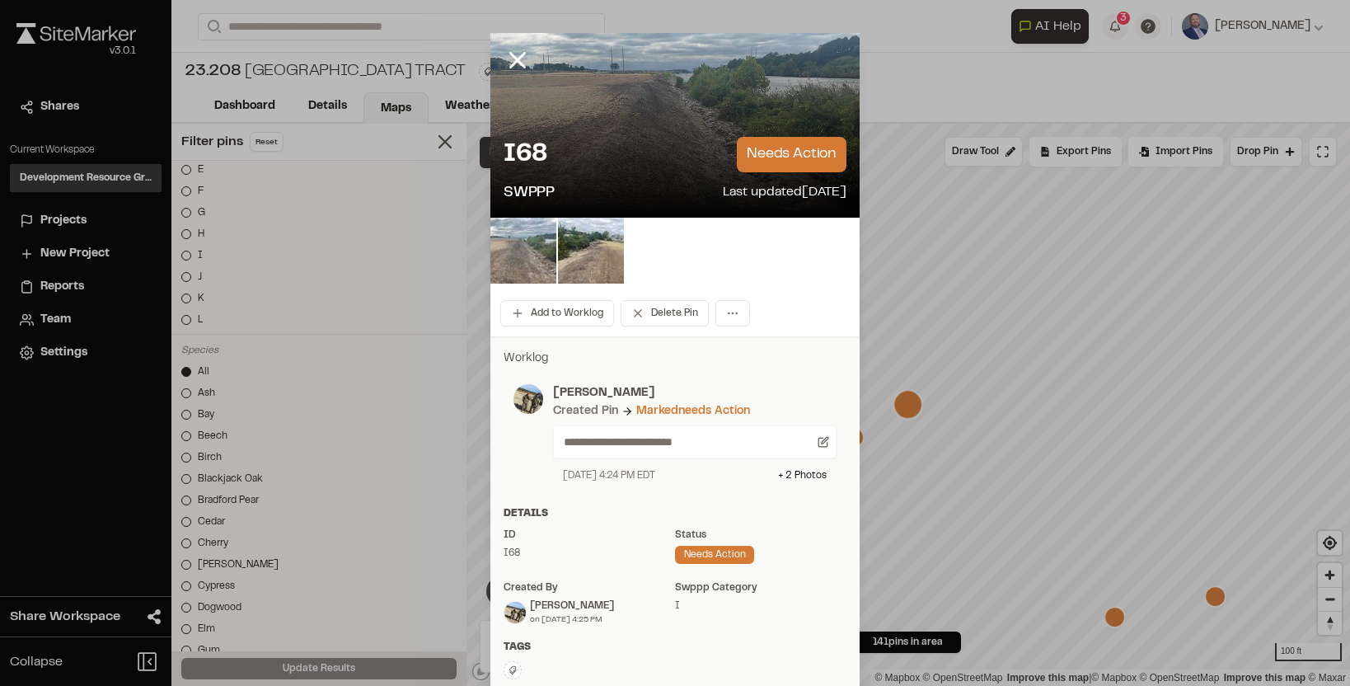
click at [502, 63] on div at bounding box center [529, 72] width 79 height 79
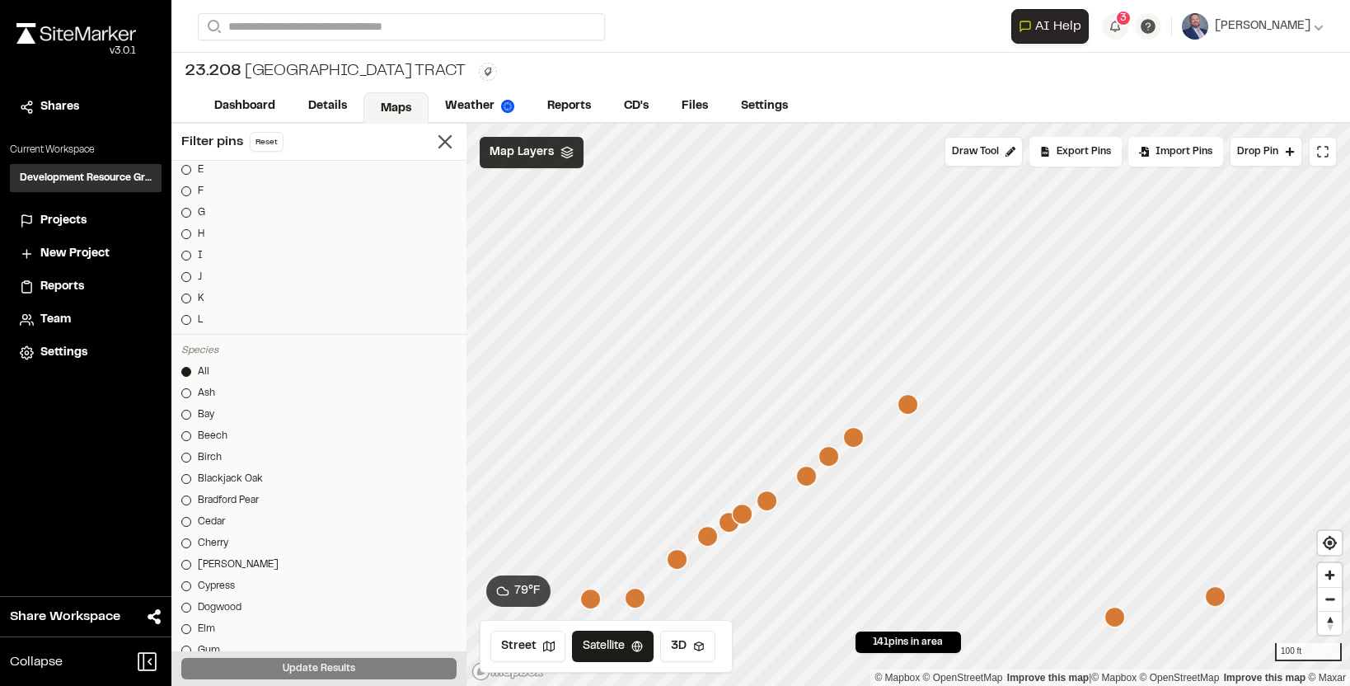
click at [860, 443] on icon "Map marker" at bounding box center [853, 437] width 21 height 21
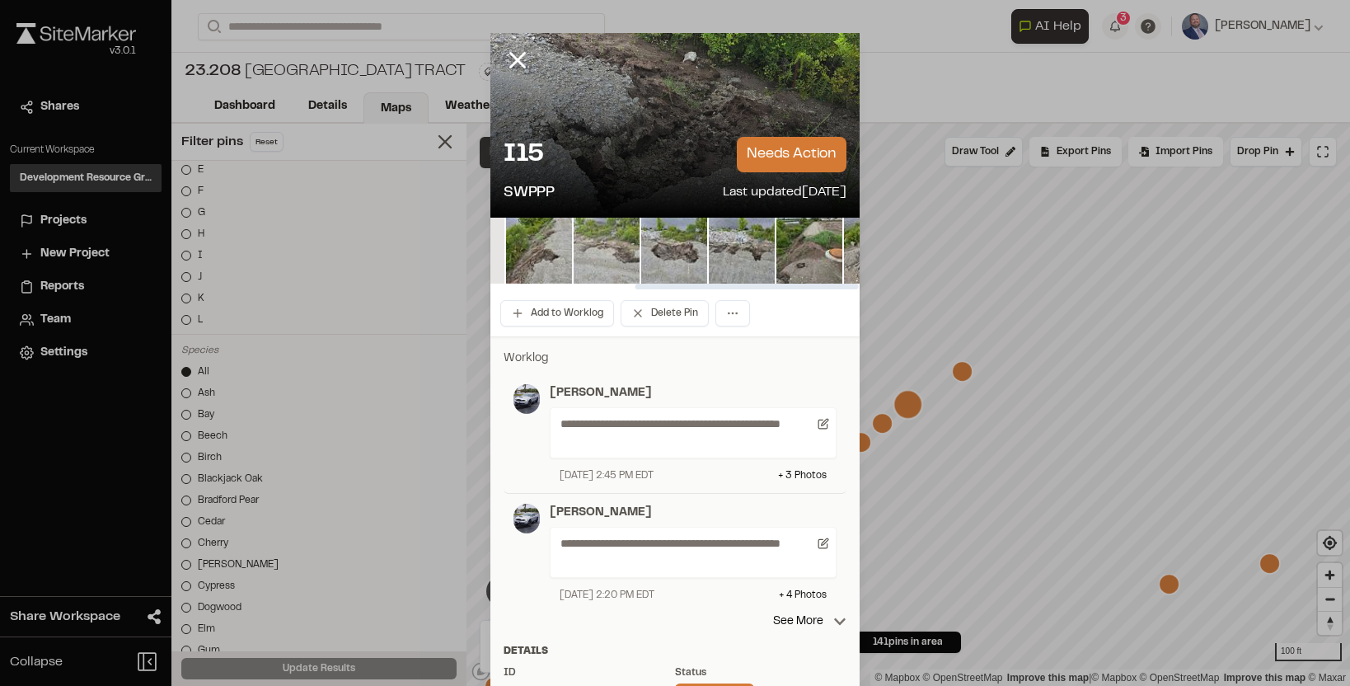
scroll to position [0, 237]
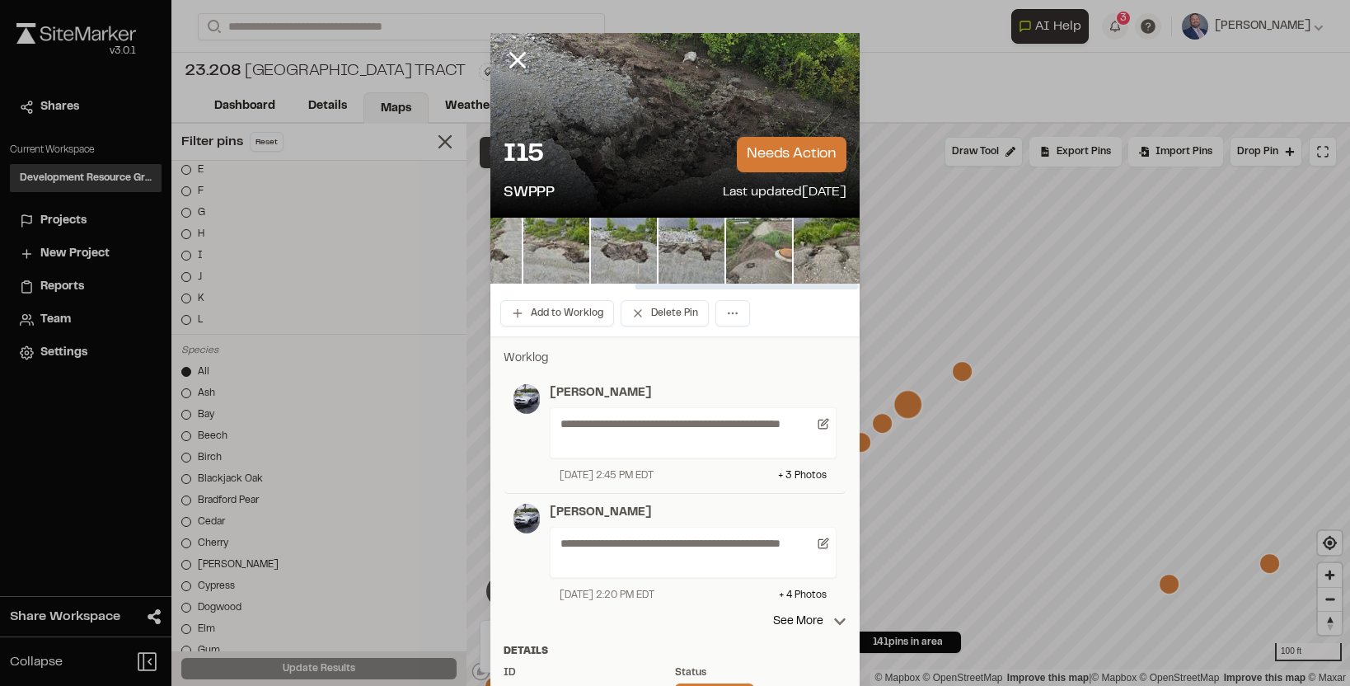
click at [747, 257] on img at bounding box center [759, 251] width 66 height 66
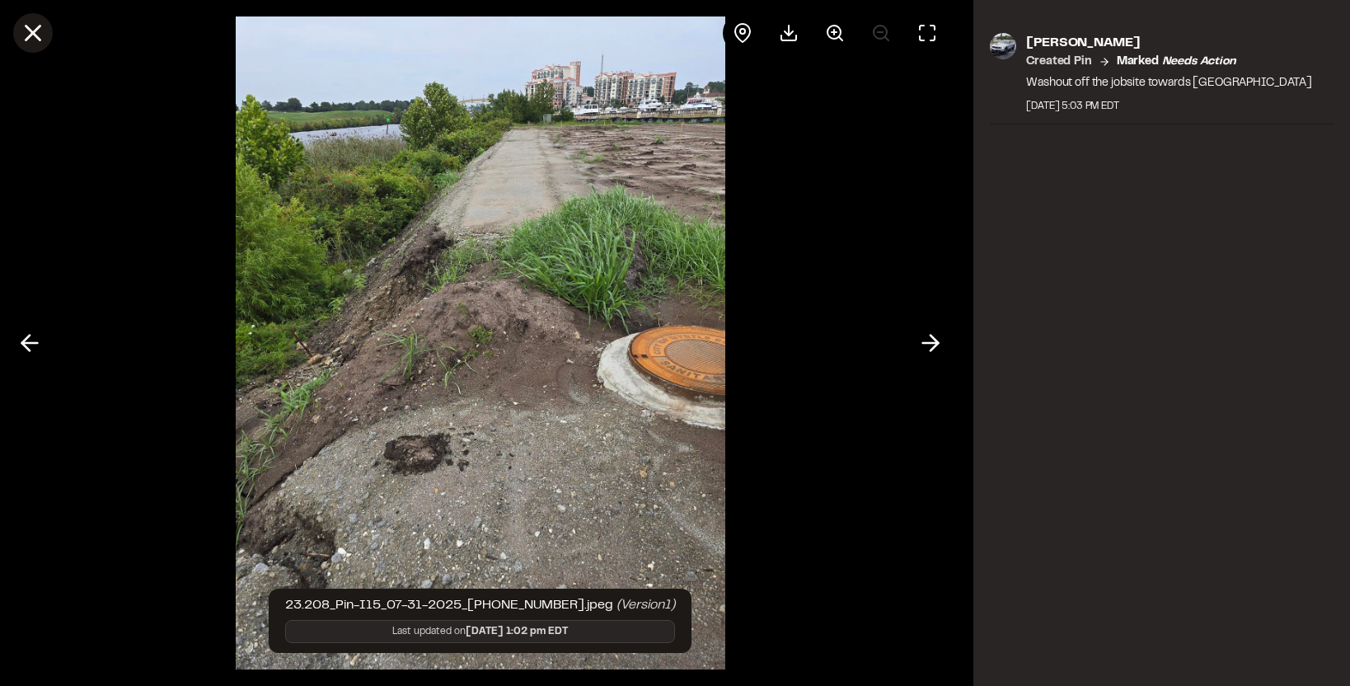
click at [36, 30] on line at bounding box center [33, 33] width 14 height 14
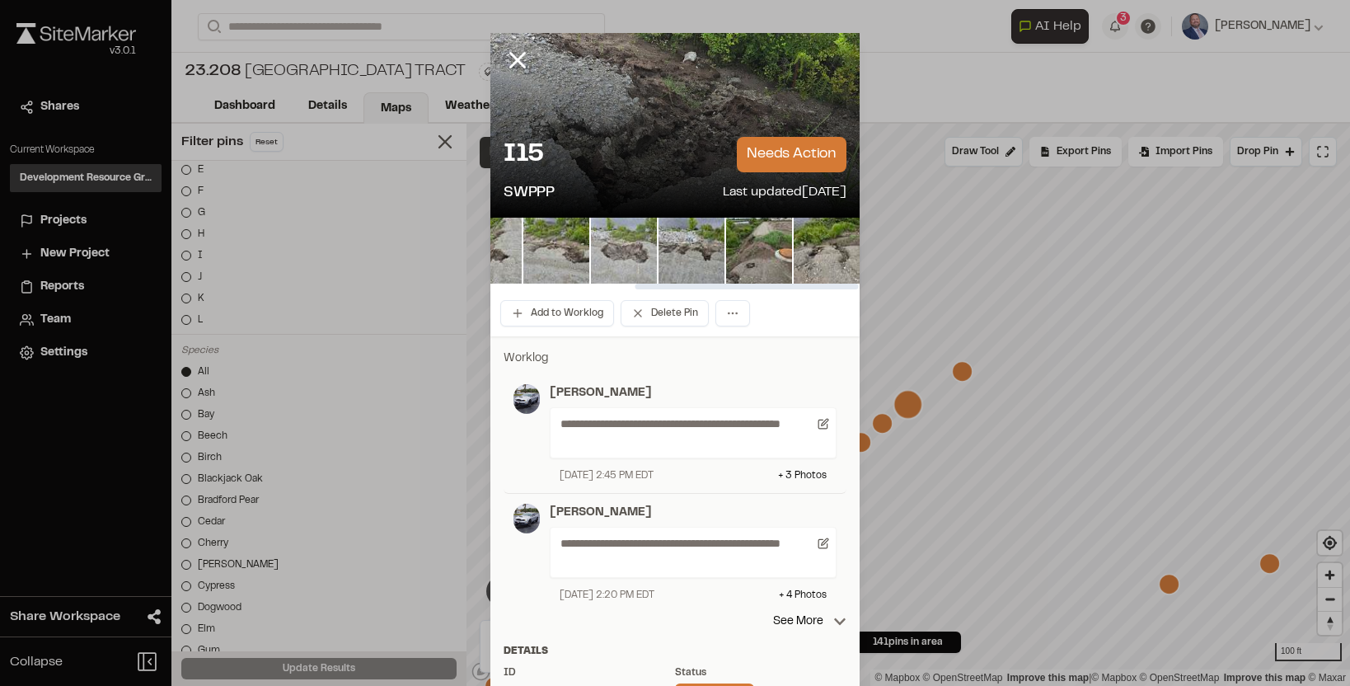
click at [633, 274] on img at bounding box center [624, 251] width 66 height 66
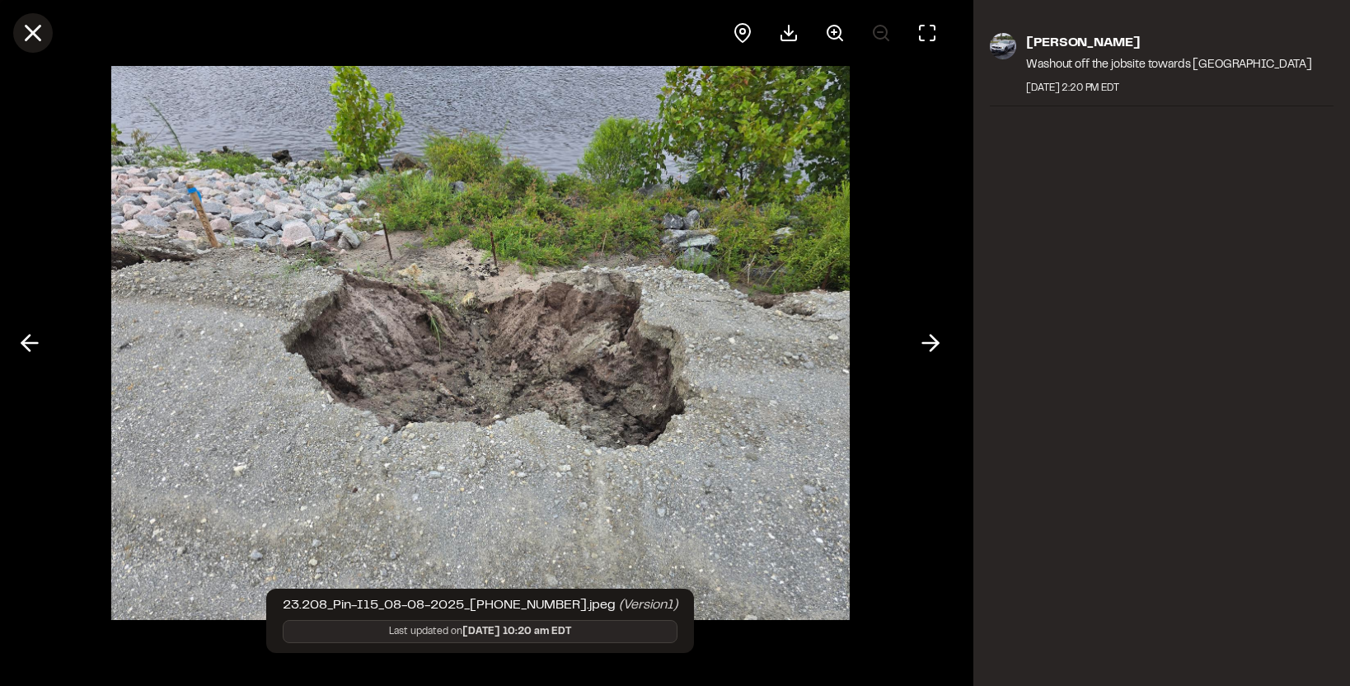
click at [32, 27] on icon at bounding box center [33, 33] width 28 height 28
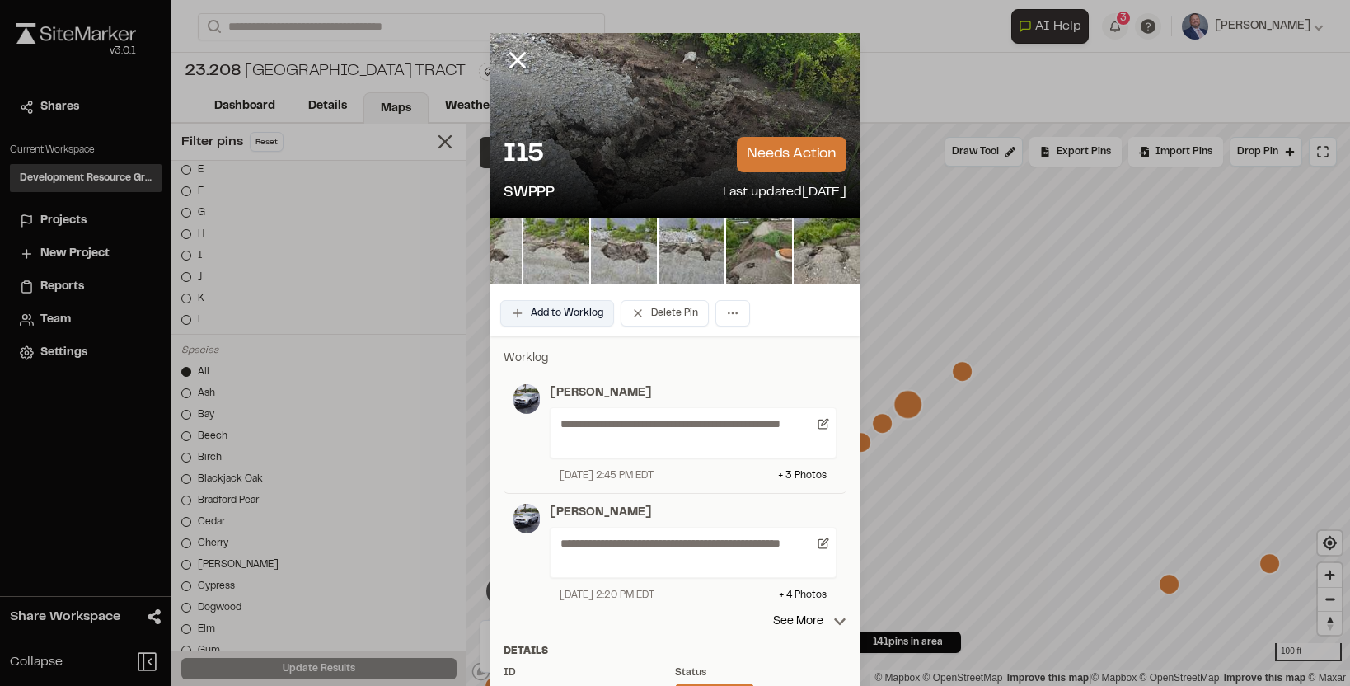
click at [560, 306] on button "Add to Worklog" at bounding box center [557, 313] width 114 height 26
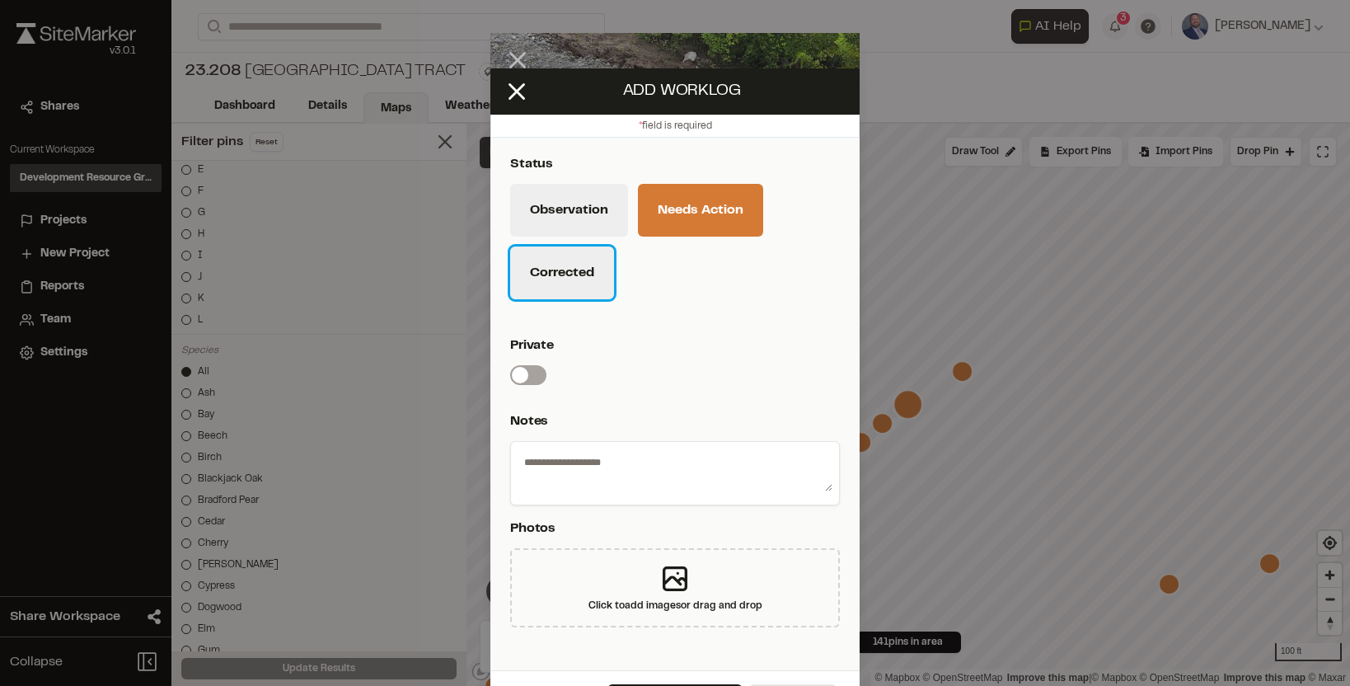
click at [561, 283] on button "Corrected" at bounding box center [562, 272] width 104 height 53
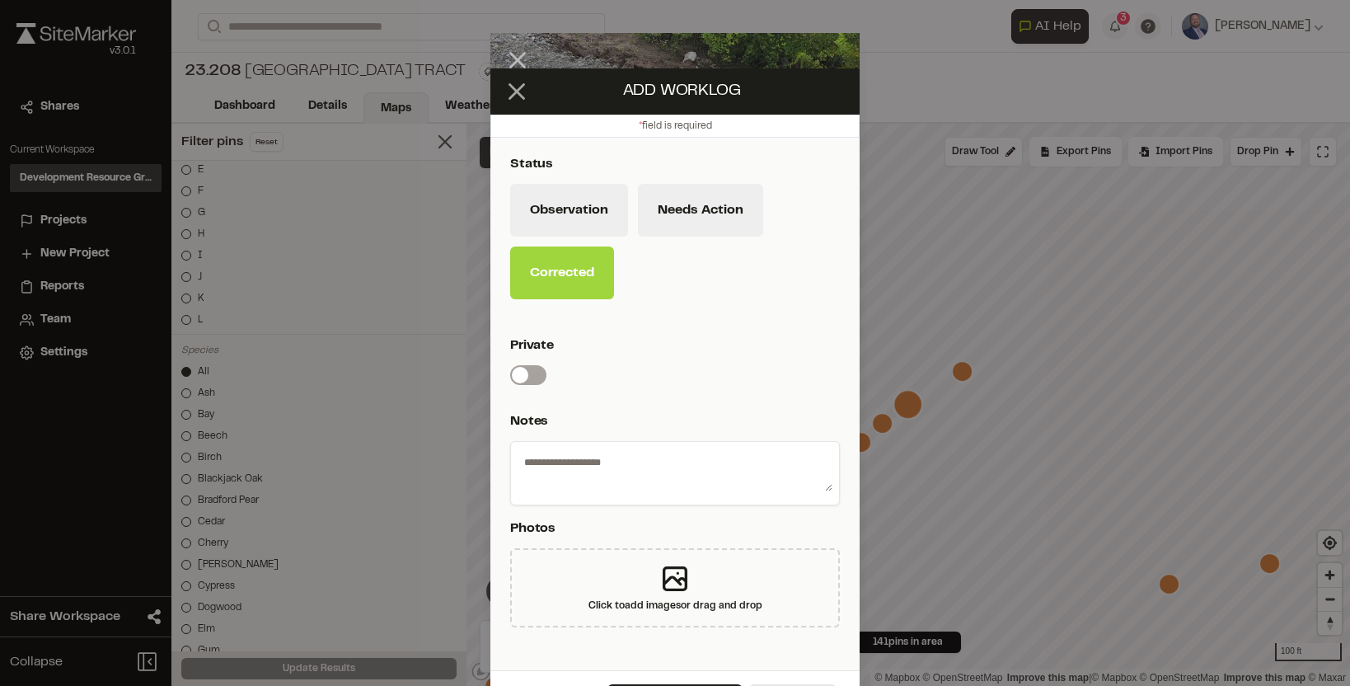
click at [514, 96] on line at bounding box center [517, 92] width 14 height 14
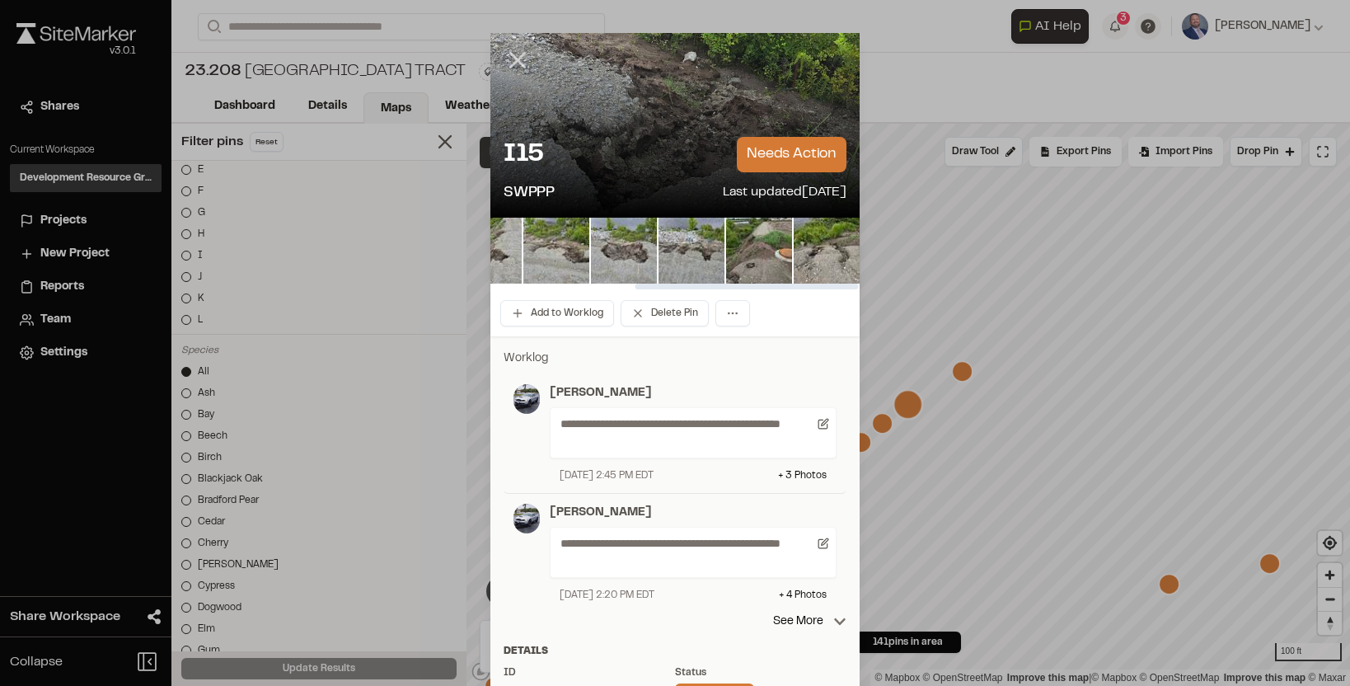
click at [510, 58] on icon at bounding box center [518, 60] width 28 height 28
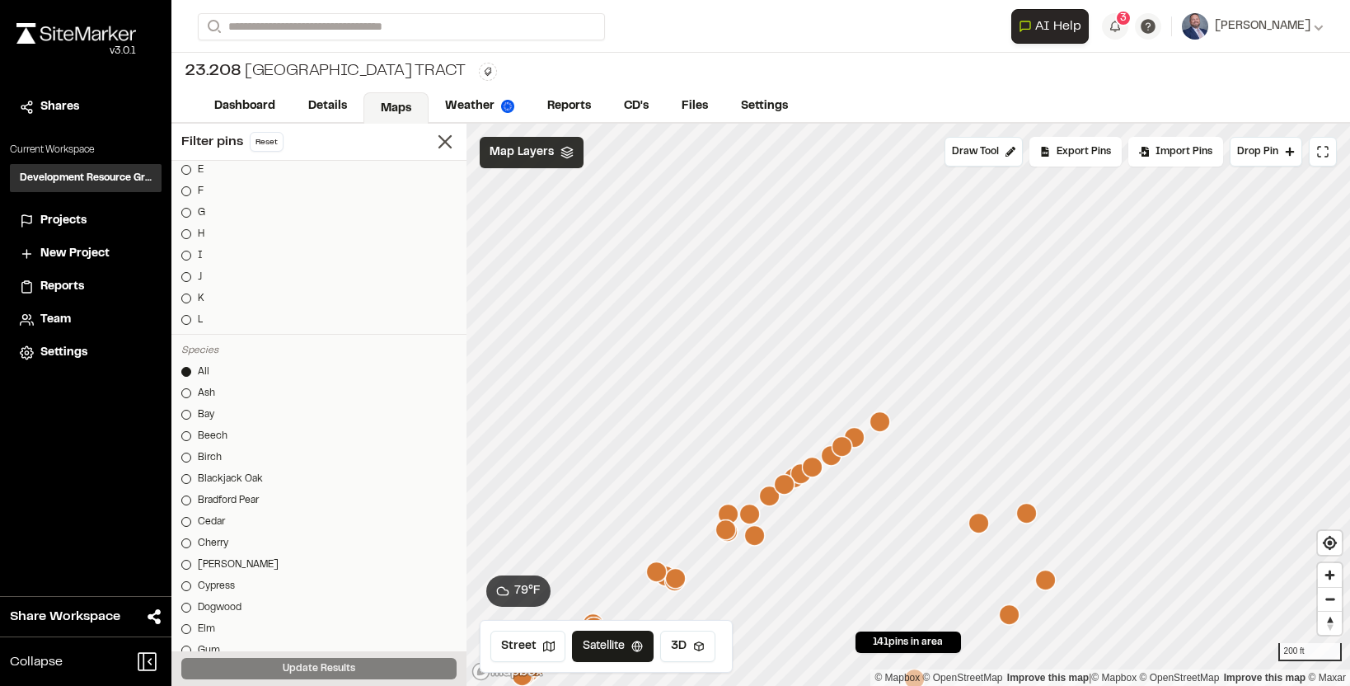
click at [734, 532] on icon "Map marker" at bounding box center [725, 529] width 21 height 21
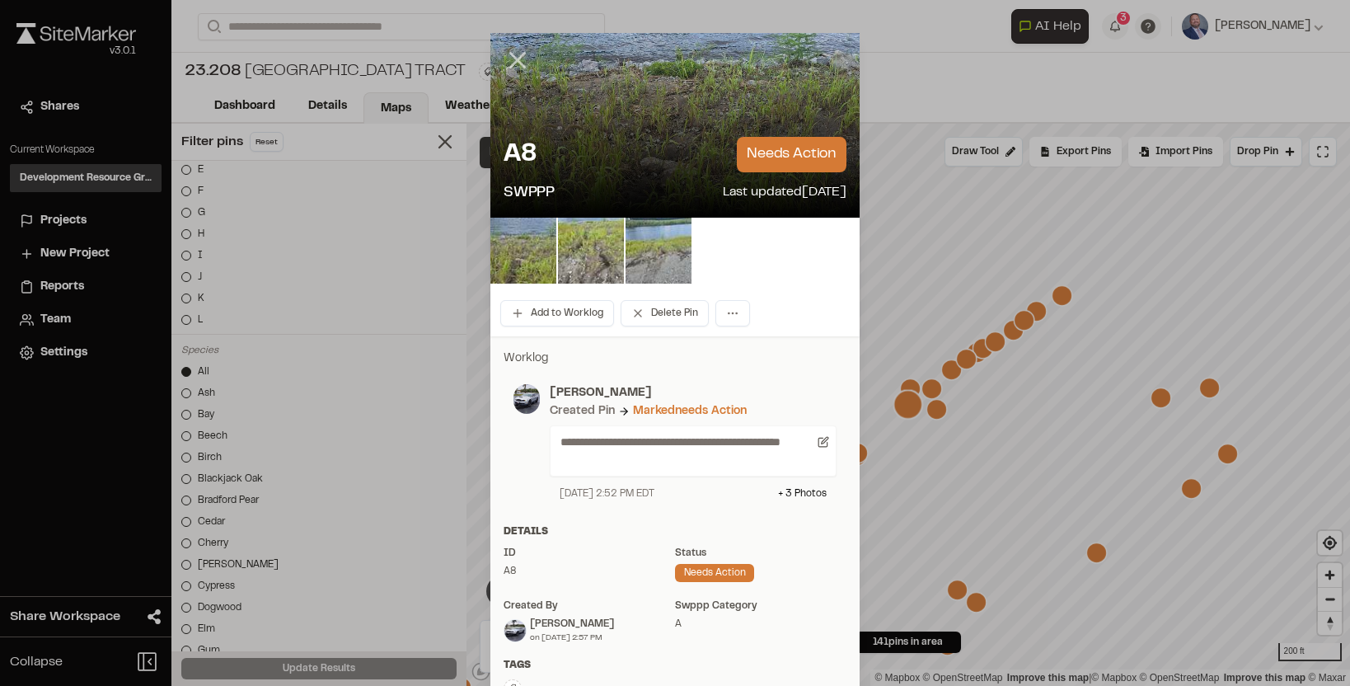
click at [520, 61] on icon at bounding box center [518, 60] width 28 height 28
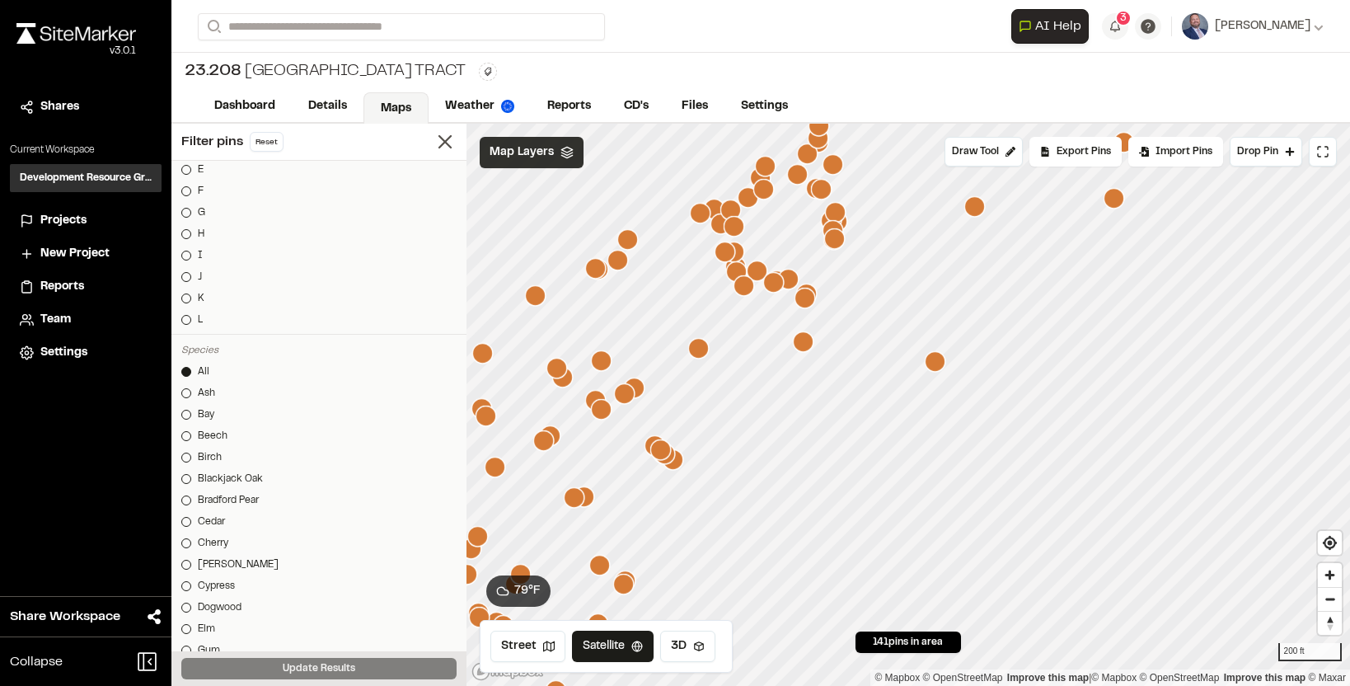
click at [658, 444] on icon "Map marker" at bounding box center [660, 449] width 21 height 21
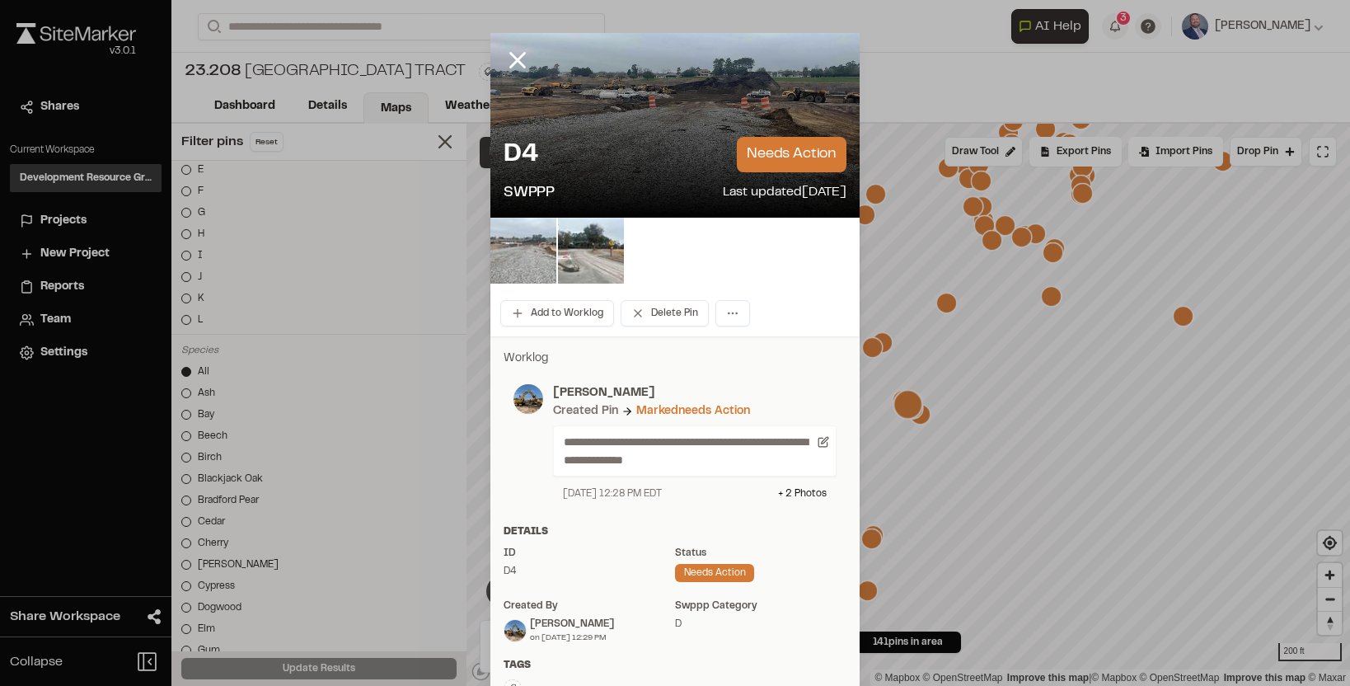
click at [536, 254] on img at bounding box center [523, 251] width 66 height 66
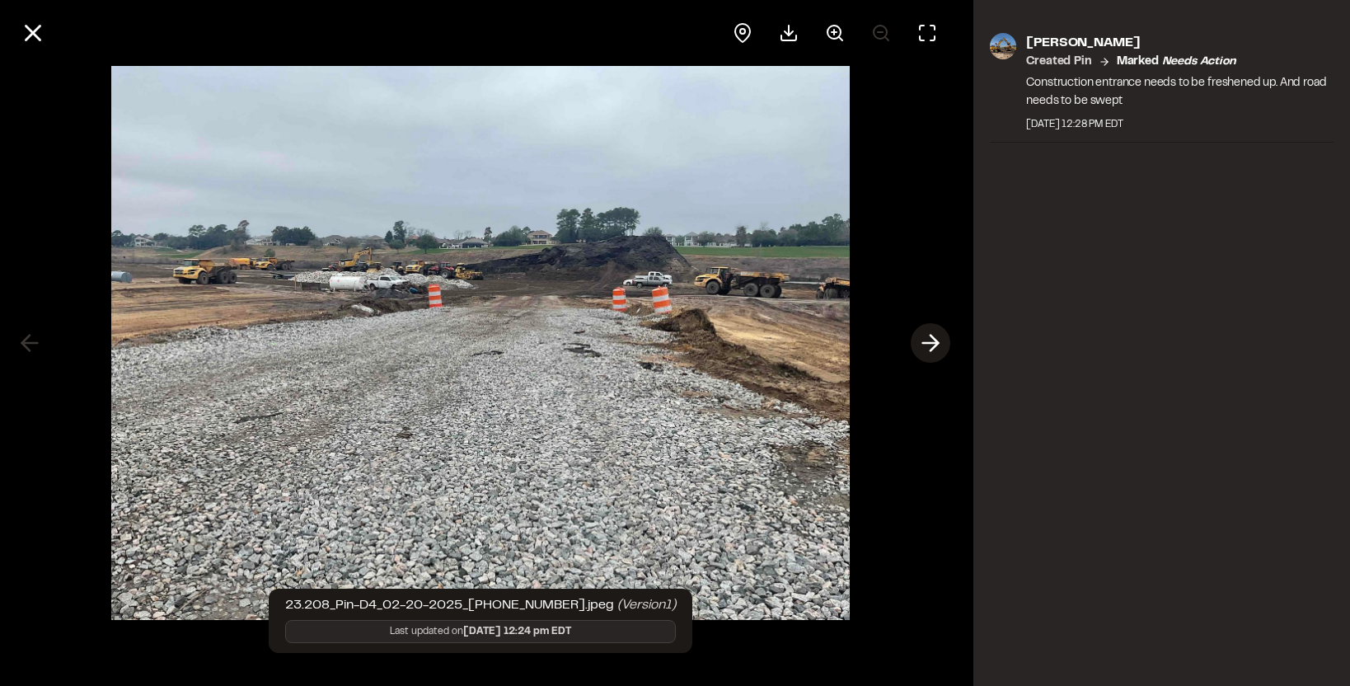
click at [925, 343] on line at bounding box center [931, 343] width 16 height 0
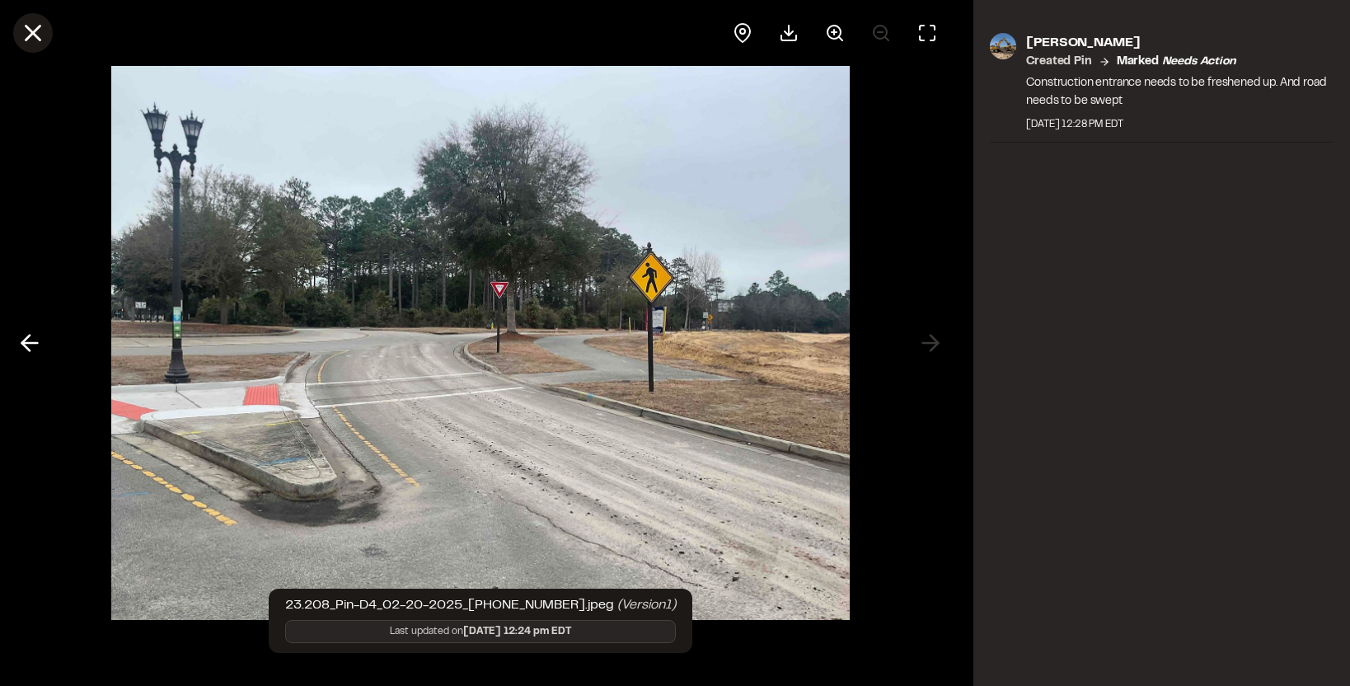
click at [33, 35] on icon at bounding box center [33, 33] width 28 height 28
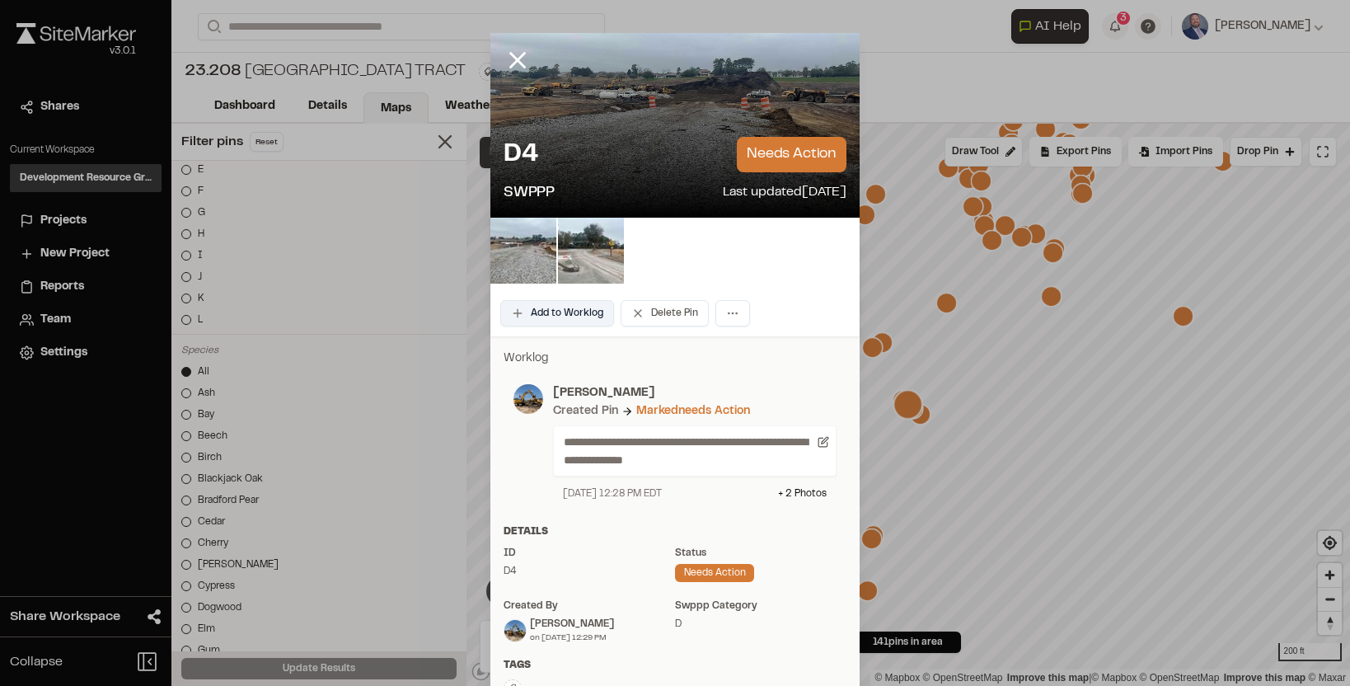
click at [577, 308] on button "Add to Worklog" at bounding box center [557, 313] width 114 height 26
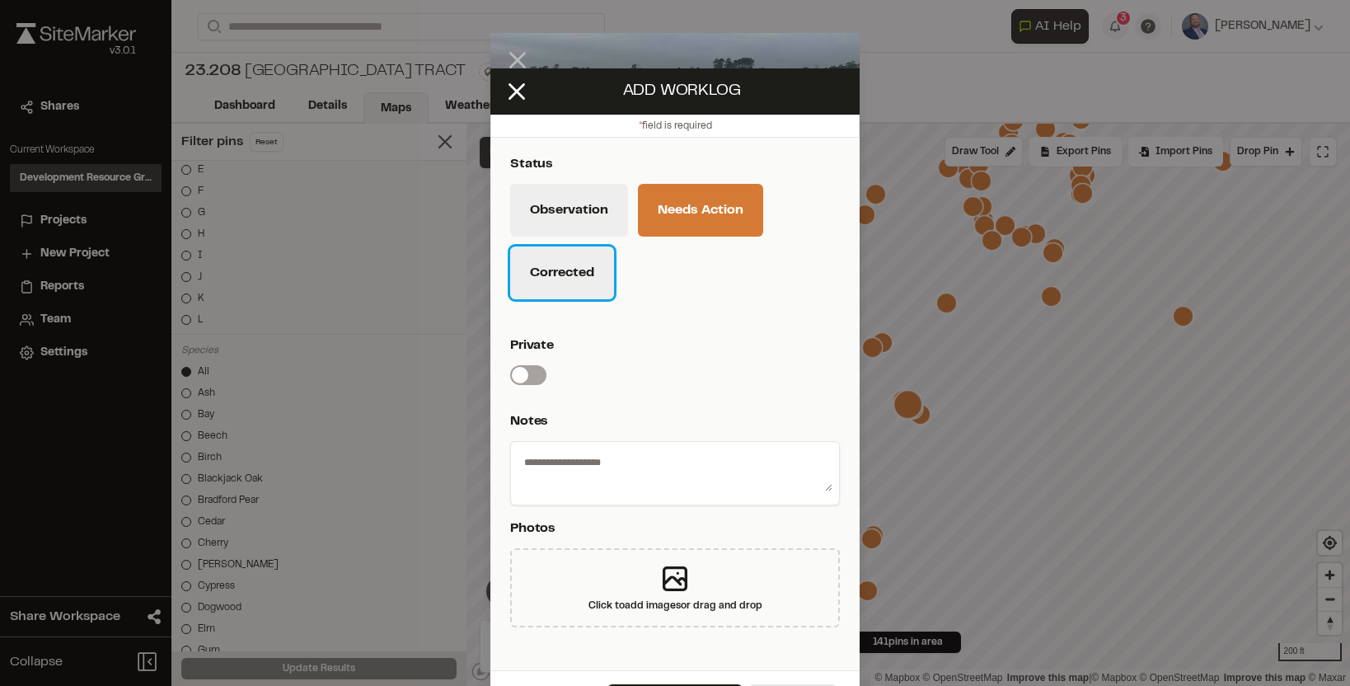
click at [550, 289] on button "Corrected" at bounding box center [562, 272] width 104 height 53
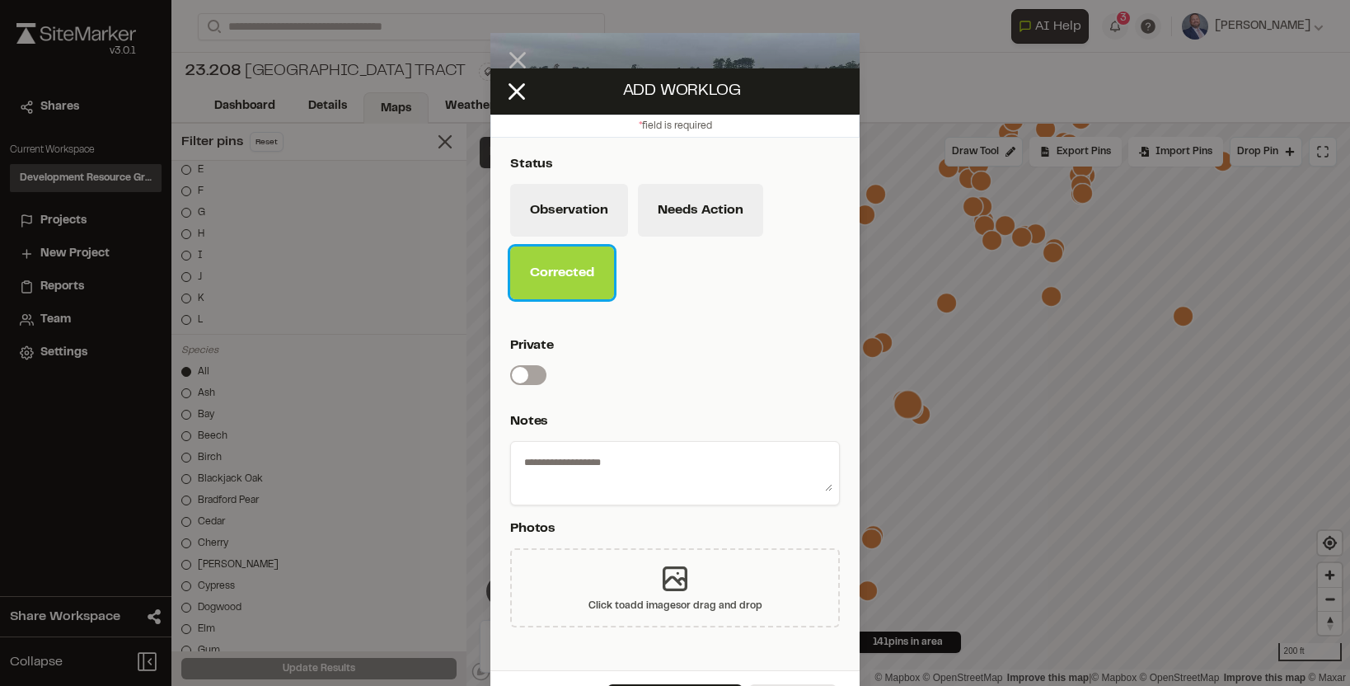
scroll to position [45, 0]
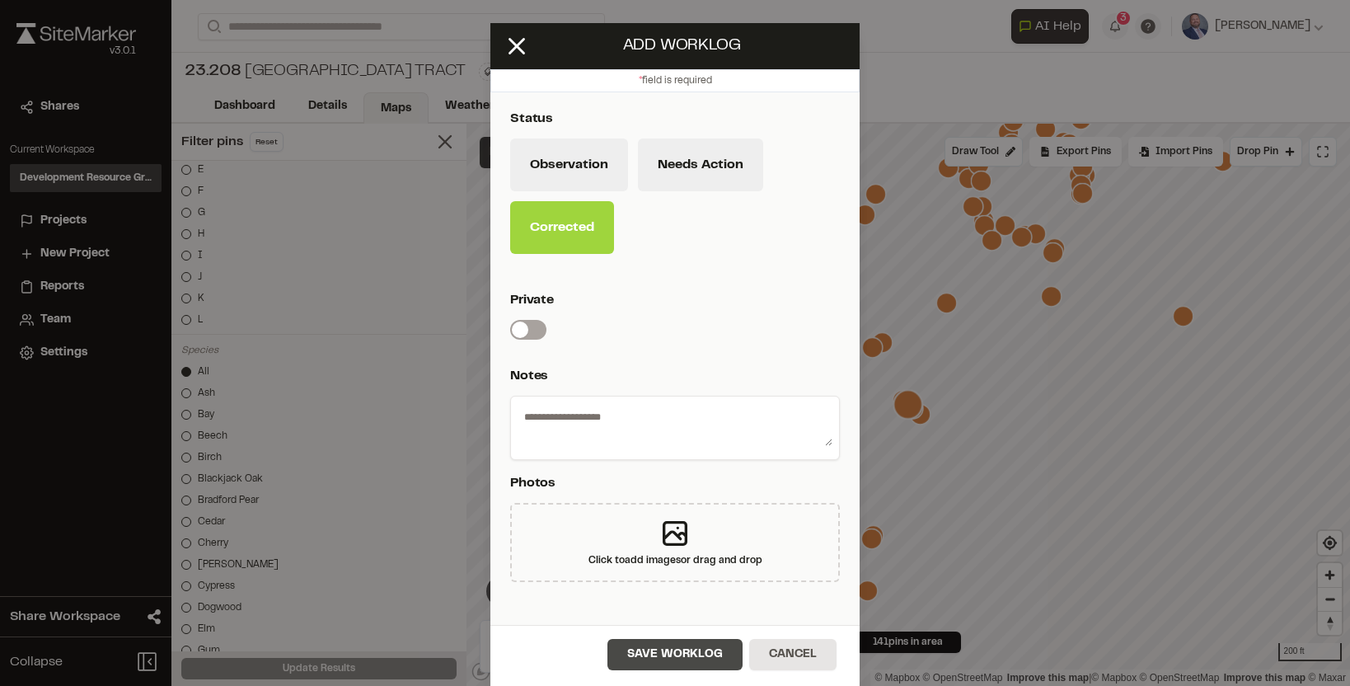
click at [645, 655] on button "Save Worklog" at bounding box center [674, 654] width 135 height 31
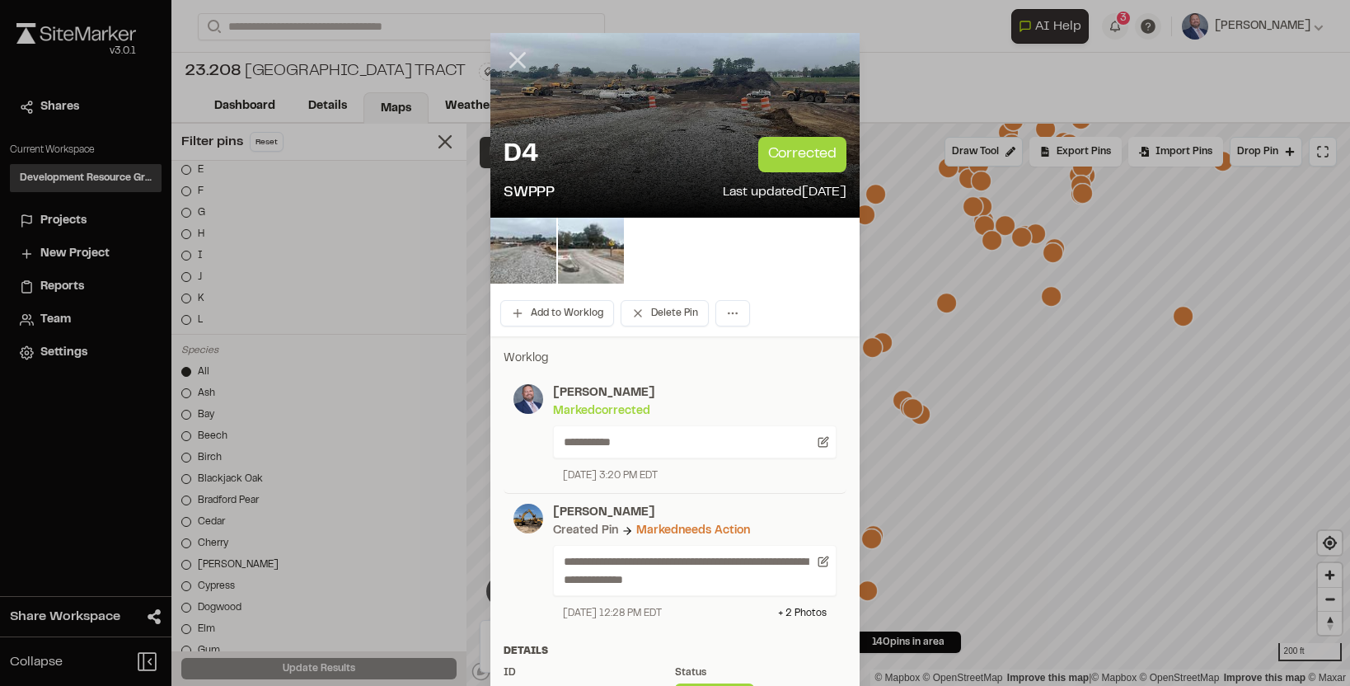
click at [524, 58] on icon at bounding box center [518, 60] width 28 height 28
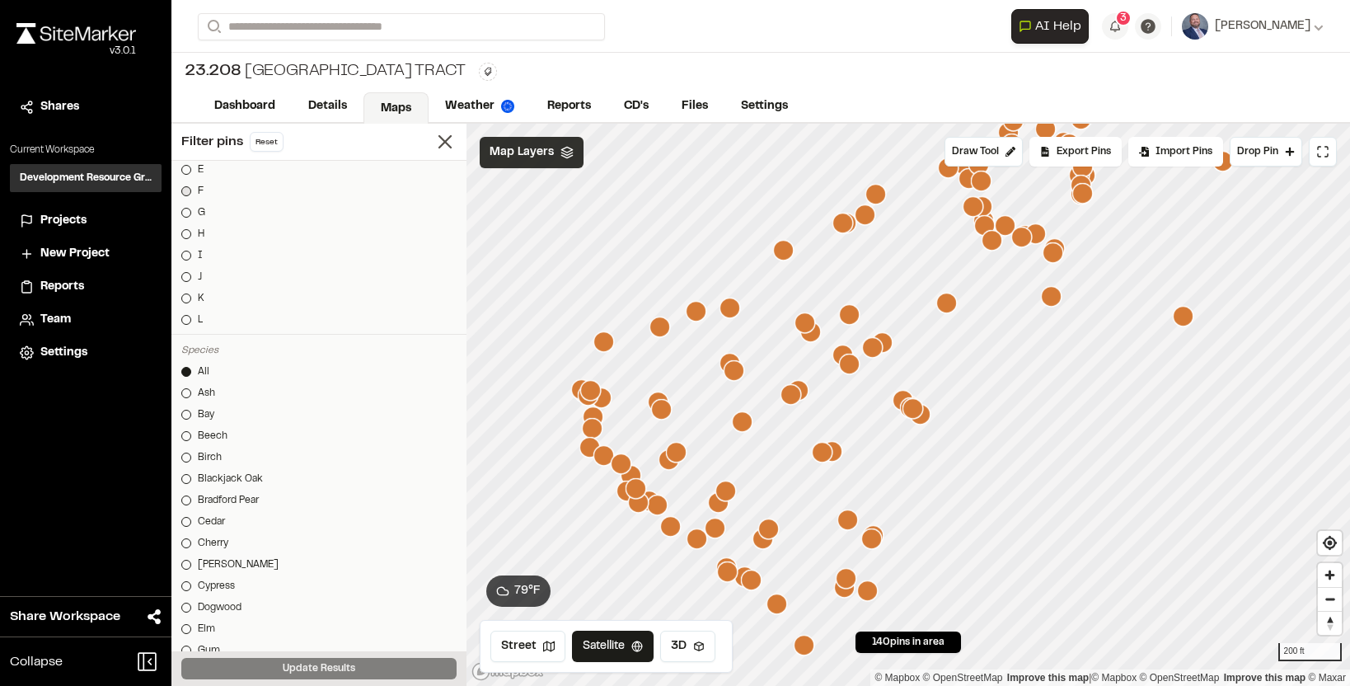
click at [185, 189] on div at bounding box center [186, 191] width 10 height 10
click at [312, 663] on button "Update Results" at bounding box center [318, 668] width 275 height 21
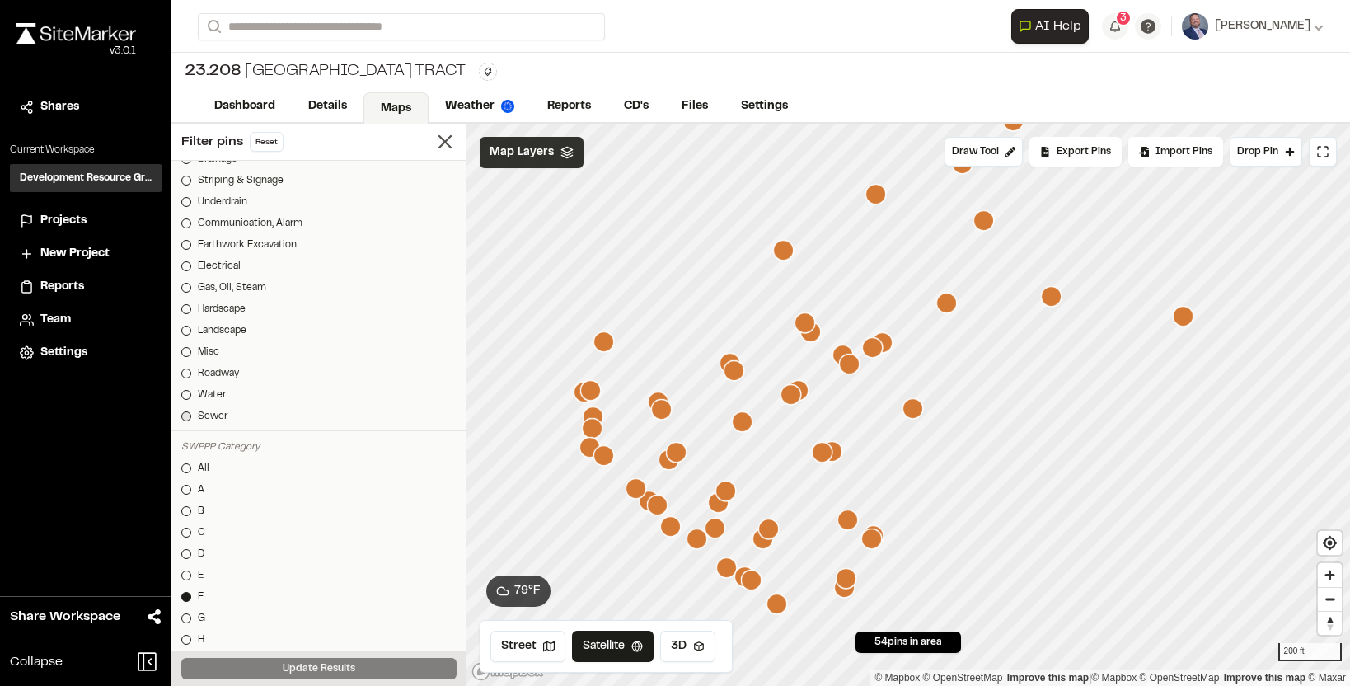
scroll to position [678, 0]
click at [181, 465] on div at bounding box center [186, 467] width 10 height 10
click at [288, 662] on button "Update Results" at bounding box center [318, 668] width 275 height 21
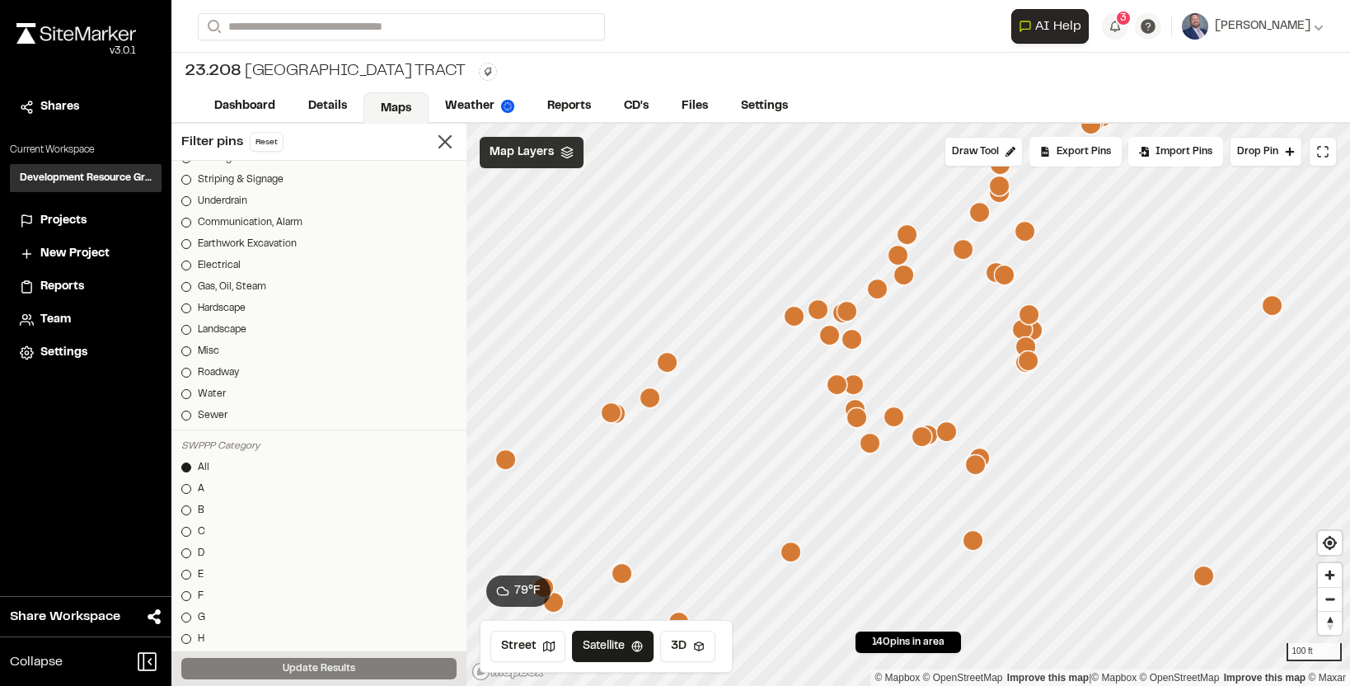
click at [650, 398] on icon "Map marker" at bounding box center [650, 397] width 21 height 21
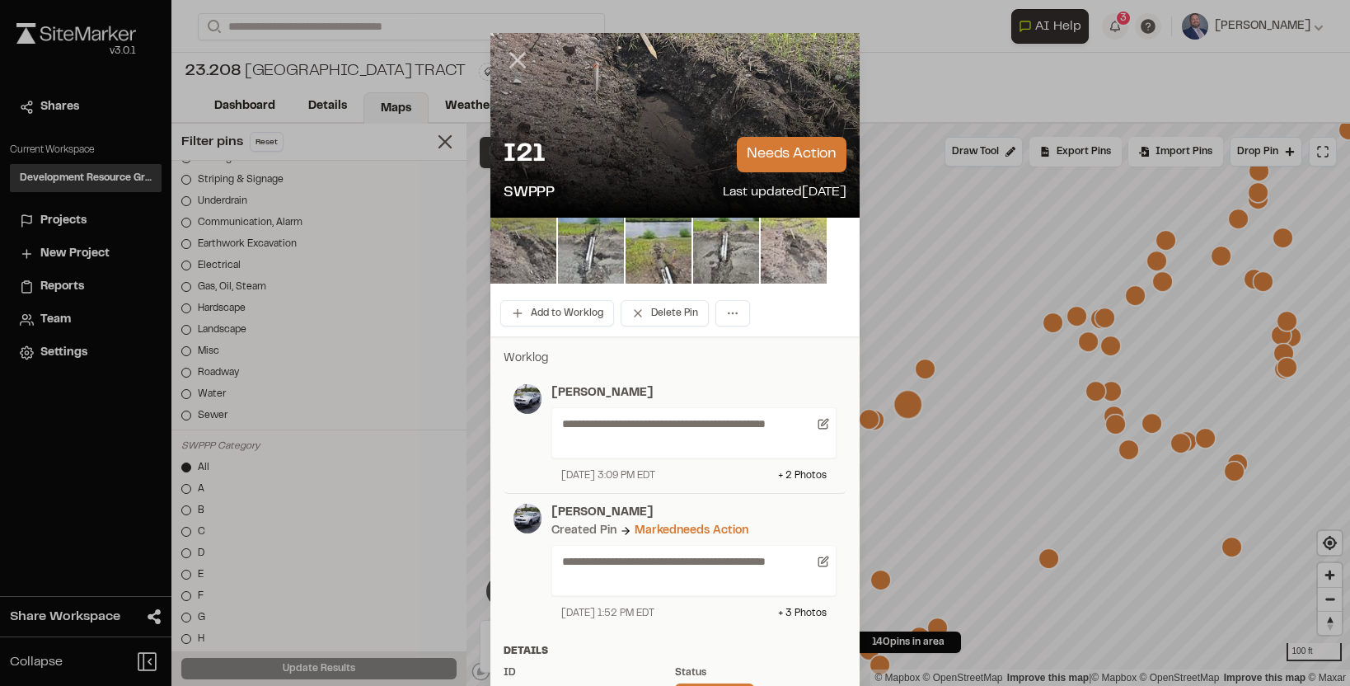
click at [510, 51] on icon at bounding box center [518, 60] width 28 height 28
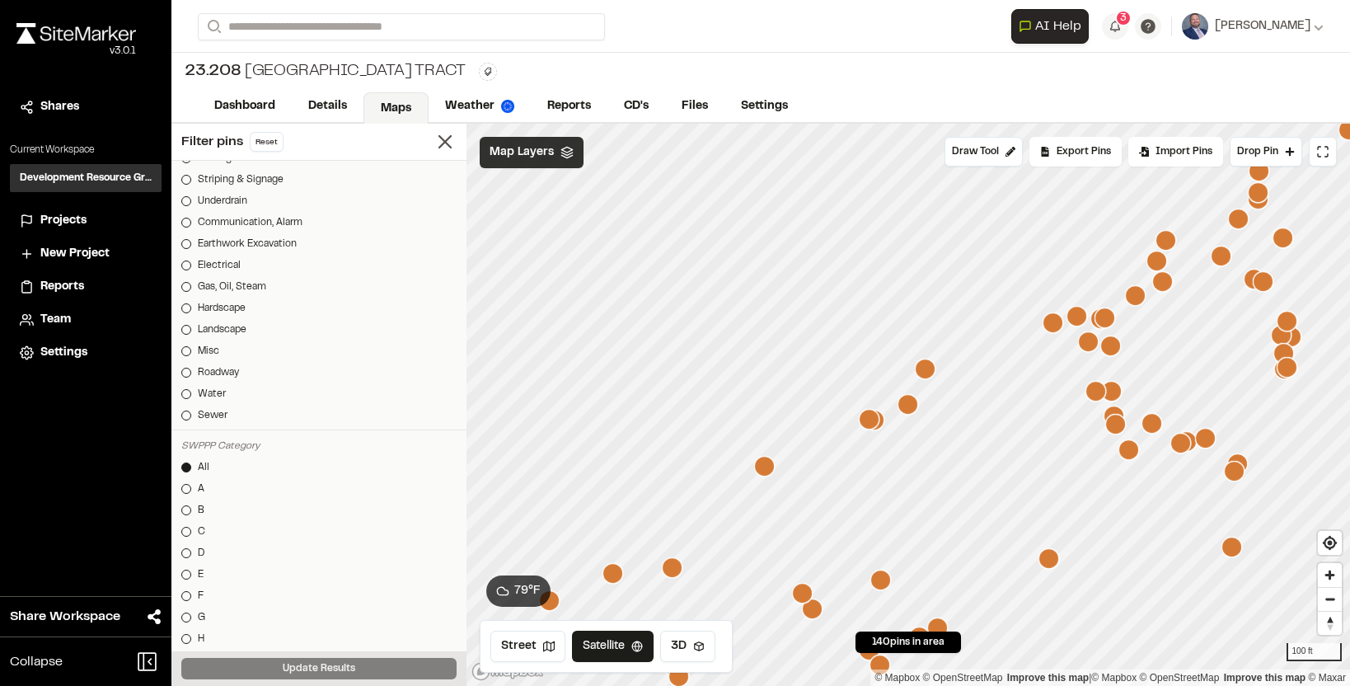
click at [757, 466] on icon "Map marker" at bounding box center [764, 466] width 21 height 21
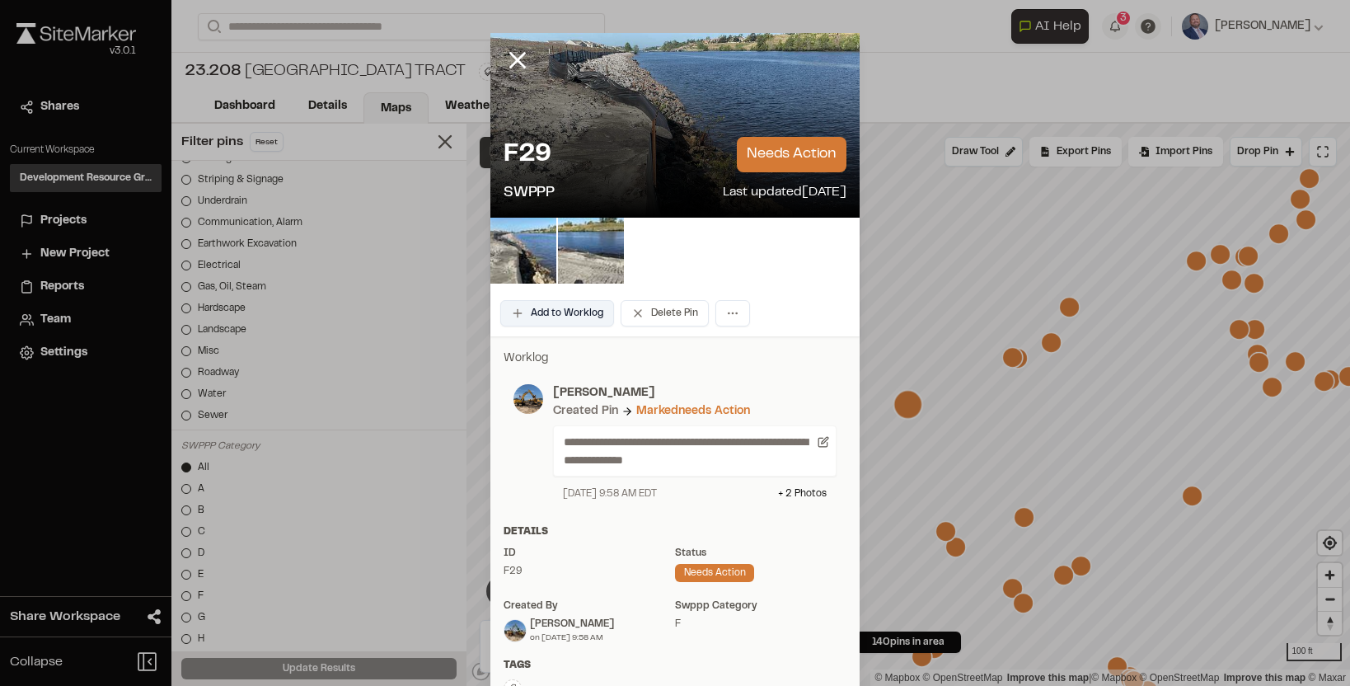
click at [589, 319] on button "Add to Worklog" at bounding box center [557, 313] width 114 height 26
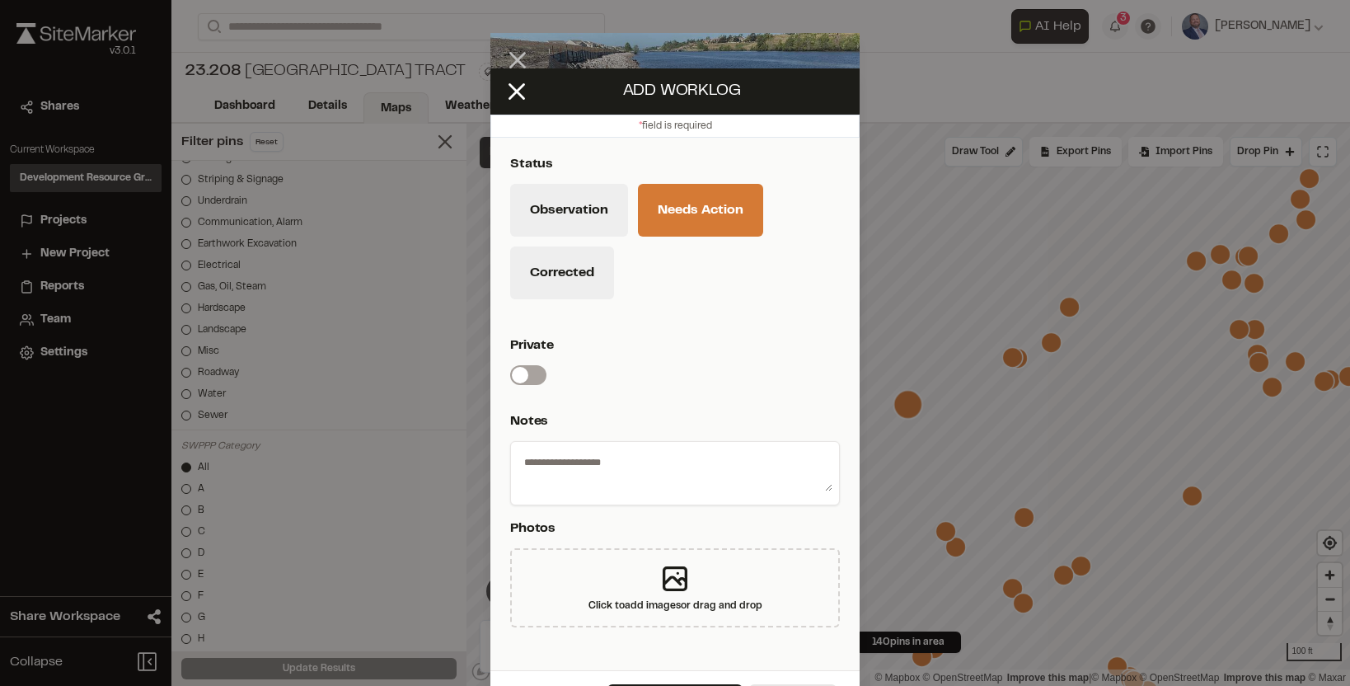
click at [532, 372] on label "Switch label" at bounding box center [528, 375] width 36 height 20
click at [528, 372] on span at bounding box center [520, 375] width 16 height 16
click at [551, 291] on button "Corrected" at bounding box center [562, 272] width 104 height 53
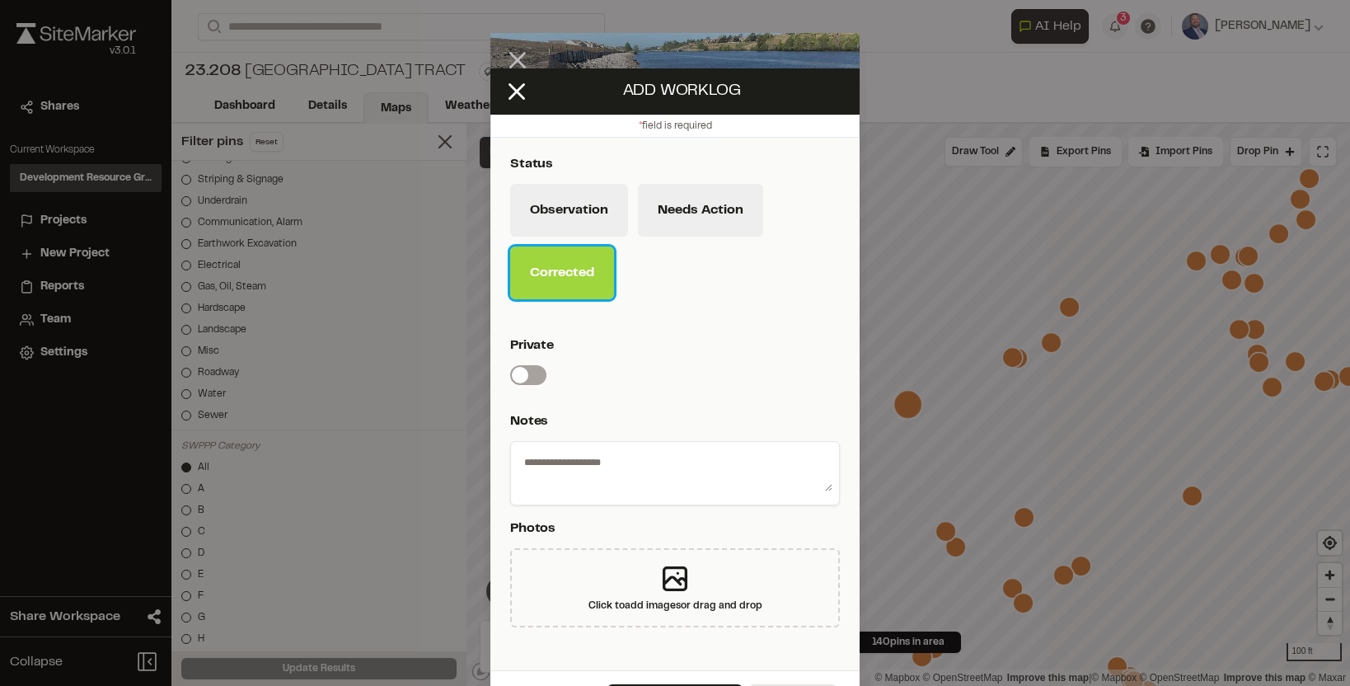
scroll to position [45, 0]
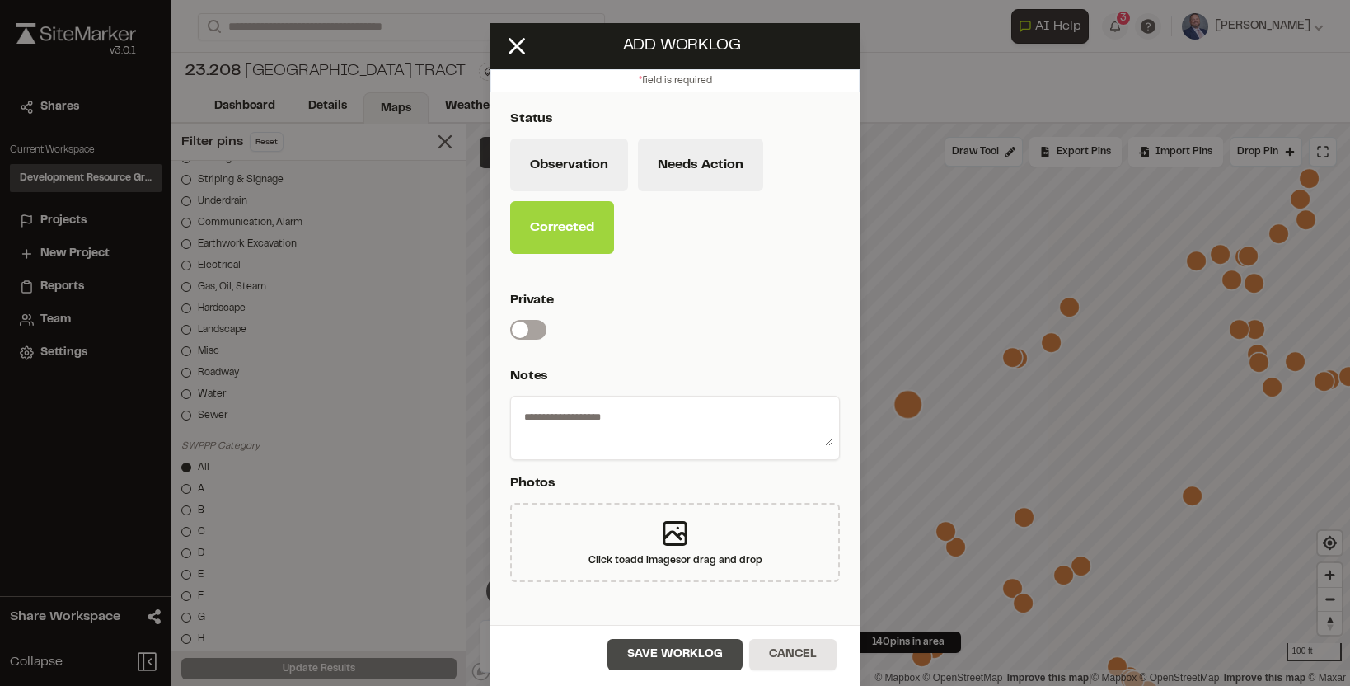
click at [666, 652] on button "Save Worklog" at bounding box center [674, 654] width 135 height 31
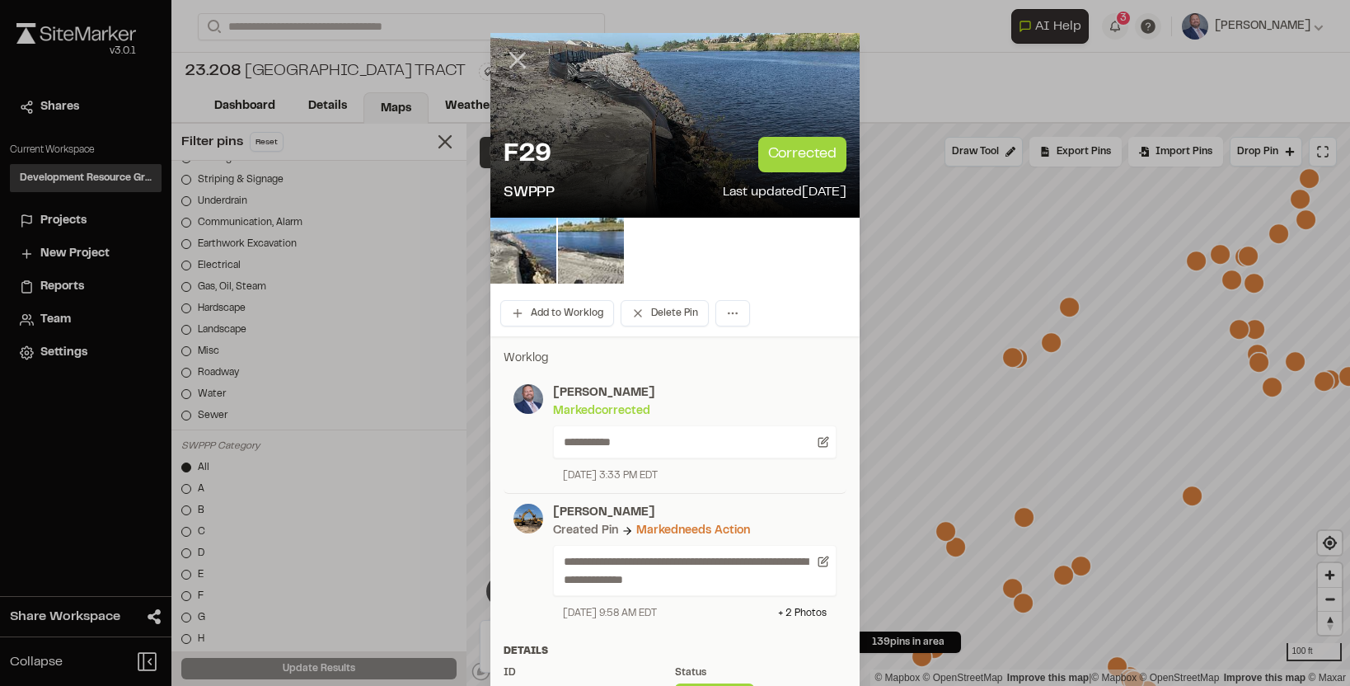
click at [516, 67] on icon at bounding box center [518, 60] width 28 height 28
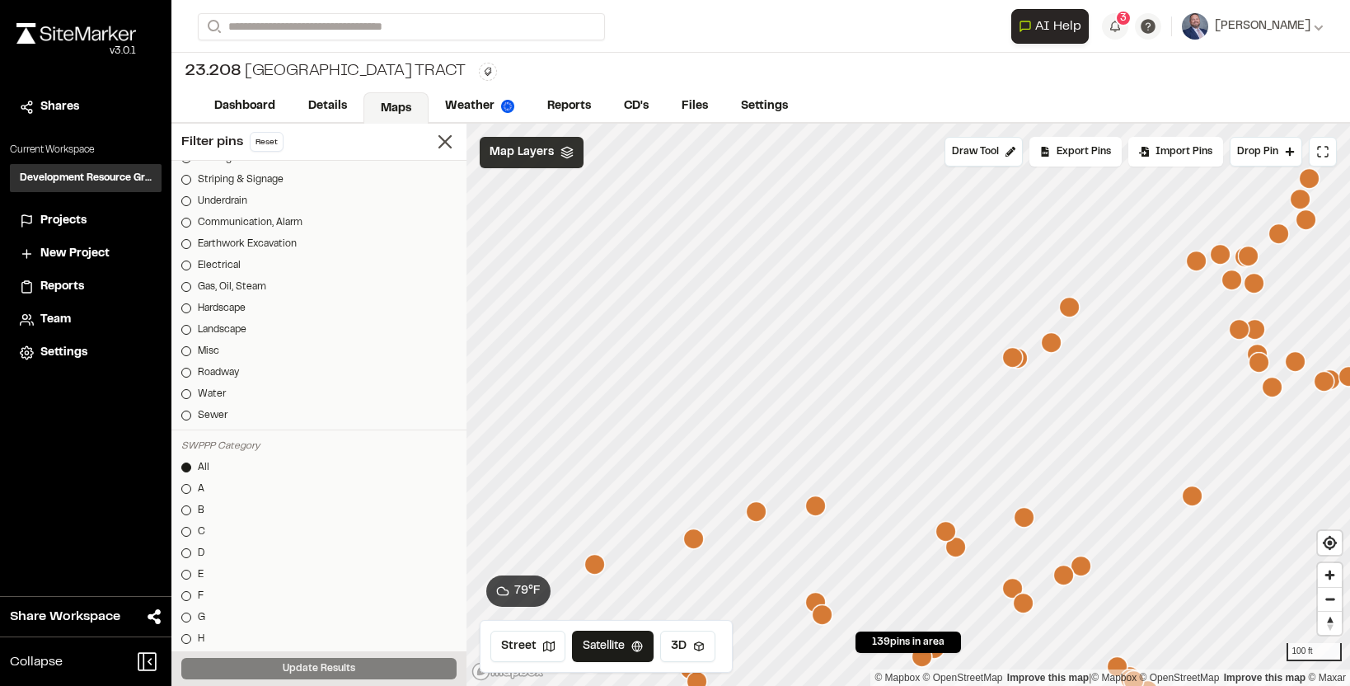
click at [1013, 364] on icon "Map marker" at bounding box center [1012, 357] width 21 height 21
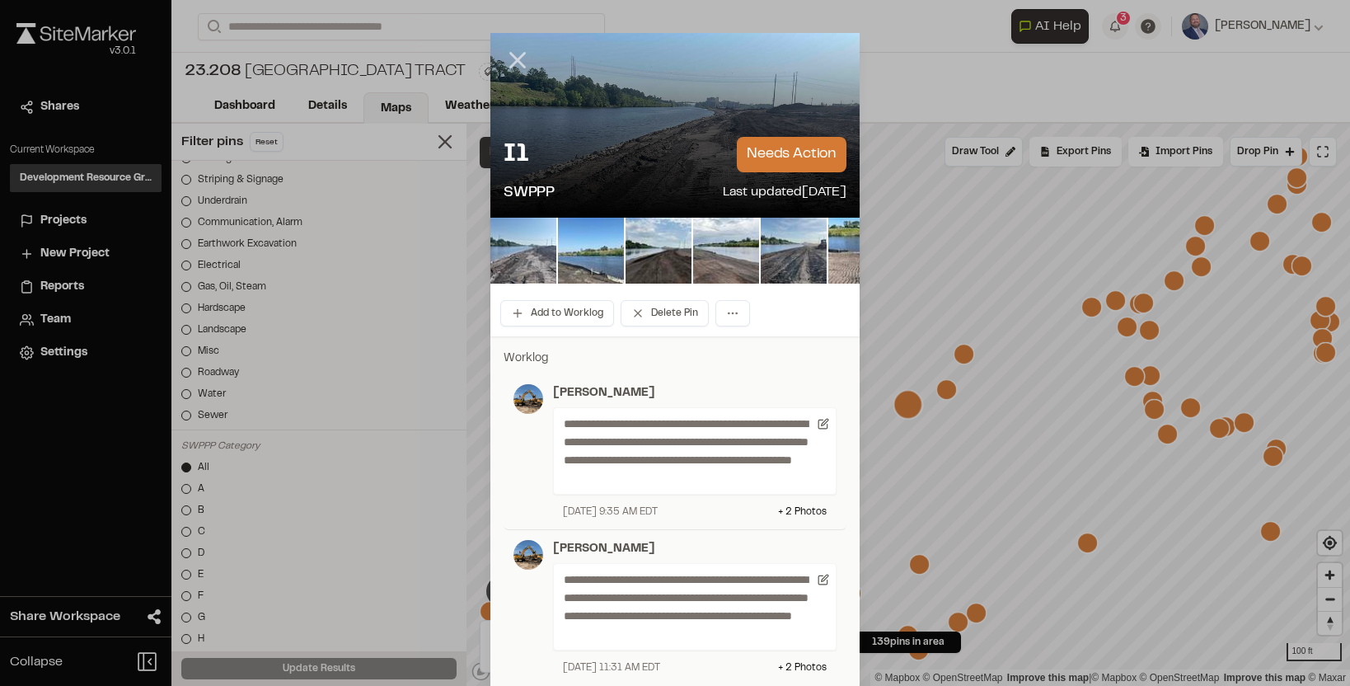
click at [520, 60] on icon at bounding box center [518, 60] width 28 height 28
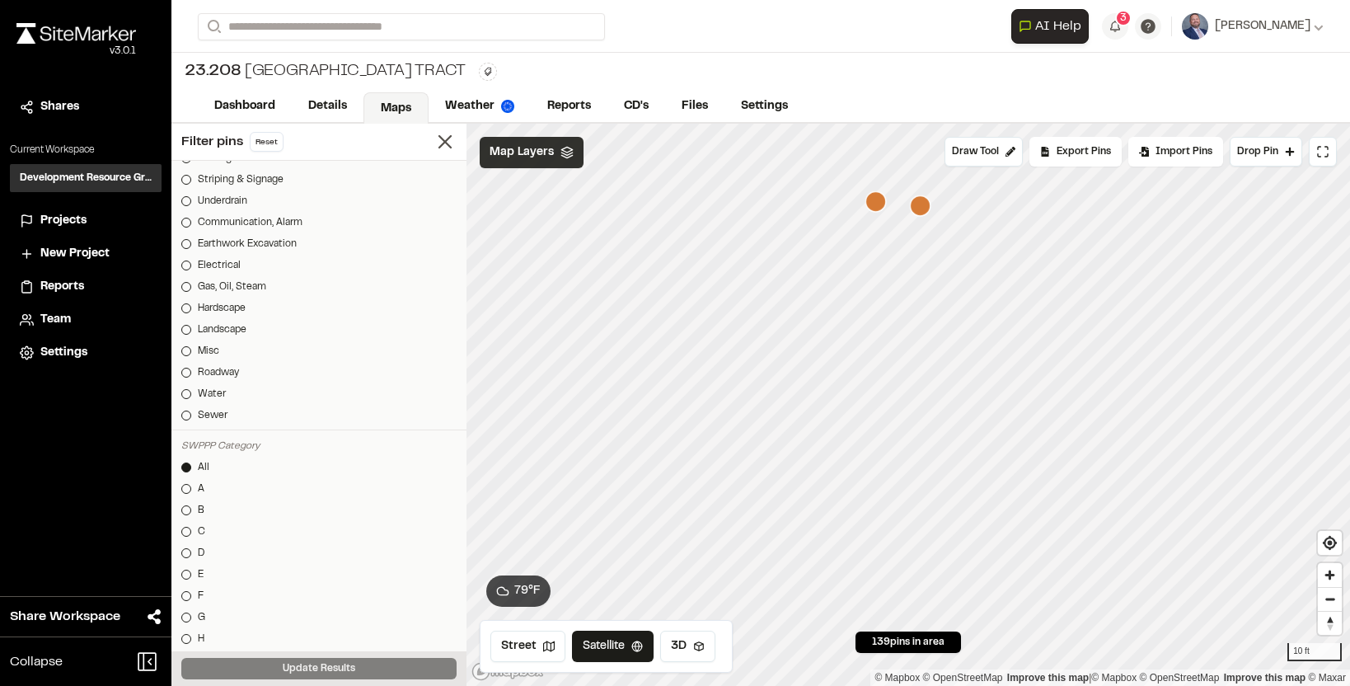
click at [922, 209] on icon "Map marker" at bounding box center [920, 205] width 21 height 21
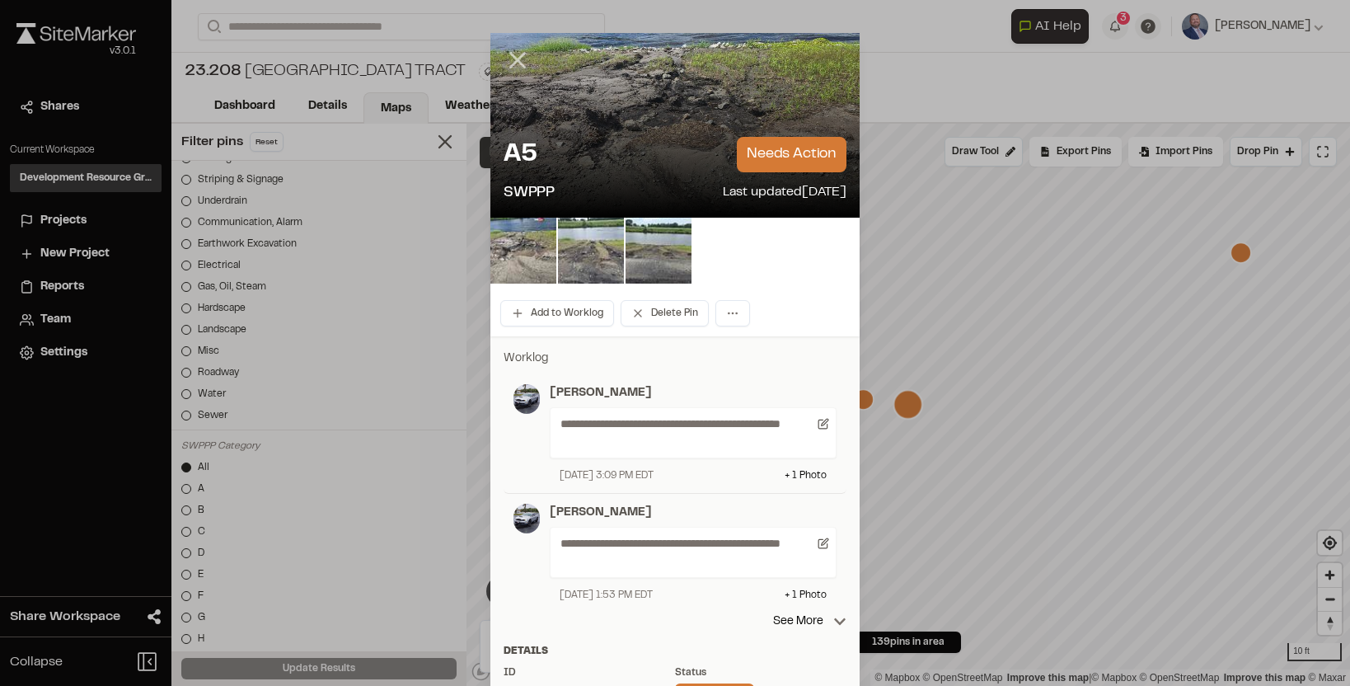
click at [514, 59] on icon at bounding box center [518, 60] width 28 height 28
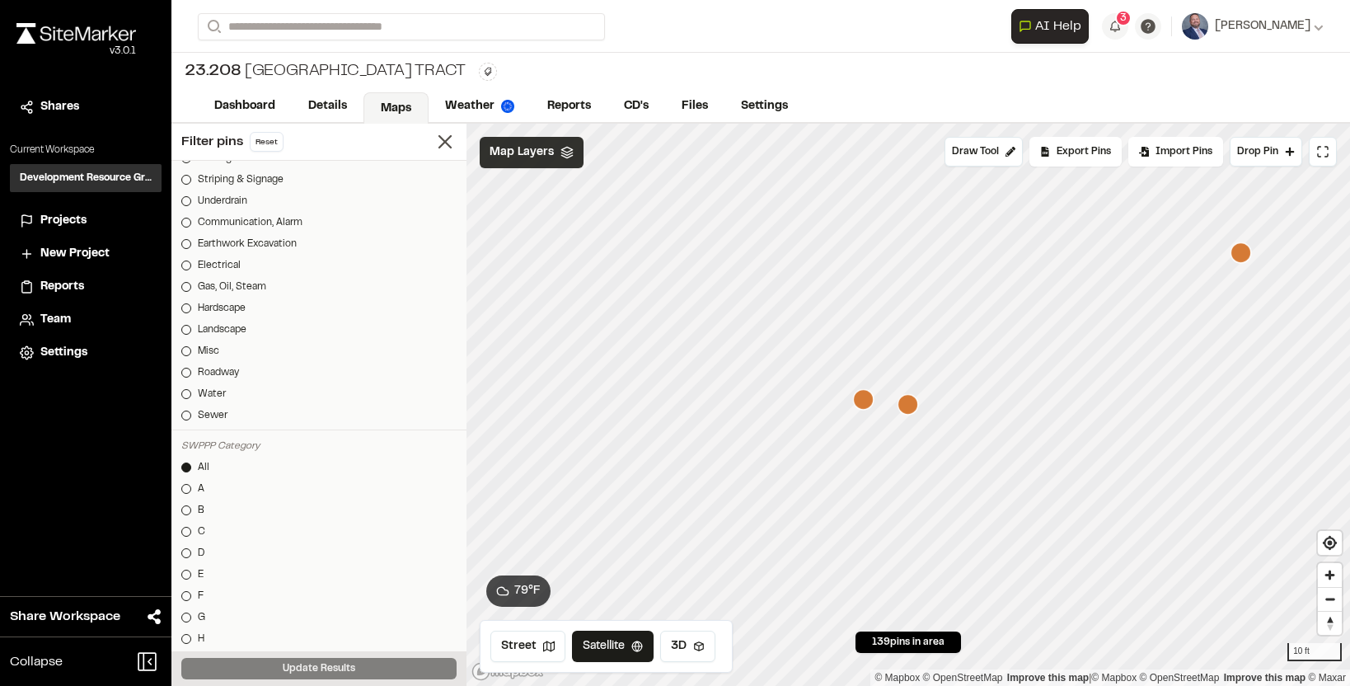
click at [1236, 255] on icon "Map marker" at bounding box center [1241, 252] width 21 height 21
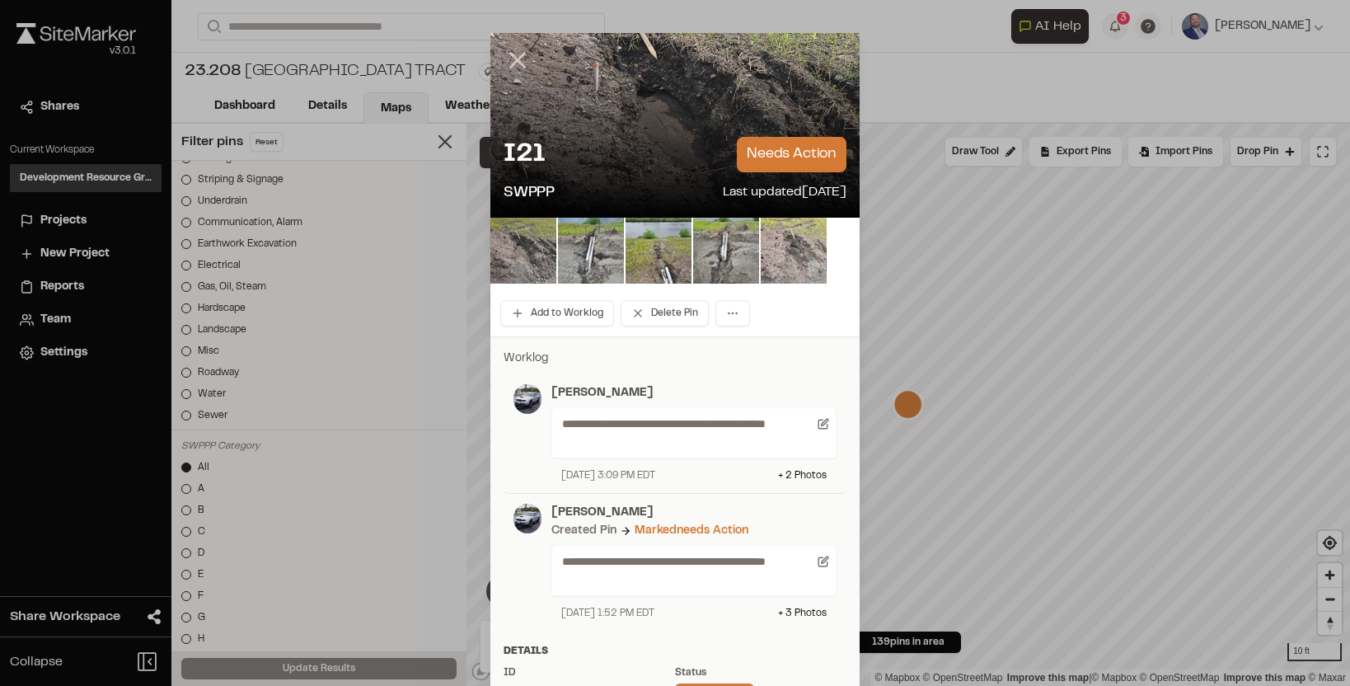
click at [518, 49] on icon at bounding box center [518, 60] width 28 height 28
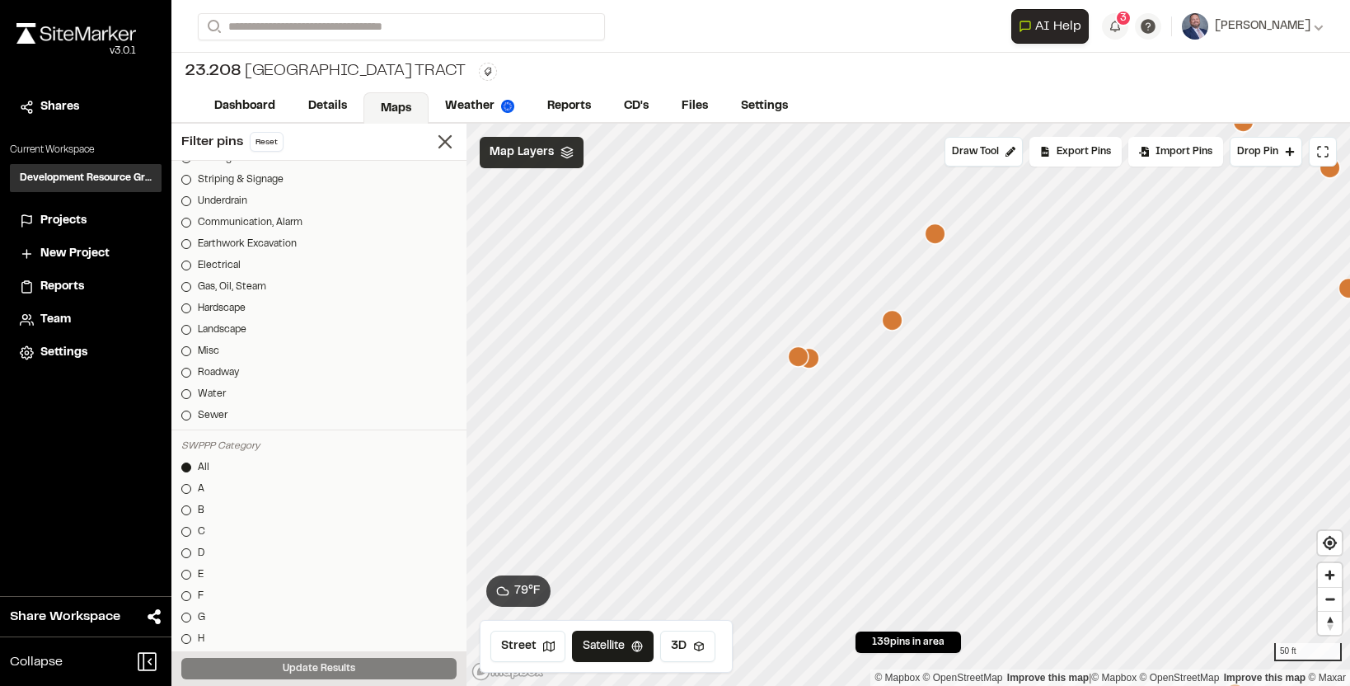
click at [939, 242] on icon "Map marker" at bounding box center [935, 233] width 21 height 21
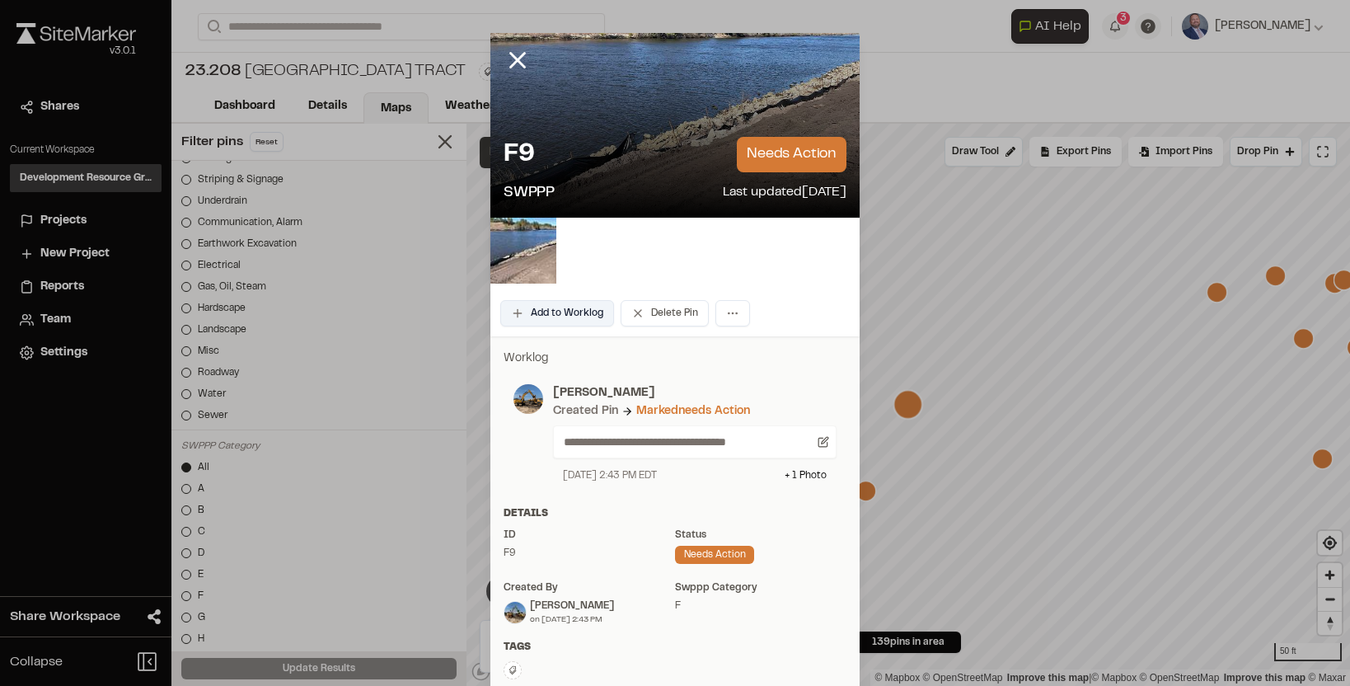
click at [574, 315] on button "Add to Worklog" at bounding box center [557, 313] width 114 height 26
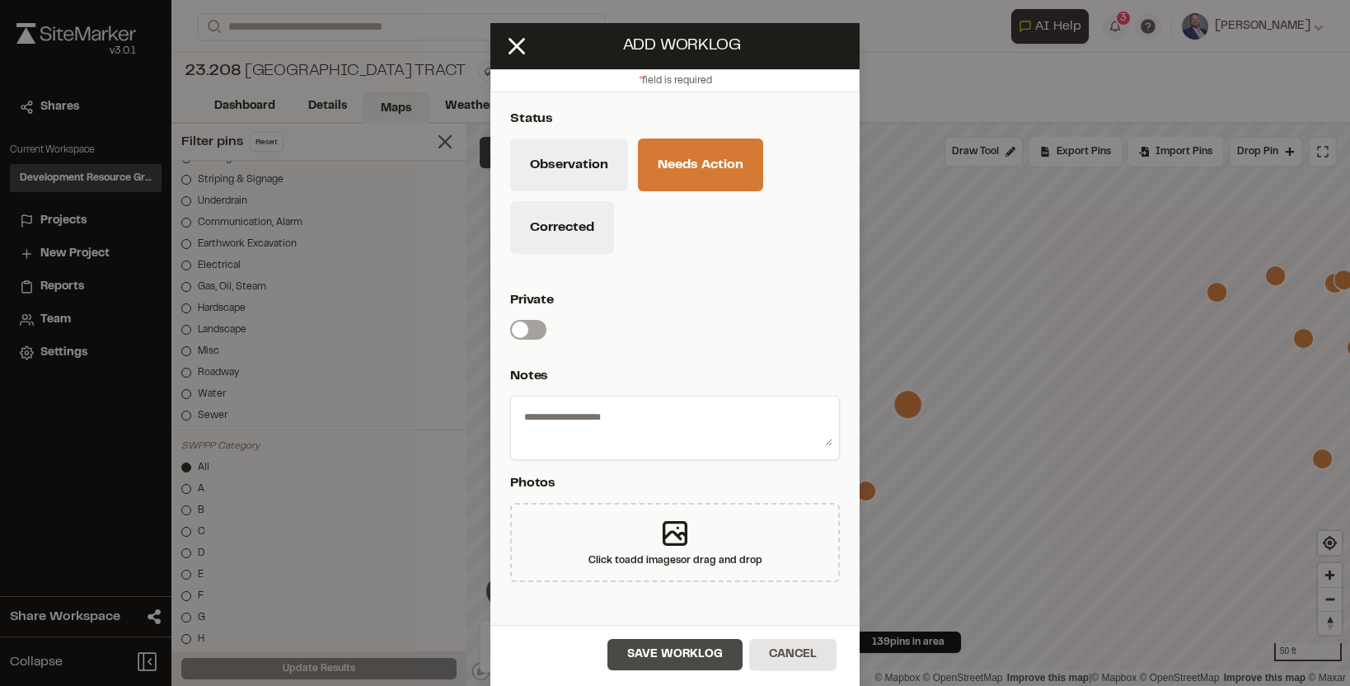
click at [650, 650] on button "Save Worklog" at bounding box center [674, 654] width 135 height 31
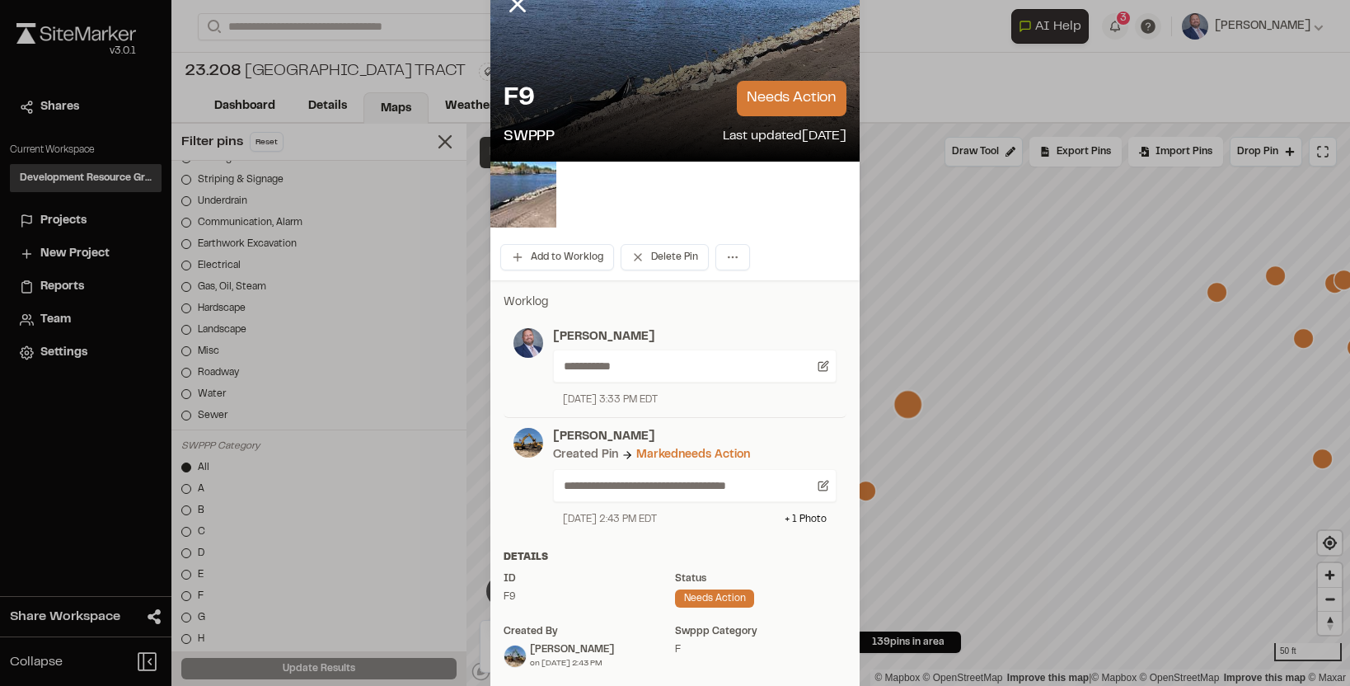
scroll to position [0, 0]
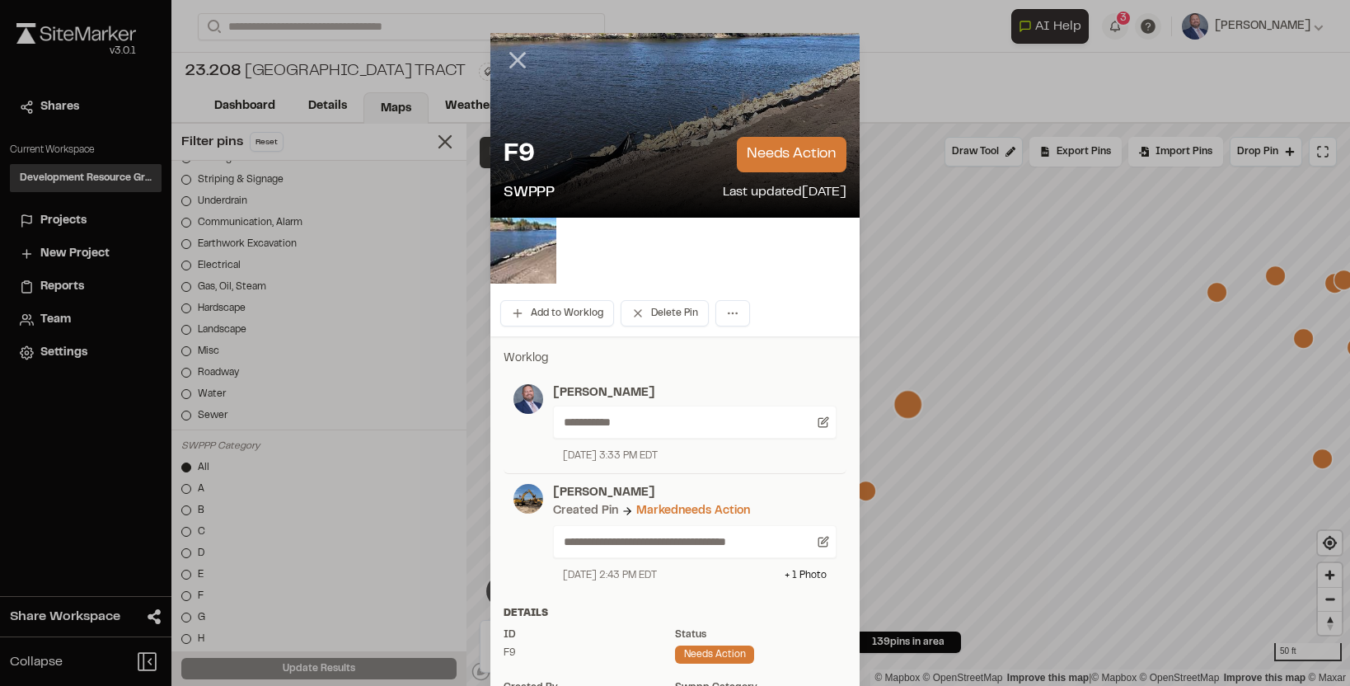
click at [520, 54] on icon at bounding box center [518, 60] width 28 height 28
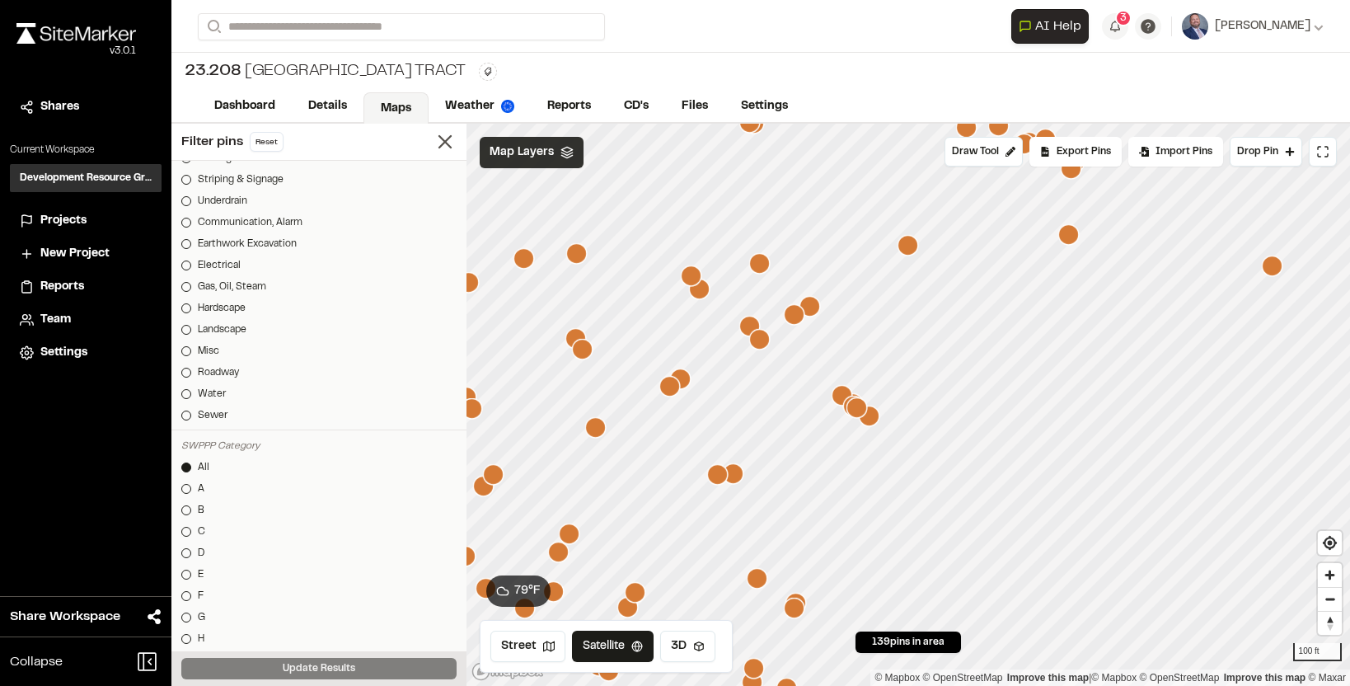
click at [865, 120] on div "**********" at bounding box center [760, 343] width 1179 height 686
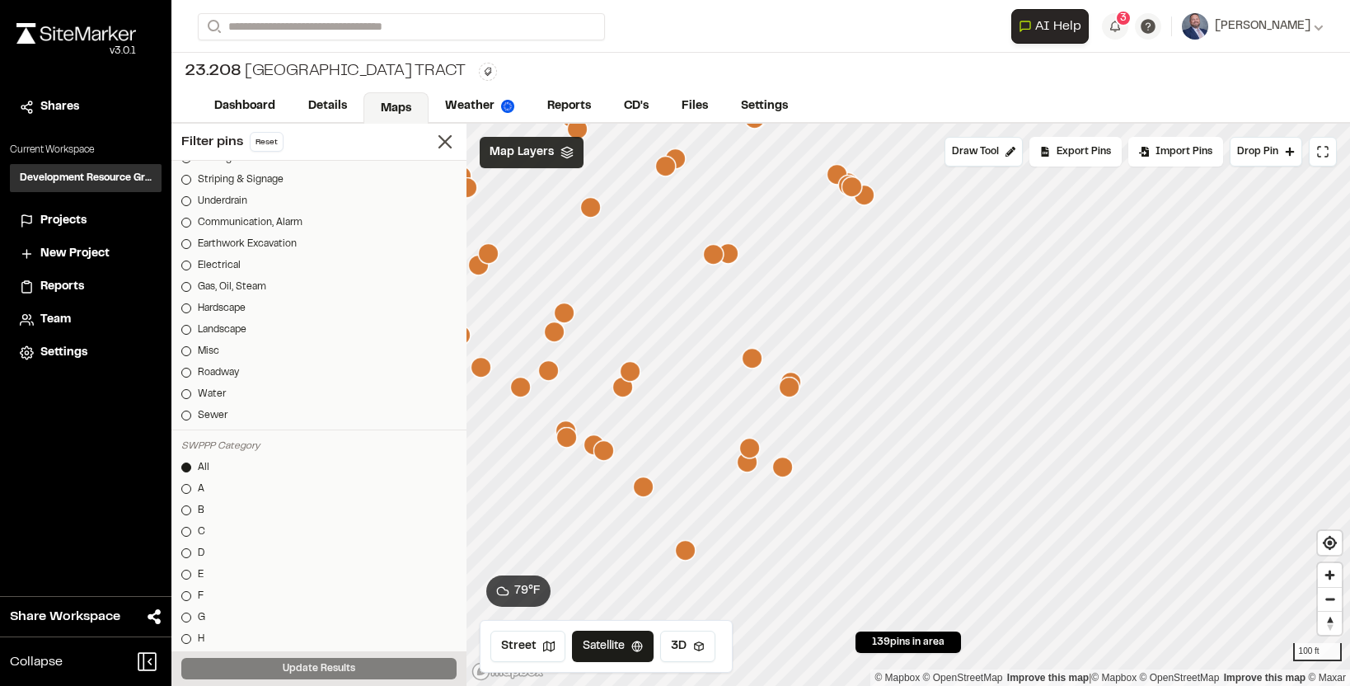
click at [787, 471] on icon "Map marker" at bounding box center [782, 467] width 21 height 21
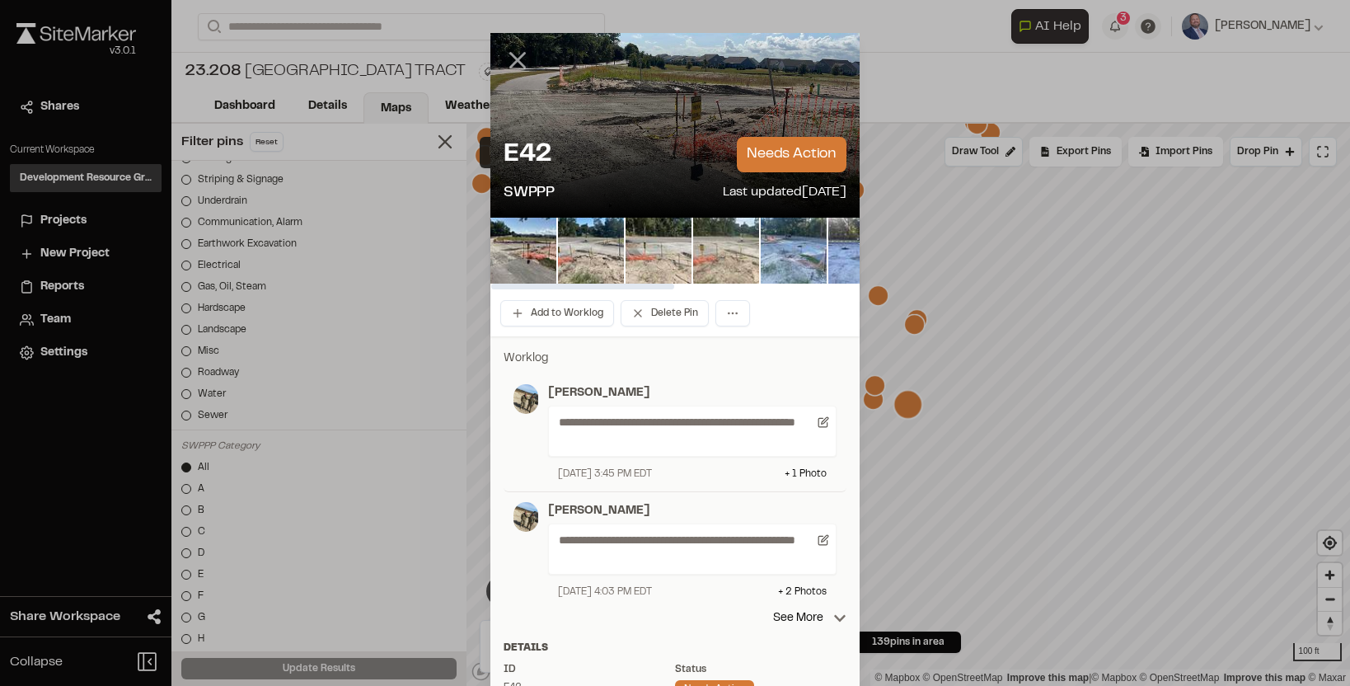
click at [518, 58] on line at bounding box center [518, 61] width 14 height 14
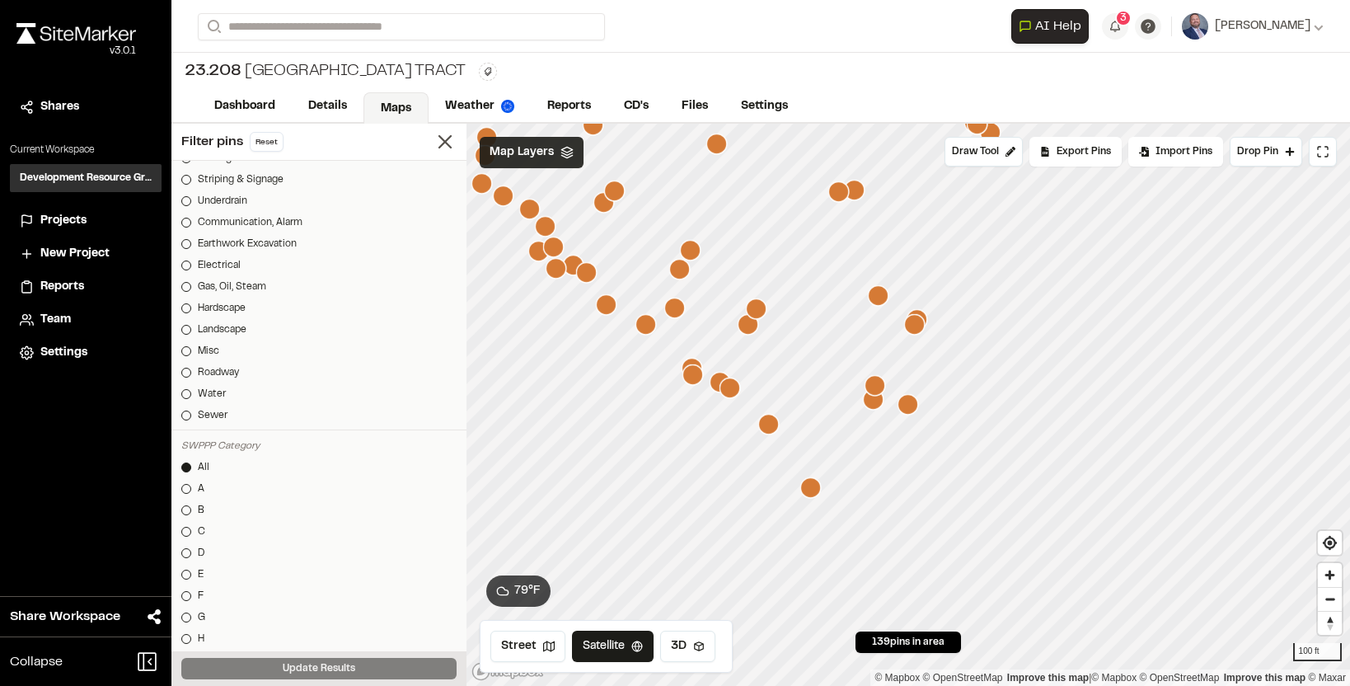
click at [819, 486] on icon "Map marker" at bounding box center [810, 487] width 21 height 21
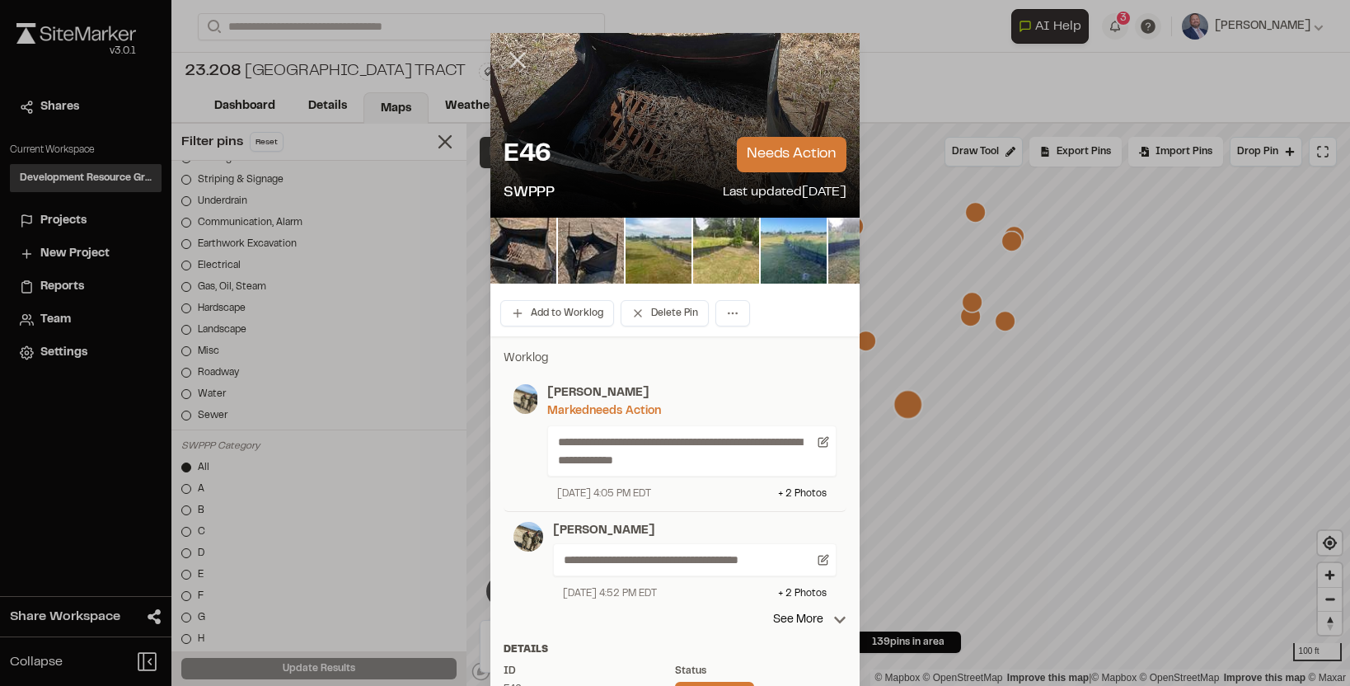
click at [520, 73] on icon at bounding box center [518, 60] width 28 height 28
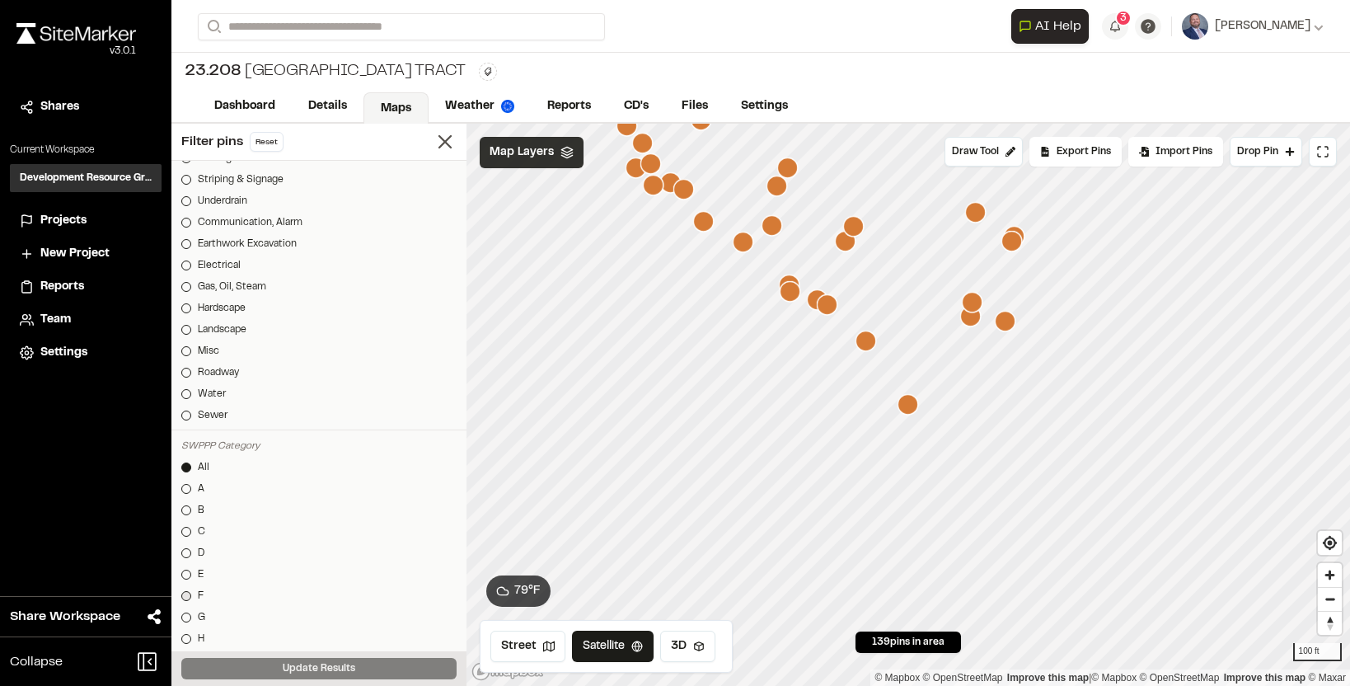
click at [185, 591] on div at bounding box center [186, 596] width 10 height 10
click at [284, 673] on button "Update Results" at bounding box center [318, 668] width 275 height 21
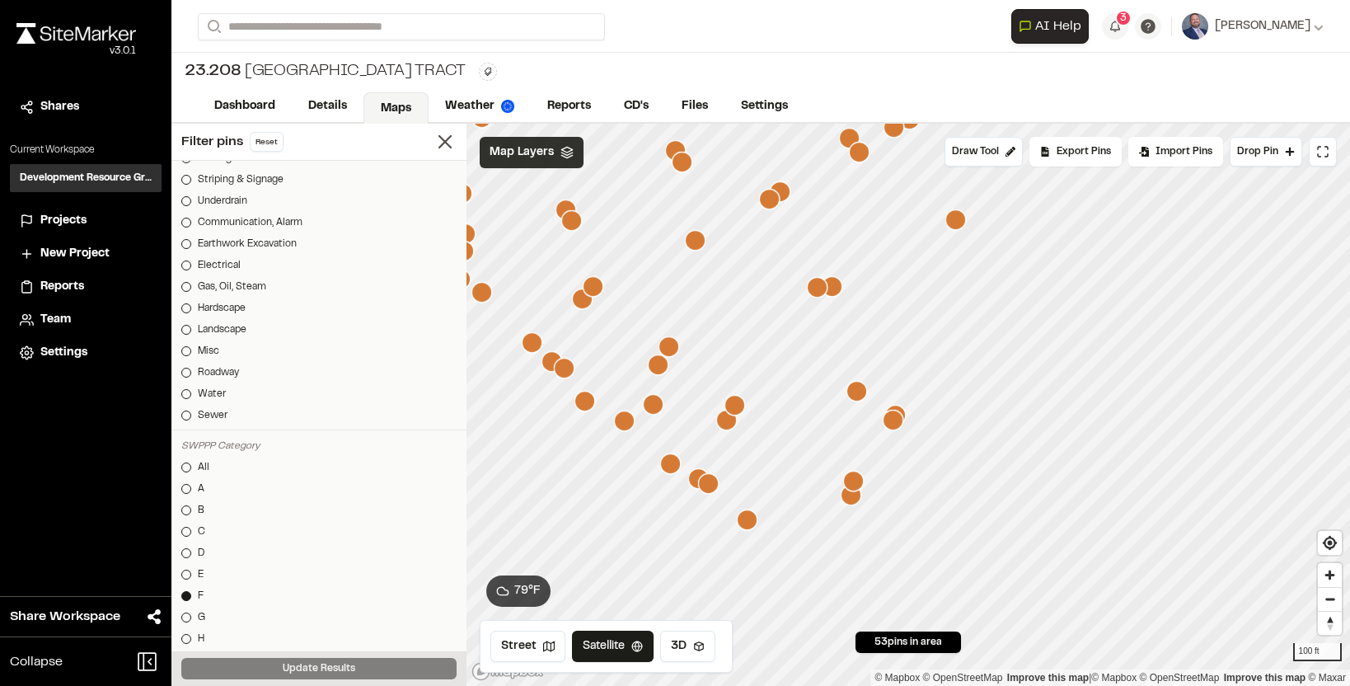
click at [959, 227] on icon "Map marker" at bounding box center [955, 219] width 21 height 21
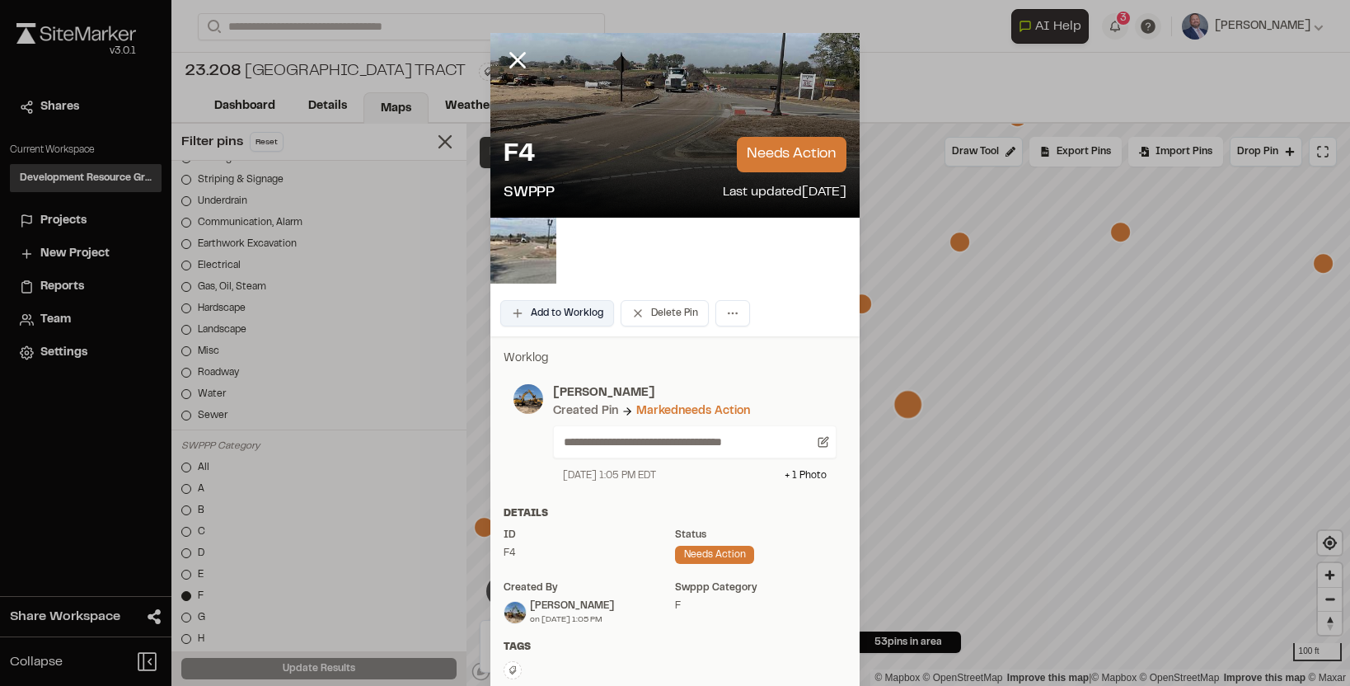
click at [583, 314] on button "Add to Worklog" at bounding box center [557, 313] width 114 height 26
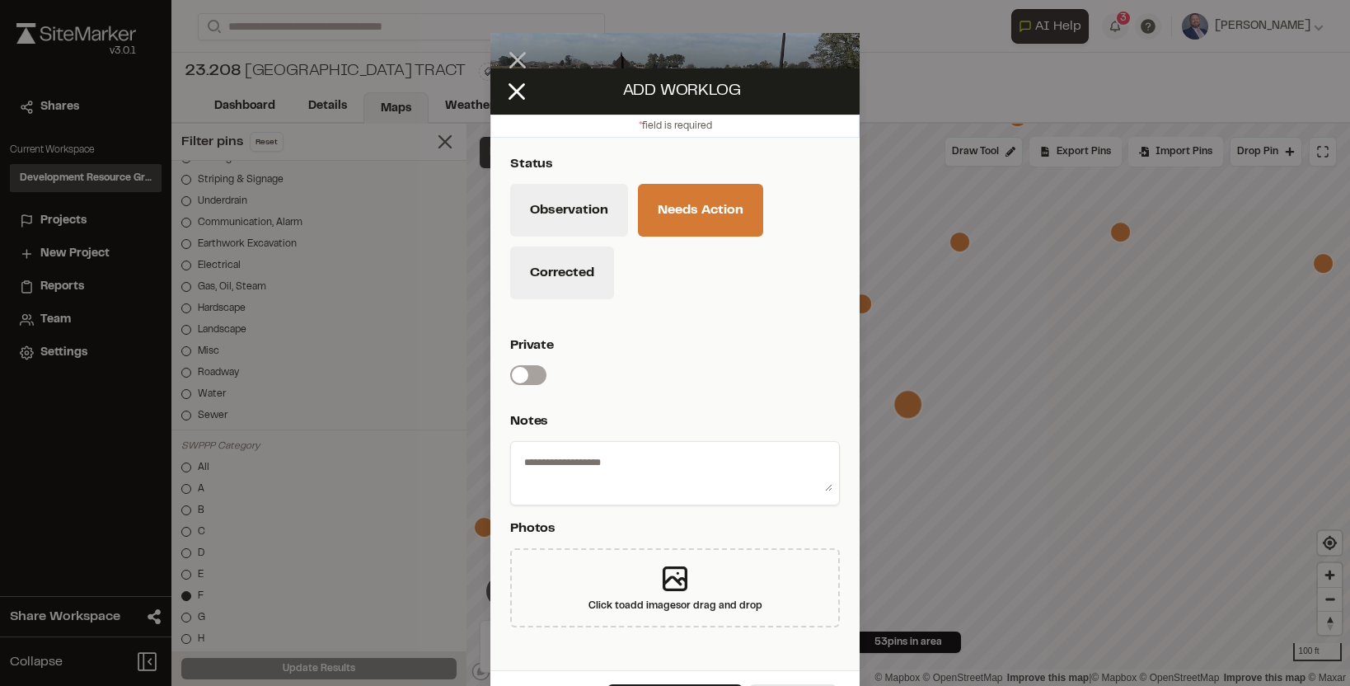
click at [529, 382] on label "Switch label" at bounding box center [528, 375] width 36 height 20
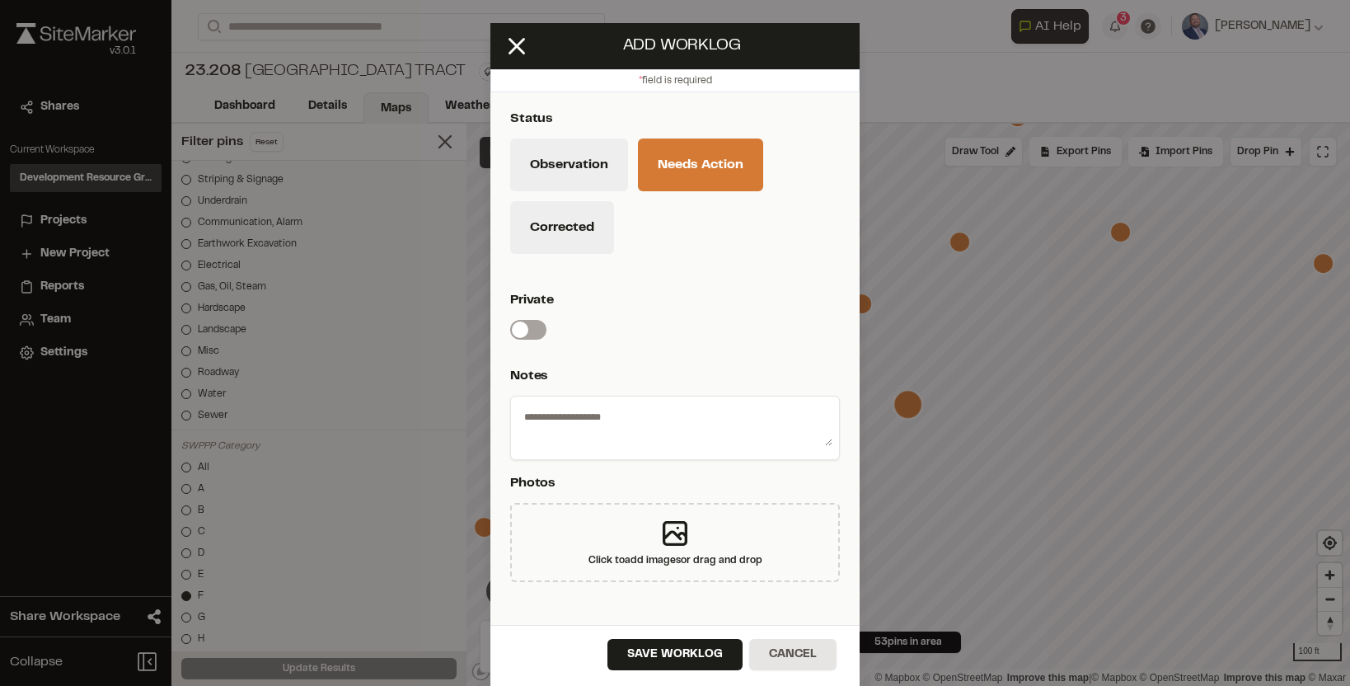
scroll to position [44, 0]
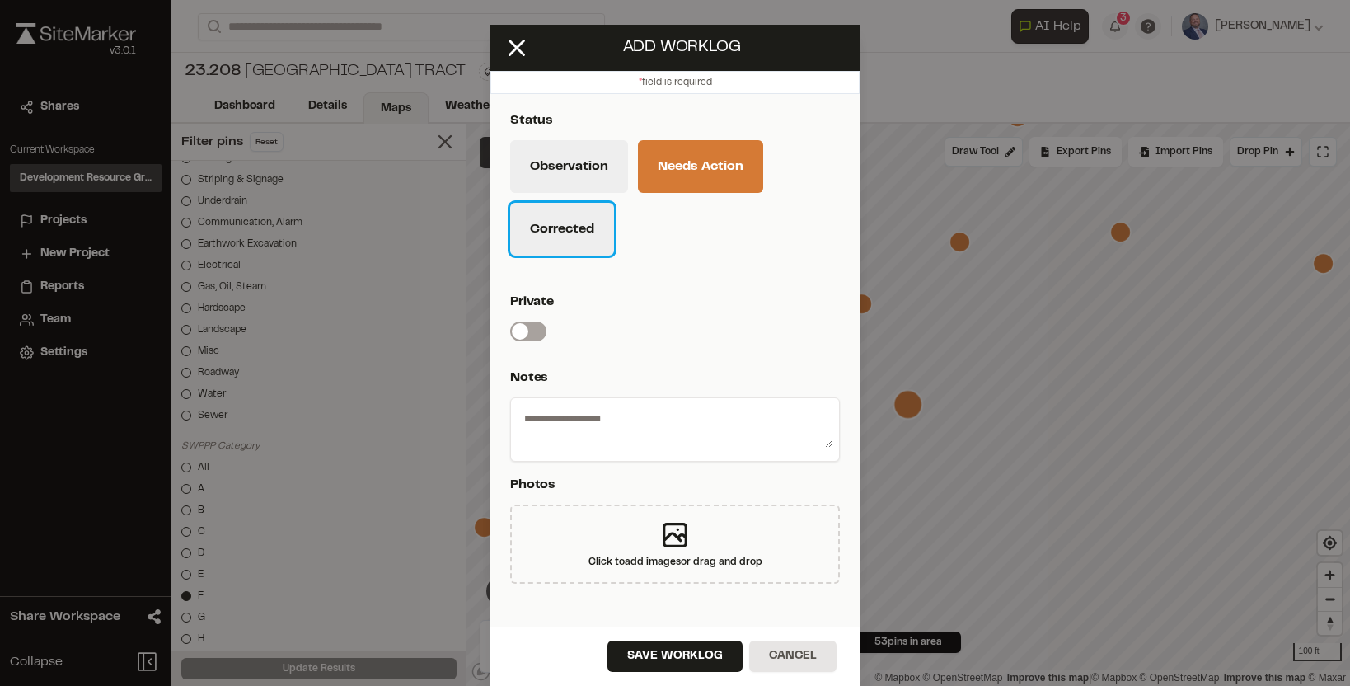
click at [564, 229] on button "Corrected" at bounding box center [562, 229] width 104 height 53
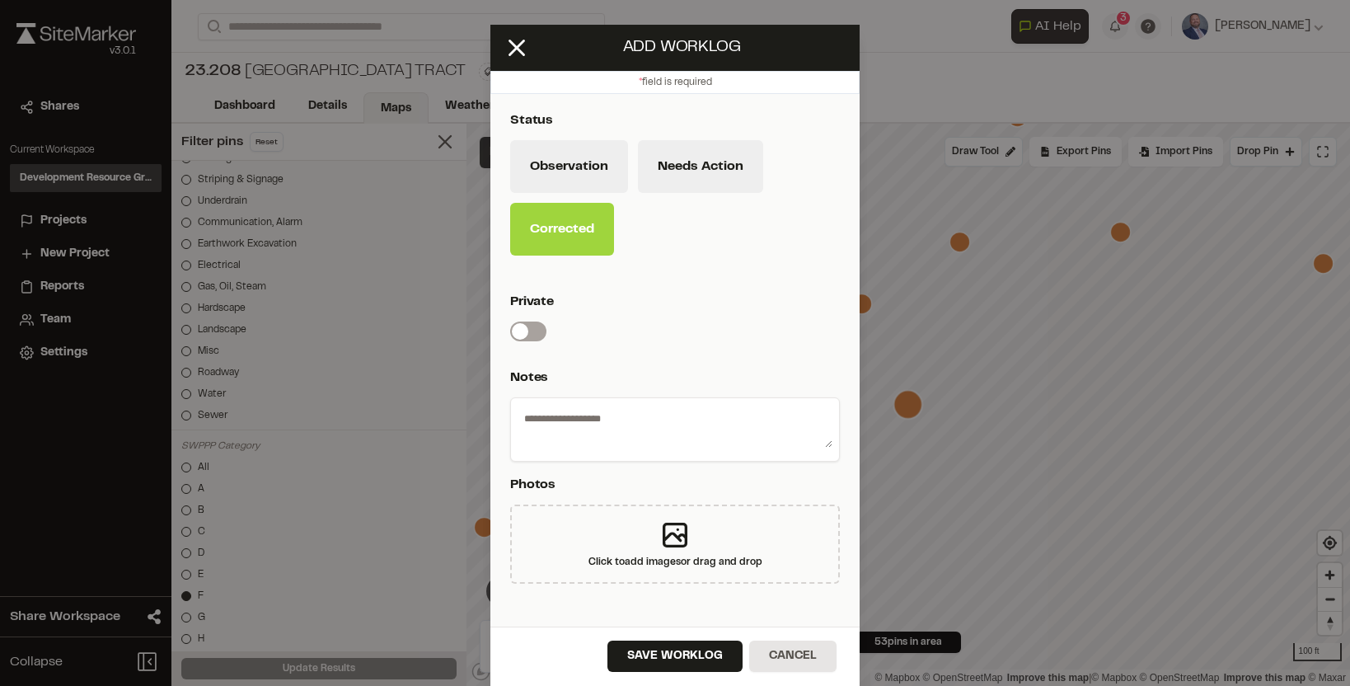
click at [528, 330] on span at bounding box center [520, 331] width 16 height 16
click at [665, 648] on button "Save Worklog" at bounding box center [674, 655] width 135 height 31
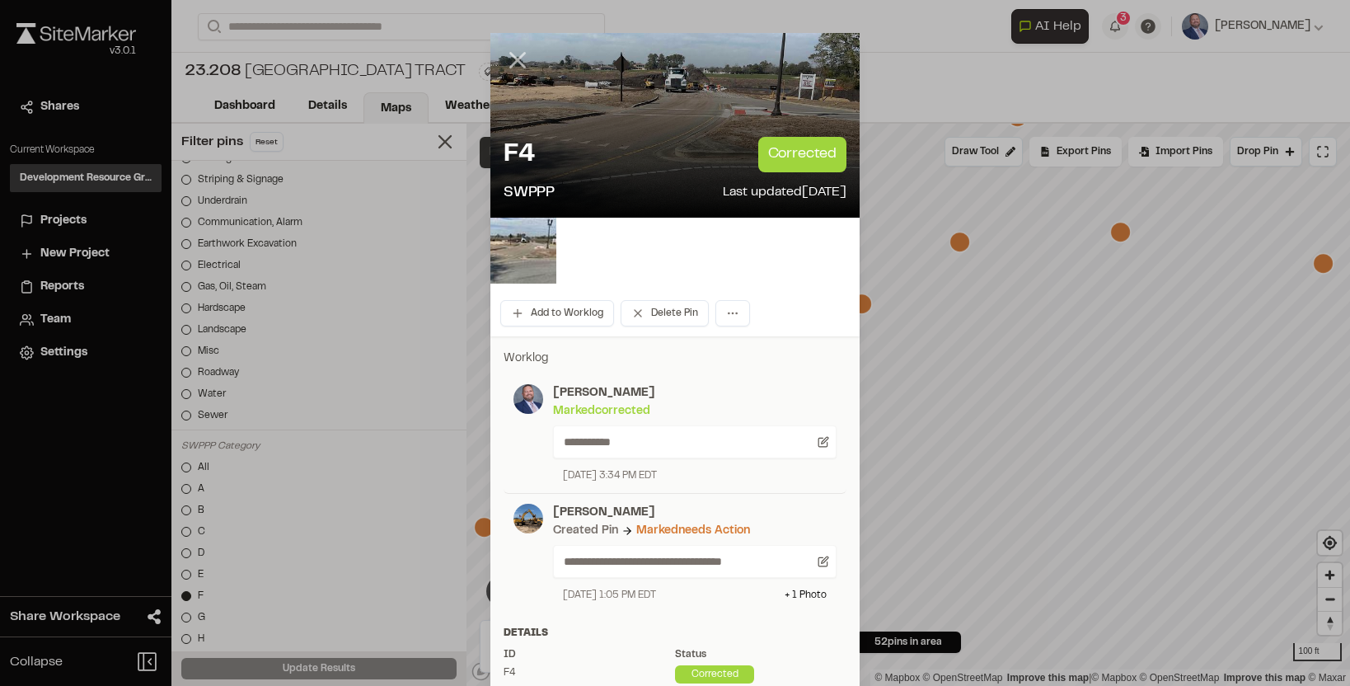
click at [523, 59] on icon at bounding box center [518, 60] width 28 height 28
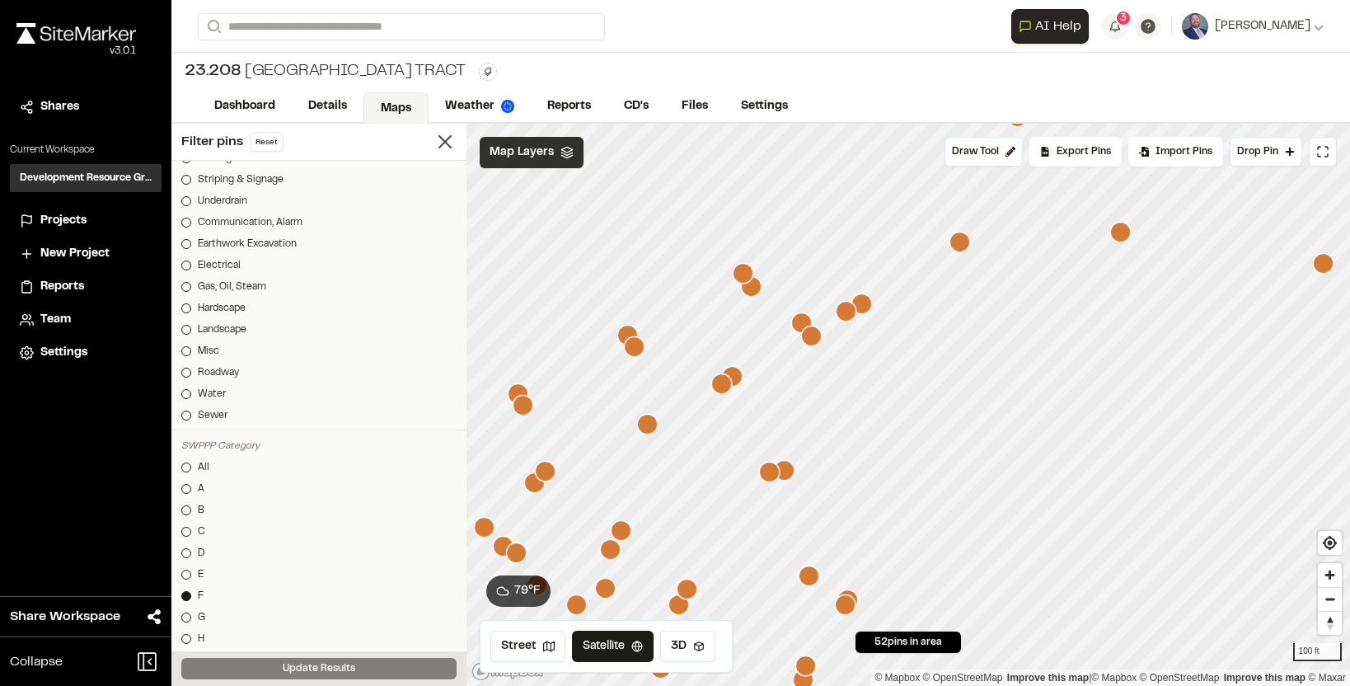
click at [844, 607] on icon "Map marker" at bounding box center [845, 604] width 21 height 21
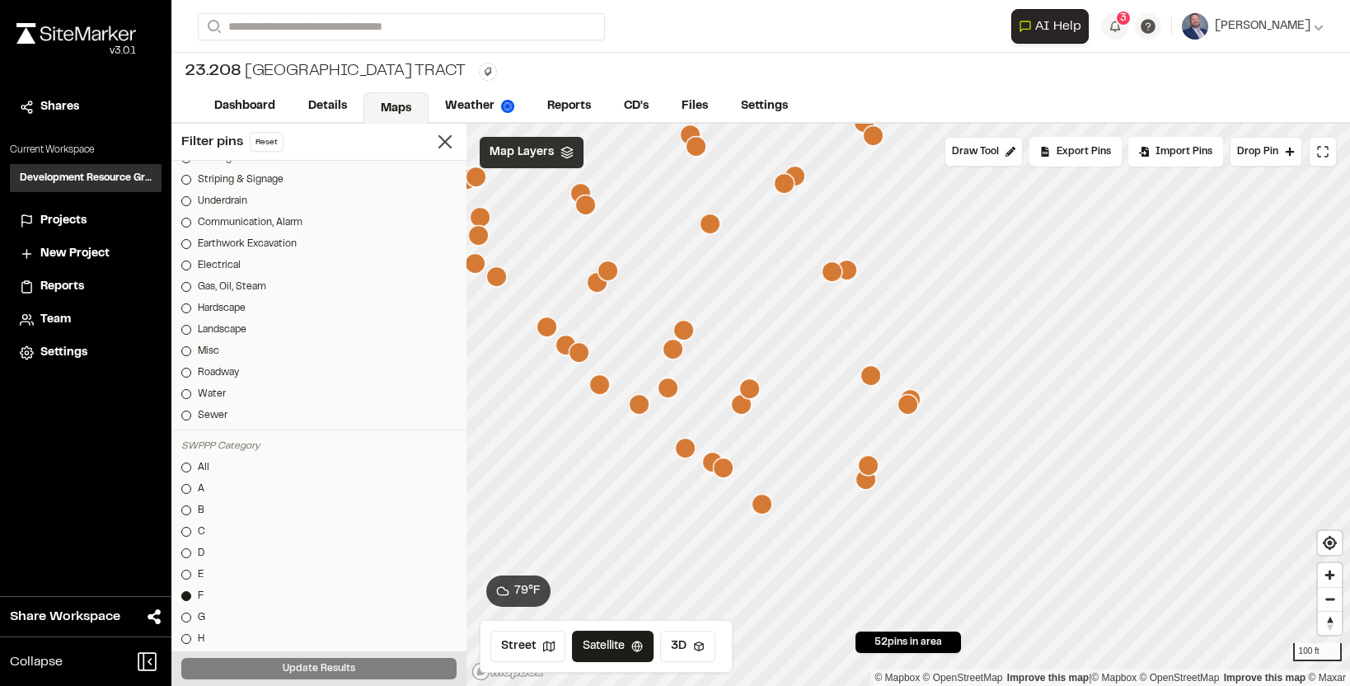
click at [916, 390] on icon "Map marker" at bounding box center [910, 399] width 21 height 21
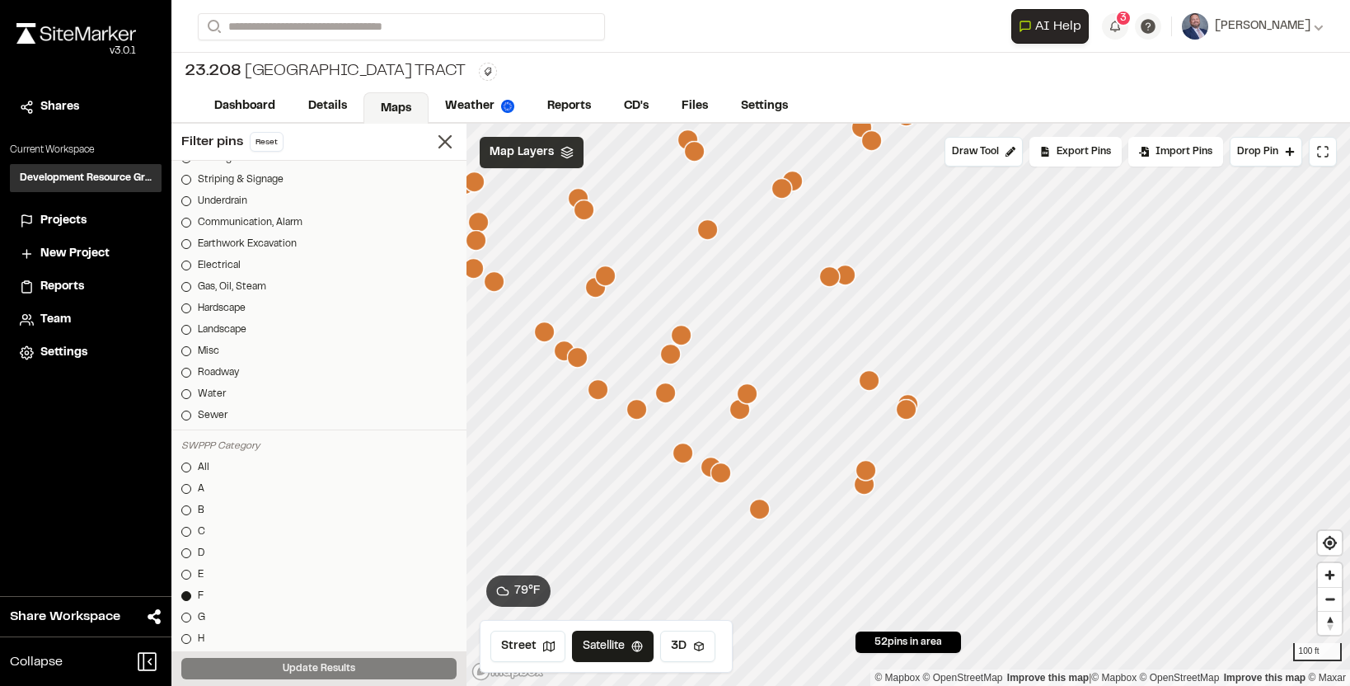
click at [869, 469] on icon "Map marker" at bounding box center [866, 470] width 21 height 21
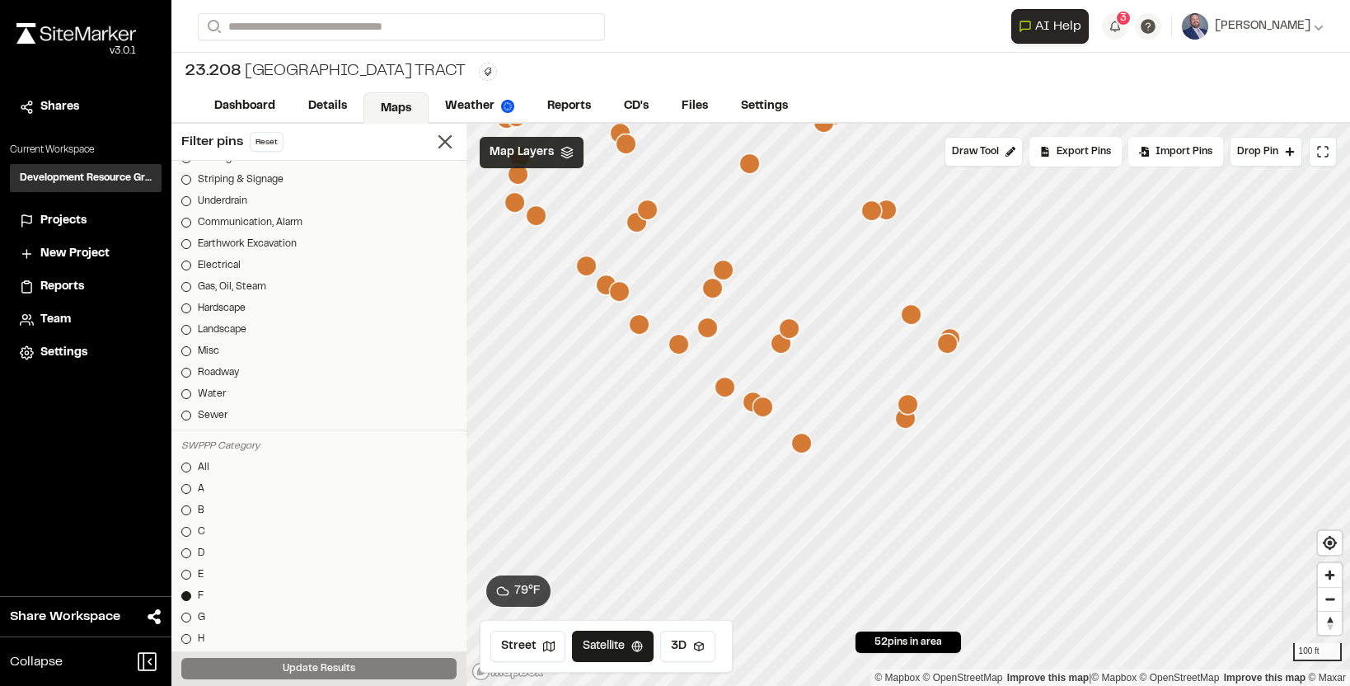
click at [908, 427] on icon "Map marker" at bounding box center [905, 418] width 21 height 21
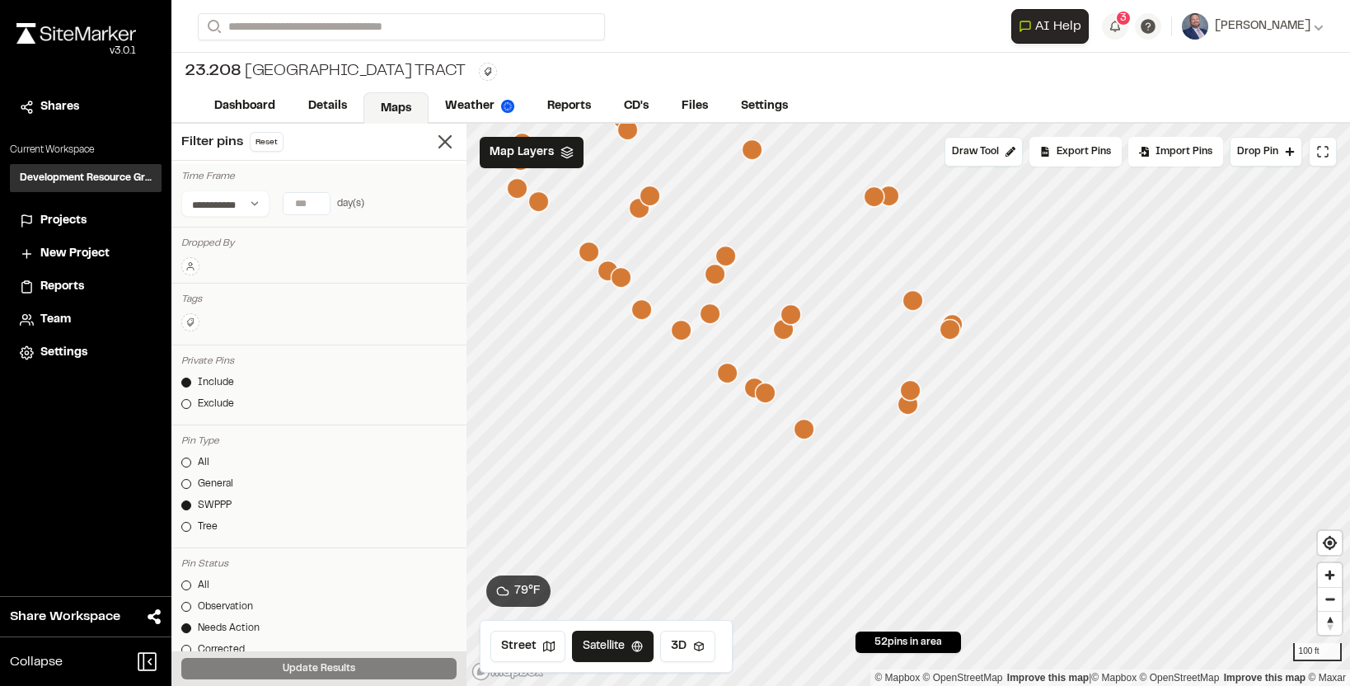
scroll to position [678, 0]
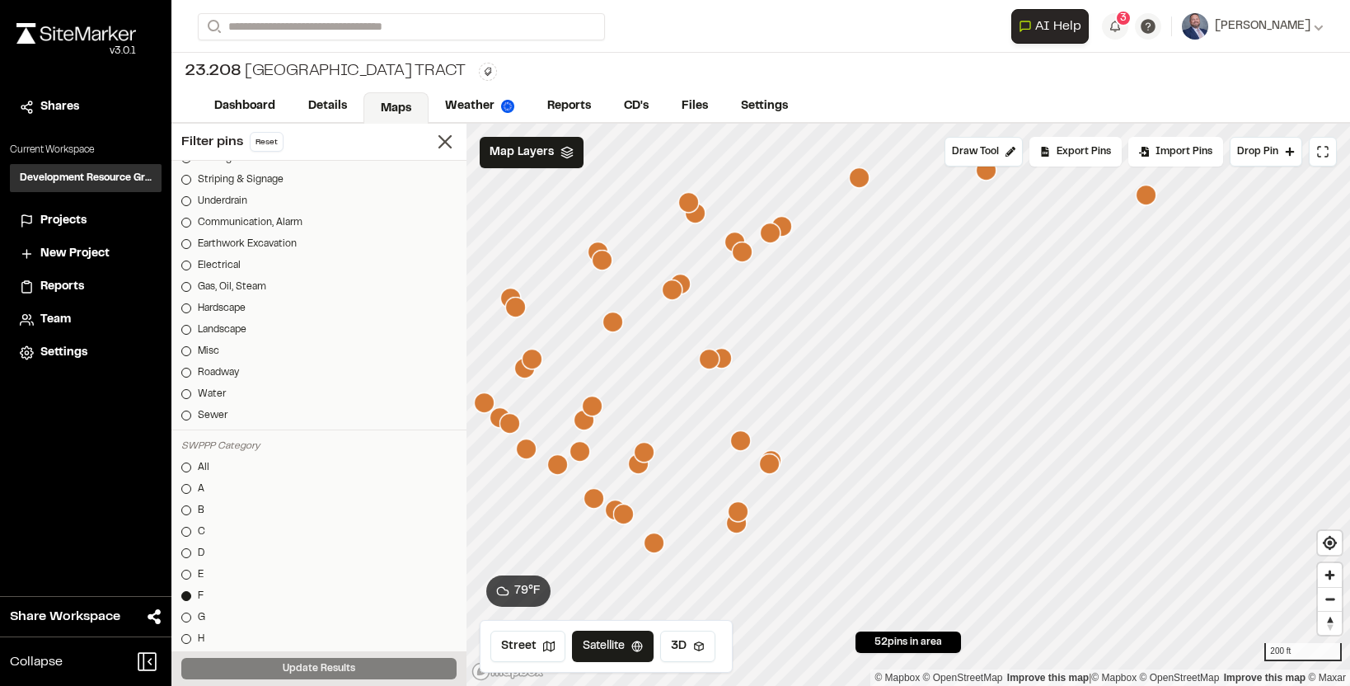
click at [1147, 191] on icon "Map marker" at bounding box center [1146, 195] width 21 height 21
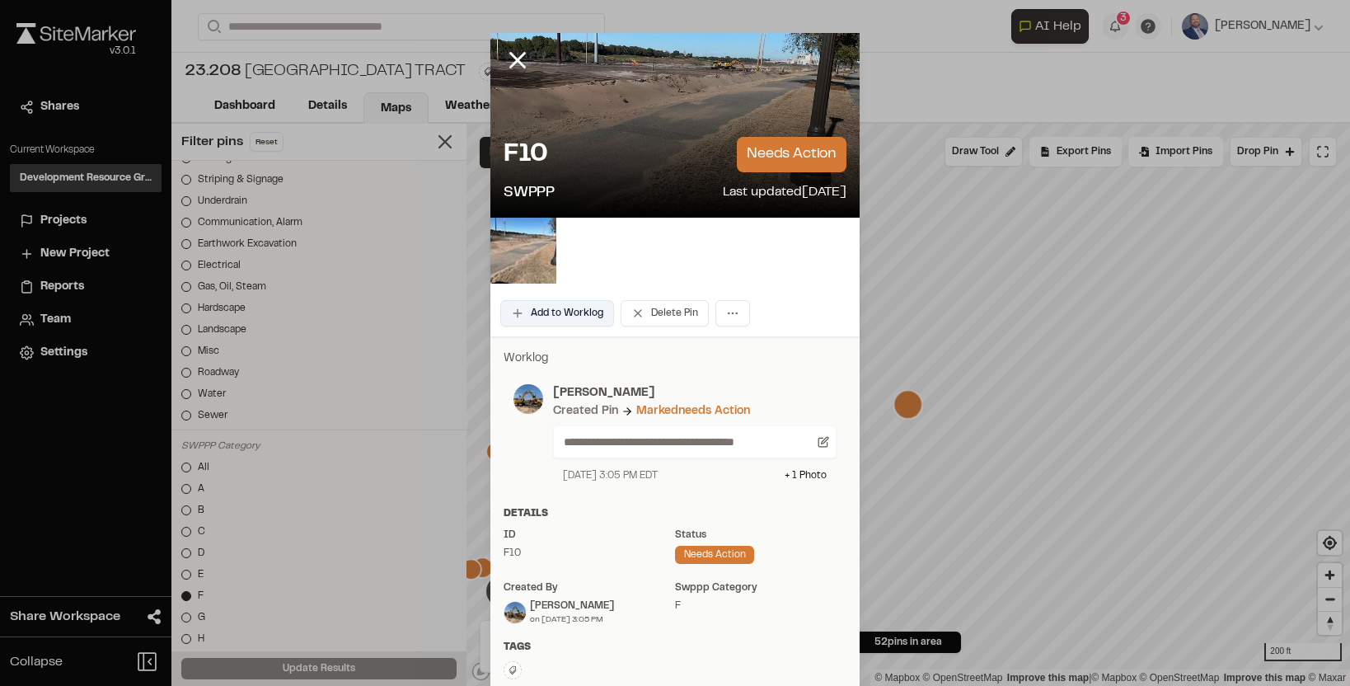
click at [569, 302] on button "Add to Worklog" at bounding box center [557, 313] width 114 height 26
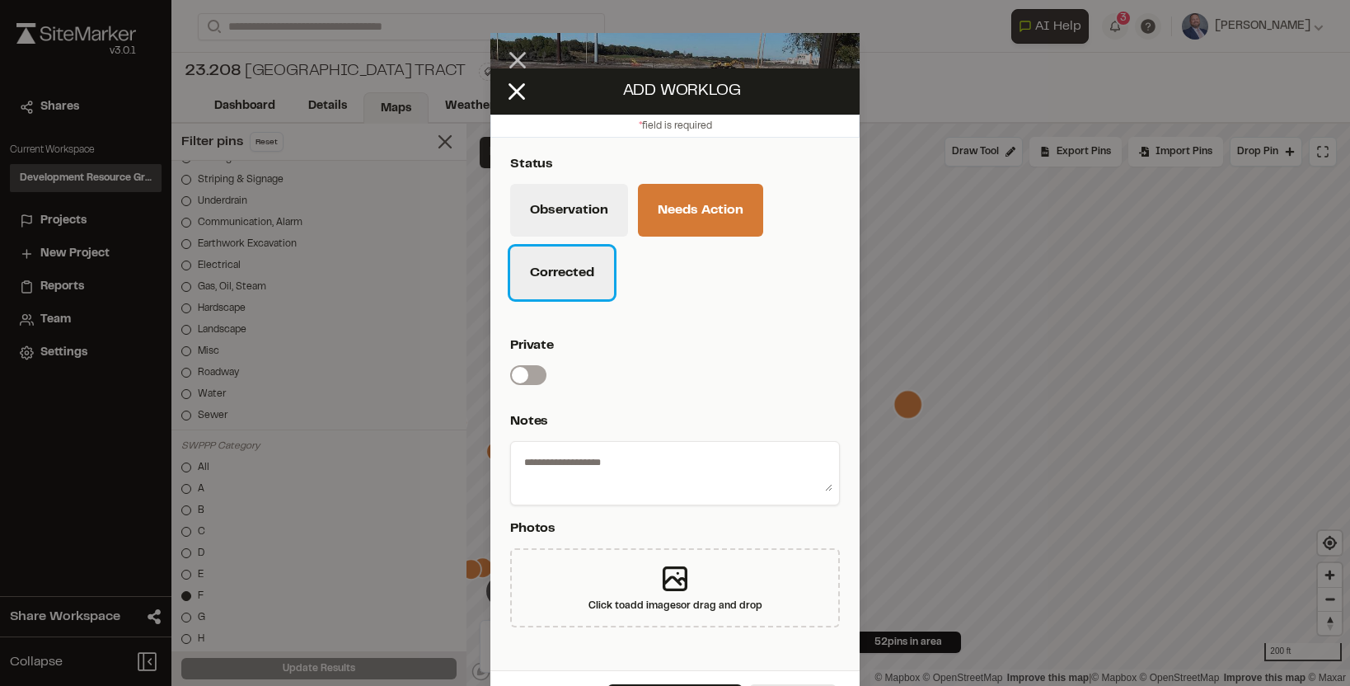
click at [560, 289] on button "Corrected" at bounding box center [562, 272] width 104 height 53
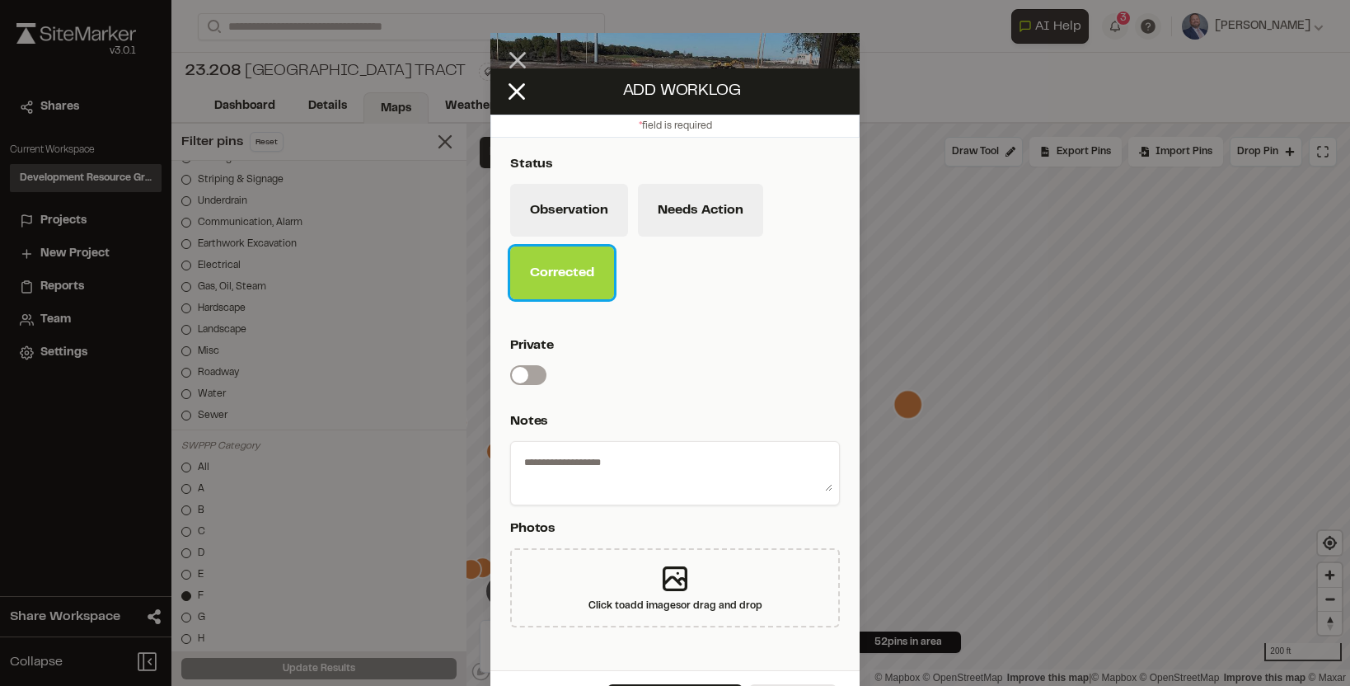
scroll to position [45, 0]
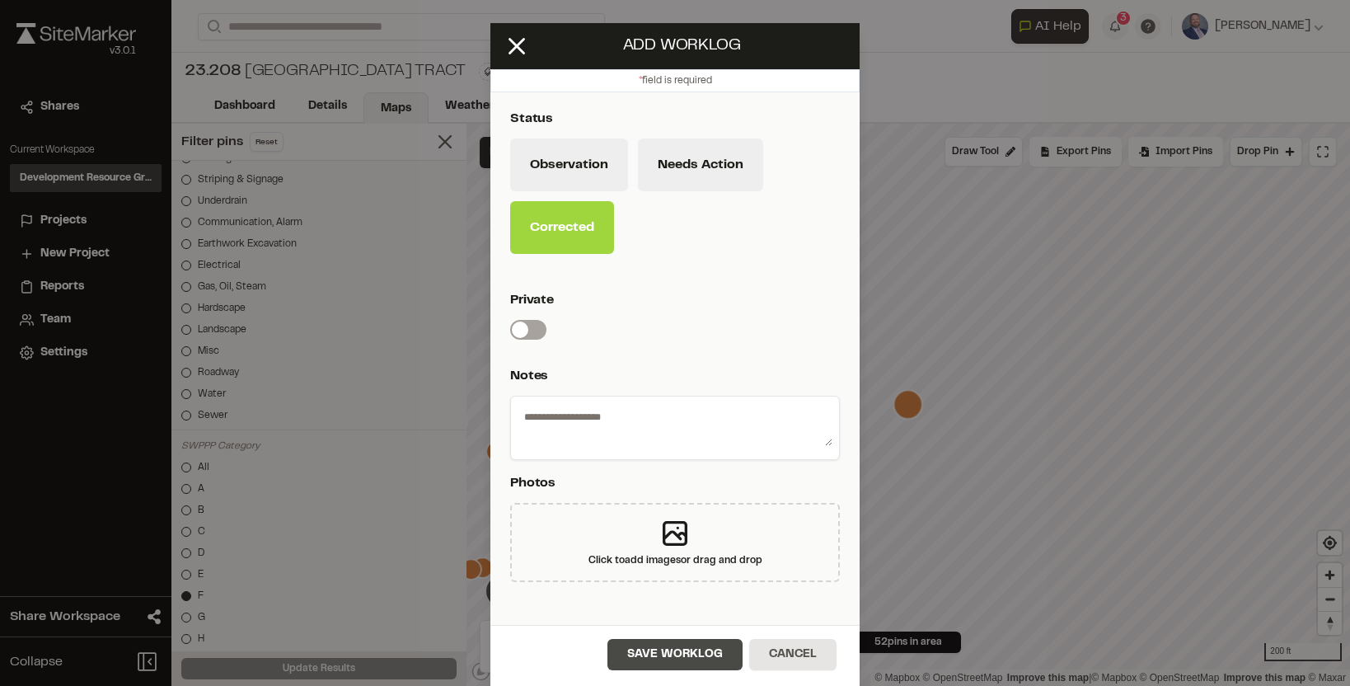
click at [663, 654] on button "Save Worklog" at bounding box center [674, 654] width 135 height 31
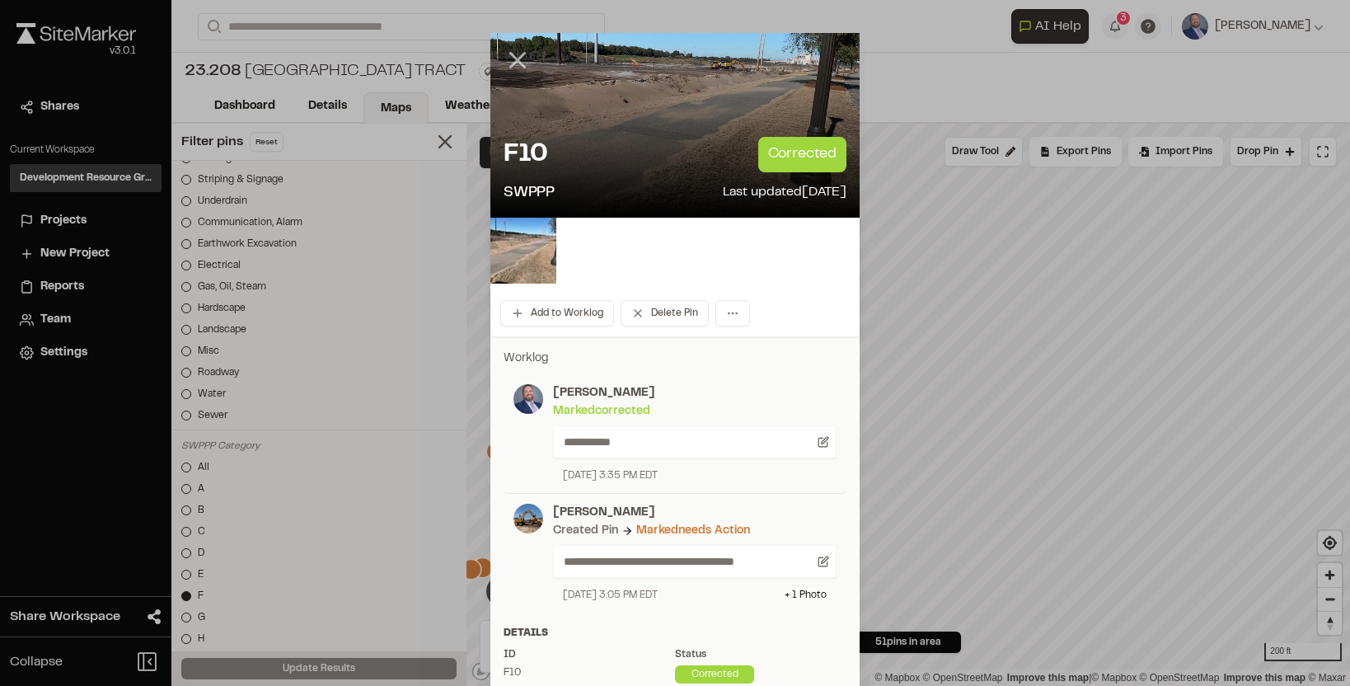
click at [516, 61] on line at bounding box center [518, 61] width 14 height 14
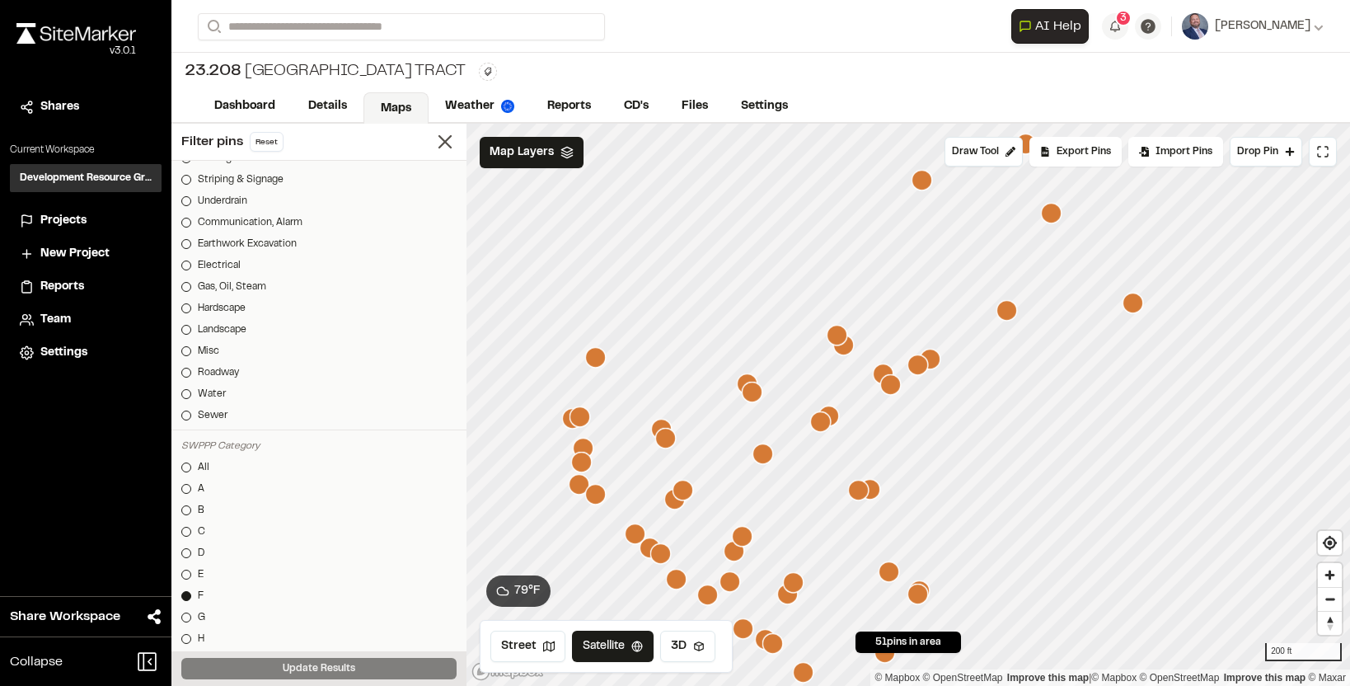
click at [636, 537] on icon "Map marker" at bounding box center [635, 533] width 21 height 21
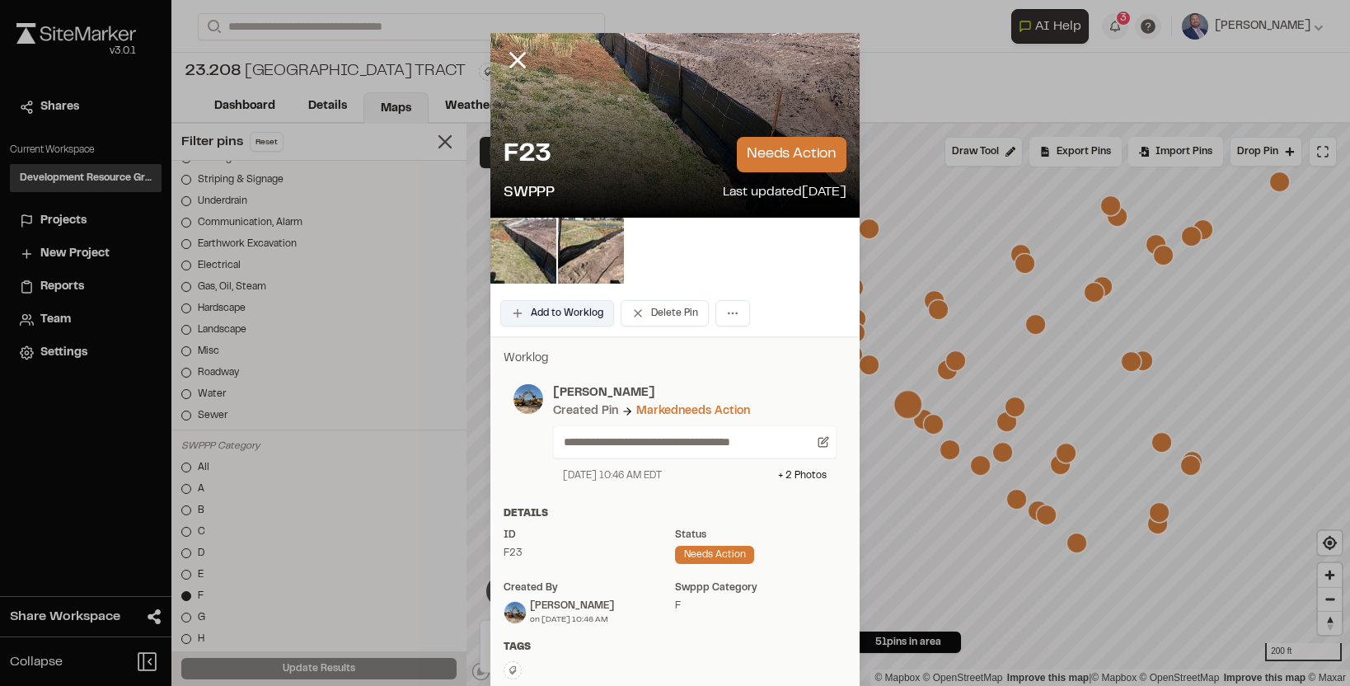
click at [579, 317] on button "Add to Worklog" at bounding box center [557, 313] width 114 height 26
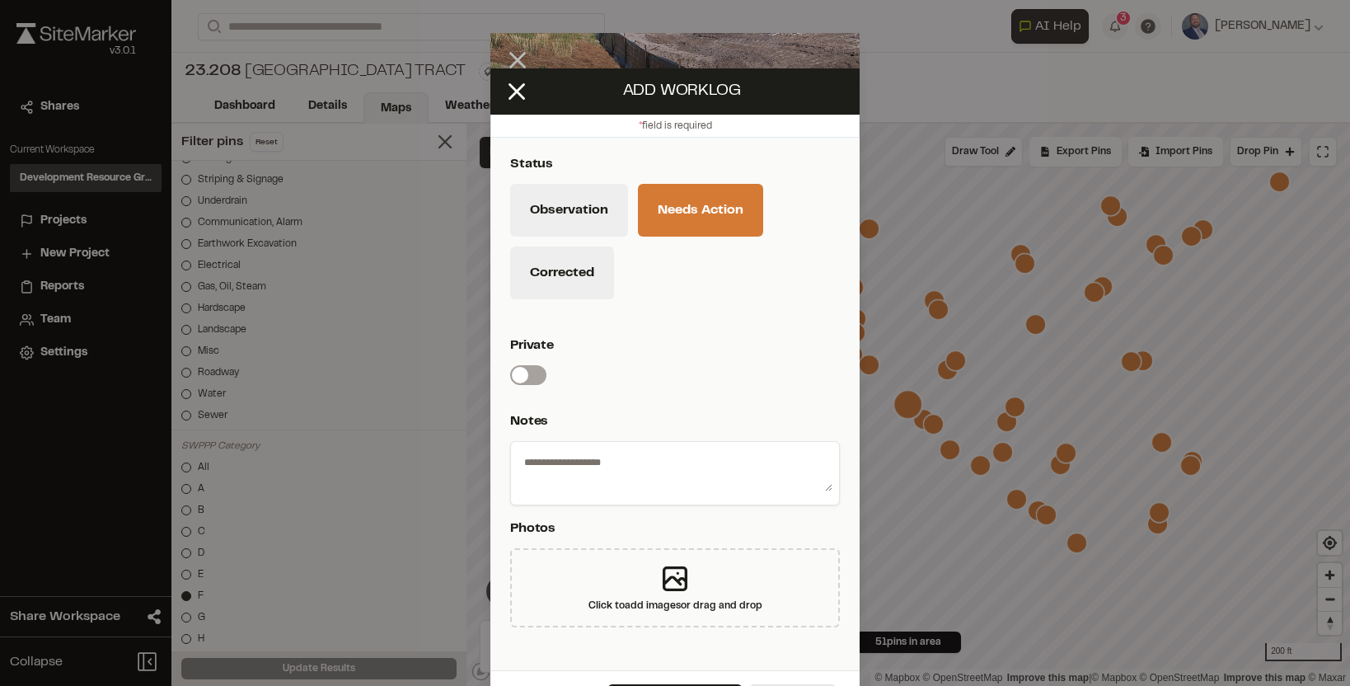
scroll to position [33, 0]
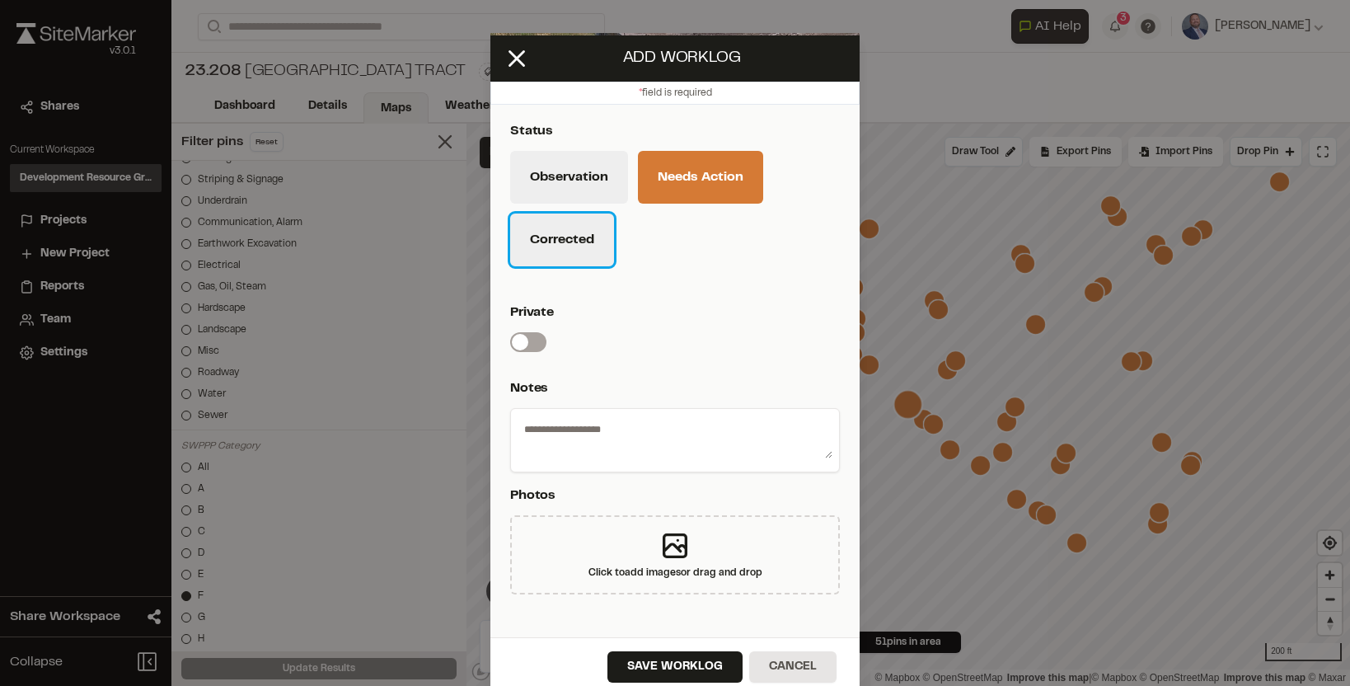
click at [575, 260] on button "Corrected" at bounding box center [562, 239] width 104 height 53
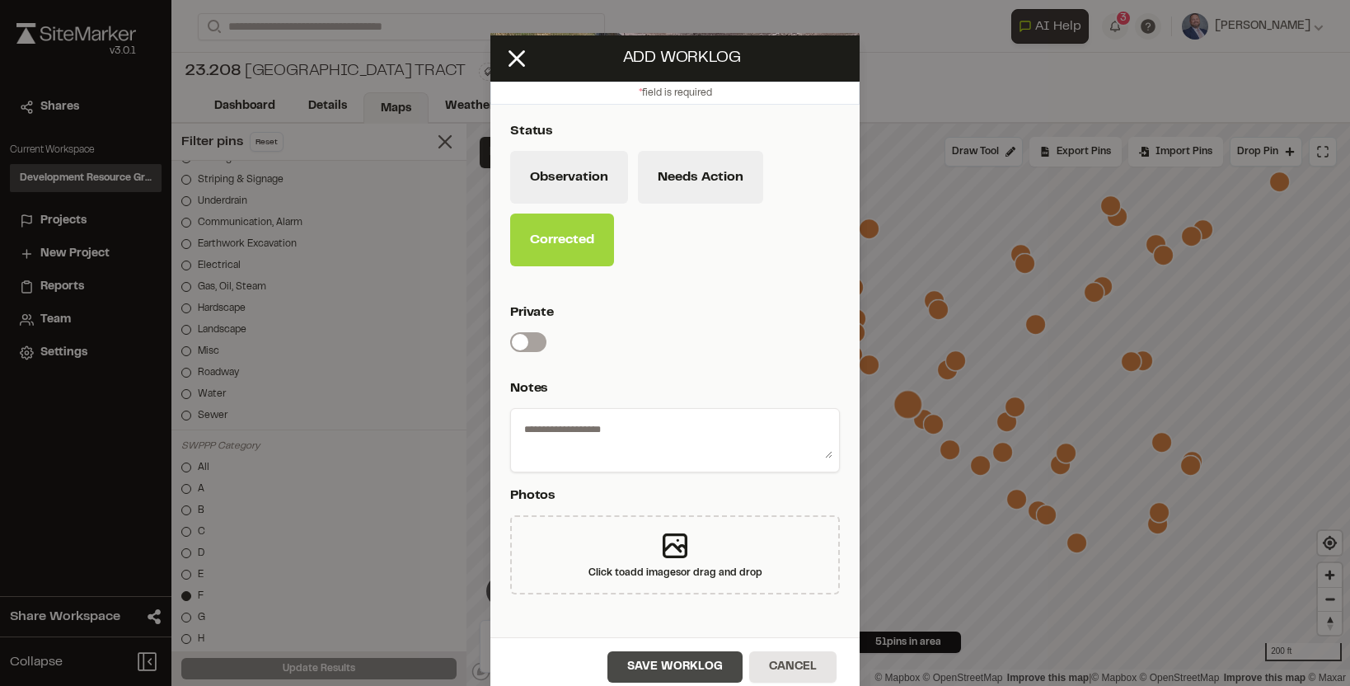
click at [677, 657] on button "Save Worklog" at bounding box center [674, 666] width 135 height 31
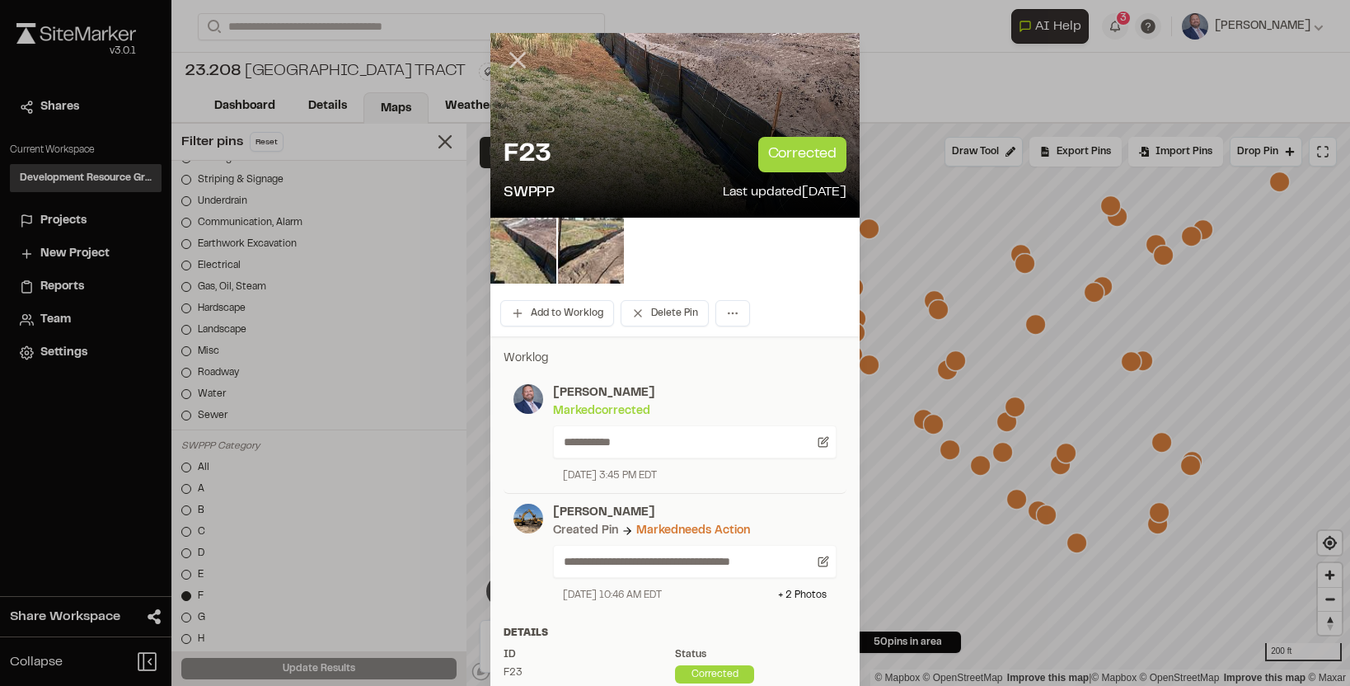
click at [518, 51] on icon at bounding box center [518, 60] width 28 height 28
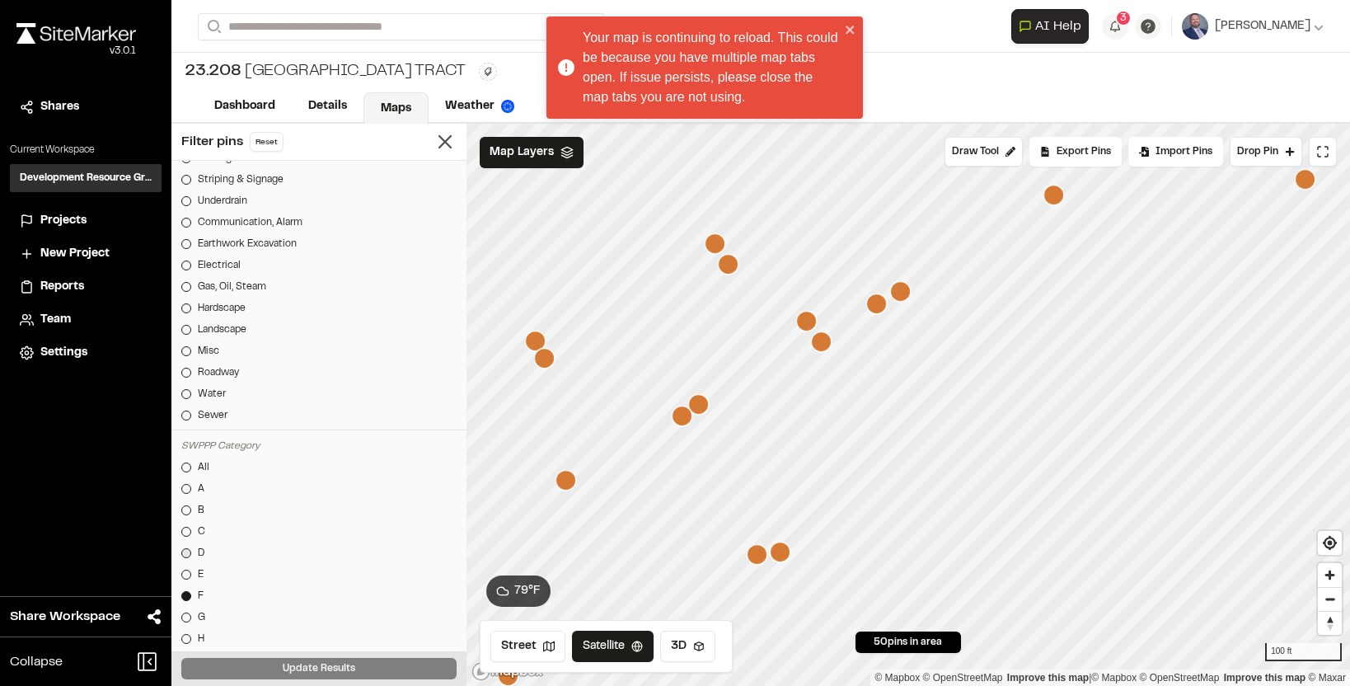
click at [185, 549] on div at bounding box center [186, 553] width 10 height 10
click at [373, 654] on div "Update Results" at bounding box center [318, 668] width 295 height 35
click at [373, 658] on button "Update Results" at bounding box center [318, 668] width 275 height 21
click at [874, 304] on icon "Map marker" at bounding box center [876, 303] width 21 height 21
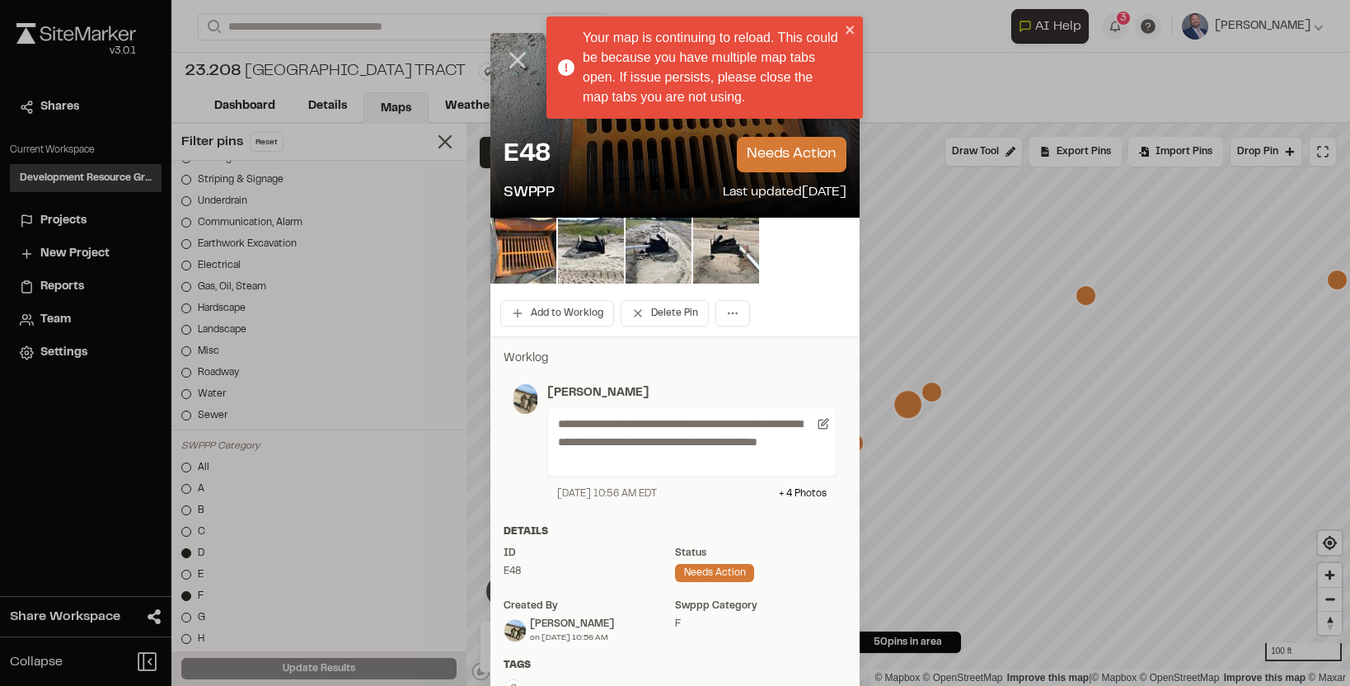
click at [514, 46] on icon at bounding box center [518, 60] width 28 height 28
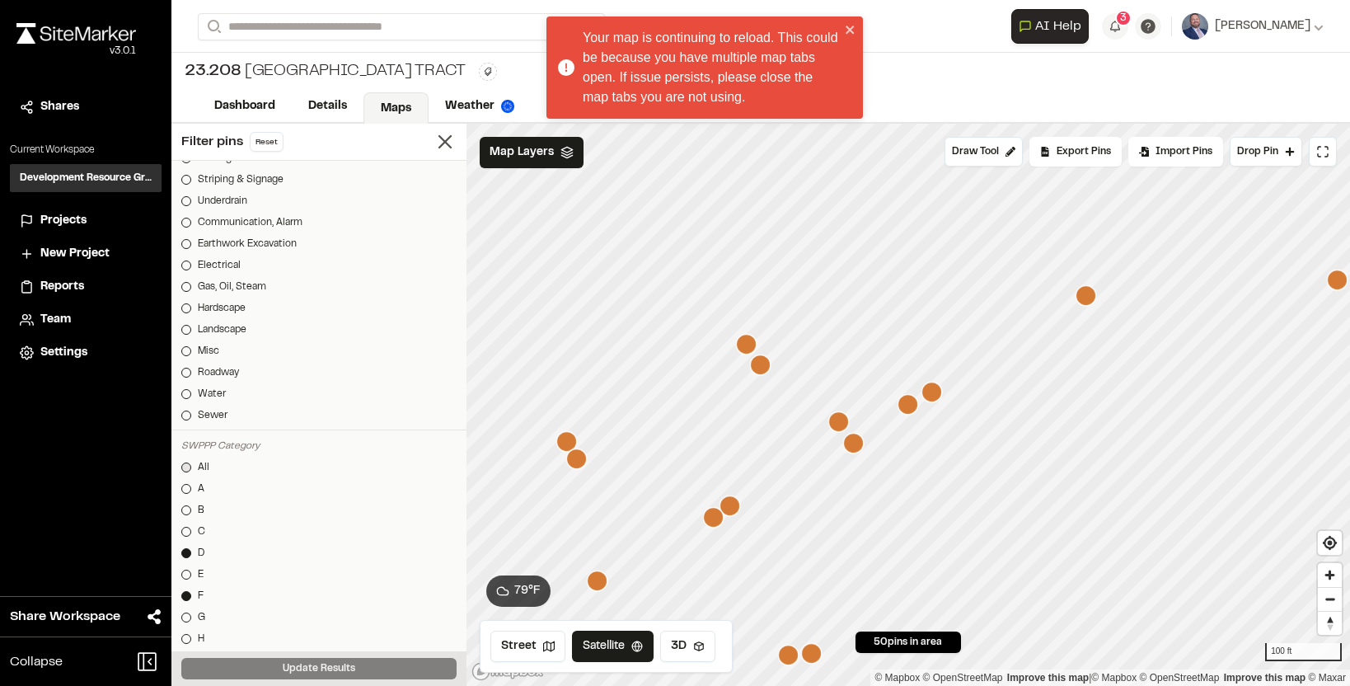
click at [186, 465] on div at bounding box center [186, 467] width 10 height 10
click at [274, 664] on button "Update Results" at bounding box center [318, 668] width 275 height 21
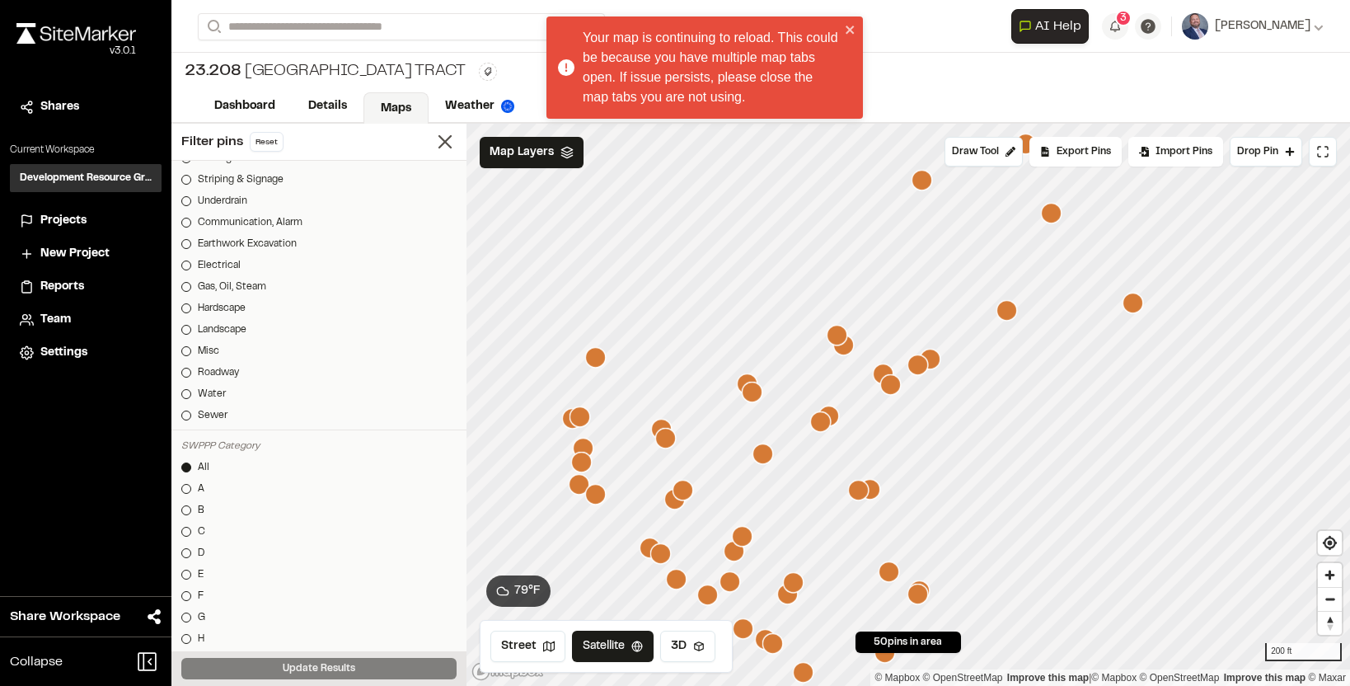
click at [921, 187] on icon "Map marker" at bounding box center [922, 180] width 21 height 21
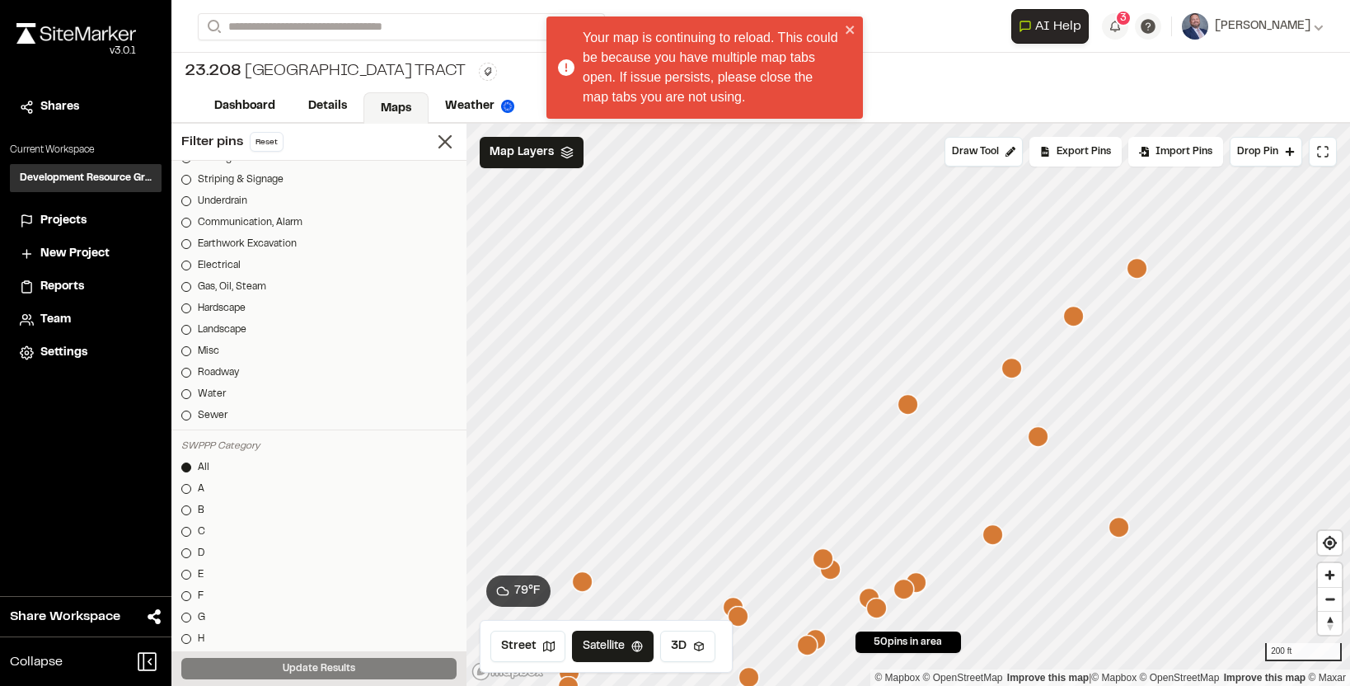
click at [823, 560] on icon "Map marker" at bounding box center [823, 558] width 21 height 21
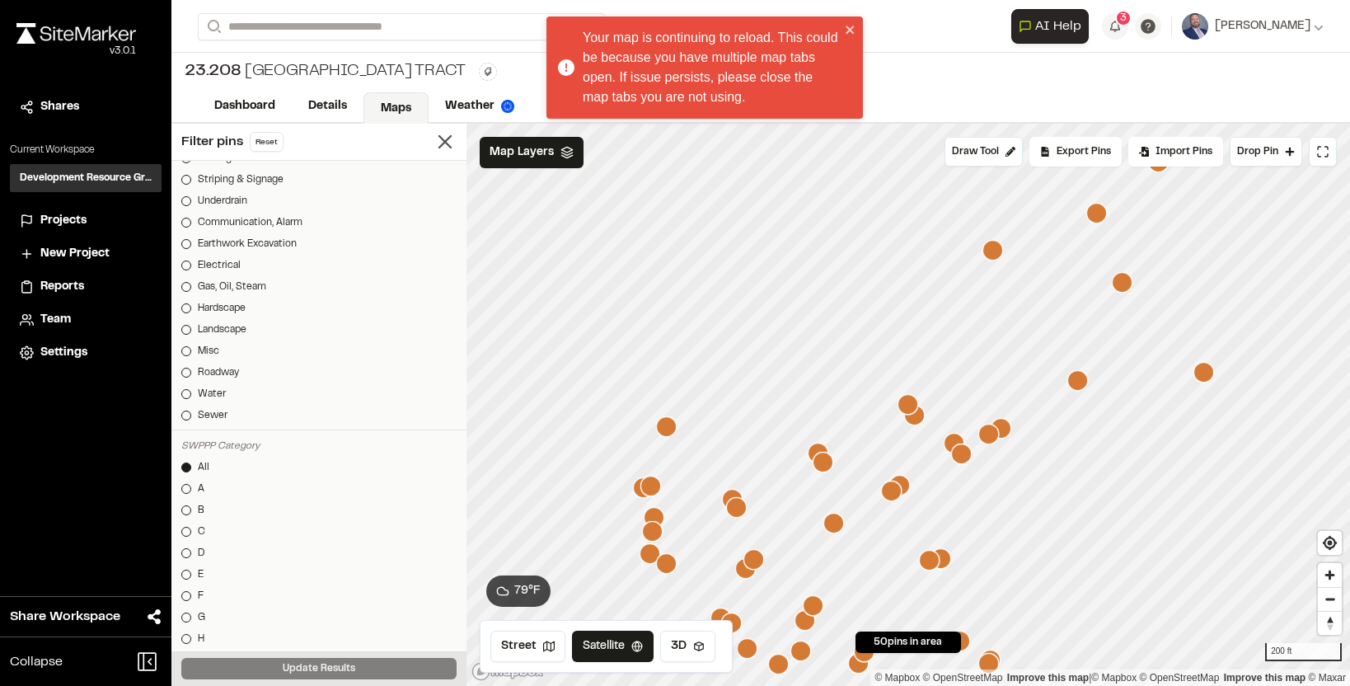
click at [1100, 214] on icon "Map marker" at bounding box center [1096, 213] width 21 height 21
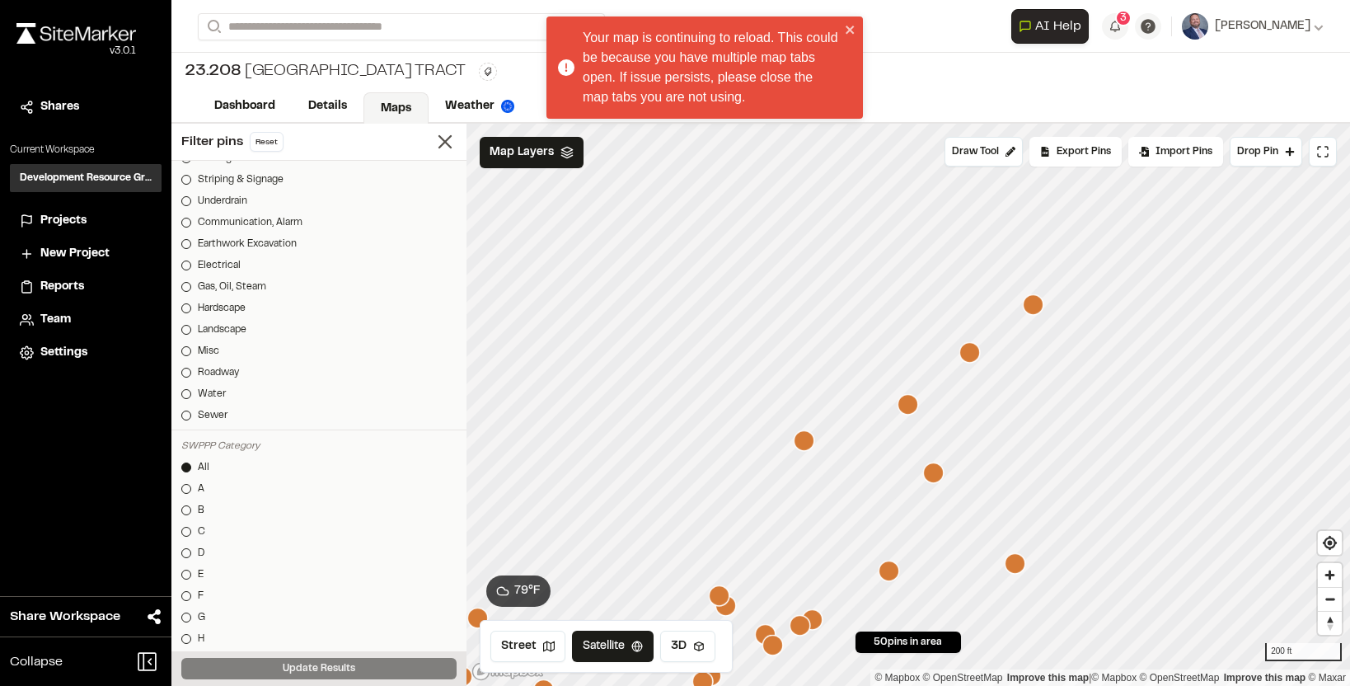
click at [973, 349] on icon "Map marker" at bounding box center [969, 352] width 21 height 21
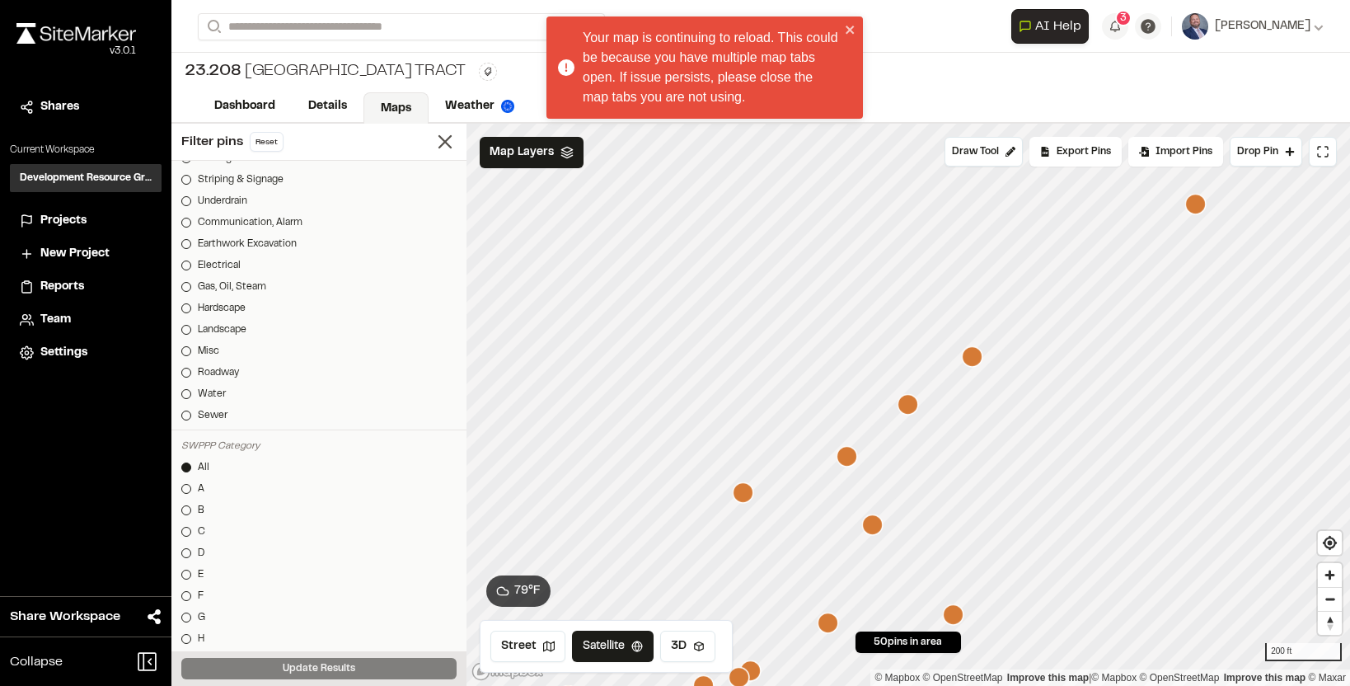
click at [975, 359] on icon "Map marker" at bounding box center [972, 356] width 21 height 21
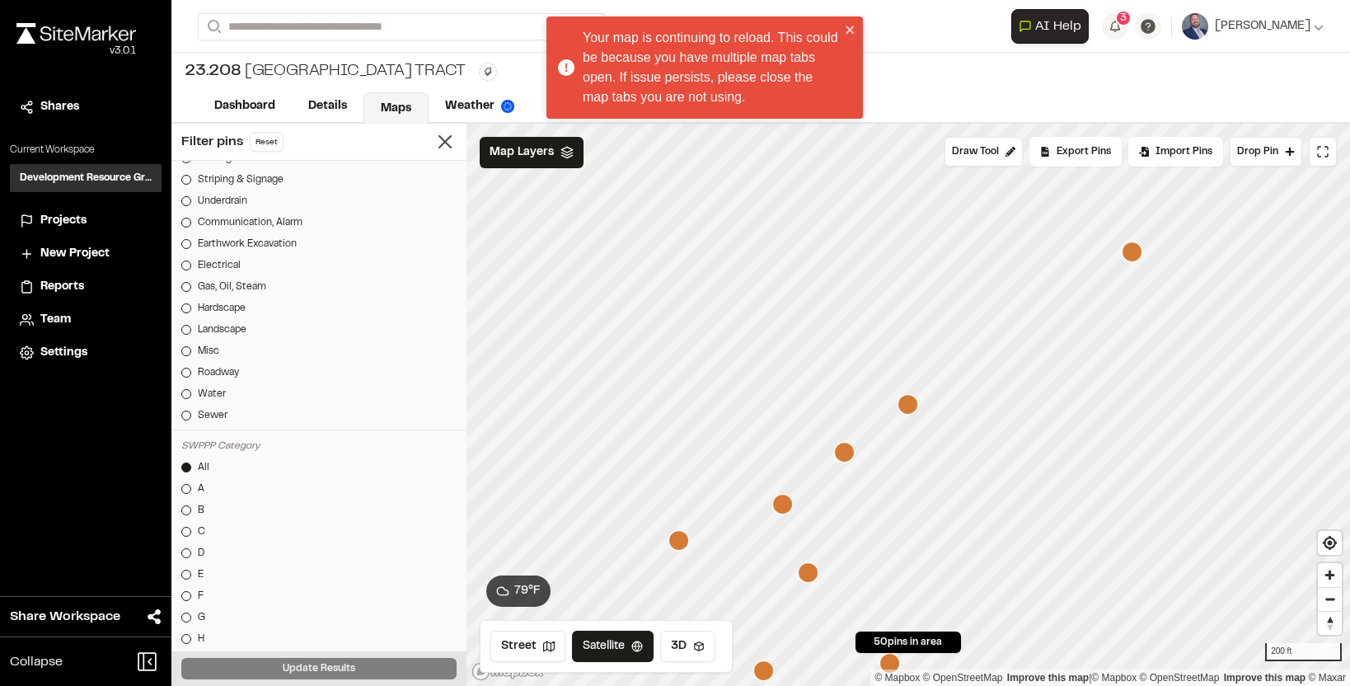
click at [1133, 260] on icon "Map marker" at bounding box center [1132, 252] width 21 height 21
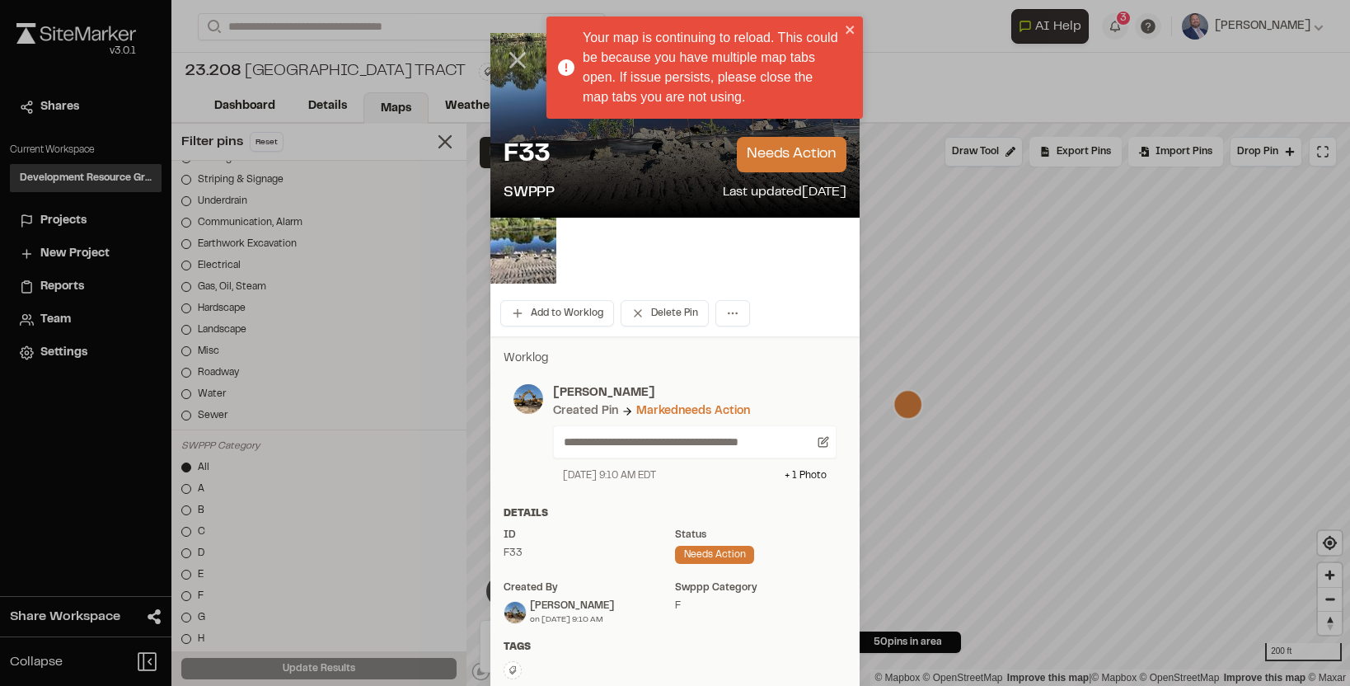
click at [514, 65] on line at bounding box center [518, 61] width 14 height 14
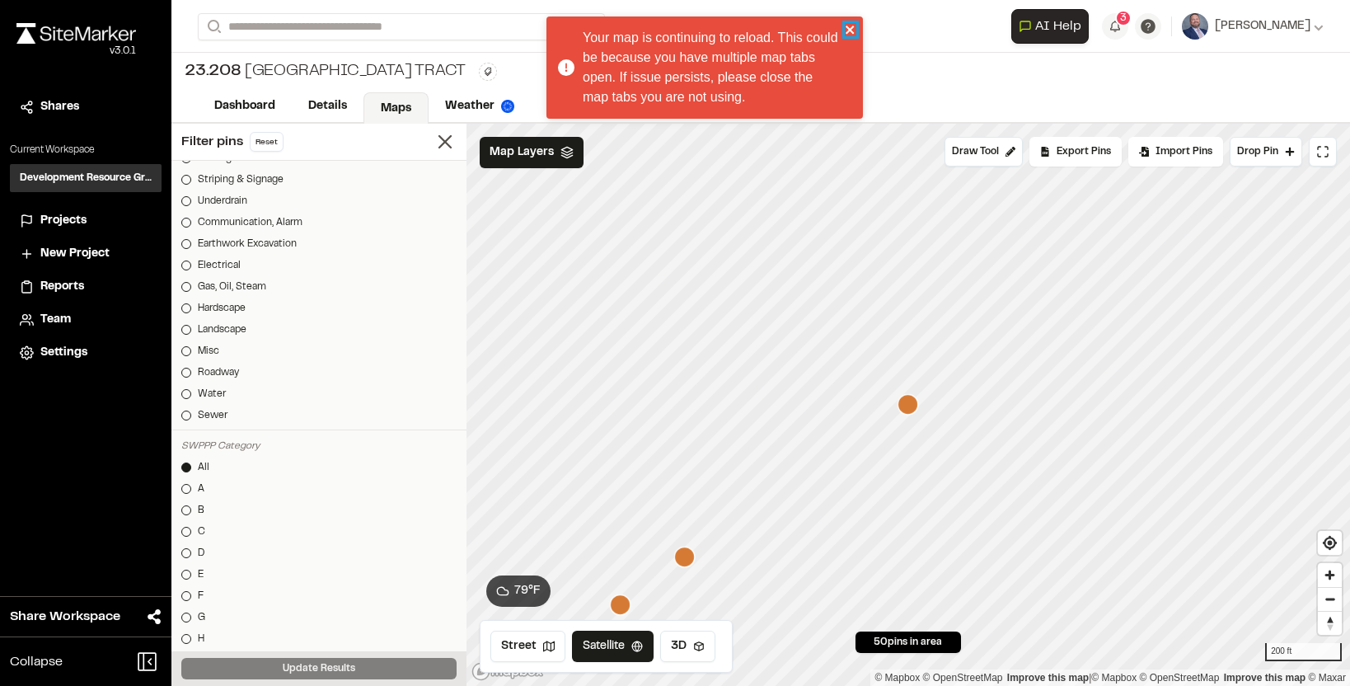
click at [849, 25] on icon "close" at bounding box center [851, 29] width 12 height 13
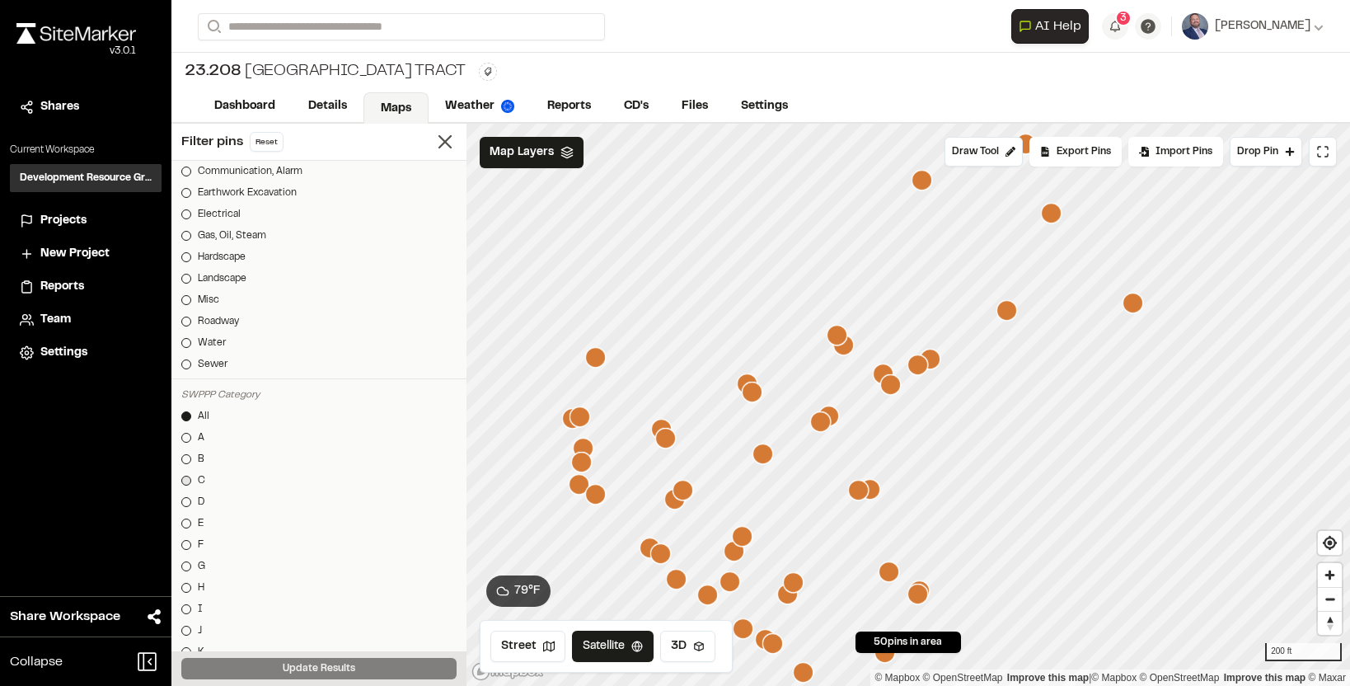
scroll to position [734, 0]
click at [183, 600] on div at bounding box center [186, 604] width 10 height 10
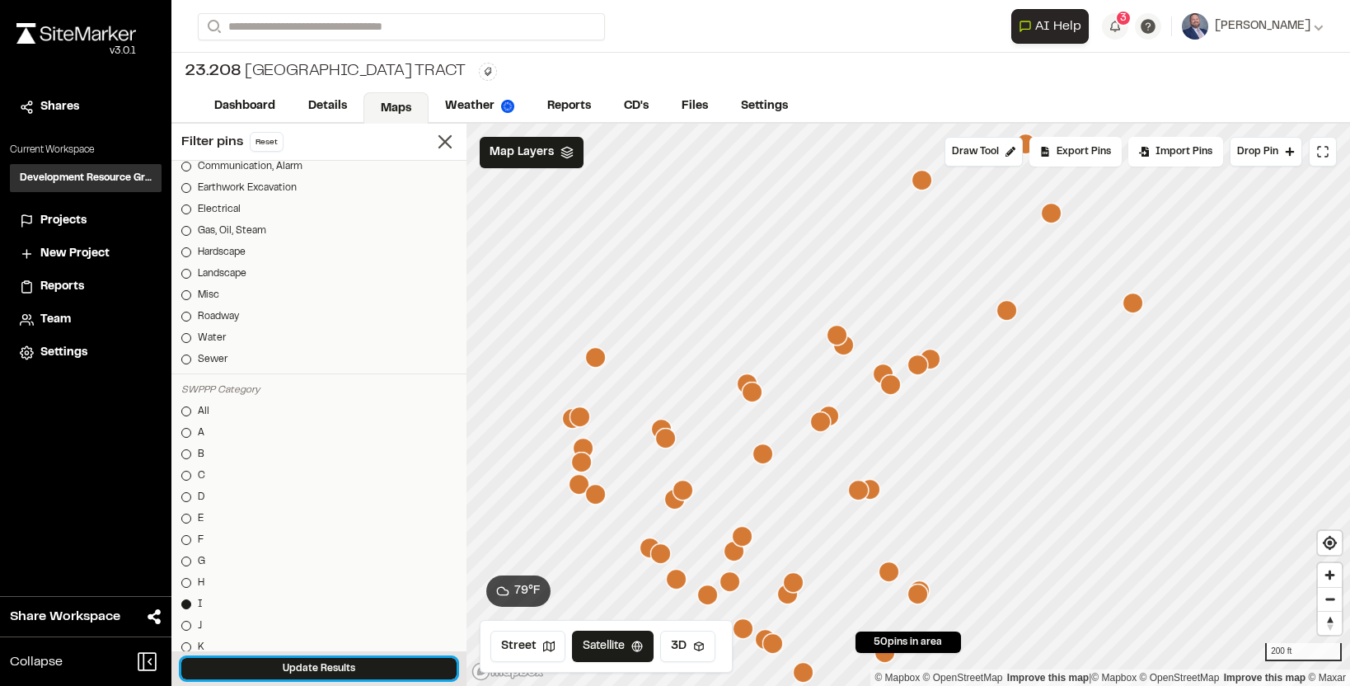
click at [289, 672] on button "Update Results" at bounding box center [318, 668] width 275 height 21
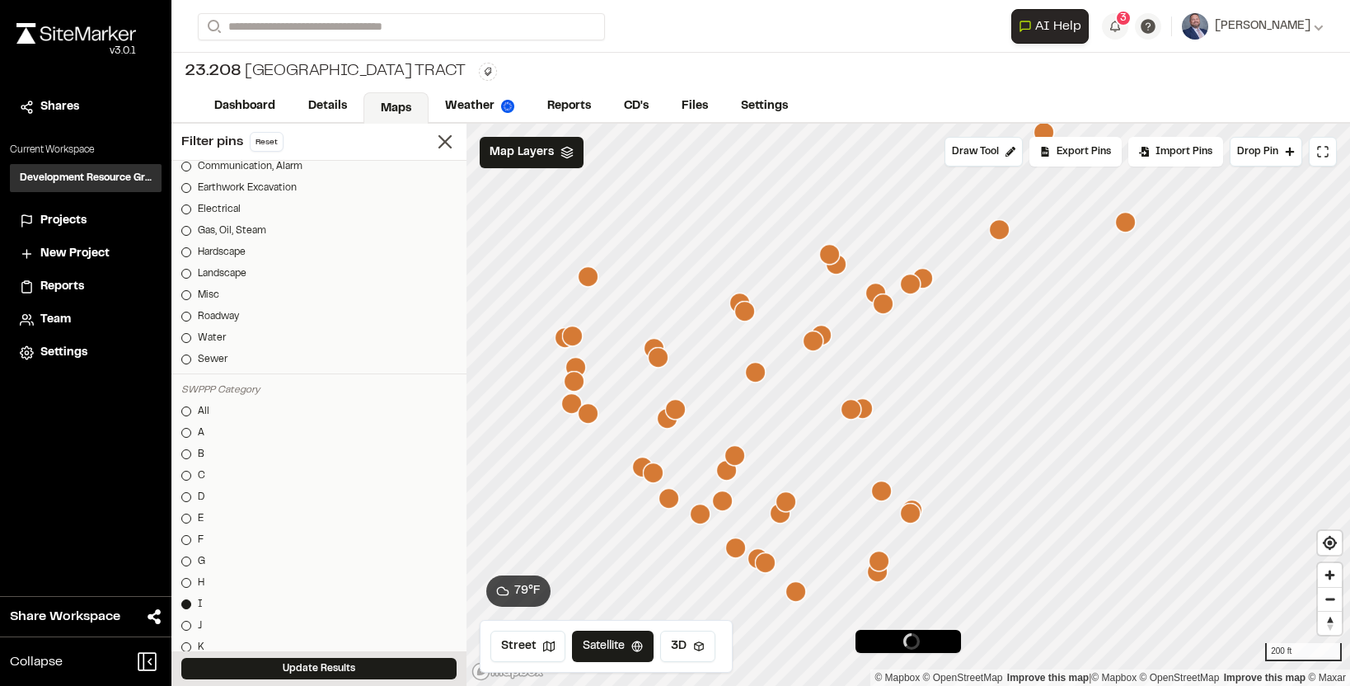
click at [690, 517] on icon "Map marker" at bounding box center [700, 514] width 21 height 21
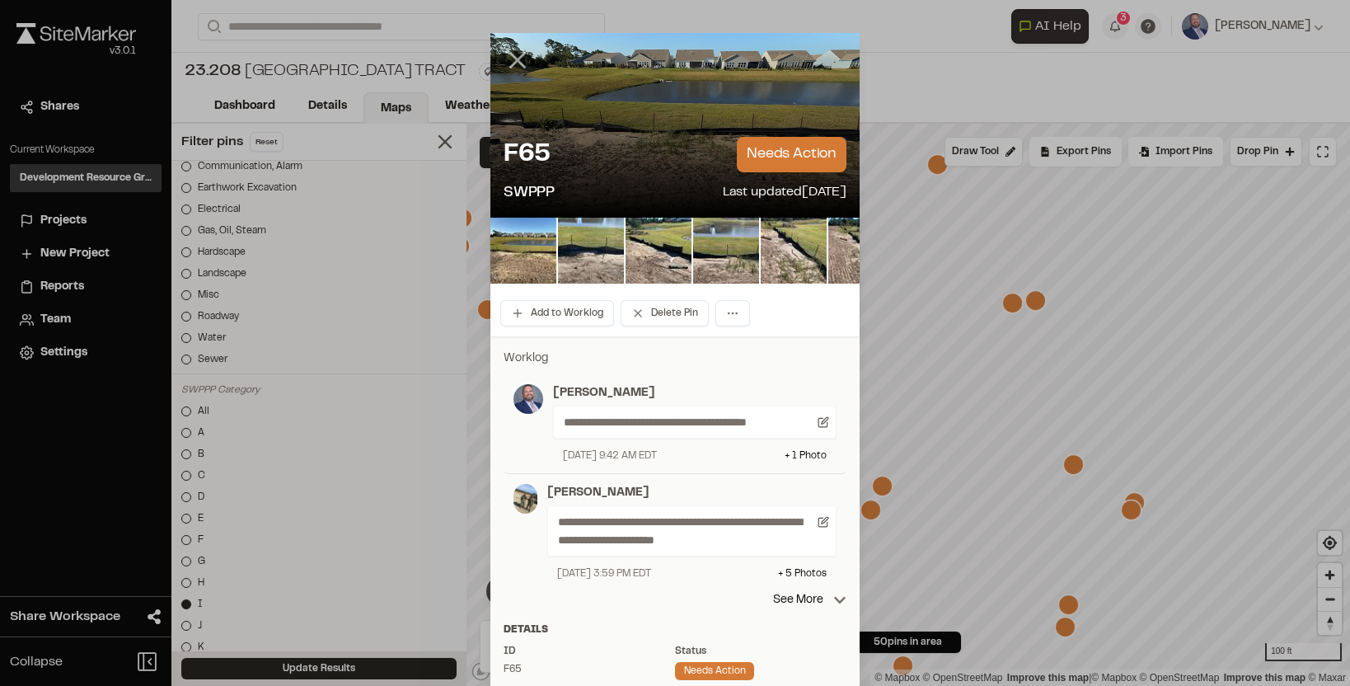
click at [509, 60] on icon at bounding box center [518, 60] width 28 height 28
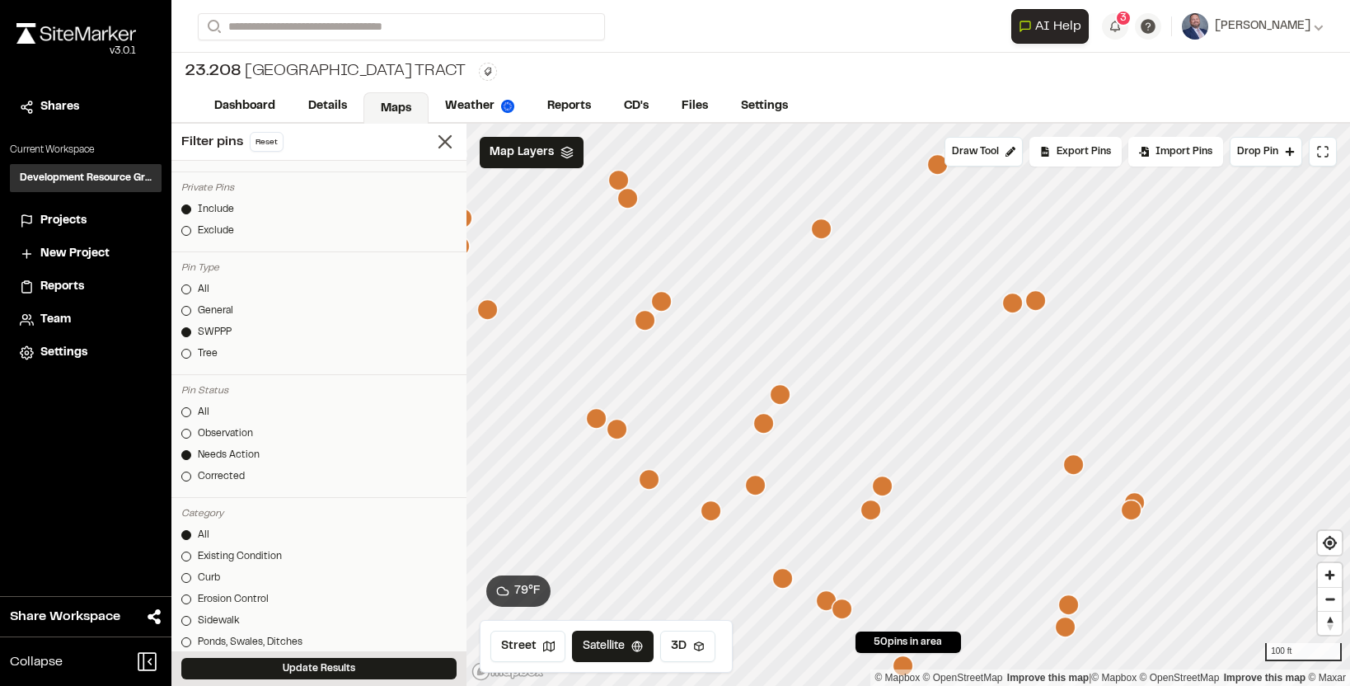
scroll to position [172, 0]
click at [183, 286] on div at bounding box center [186, 290] width 10 height 10
click at [184, 331] on div at bounding box center [186, 333] width 10 height 10
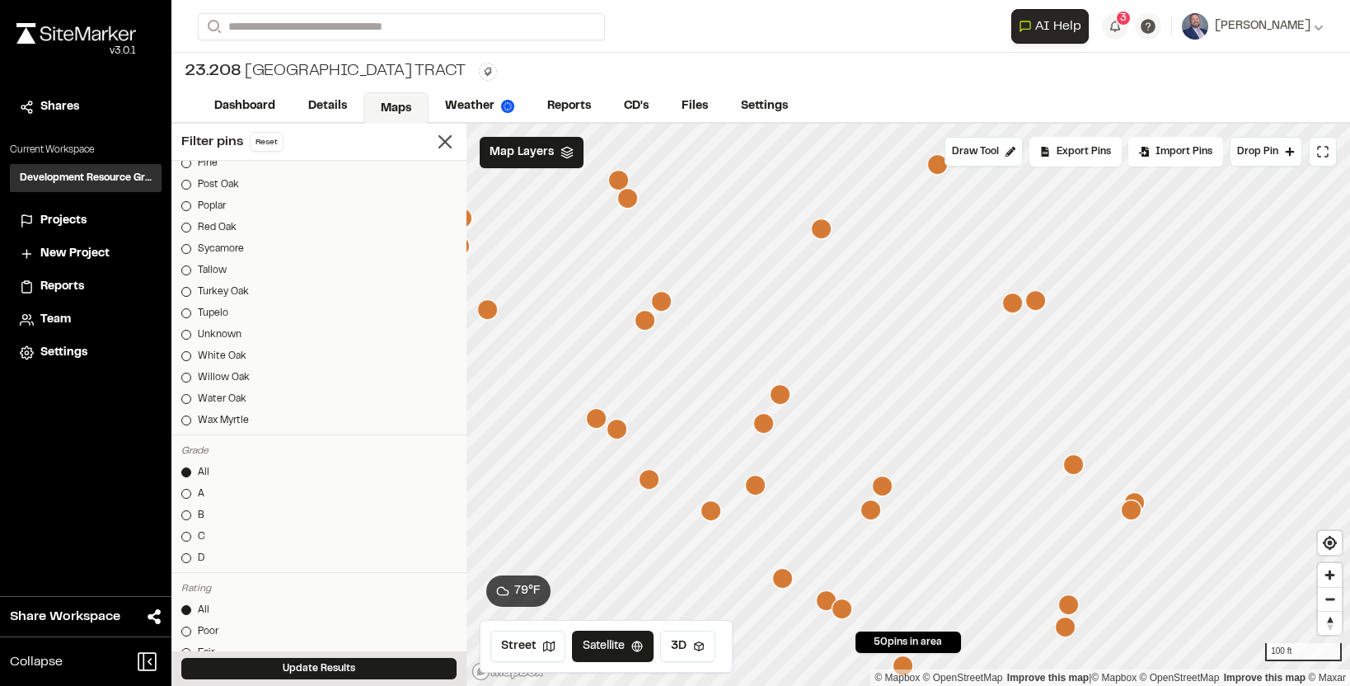
scroll to position [1929, 0]
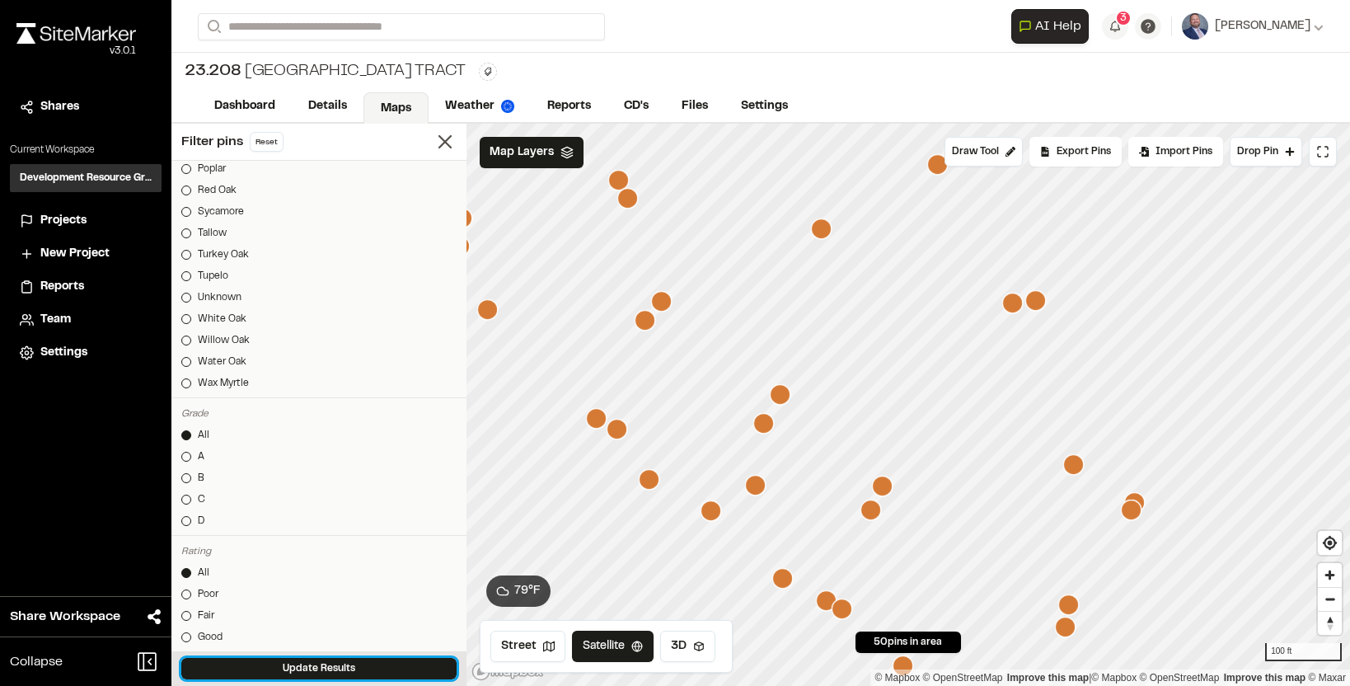
click at [311, 658] on button "Update Results" at bounding box center [318, 668] width 275 height 21
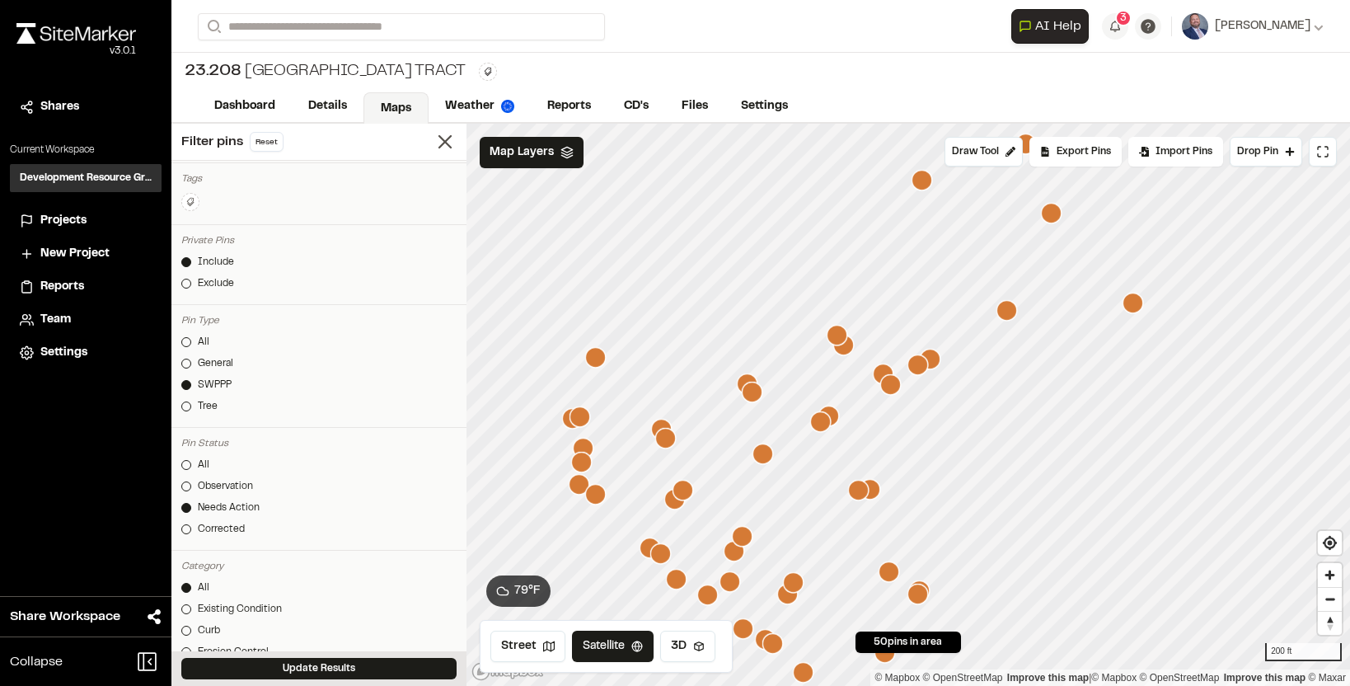
scroll to position [0, 0]
click at [302, 199] on input "number" at bounding box center [307, 203] width 46 height 21
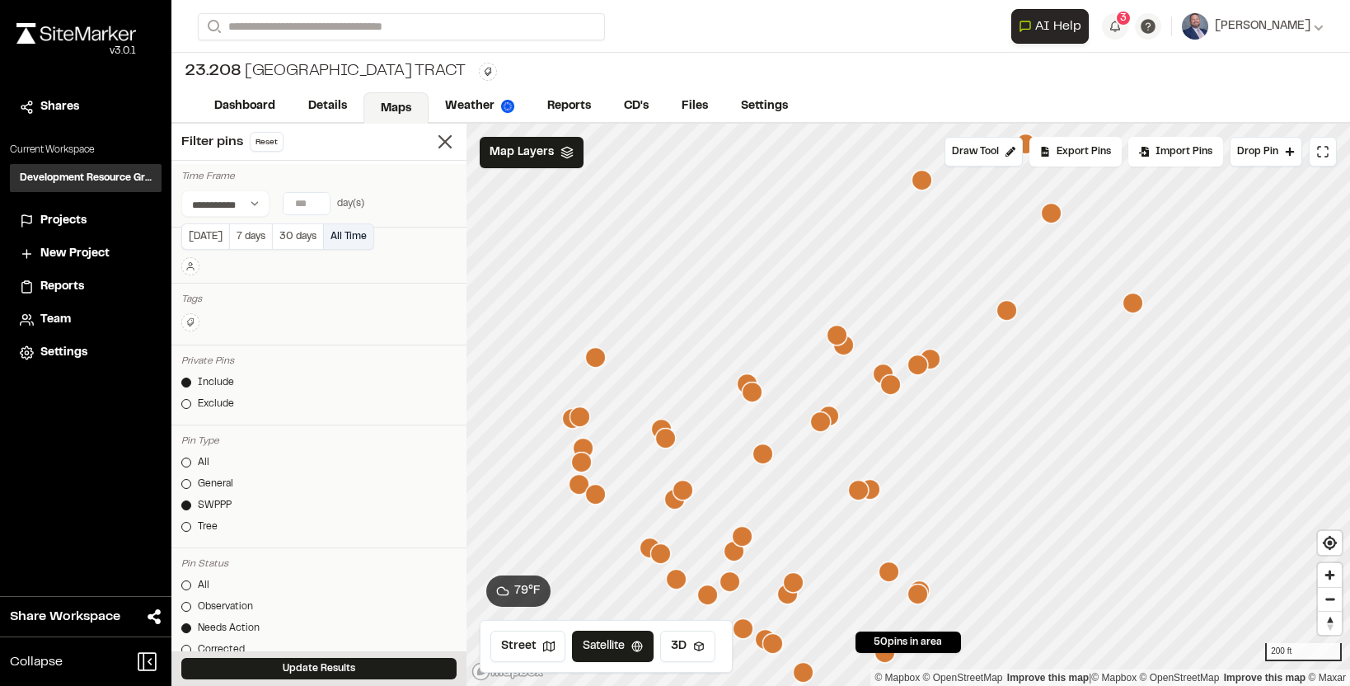
click at [327, 227] on button "All Time" at bounding box center [349, 236] width 50 height 26
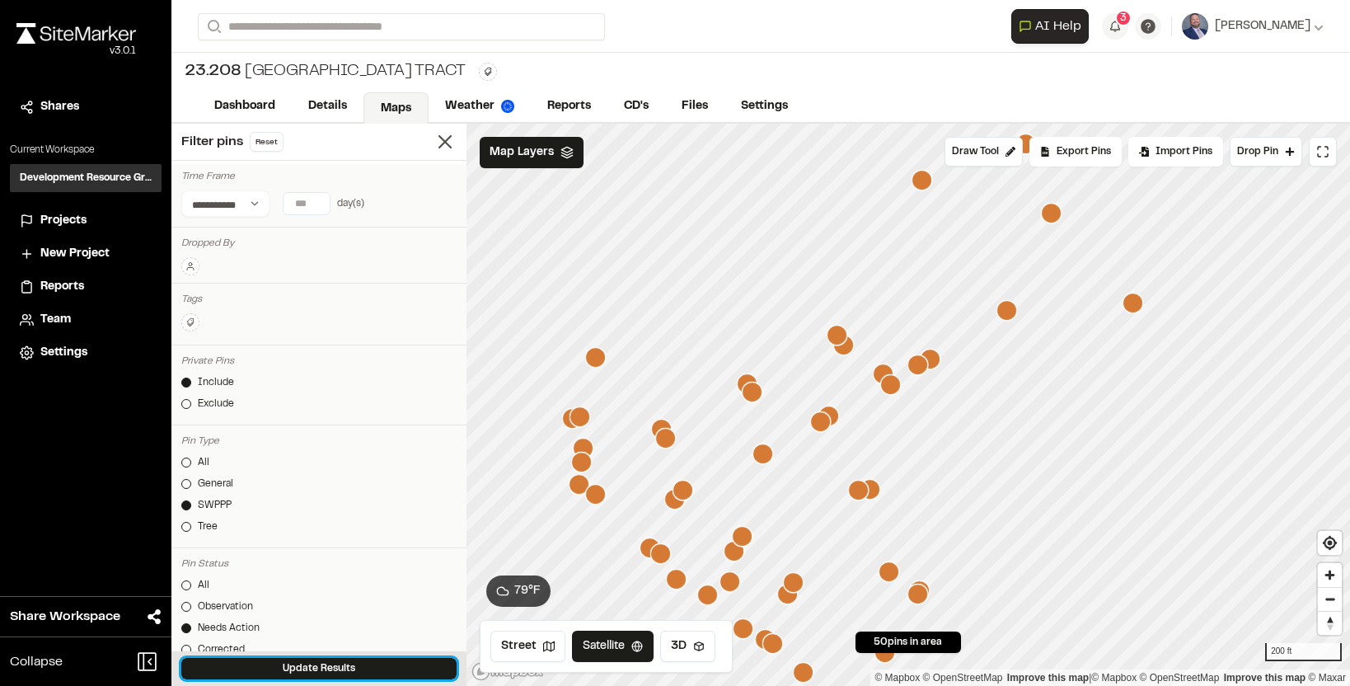
click at [318, 662] on button "Update Results" at bounding box center [318, 668] width 275 height 21
click at [441, 143] on icon at bounding box center [445, 141] width 23 height 23
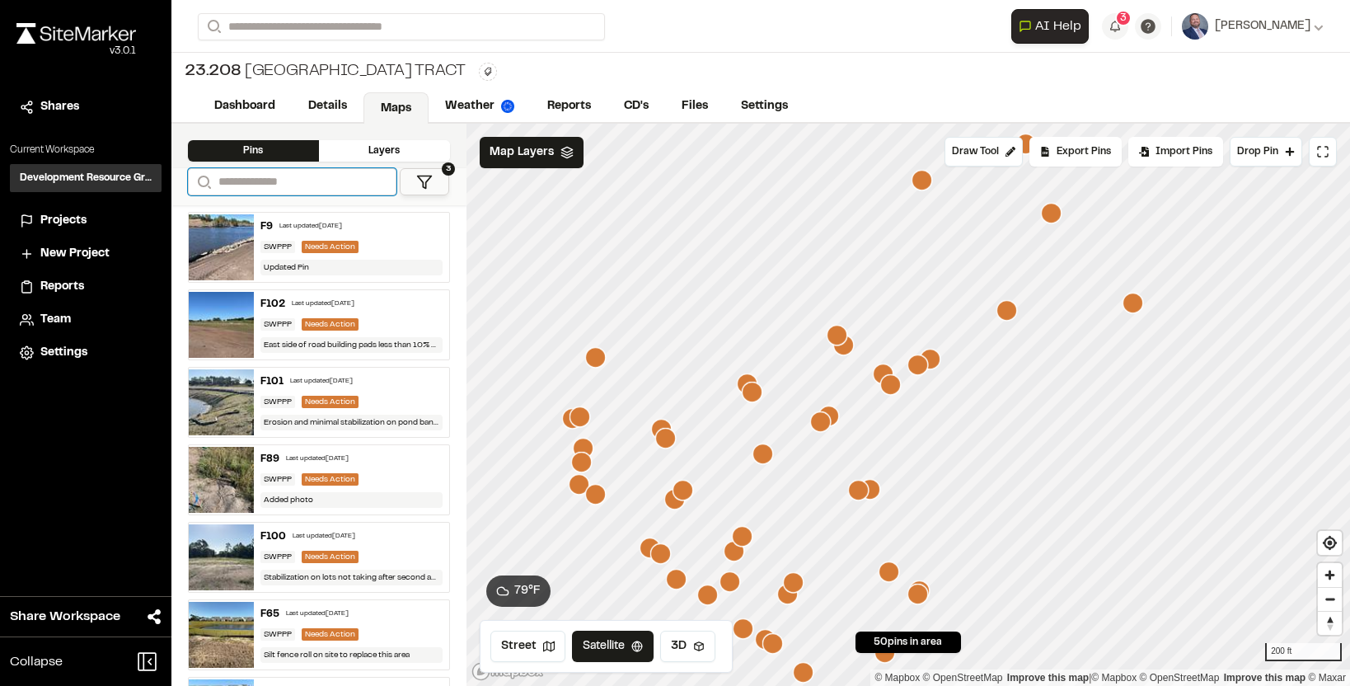
click at [344, 177] on input "Search" at bounding box center [292, 181] width 209 height 27
type input "**"
click at [380, 319] on div "F102 Last updated Oct 3, 2025 SWPPP Needs Action East side of road building pad…" at bounding box center [351, 324] width 195 height 69
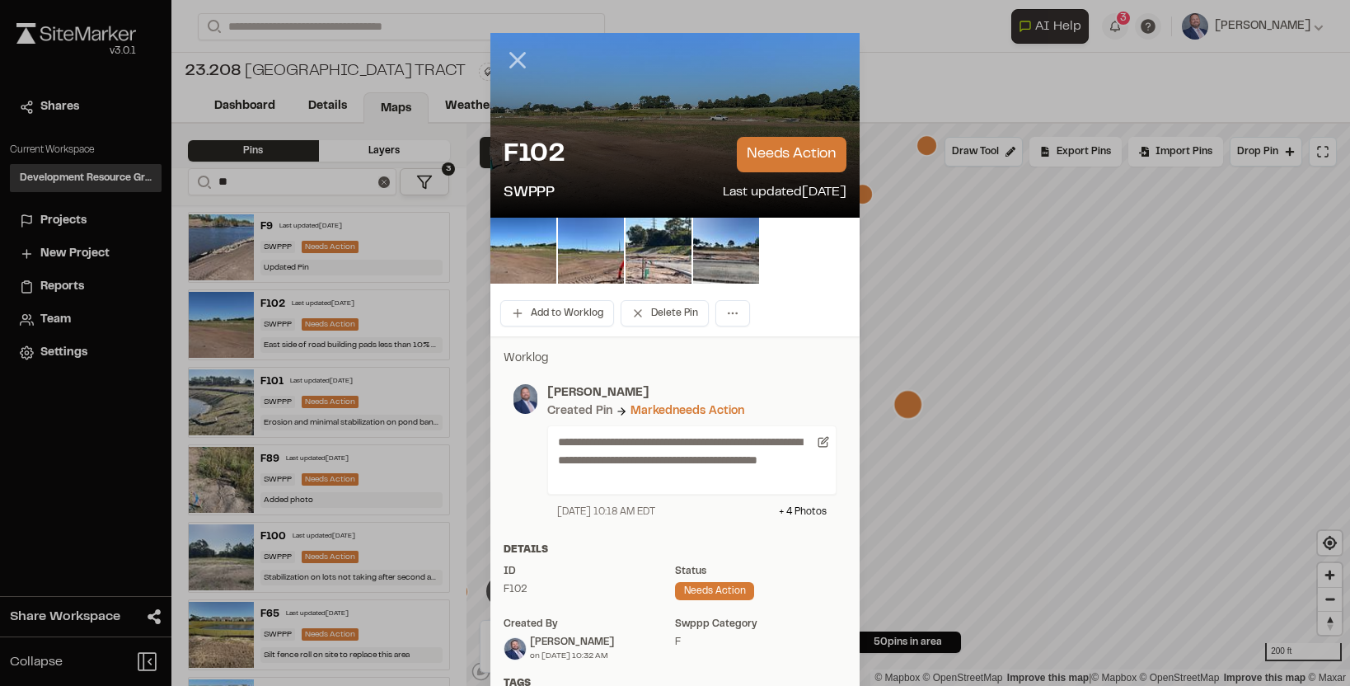
click at [524, 54] on line at bounding box center [518, 61] width 14 height 14
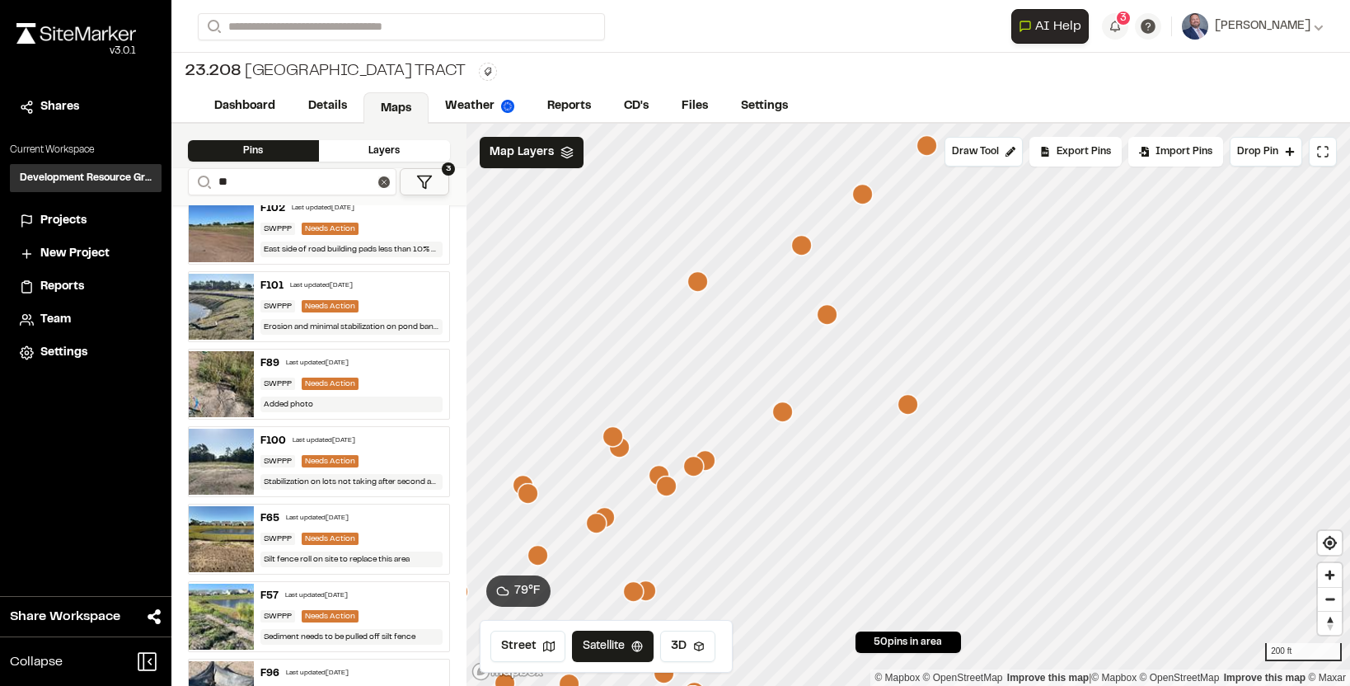
scroll to position [98, 0]
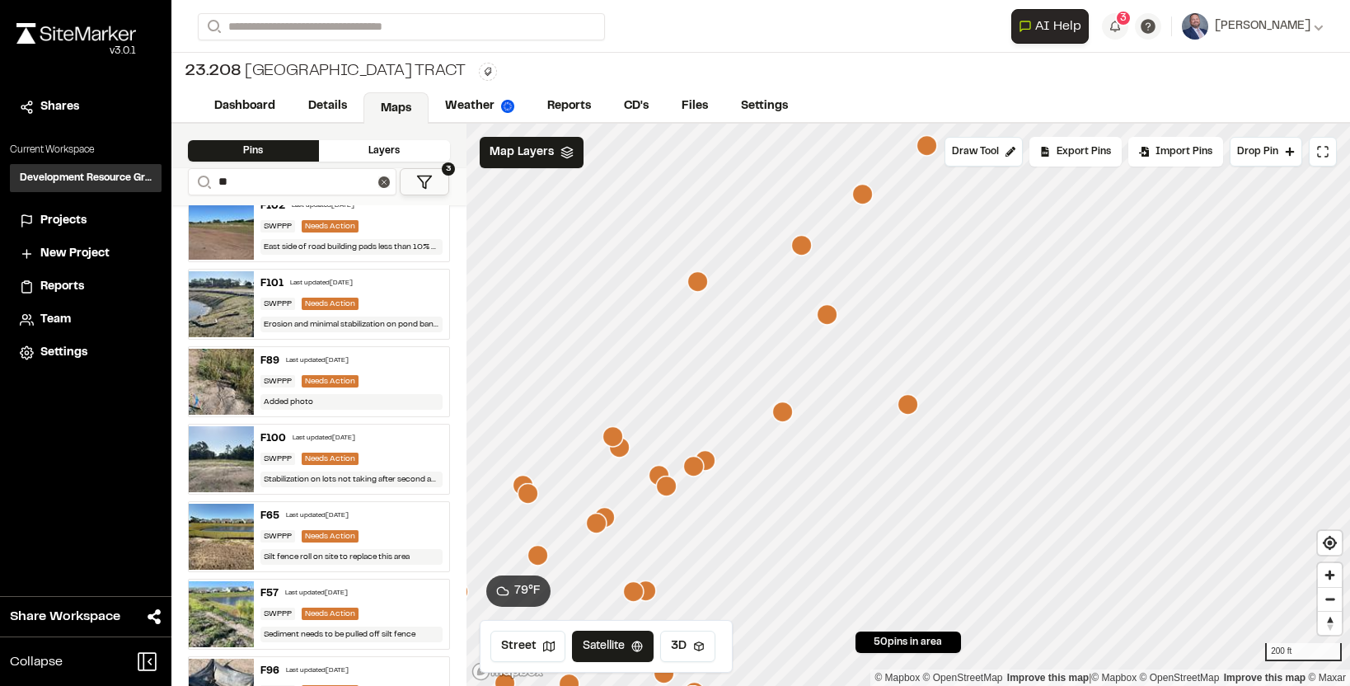
click at [392, 143] on div "Layers" at bounding box center [384, 150] width 131 height 21
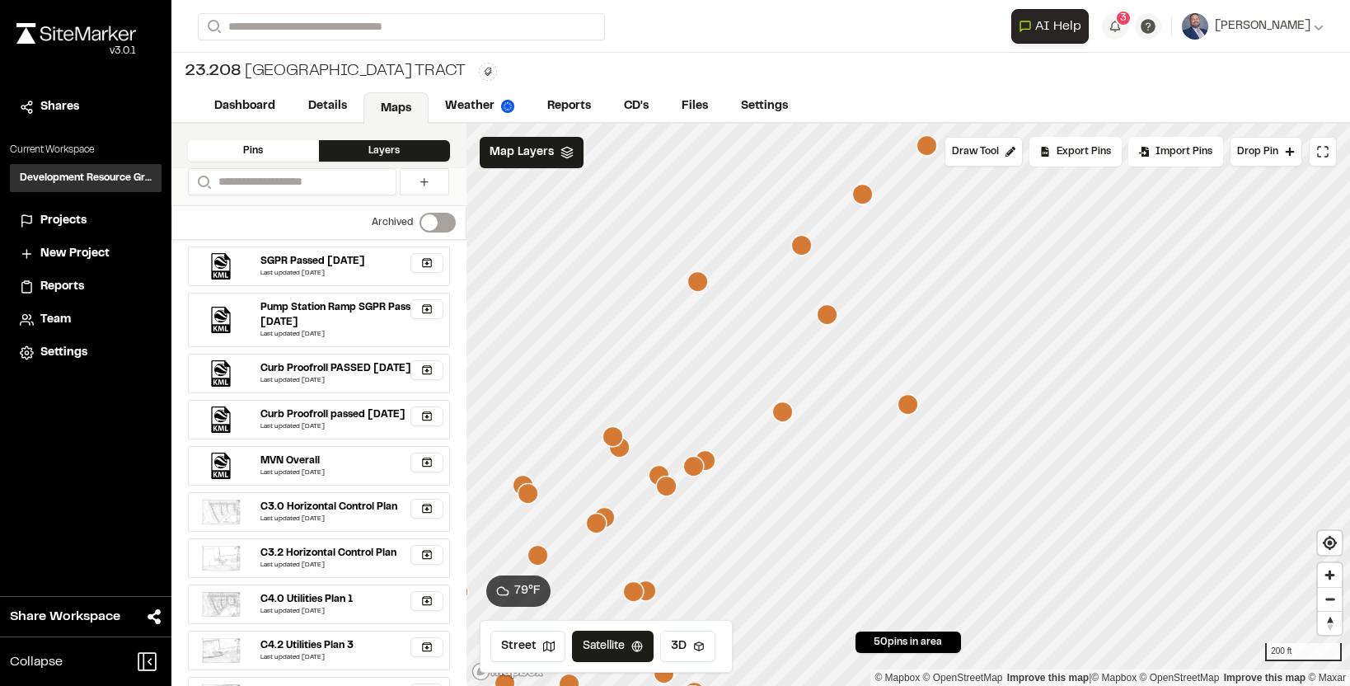
click at [284, 148] on div "Pins" at bounding box center [253, 150] width 131 height 21
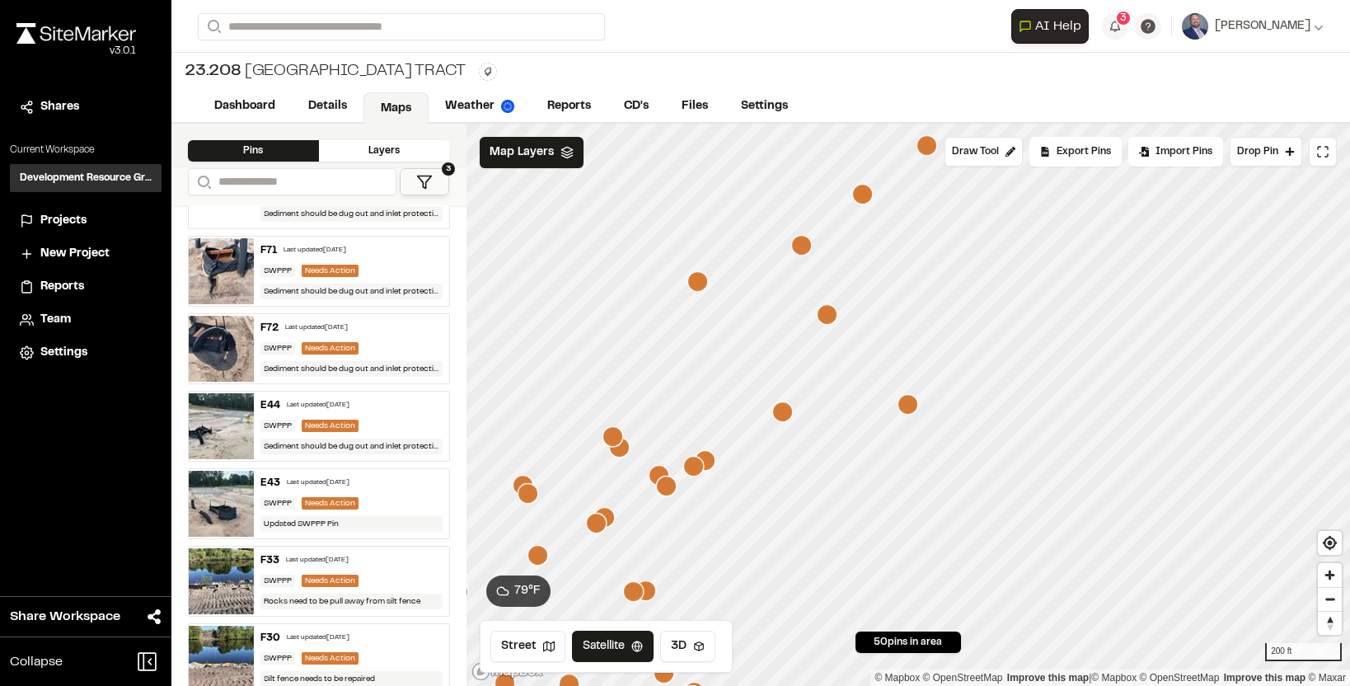
scroll to position [3410, 0]
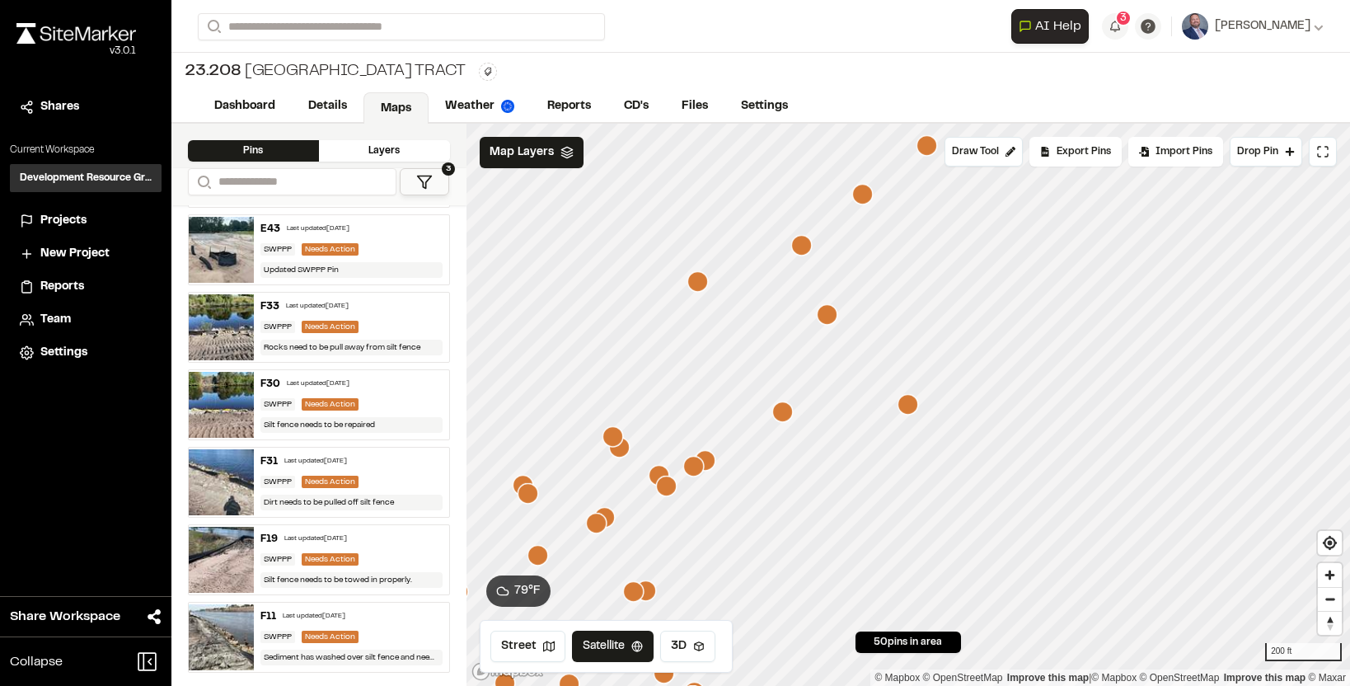
click at [396, 466] on div "F31 Last updated Apr 10, 2025" at bounding box center [351, 461] width 182 height 15
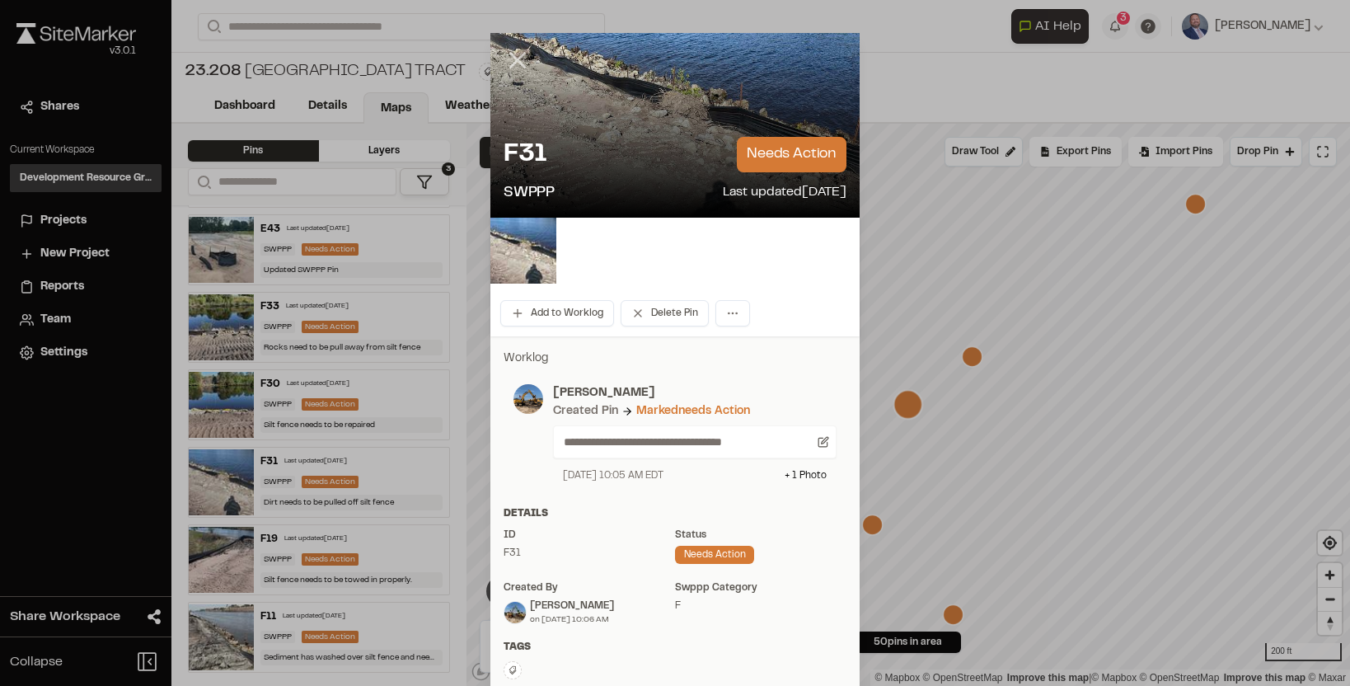
click at [519, 59] on line at bounding box center [518, 61] width 14 height 14
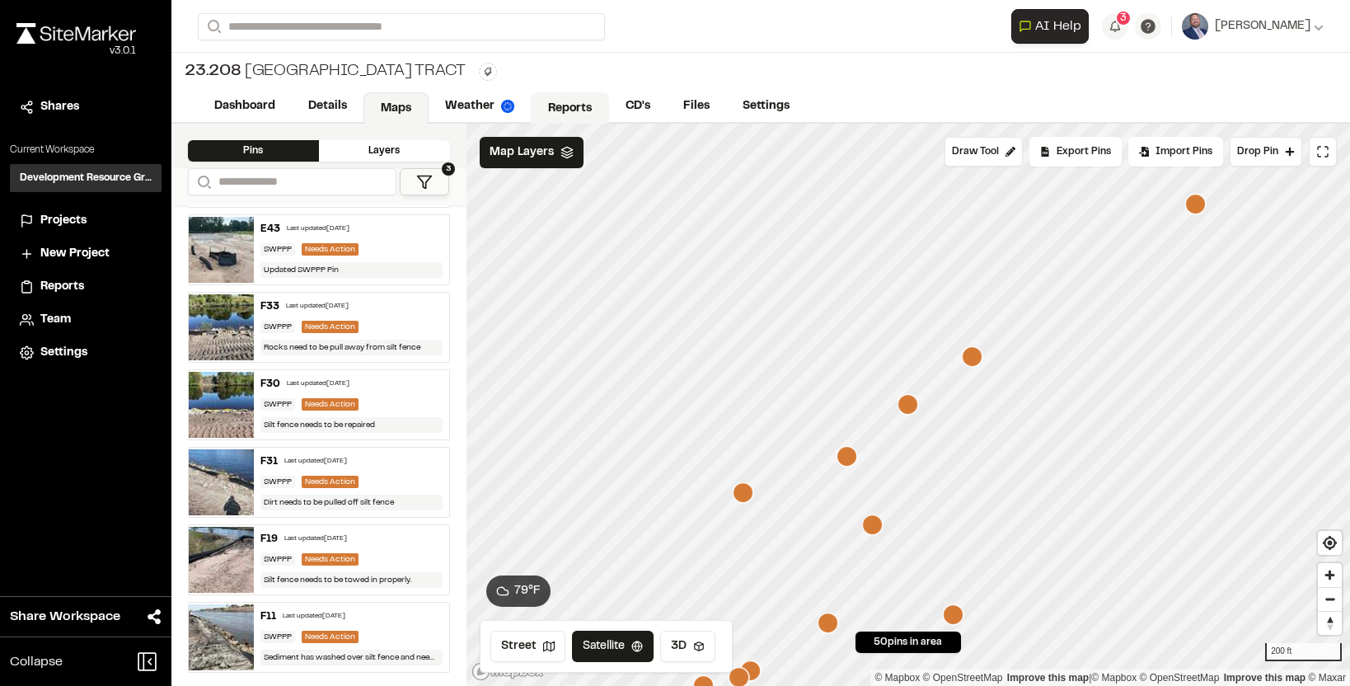
click at [562, 105] on link "Reports" at bounding box center [570, 107] width 78 height 31
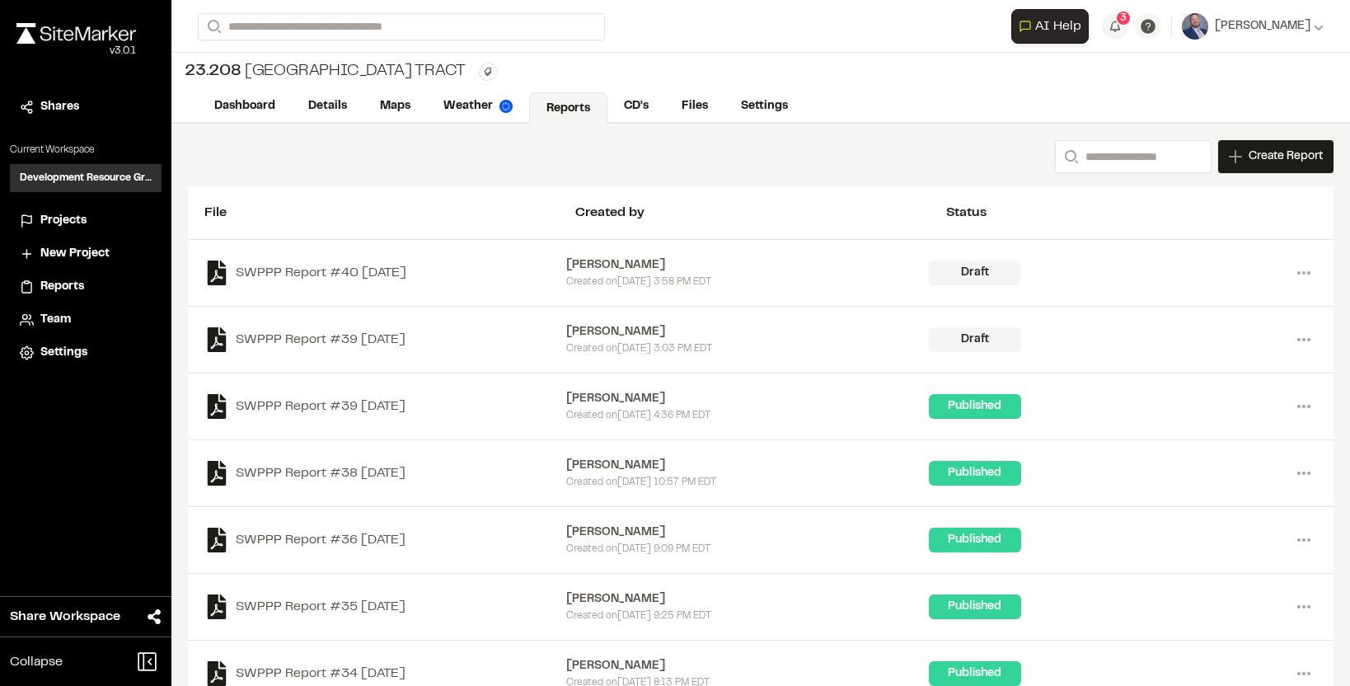
click at [696, 256] on div "[PERSON_NAME]" at bounding box center [747, 265] width 362 height 18
click at [1302, 275] on icon at bounding box center [1304, 273] width 26 height 26
click at [1123, 338] on div "Draft" at bounding box center [1110, 339] width 362 height 25
click at [1294, 274] on icon at bounding box center [1304, 273] width 26 height 26
click at [1191, 308] on link "View" at bounding box center [1244, 307] width 143 height 25
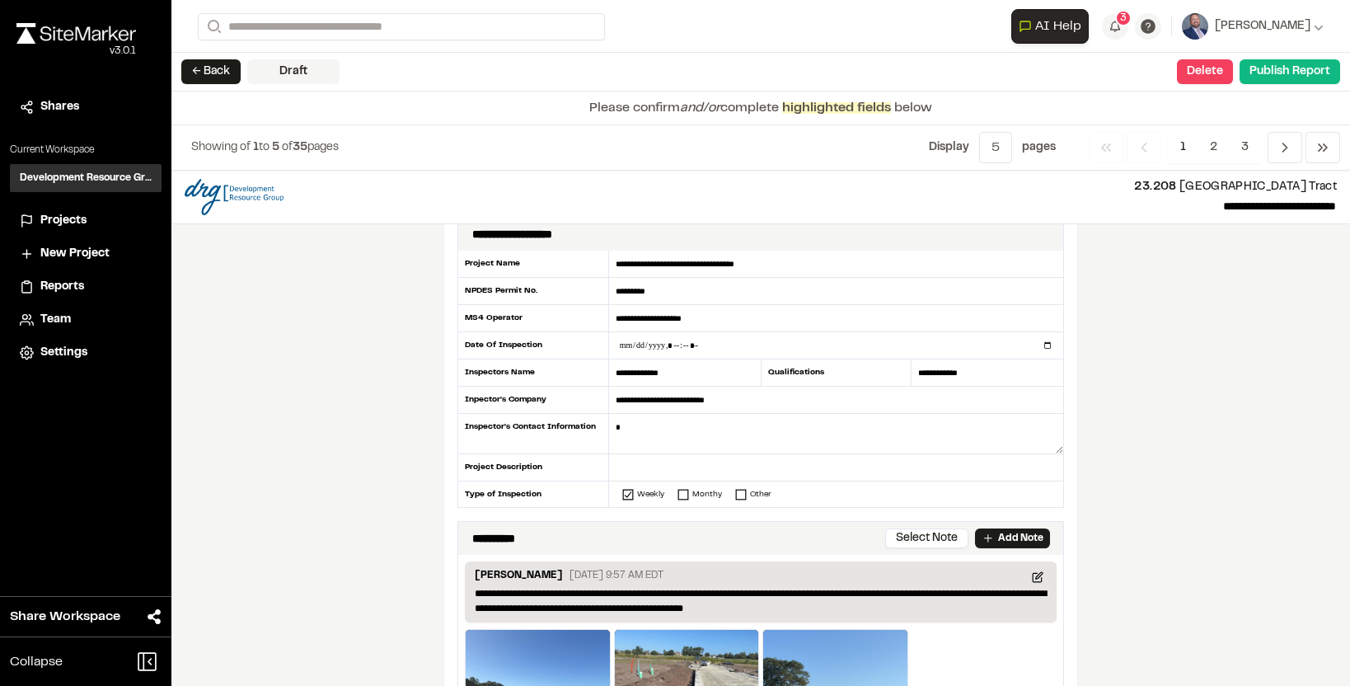
scroll to position [21, 0]
click at [786, 424] on textarea at bounding box center [836, 433] width 454 height 40
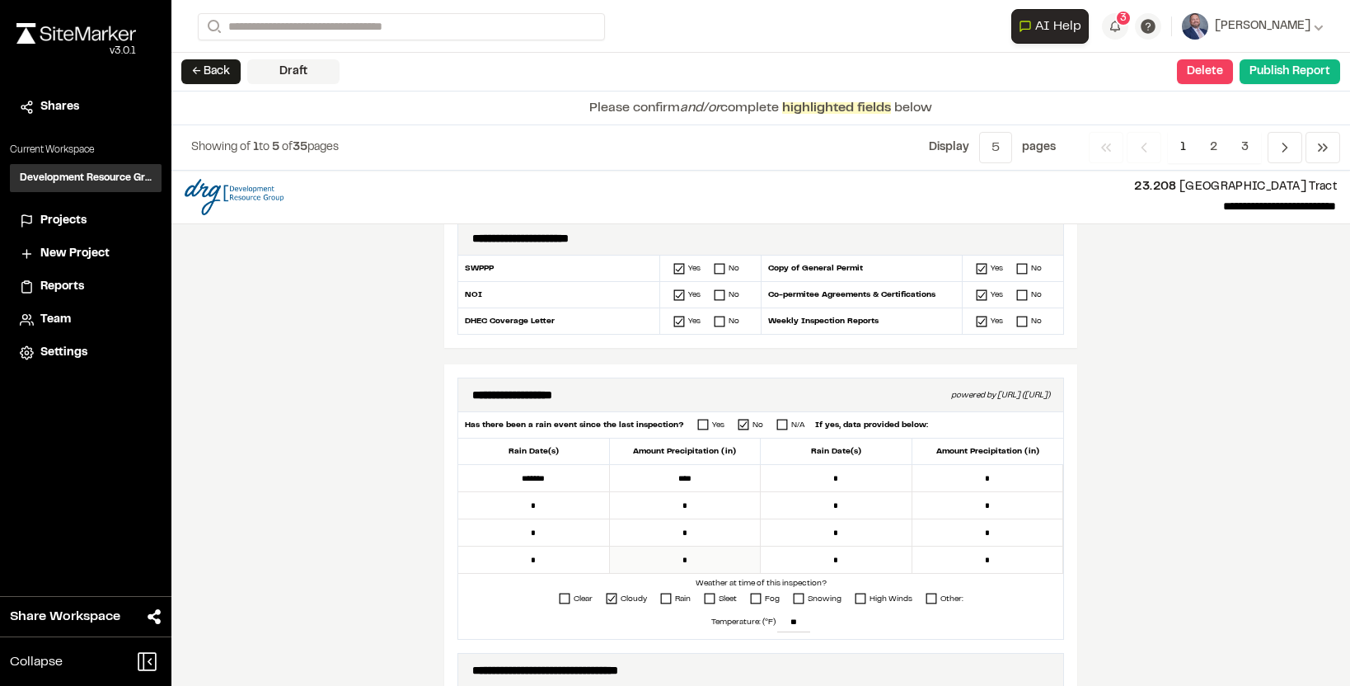
scroll to position [271, 0]
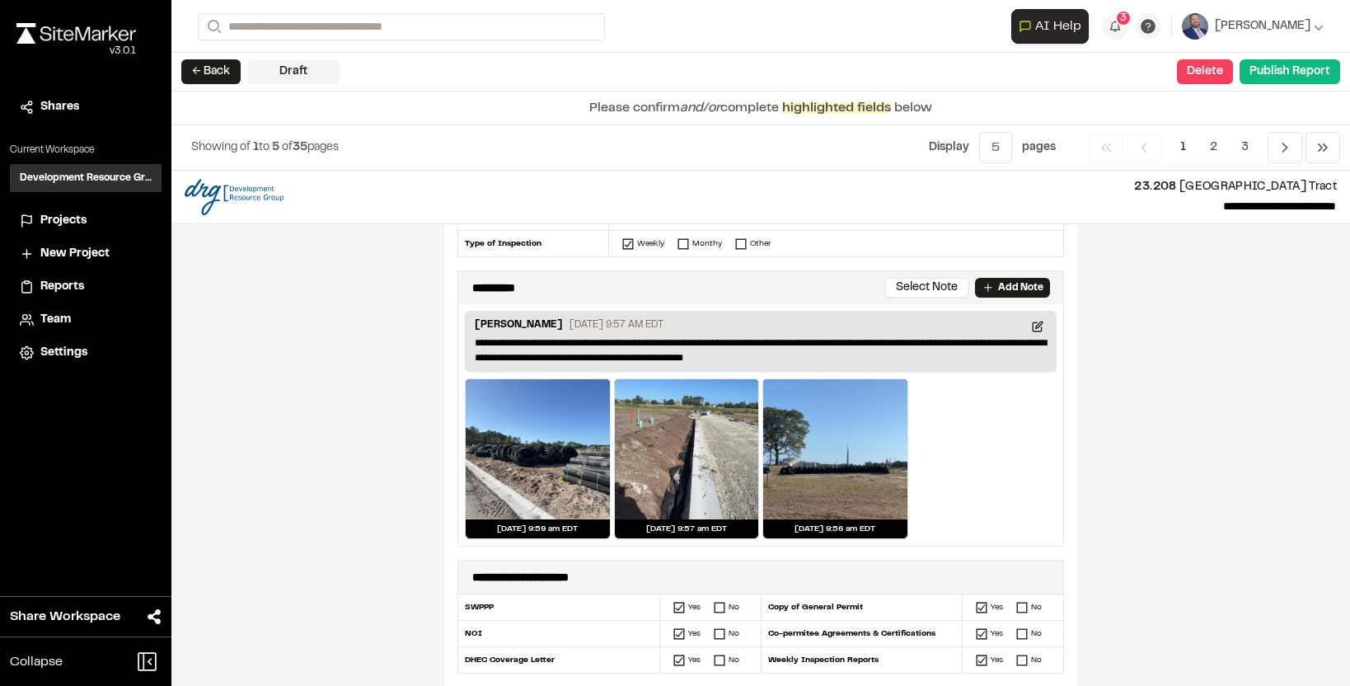
type textarea "**********"
